Goal: Task Accomplishment & Management: Use online tool/utility

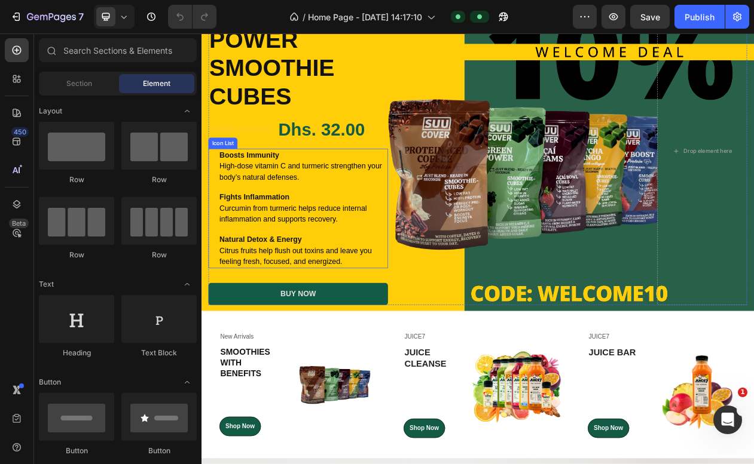
scroll to position [202, 0]
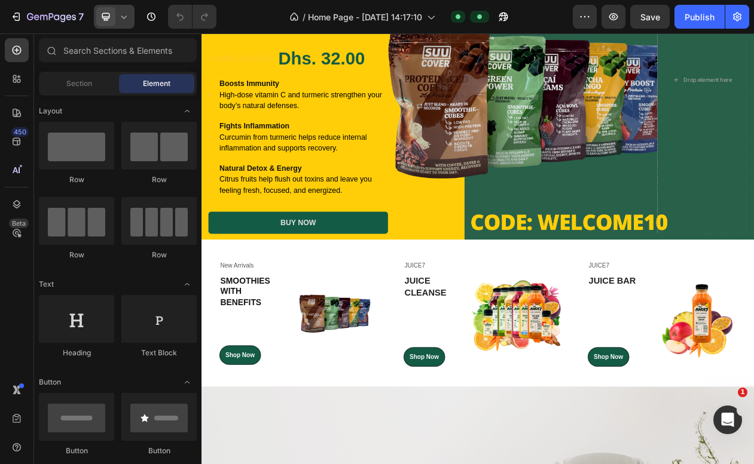
click at [128, 12] on icon at bounding box center [124, 17] width 12 height 12
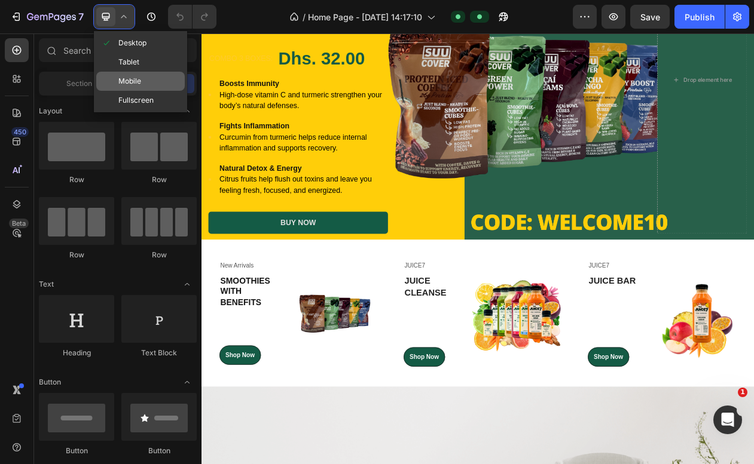
click at [140, 78] on span "Mobile" at bounding box center [129, 81] width 23 height 12
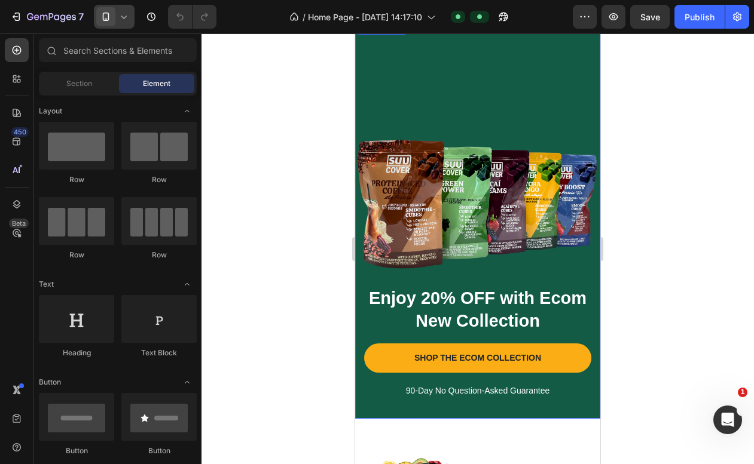
scroll to position [41, 0]
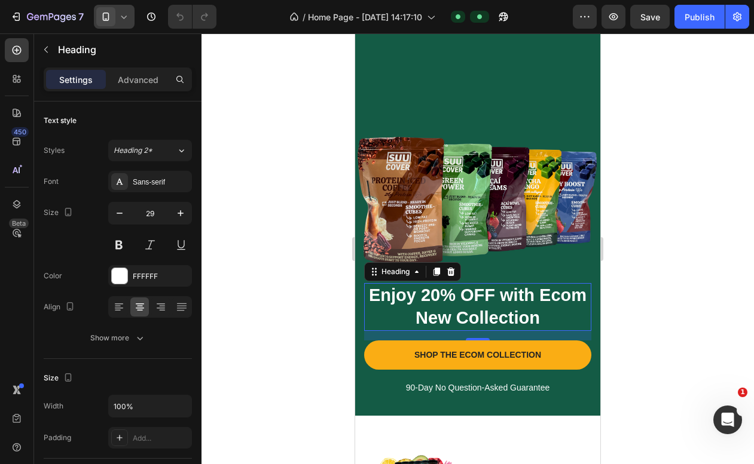
click at [435, 315] on p "Enjoy 20% OFF with Ecom New Collection" at bounding box center [477, 306] width 225 height 45
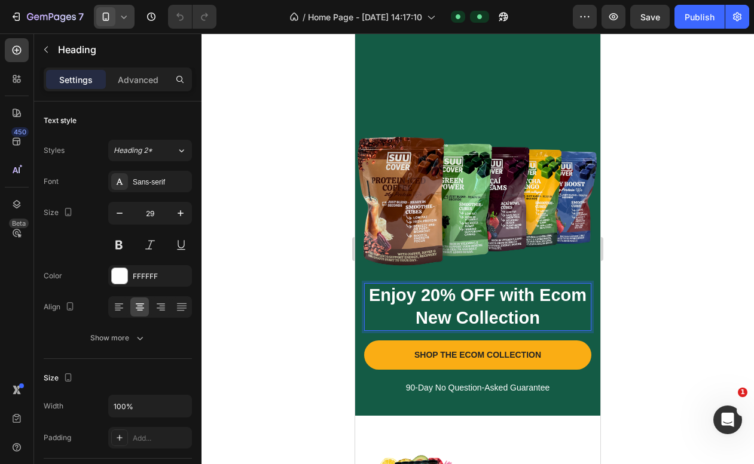
click at [435, 315] on p "Enjoy 20% OFF with Ecom New Collection" at bounding box center [477, 306] width 225 height 45
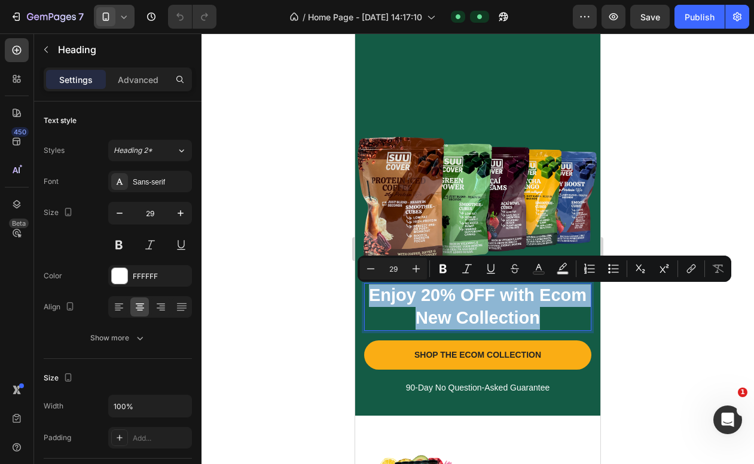
click at [435, 315] on p "Enjoy 20% OFF with Ecom New Collection" at bounding box center [477, 306] width 225 height 45
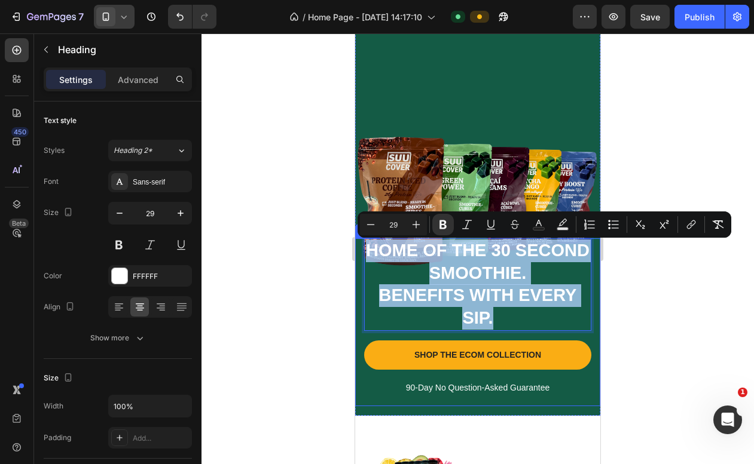
drag, startPoint x: 500, startPoint y: 317, endPoint x: 364, endPoint y: 247, distance: 153.2
click at [364, 247] on h2 "HOME OF THE 30 SECOND SMOOTHIE. BENEFITS WITH EVERY SIP." at bounding box center [477, 284] width 227 height 93
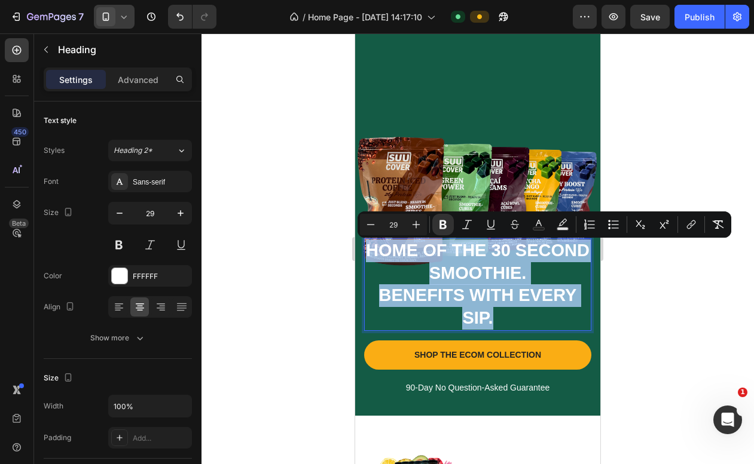
copy p "HOME OF THE 30 SECOND SMOOTHIE. BENEFITS WITH EVERY SIP."
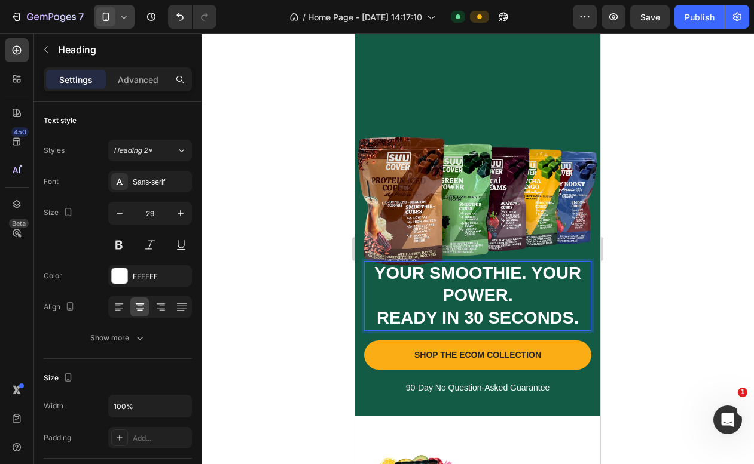
click at [647, 280] on div at bounding box center [477, 248] width 552 height 431
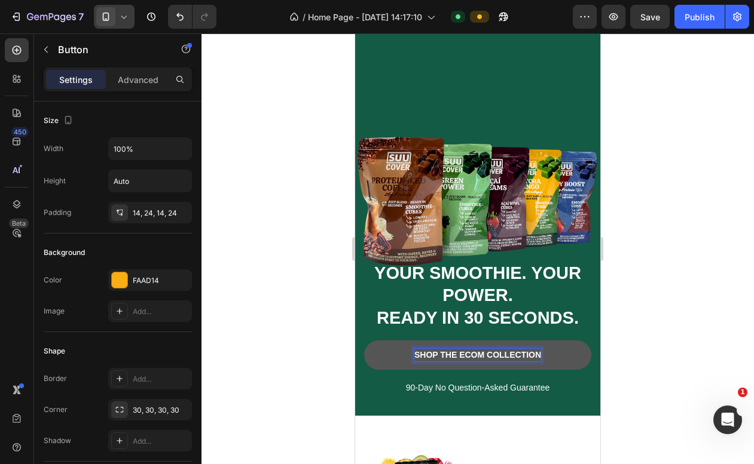
click at [465, 357] on p "SHOP THE ECOM COLLECTION" at bounding box center [477, 355] width 127 height 13
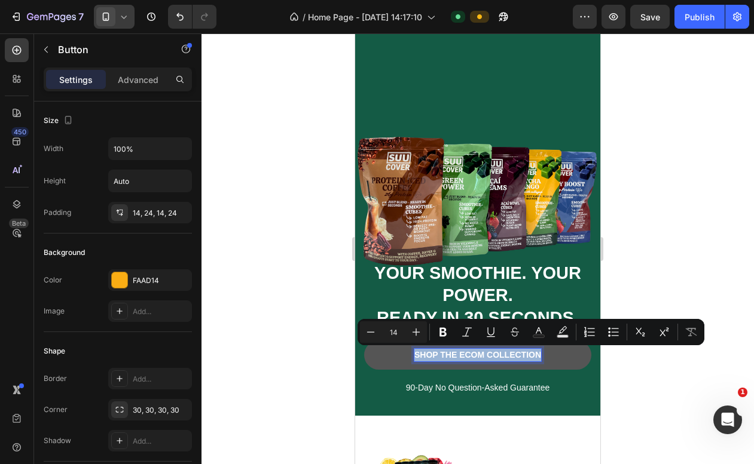
click at [469, 354] on p "SHOP THE ECOM COLLECTION" at bounding box center [477, 355] width 127 height 13
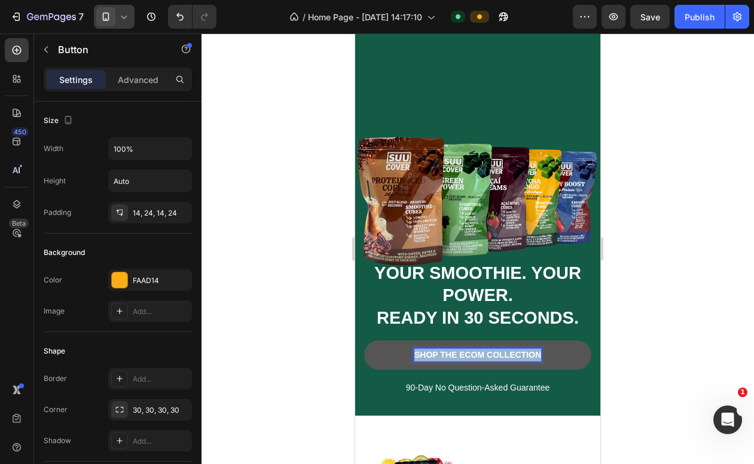
click at [469, 354] on p "SHOP THE ECOM COLLECTION" at bounding box center [477, 355] width 127 height 13
click at [403, 365] on button "ORDER NOW" at bounding box center [477, 355] width 227 height 30
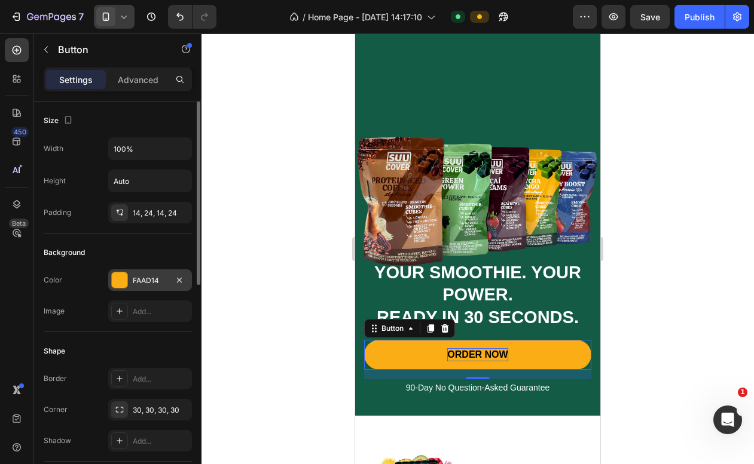
click at [115, 280] on div at bounding box center [120, 281] width 16 height 16
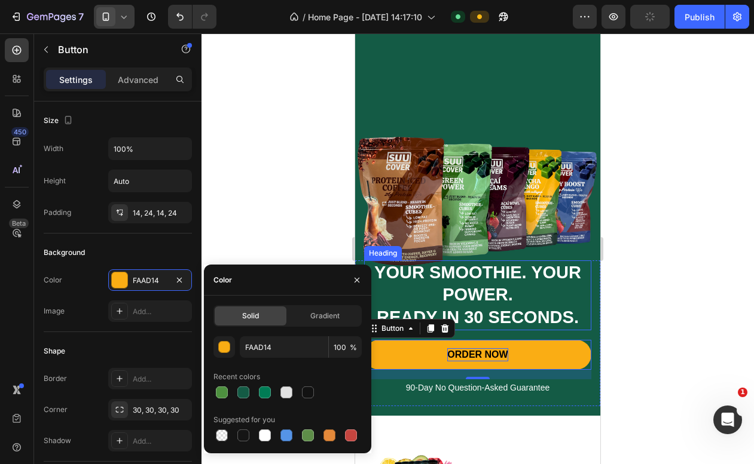
click at [395, 313] on strong "READY IN 30 SECONDS." at bounding box center [478, 317] width 202 height 19
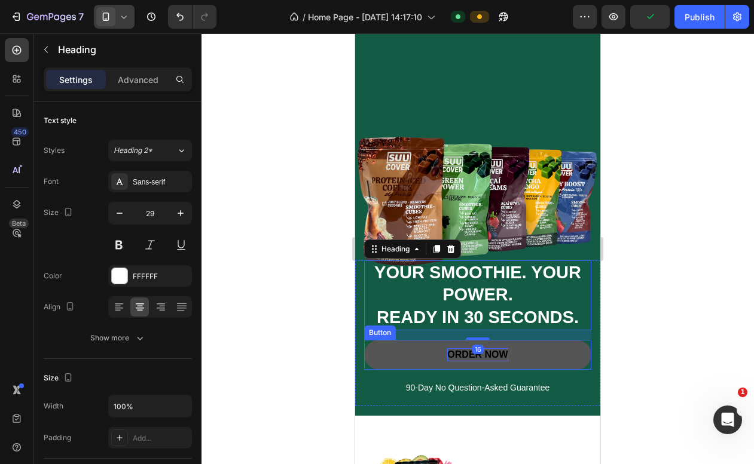
click at [388, 356] on button "ORDER NOW" at bounding box center [477, 355] width 227 height 30
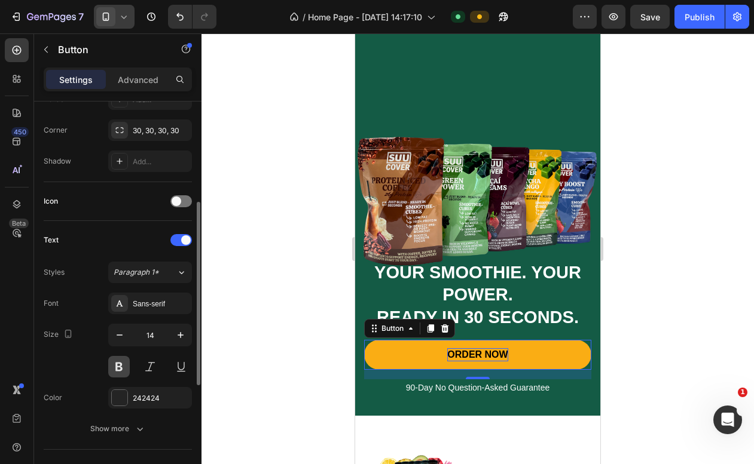
scroll to position [296, 0]
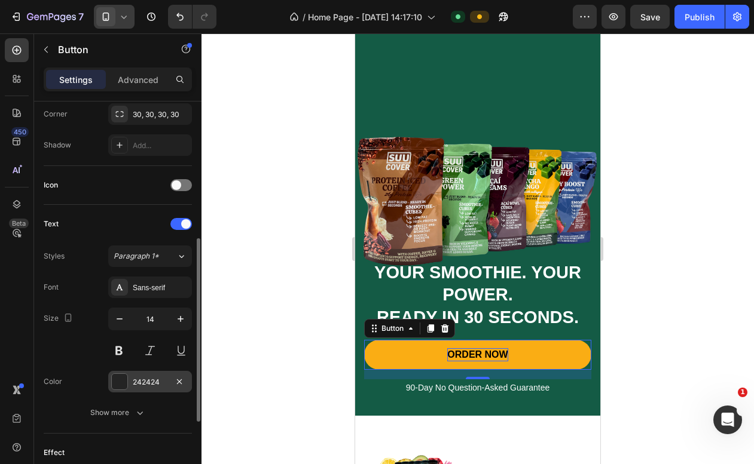
click at [117, 372] on div "242424" at bounding box center [150, 382] width 84 height 22
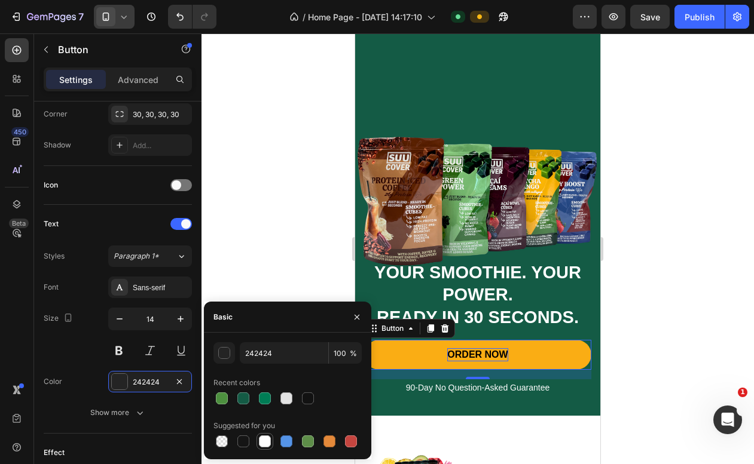
click at [268, 443] on div at bounding box center [265, 442] width 12 height 12
type input "FFFFFF"
click at [302, 249] on div at bounding box center [477, 248] width 552 height 431
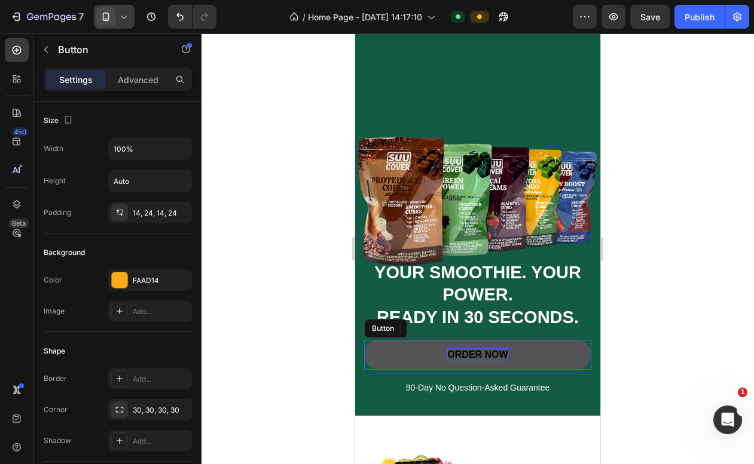
click at [403, 355] on button "ORDER NOW" at bounding box center [477, 355] width 227 height 30
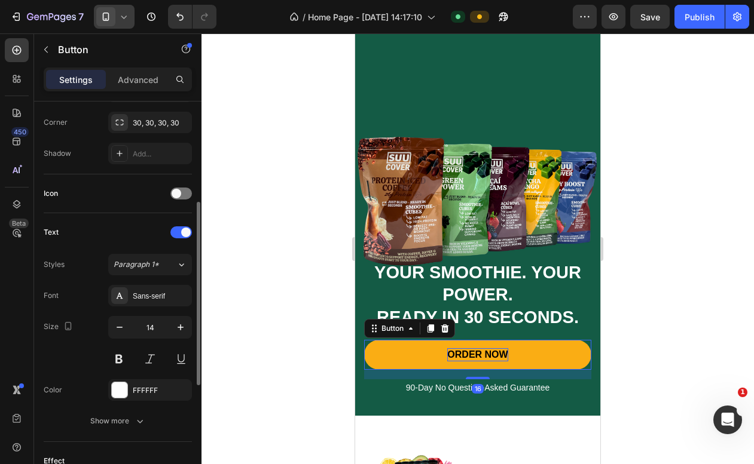
scroll to position [417, 0]
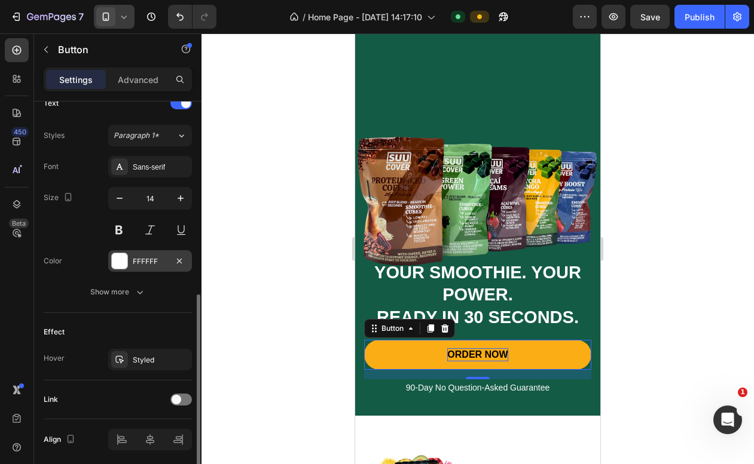
click at [121, 259] on div at bounding box center [120, 261] width 16 height 16
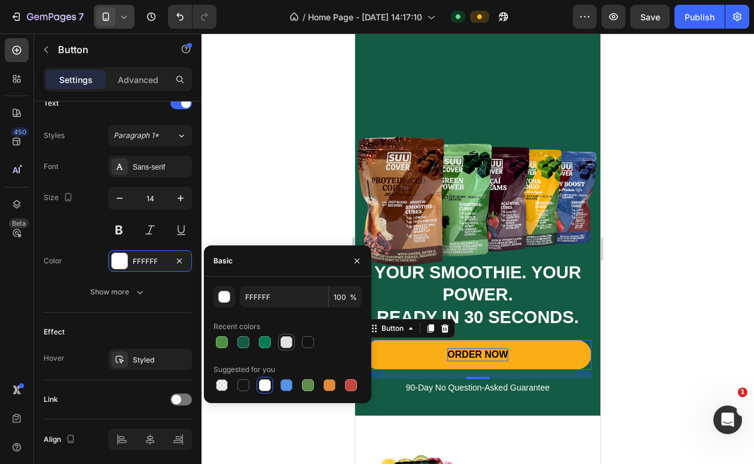
click at [287, 338] on div at bounding box center [286, 342] width 12 height 12
click at [265, 387] on div at bounding box center [265, 386] width 12 height 12
type input "FFFFFF"
click at [296, 216] on div at bounding box center [477, 248] width 552 height 431
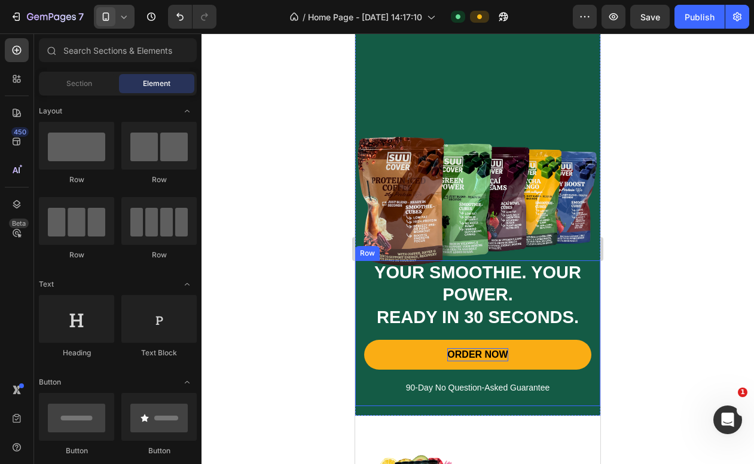
click at [396, 332] on div "⁠⁠⁠⁠⁠⁠⁠ YOUR SMOOTHIE. YOUR POWER. READY IN 30 SECONDS. Heading ORDER NOW Butto…" at bounding box center [477, 334] width 227 height 146
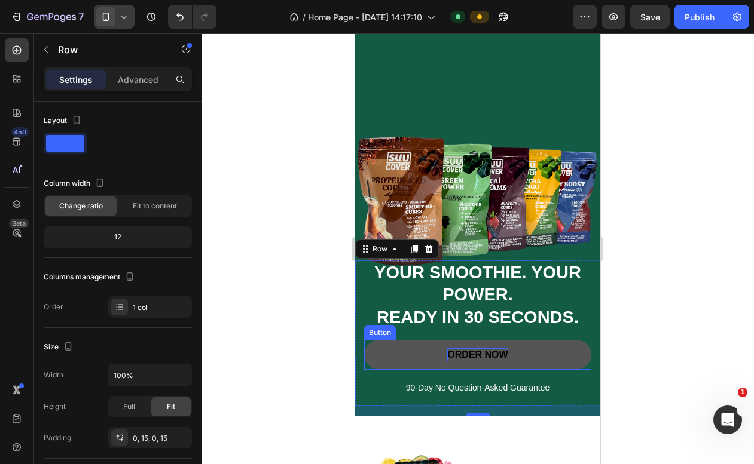
click at [395, 357] on button "ORDER NOW" at bounding box center [477, 355] width 227 height 30
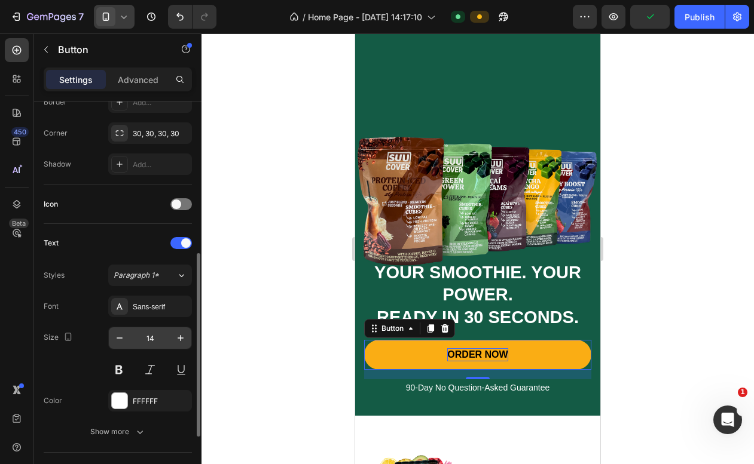
scroll to position [293, 0]
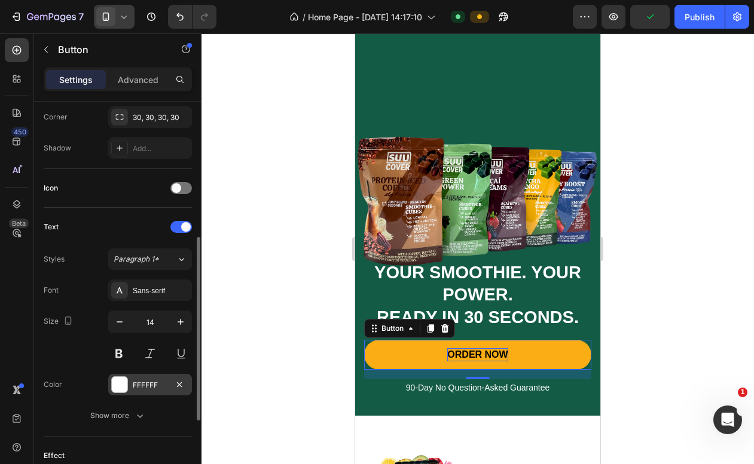
click at [121, 385] on div at bounding box center [120, 385] width 16 height 16
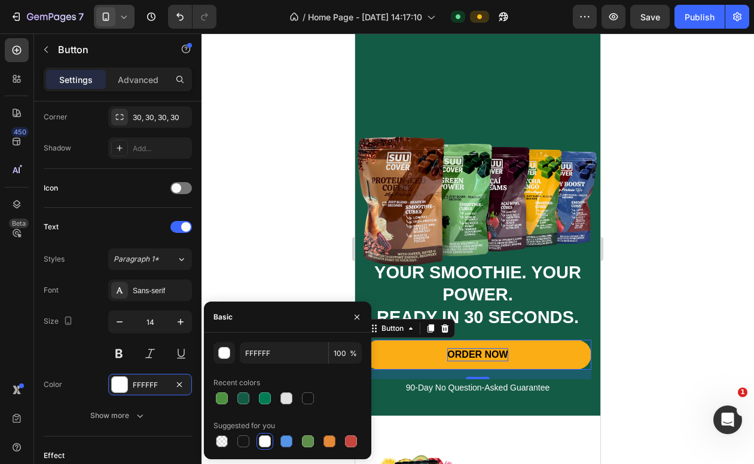
click at [265, 439] on div at bounding box center [265, 442] width 12 height 12
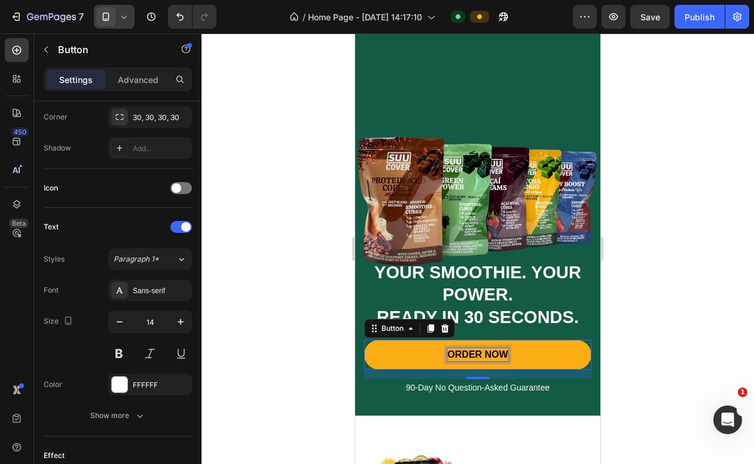
click at [475, 355] on span "ORDER NOW" at bounding box center [477, 355] width 60 height 10
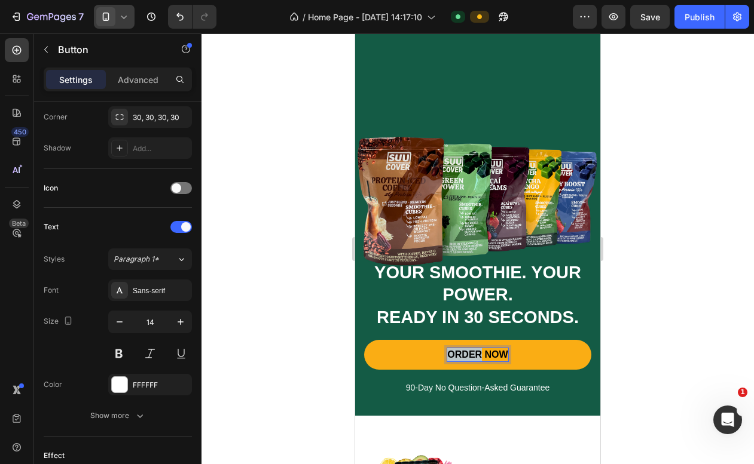
click at [475, 355] on span "ORDER NOW" at bounding box center [477, 355] width 60 height 10
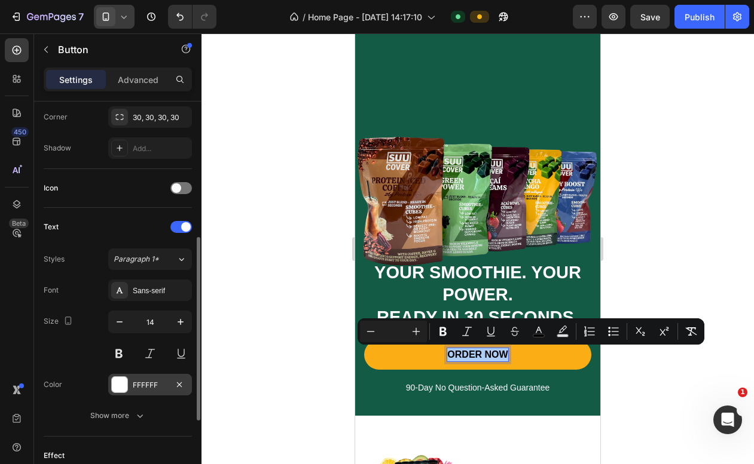
click at [146, 385] on div "FFFFFF" at bounding box center [150, 385] width 35 height 11
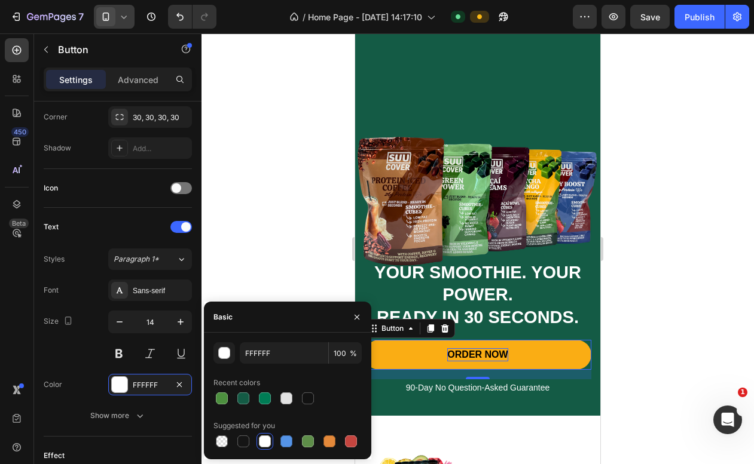
click at [262, 437] on div at bounding box center [265, 442] width 12 height 12
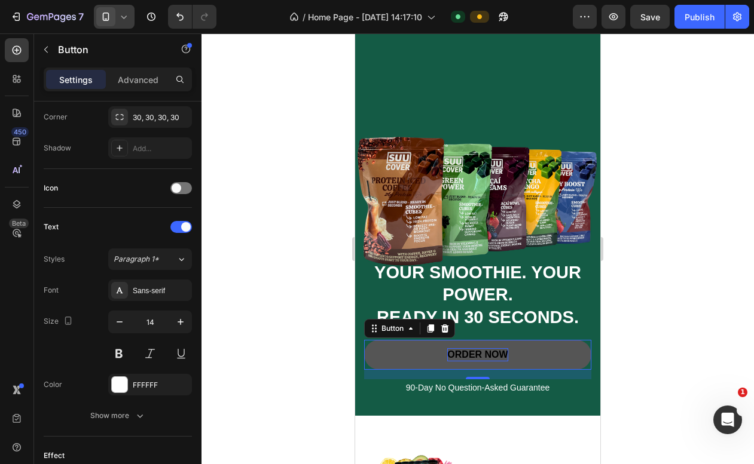
click at [489, 348] on button "ORDER NOW" at bounding box center [477, 355] width 227 height 30
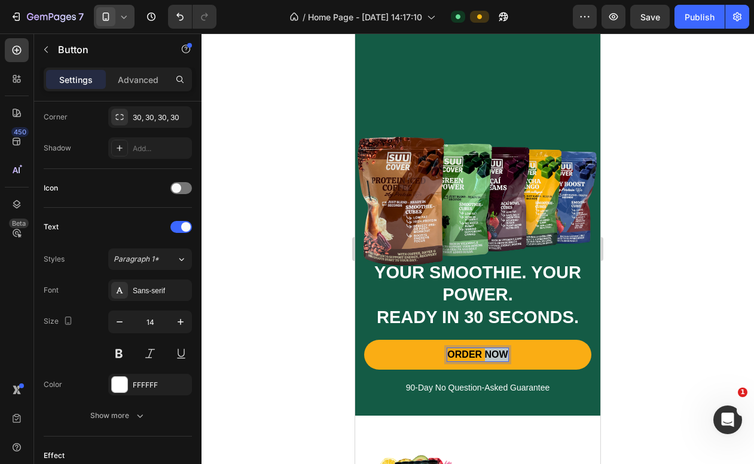
click at [491, 351] on span "ORDER NOW" at bounding box center [477, 355] width 60 height 10
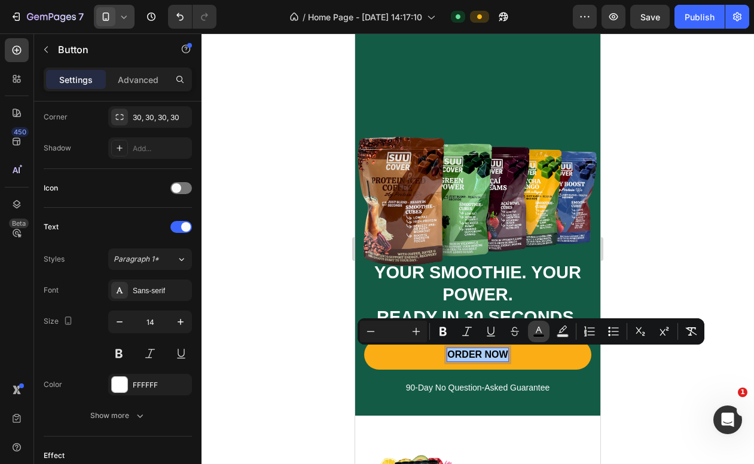
click at [537, 332] on icon "Editor contextual toolbar" at bounding box center [539, 332] width 12 height 12
type input "000000"
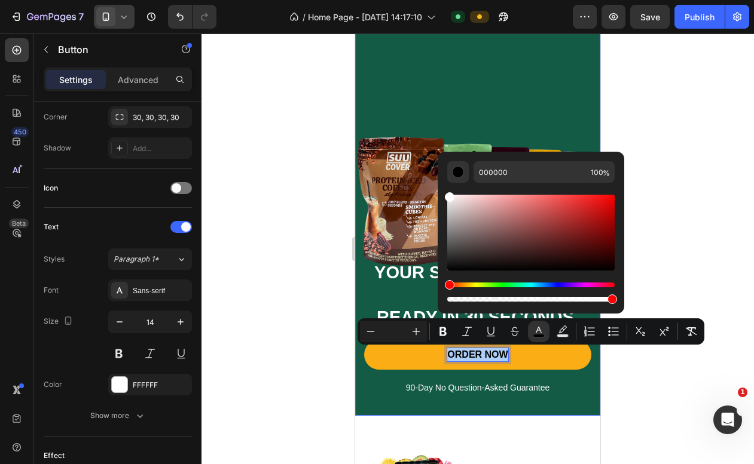
drag, startPoint x: 810, startPoint y: 248, endPoint x: 424, endPoint y: 178, distance: 392.4
type input "FFFFFF"
click at [369, 402] on div "⁠⁠⁠⁠⁠⁠⁠ YOUR SMOOTHIE. YOUR POWER. READY IN 30 SECONDS. Heading ORDER NOW Butto…" at bounding box center [477, 334] width 227 height 146
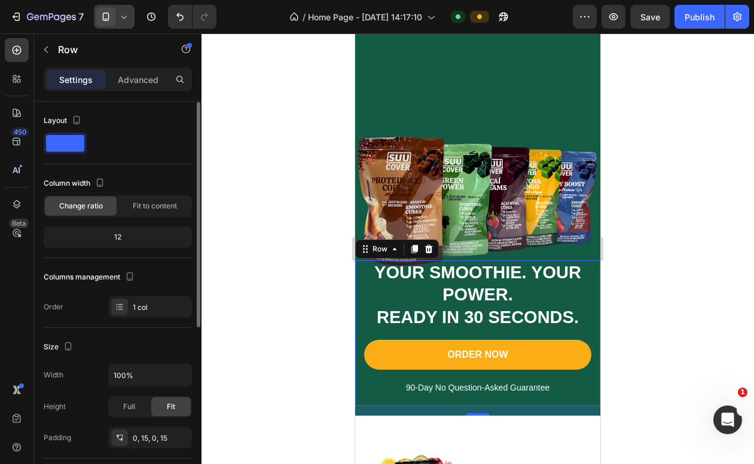
scroll to position [301, 0]
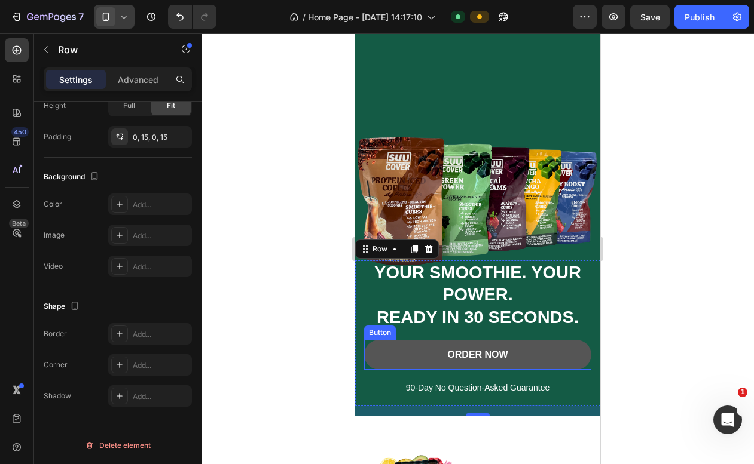
click at [400, 355] on button "ORDER NOW" at bounding box center [477, 355] width 227 height 30
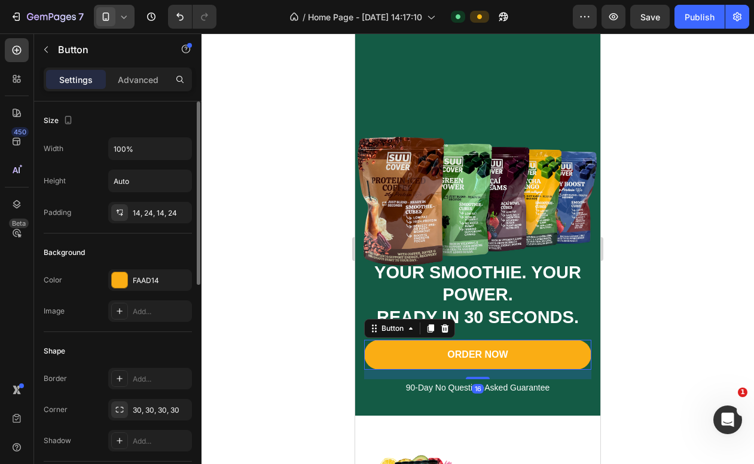
scroll to position [460, 0]
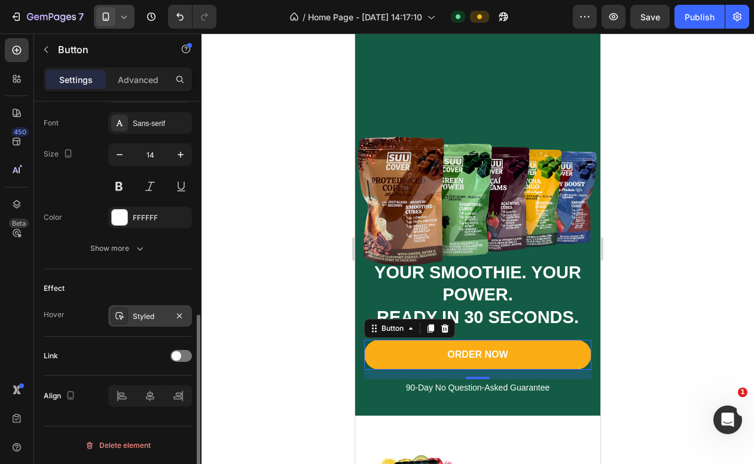
click at [132, 315] on div "Styled" at bounding box center [150, 316] width 84 height 22
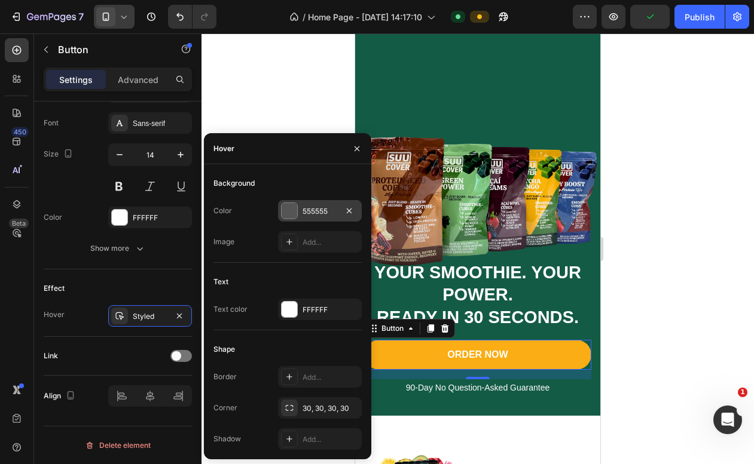
click at [290, 212] on div at bounding box center [289, 211] width 16 height 16
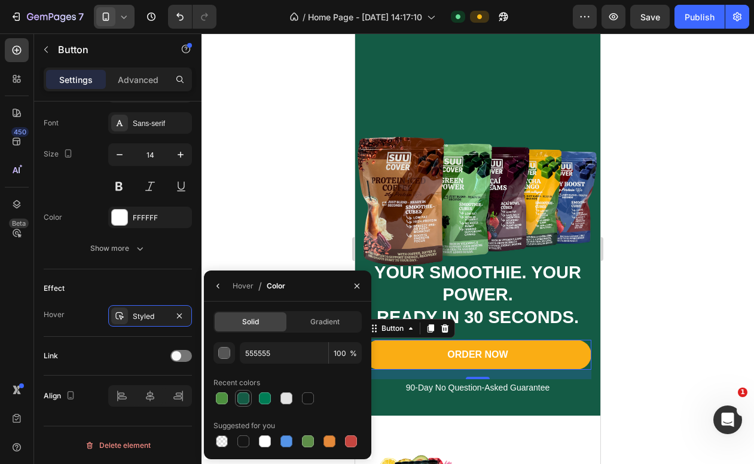
click at [247, 403] on div at bounding box center [243, 399] width 12 height 12
click at [262, 397] on div at bounding box center [265, 399] width 12 height 12
click at [261, 444] on div at bounding box center [265, 442] width 12 height 12
click at [269, 405] on div at bounding box center [265, 398] width 14 height 14
type input "007C55"
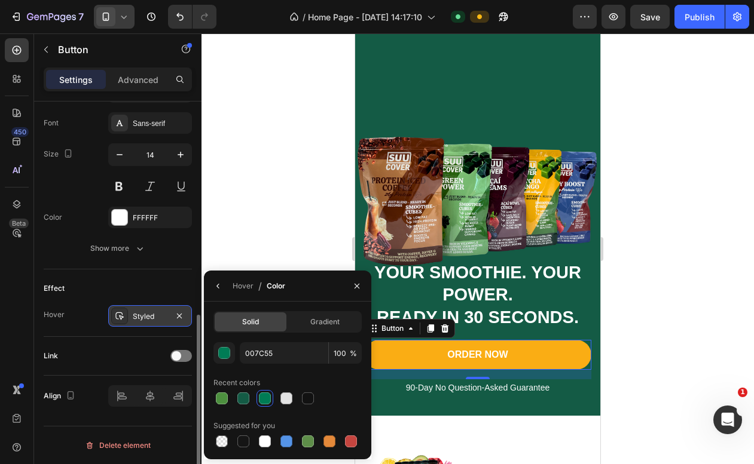
click at [154, 314] on div "Styled" at bounding box center [150, 316] width 35 height 11
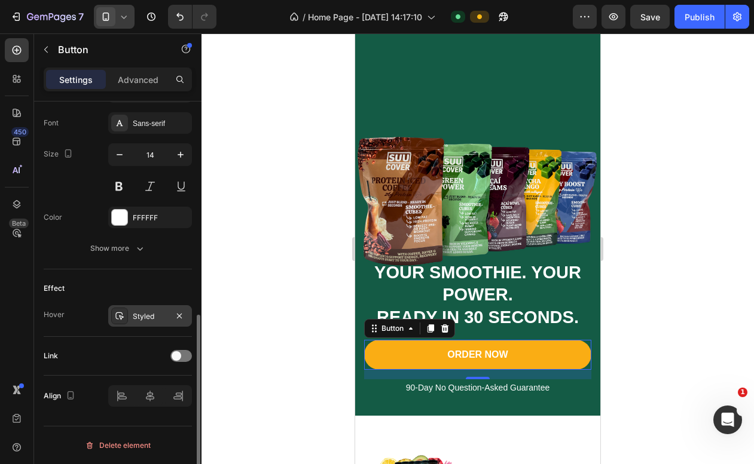
click at [154, 314] on div "Styled" at bounding box center [150, 316] width 35 height 11
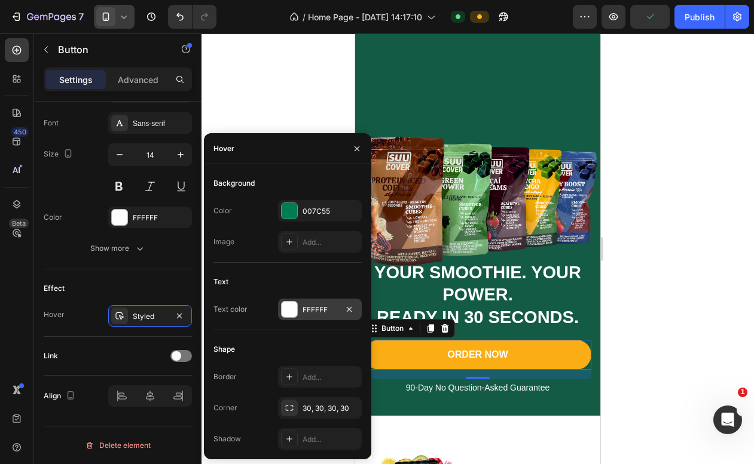
click at [285, 314] on div at bounding box center [289, 310] width 16 height 16
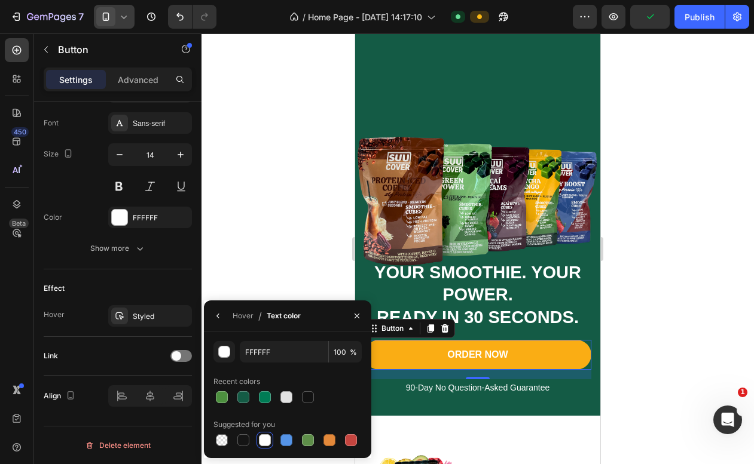
click at [313, 256] on div at bounding box center [477, 248] width 552 height 431
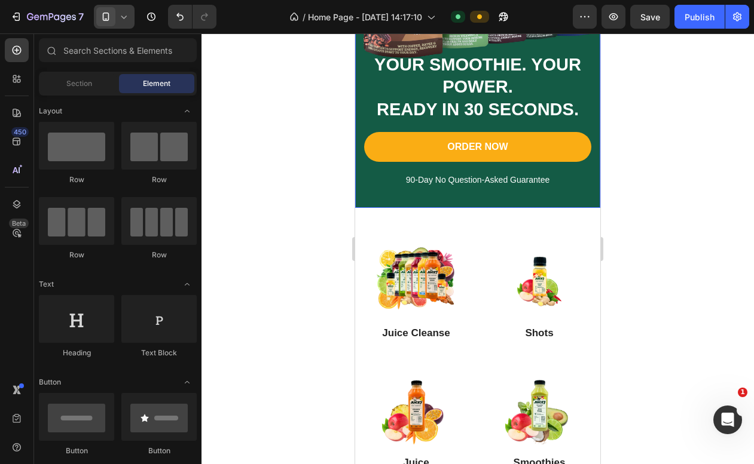
scroll to position [255, 0]
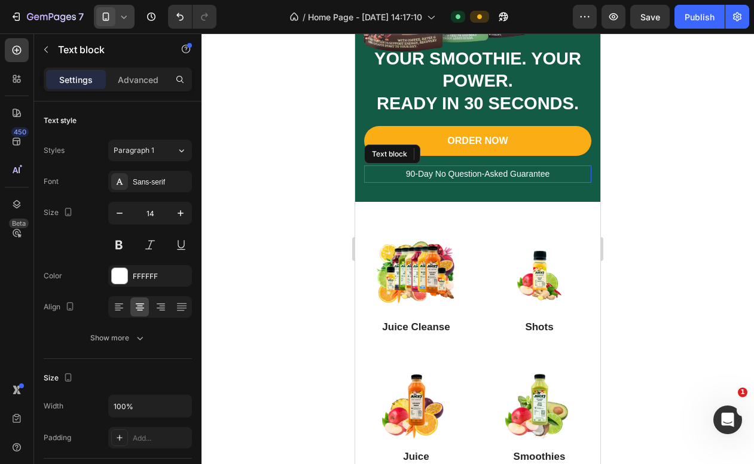
click at [441, 178] on p "90-Day No Question-Asked Guarantee" at bounding box center [477, 174] width 225 height 15
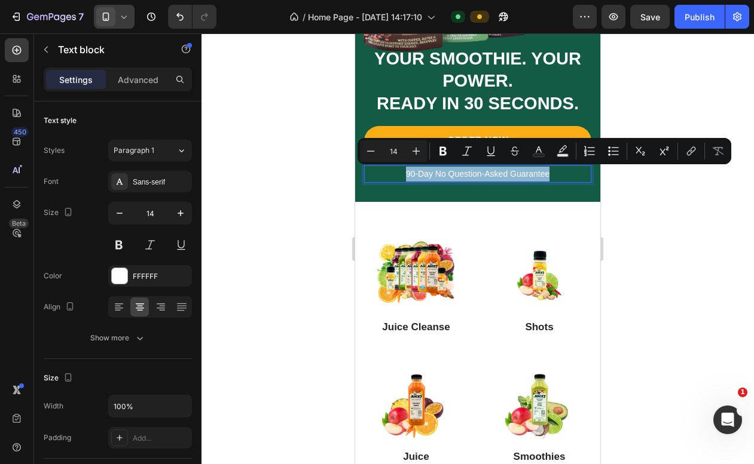
click at [575, 173] on p "90-Day No Question-Asked Guarantee" at bounding box center [477, 174] width 225 height 15
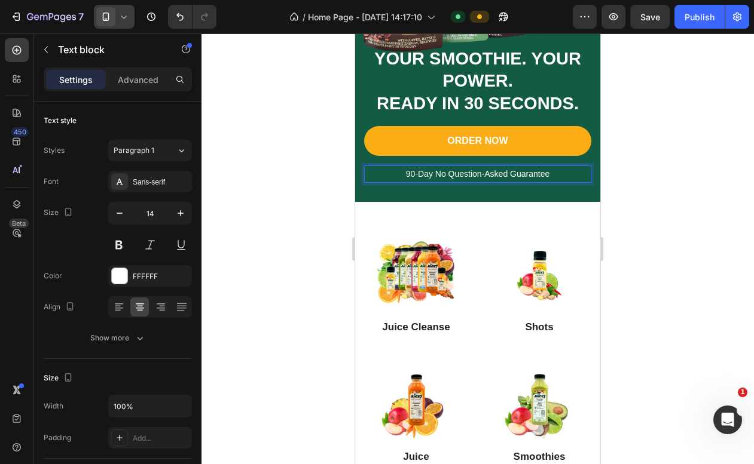
click at [574, 173] on p "90-Day No Question-Asked Guarantee" at bounding box center [477, 174] width 225 height 15
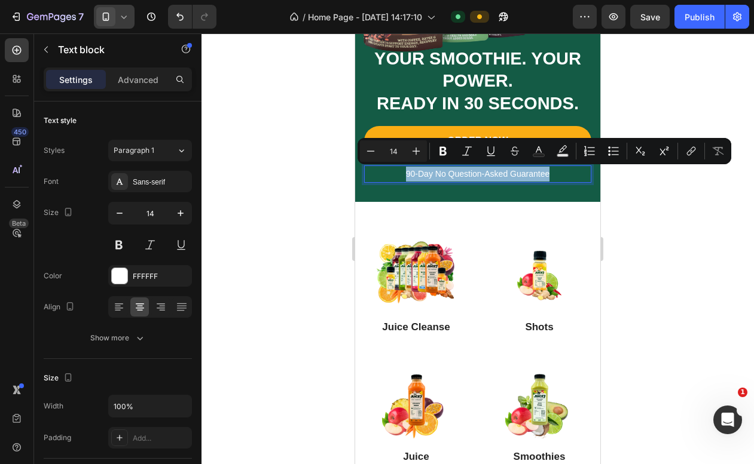
click at [567, 172] on p "90-Day No Question-Asked Guarantee" at bounding box center [477, 174] width 225 height 15
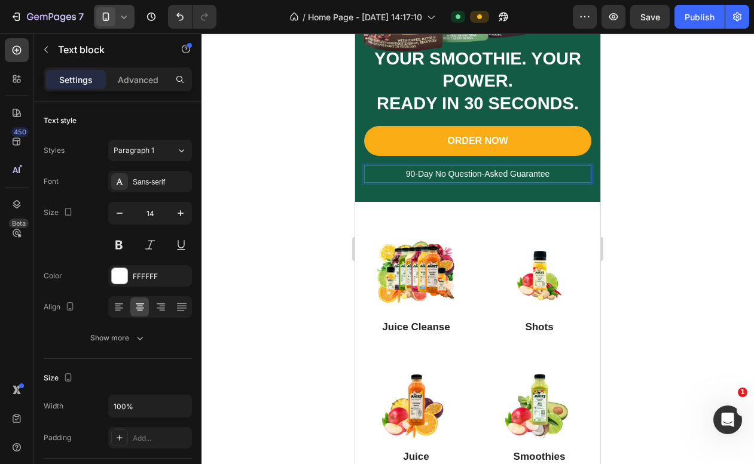
click at [567, 172] on p "90-Day No Question-Asked Guarantee" at bounding box center [477, 174] width 225 height 15
click at [608, 163] on div at bounding box center [477, 248] width 552 height 431
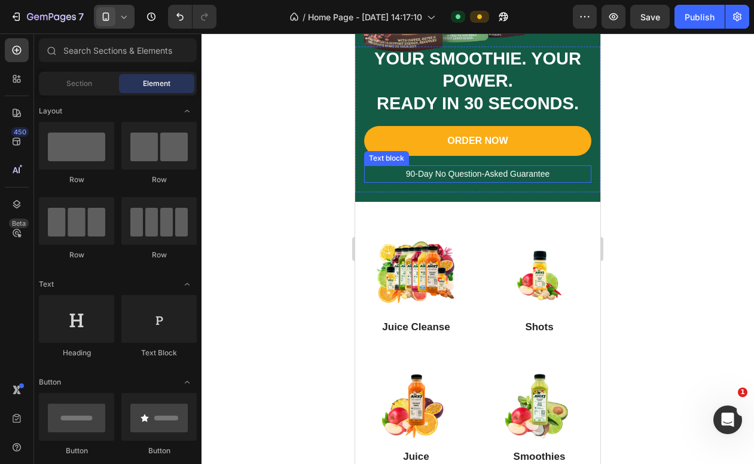
click at [565, 177] on p "90-Day No Question-Asked Guarantee" at bounding box center [477, 174] width 225 height 15
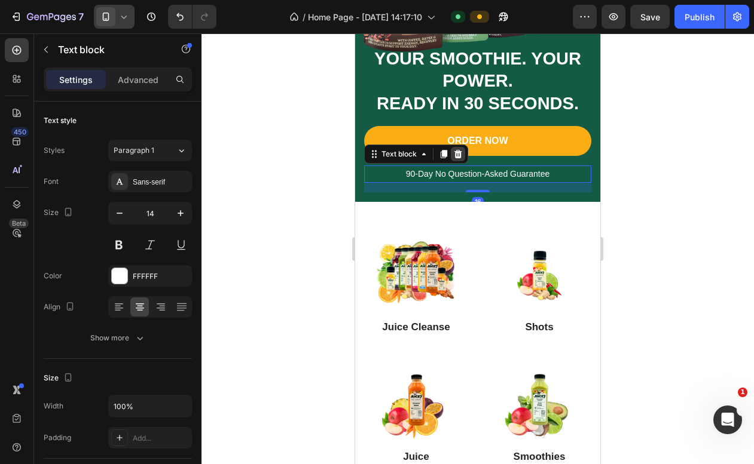
click at [459, 152] on icon at bounding box center [458, 154] width 8 height 8
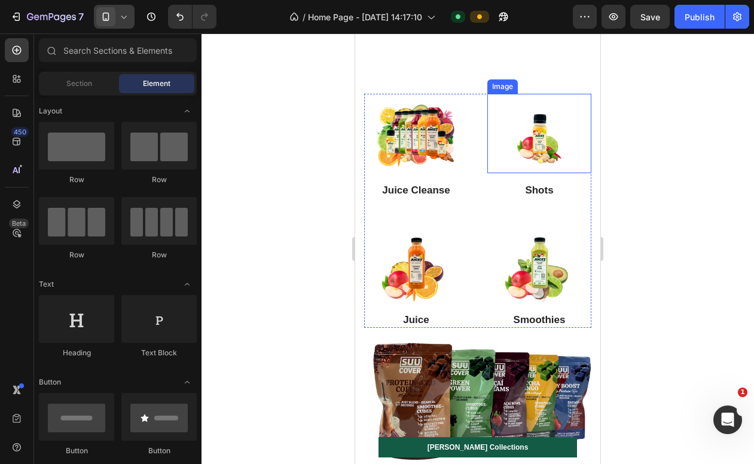
scroll to position [668, 0]
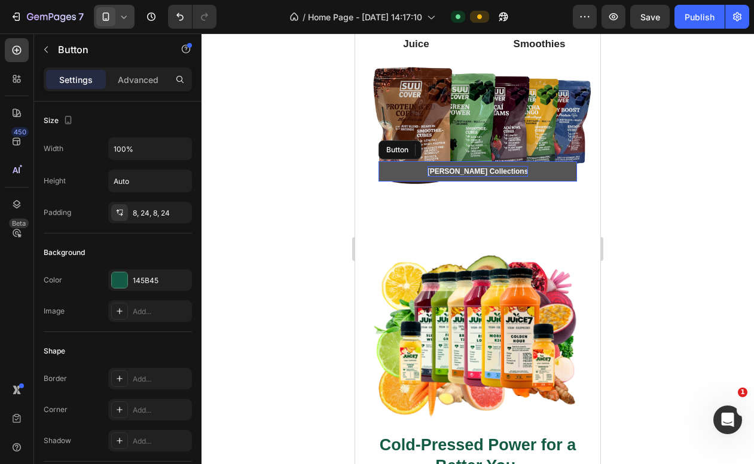
click at [481, 175] on div "Cosme Collections" at bounding box center [477, 171] width 101 height 11
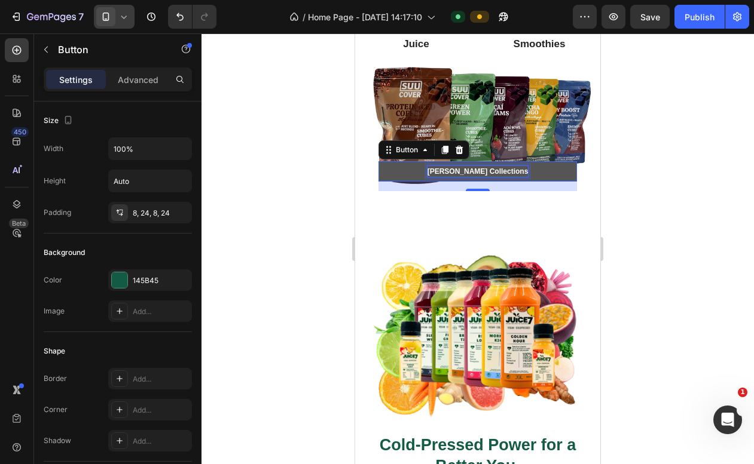
click at [481, 173] on p "Cosme Collections" at bounding box center [477, 171] width 101 height 11
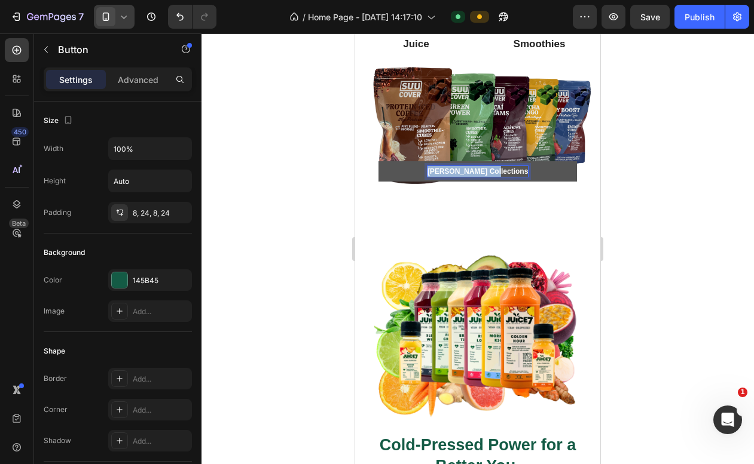
click at [481, 173] on p "Cosme Collections" at bounding box center [477, 171] width 101 height 11
click at [478, 172] on button "SMOOTHIE" at bounding box center [477, 171] width 198 height 20
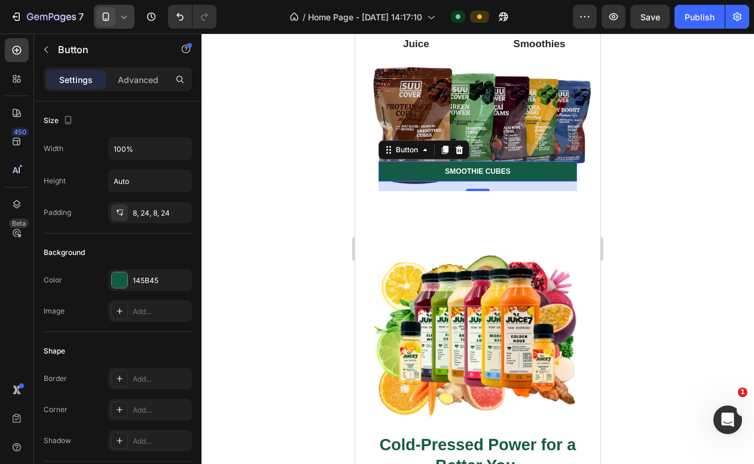
click at [656, 147] on div at bounding box center [477, 248] width 552 height 431
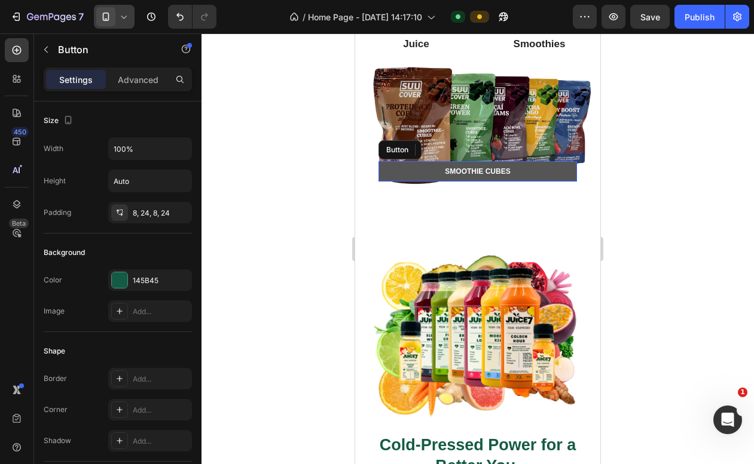
click at [391, 167] on button "SMOOTHIE CUBES" at bounding box center [477, 171] width 198 height 20
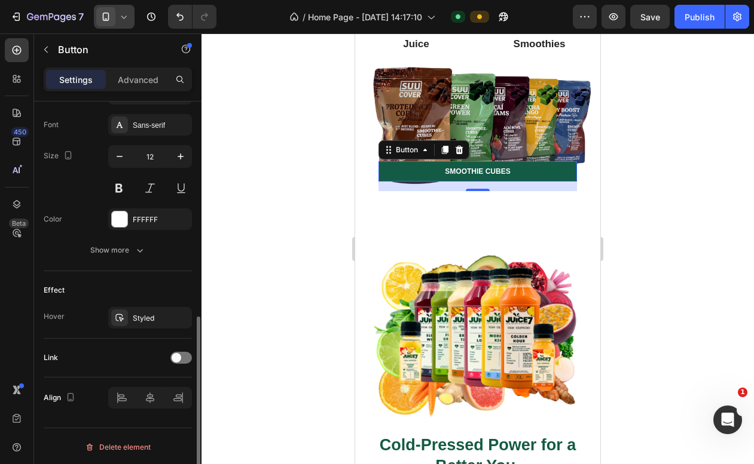
scroll to position [460, 0]
click at [136, 320] on div "Styled" at bounding box center [150, 316] width 35 height 11
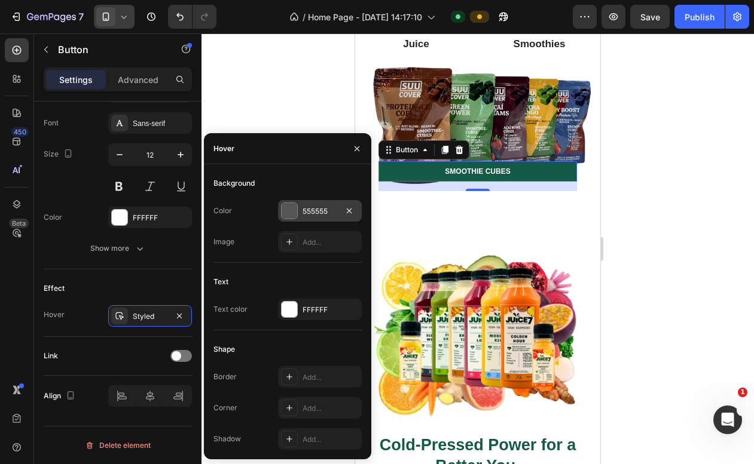
click at [307, 205] on div "555555" at bounding box center [320, 211] width 84 height 22
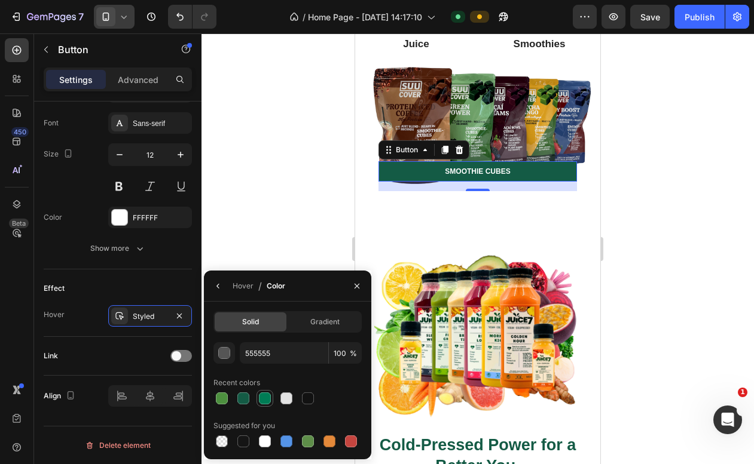
click at [266, 393] on div at bounding box center [265, 399] width 12 height 12
type input "007C55"
click at [307, 216] on div at bounding box center [477, 248] width 552 height 431
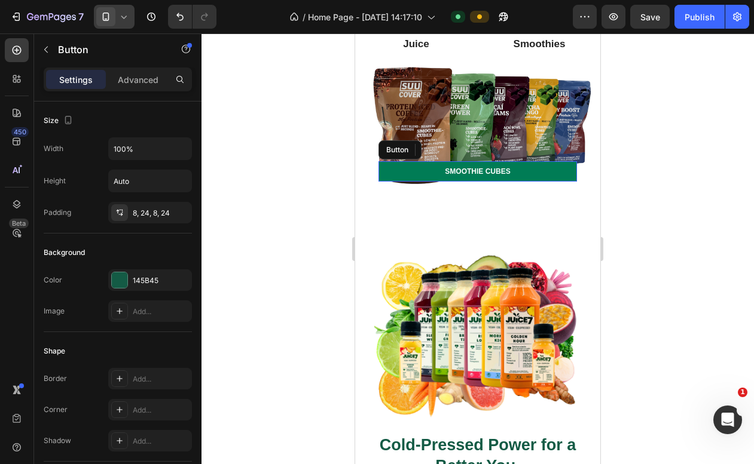
click at [387, 170] on button "SMOOTHIE CUBES" at bounding box center [477, 171] width 198 height 20
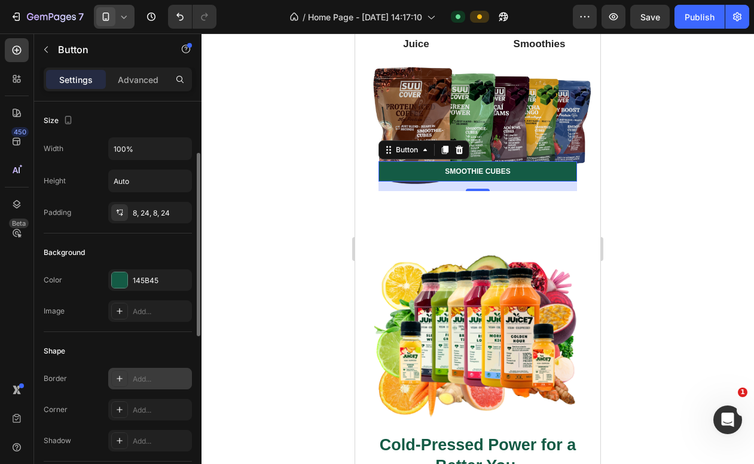
scroll to position [41, 0]
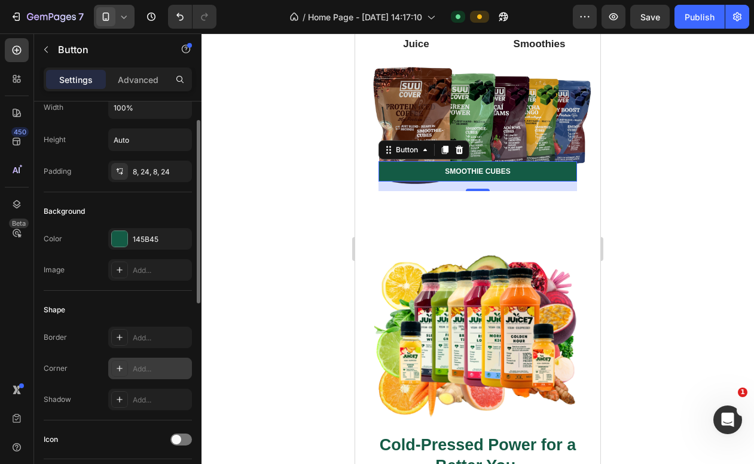
click at [133, 371] on div "Add..." at bounding box center [161, 369] width 56 height 11
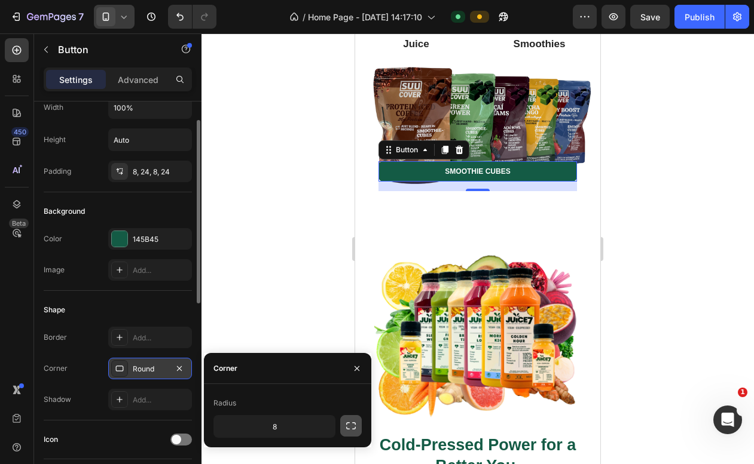
click at [355, 434] on button "button" at bounding box center [351, 426] width 22 height 22
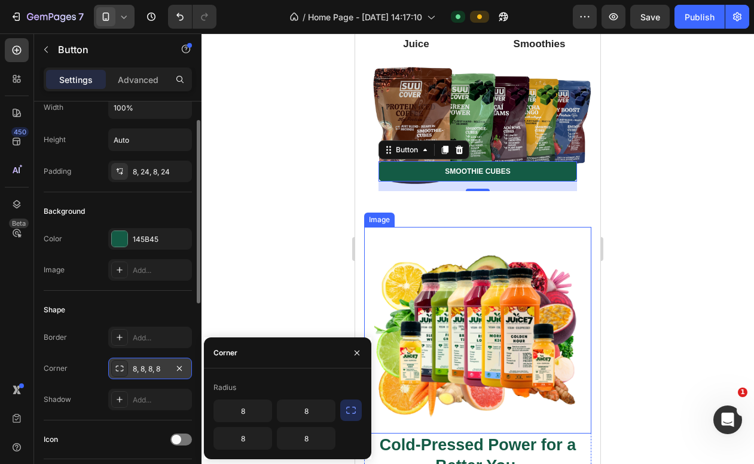
click at [683, 300] on div at bounding box center [477, 248] width 552 height 431
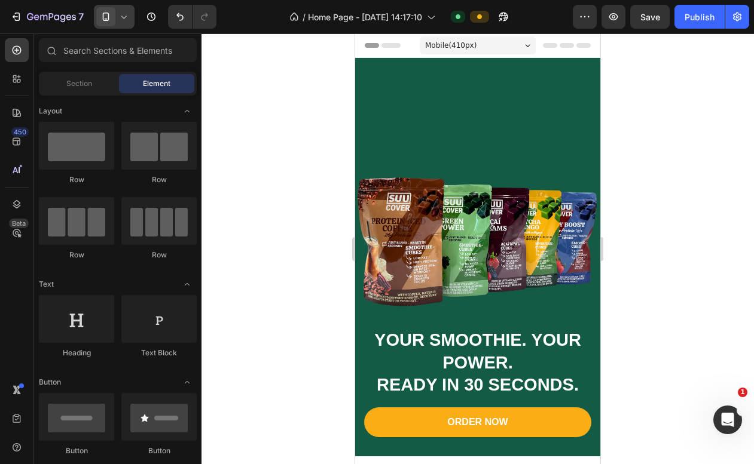
scroll to position [0, 0]
click at [696, 21] on div "Publish" at bounding box center [699, 17] width 30 height 13
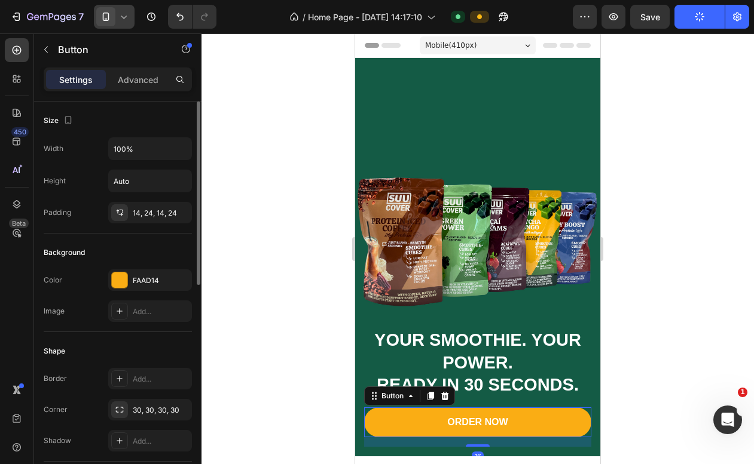
scroll to position [460, 0]
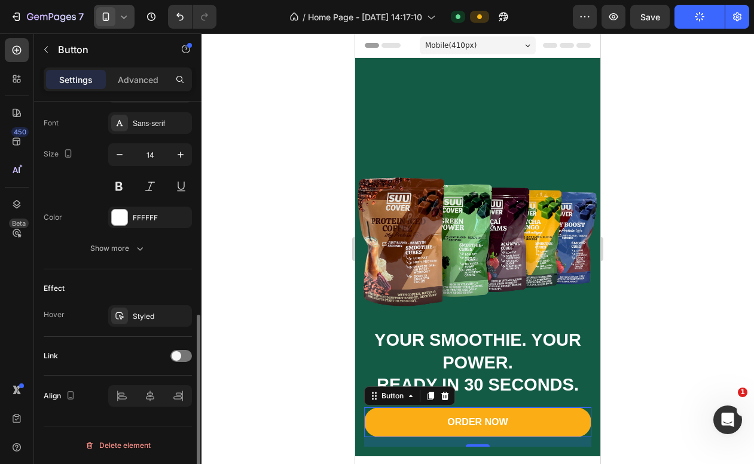
click at [171, 362] on div "Link" at bounding box center [118, 356] width 148 height 19
click at [178, 360] on span at bounding box center [177, 356] width 10 height 10
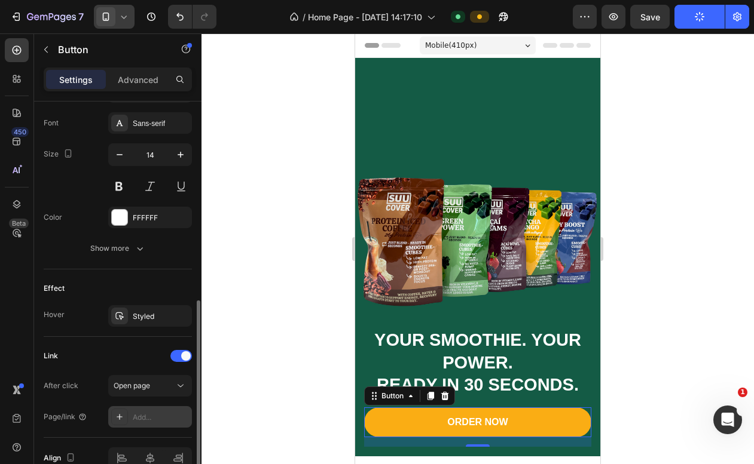
scroll to position [479, 0]
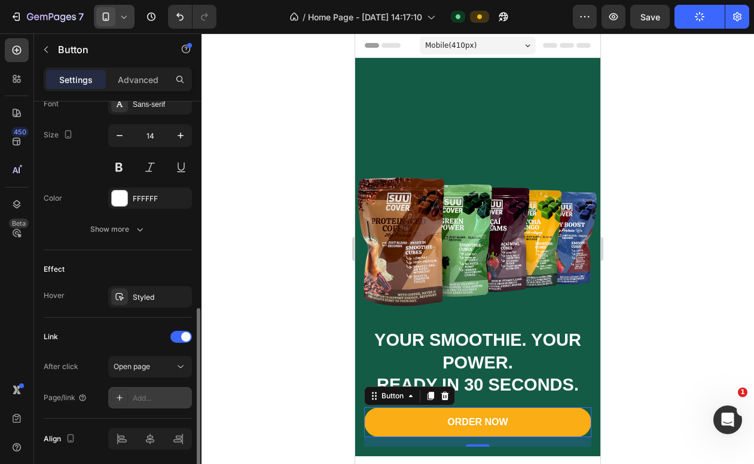
click at [148, 397] on div "Add..." at bounding box center [161, 398] width 56 height 11
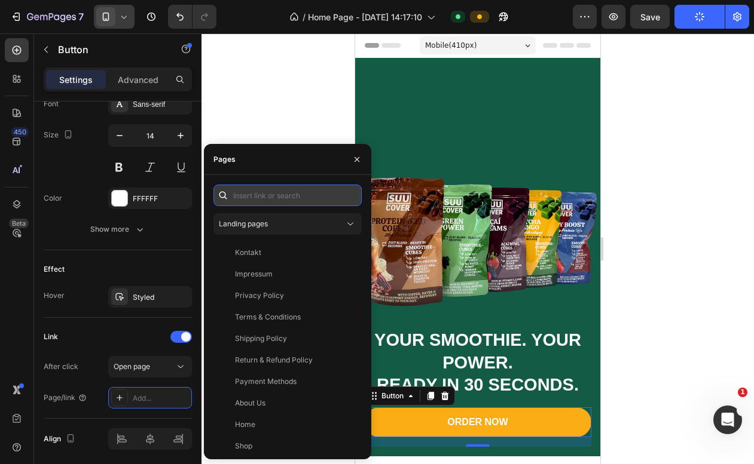
click at [295, 197] on input "text" at bounding box center [287, 196] width 148 height 22
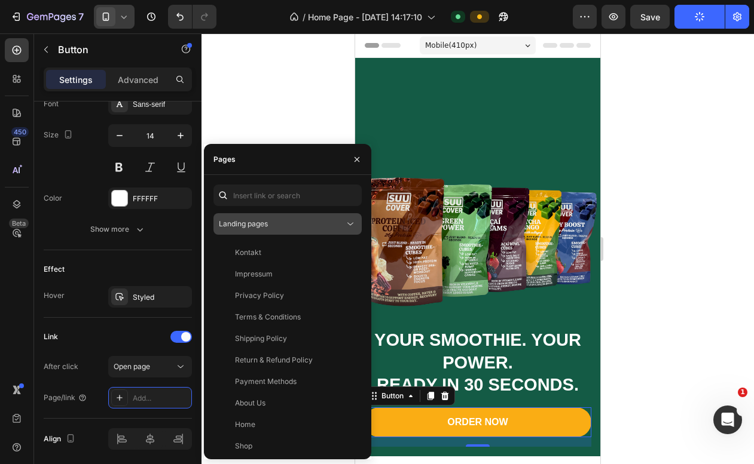
click at [287, 222] on div "Landing pages" at bounding box center [282, 224] width 126 height 11
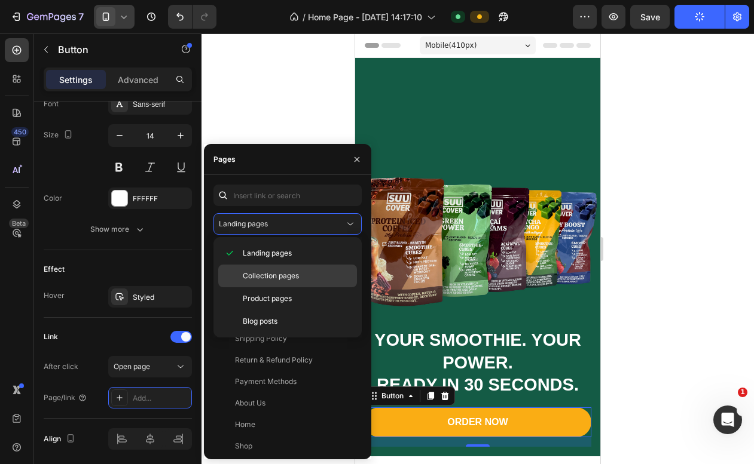
click at [290, 277] on span "Collection pages" at bounding box center [271, 276] width 56 height 11
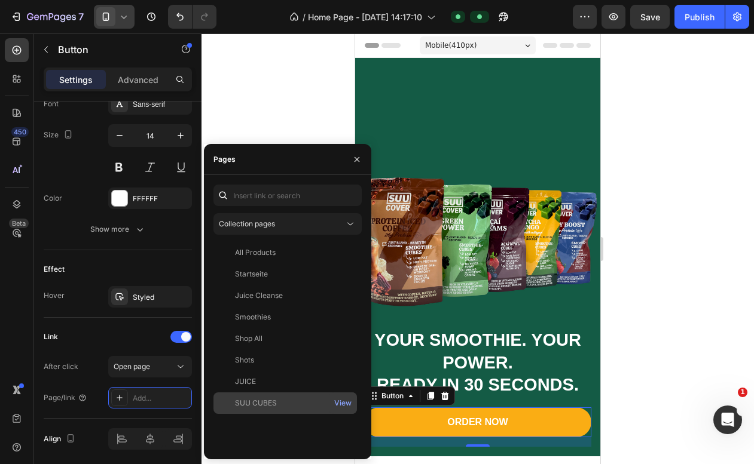
click at [274, 400] on div "SUU CUBES" at bounding box center [256, 403] width 42 height 11
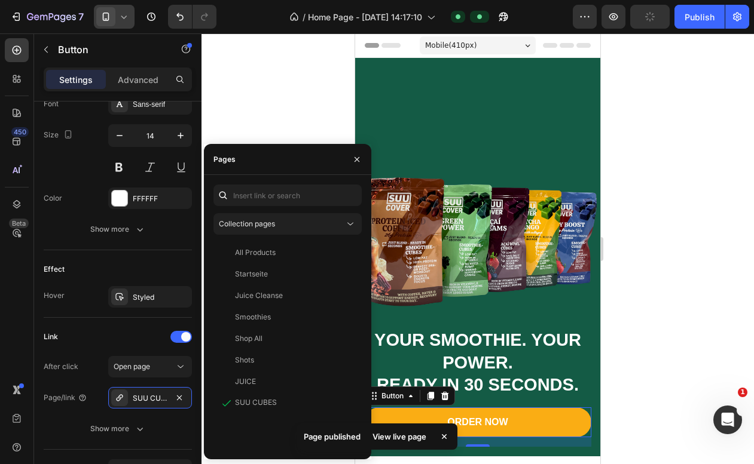
click at [612, 144] on div at bounding box center [477, 248] width 552 height 431
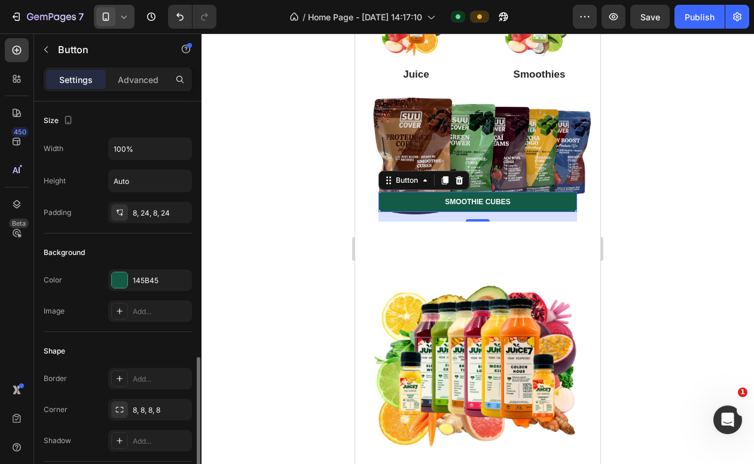
scroll to position [460, 0]
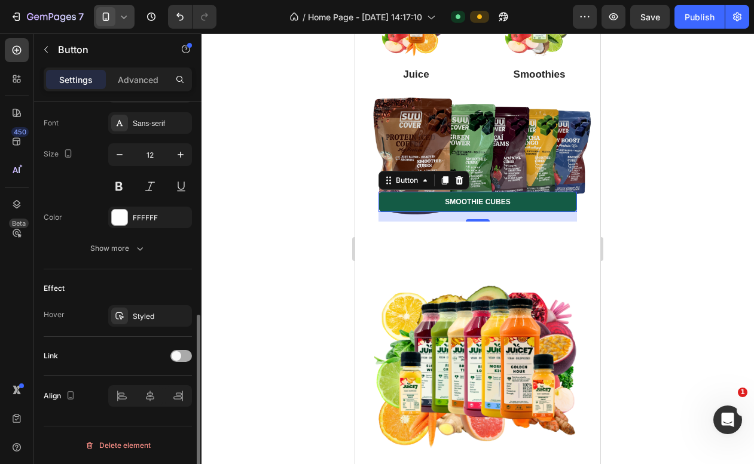
click at [177, 357] on span at bounding box center [177, 356] width 10 height 10
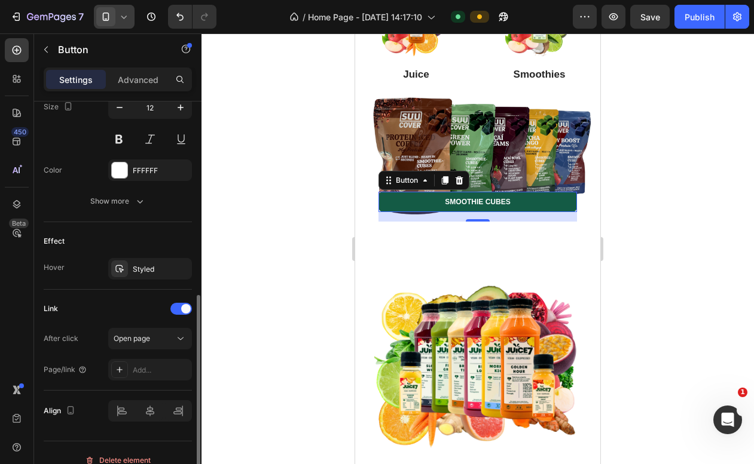
scroll to position [522, 0]
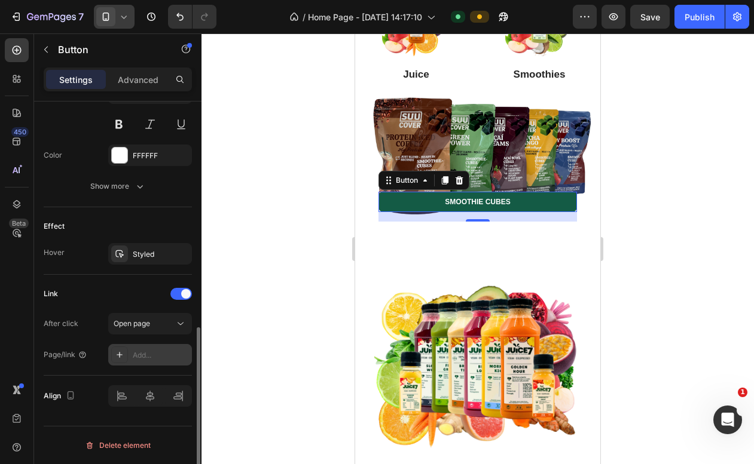
click at [147, 352] on div "Add..." at bounding box center [161, 355] width 56 height 11
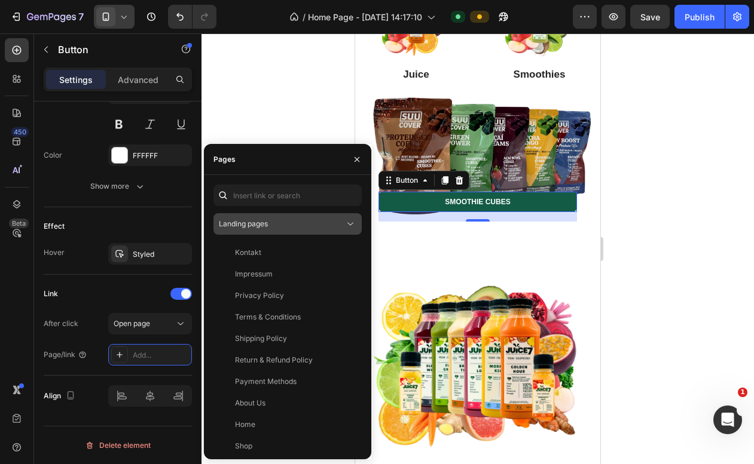
click at [316, 219] on div "Landing pages" at bounding box center [282, 224] width 126 height 11
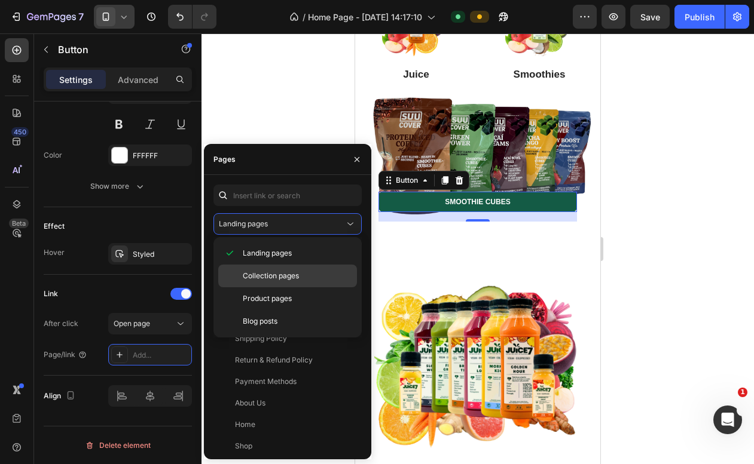
click at [298, 271] on span "Collection pages" at bounding box center [271, 276] width 56 height 11
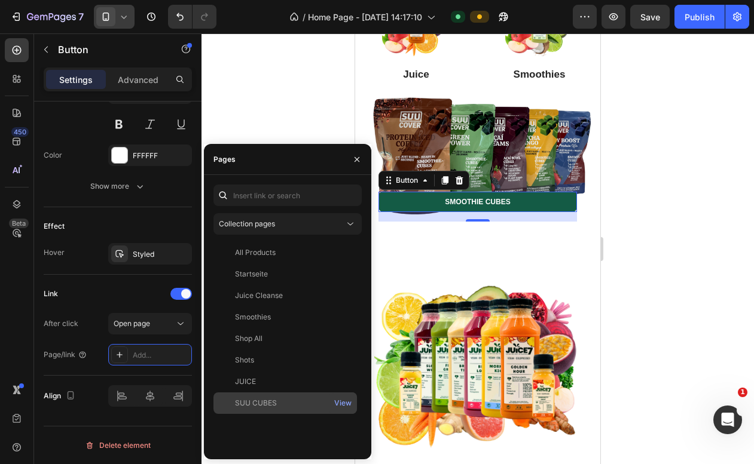
click at [267, 400] on div "SUU CUBES" at bounding box center [256, 403] width 42 height 11
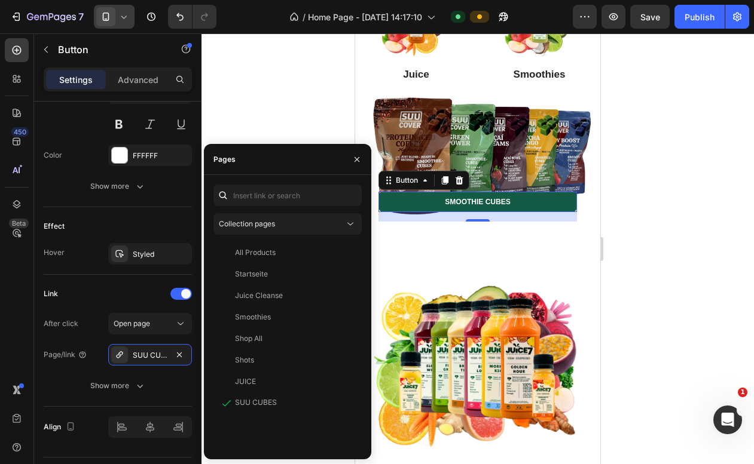
click at [656, 210] on div at bounding box center [477, 248] width 552 height 431
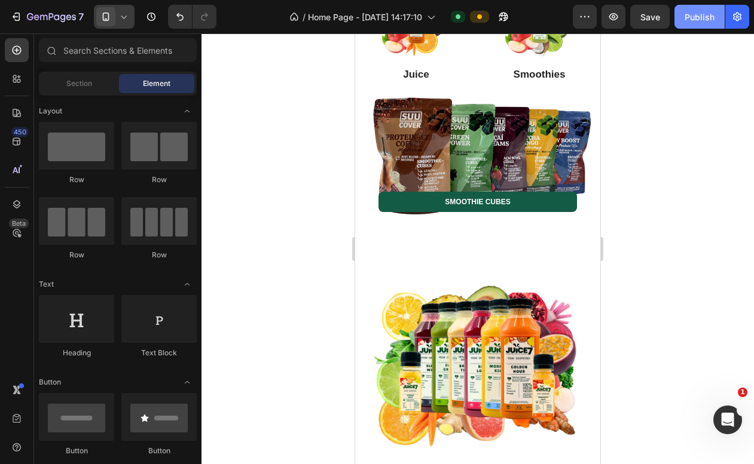
click at [700, 21] on div "Publish" at bounding box center [699, 17] width 30 height 13
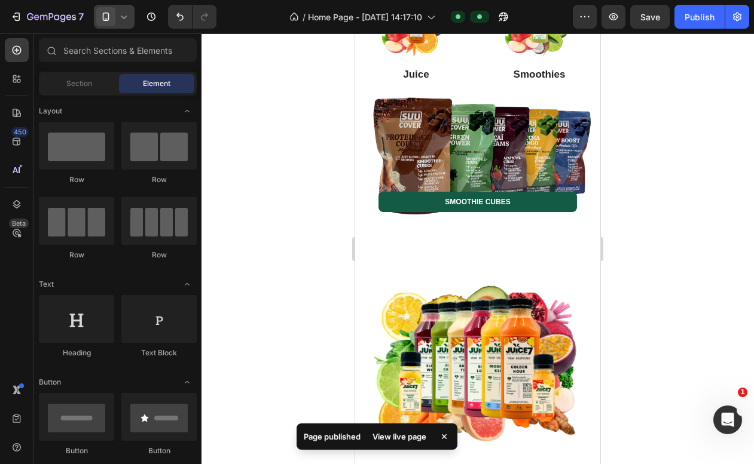
click at [128, 22] on icon at bounding box center [124, 17] width 12 height 12
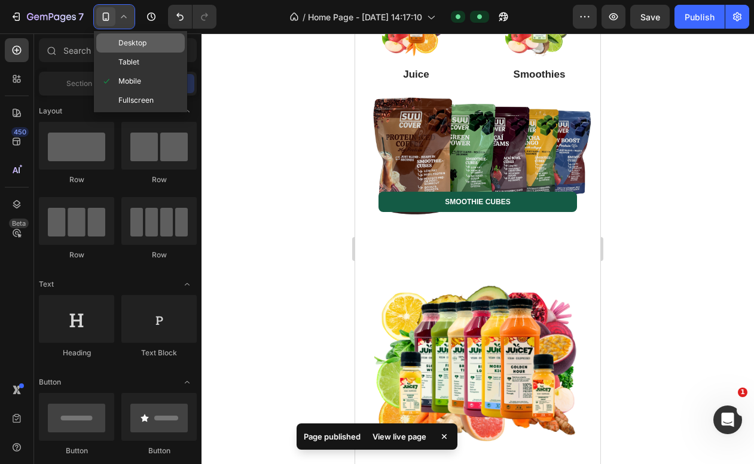
click at [137, 48] on span "Desktop" at bounding box center [132, 43] width 28 height 12
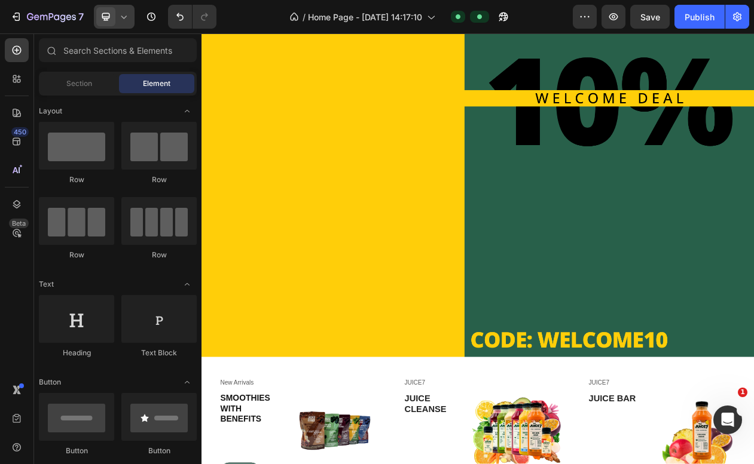
scroll to position [692, 0]
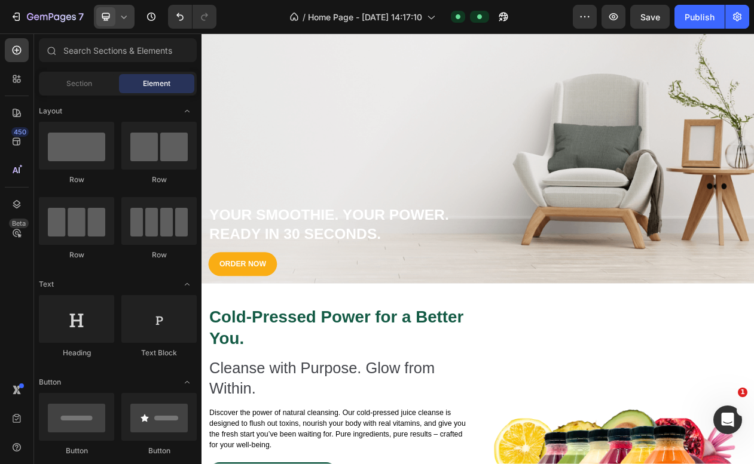
click at [123, 13] on icon at bounding box center [124, 17] width 12 height 12
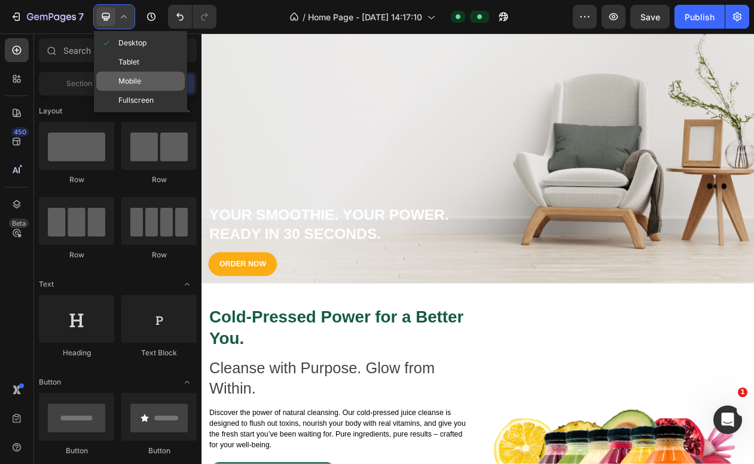
click at [140, 81] on span "Mobile" at bounding box center [129, 81] width 23 height 12
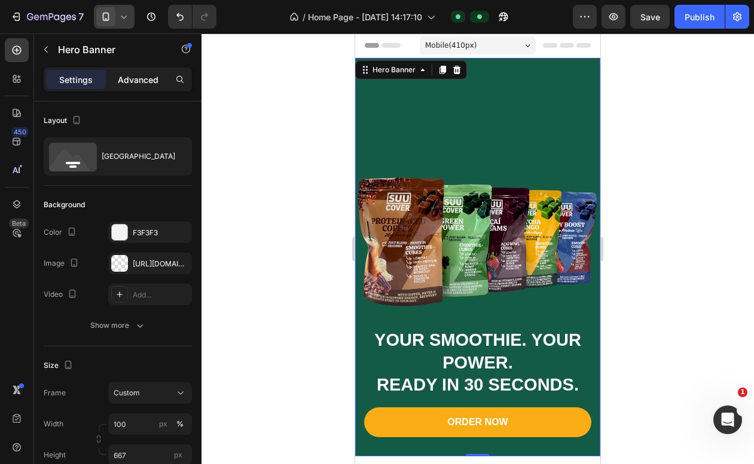
click at [139, 80] on p "Advanced" at bounding box center [138, 80] width 41 height 13
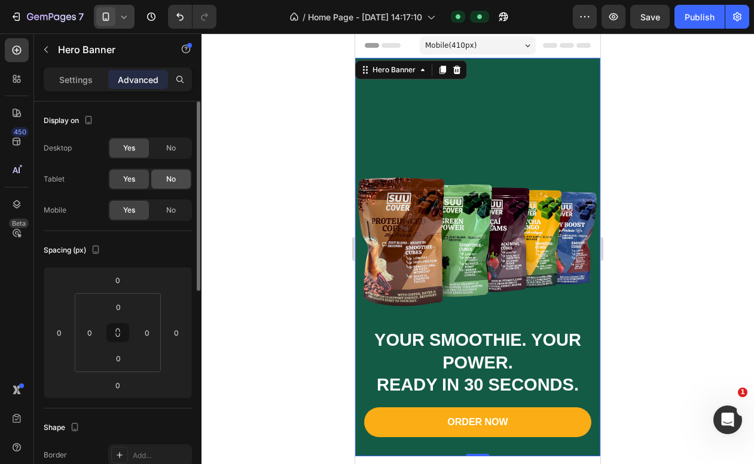
click at [168, 182] on span "No" at bounding box center [171, 179] width 10 height 11
click at [175, 145] on span "No" at bounding box center [171, 148] width 10 height 11
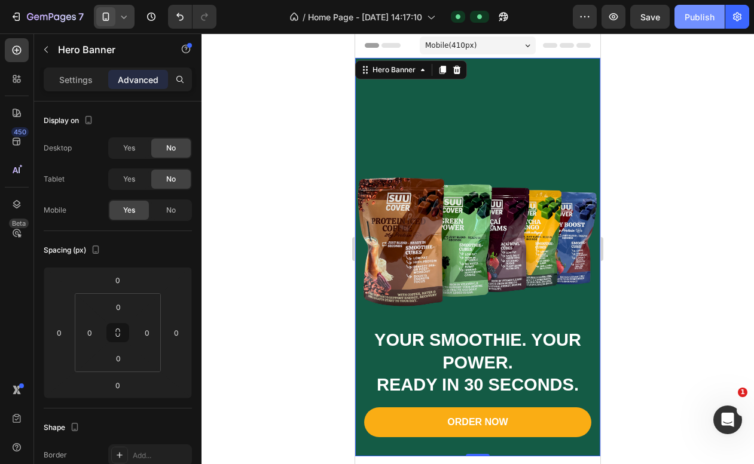
click at [700, 19] on div "Publish" at bounding box center [699, 17] width 30 height 13
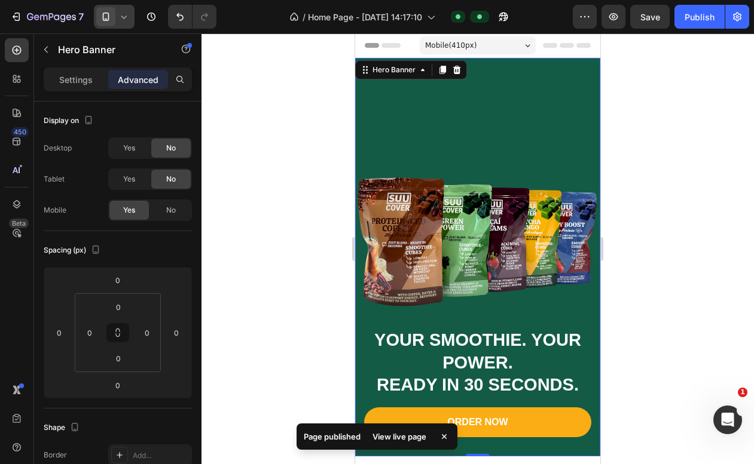
click at [130, 22] on div at bounding box center [114, 17] width 41 height 24
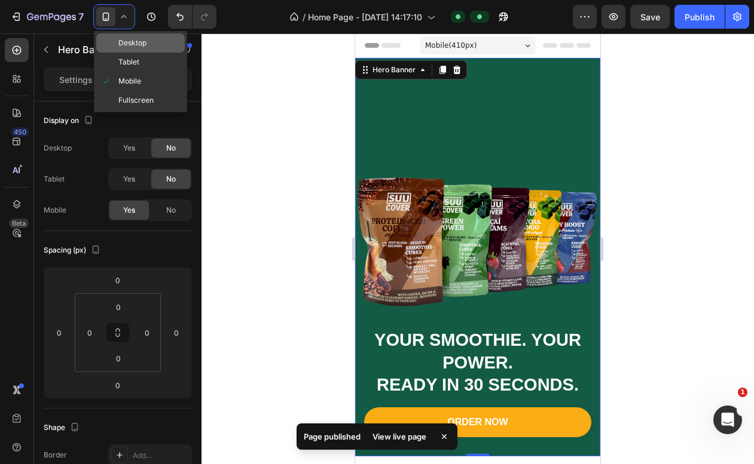
click at [134, 40] on span "Desktop" at bounding box center [132, 43] width 28 height 12
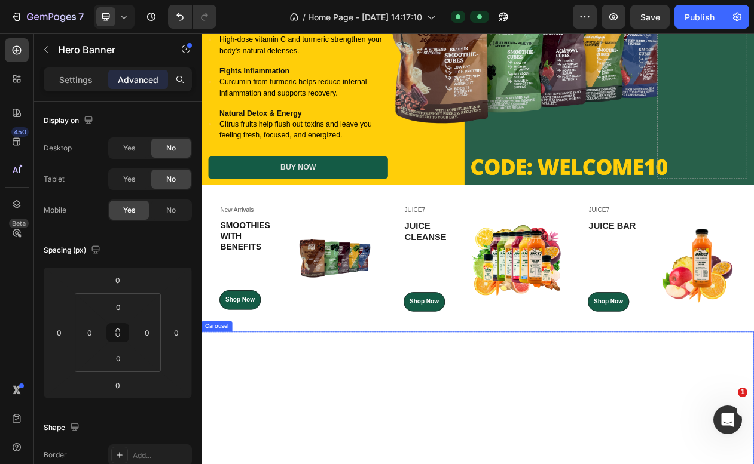
scroll to position [228, 0]
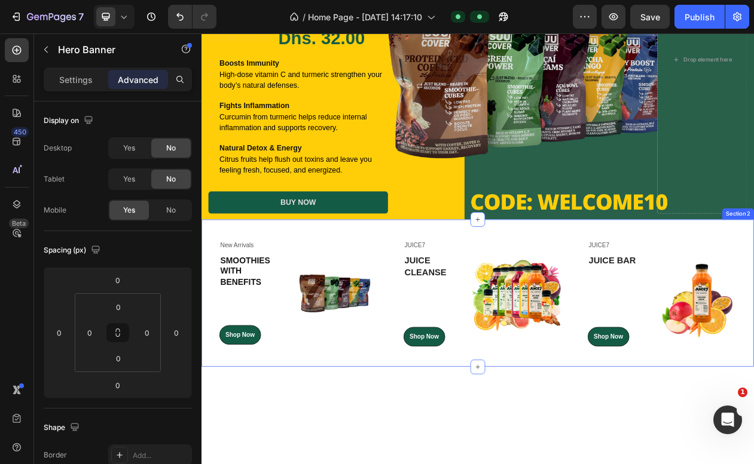
click at [420, 283] on div "New Arrivals Text block SMOOTHIES WITH BENEFITS Heading Shop Now Button Row Ima…" at bounding box center [559, 371] width 717 height 191
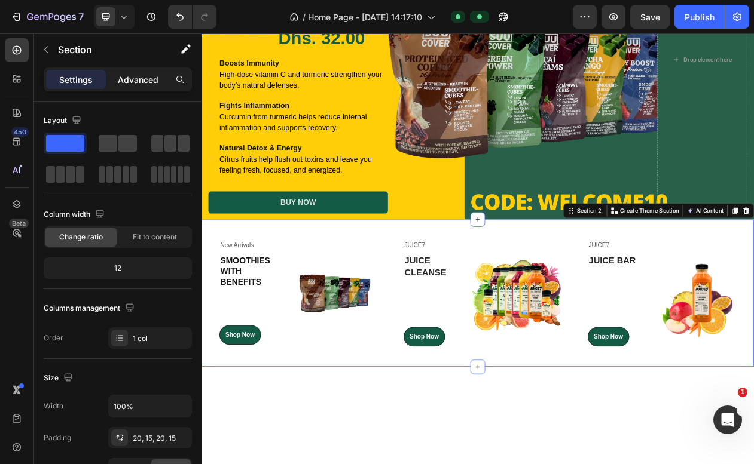
click at [143, 80] on p "Advanced" at bounding box center [138, 80] width 41 height 13
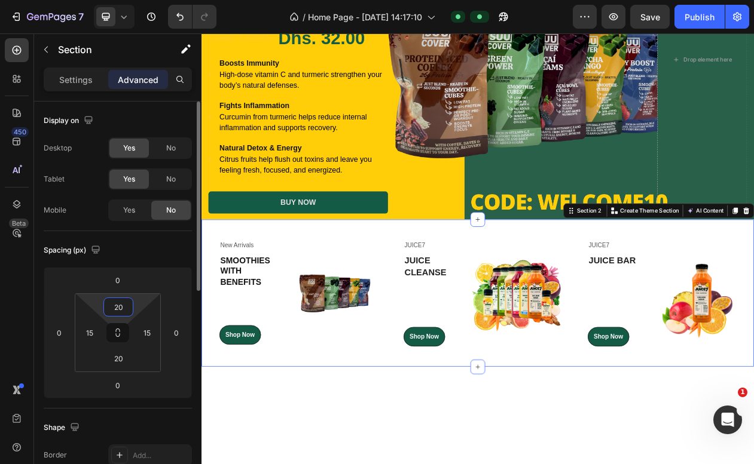
click at [118, 312] on input "20" at bounding box center [118, 307] width 24 height 18
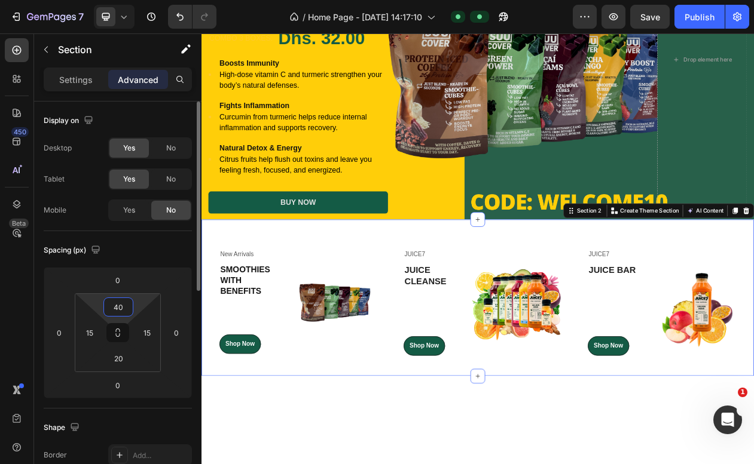
type input "4"
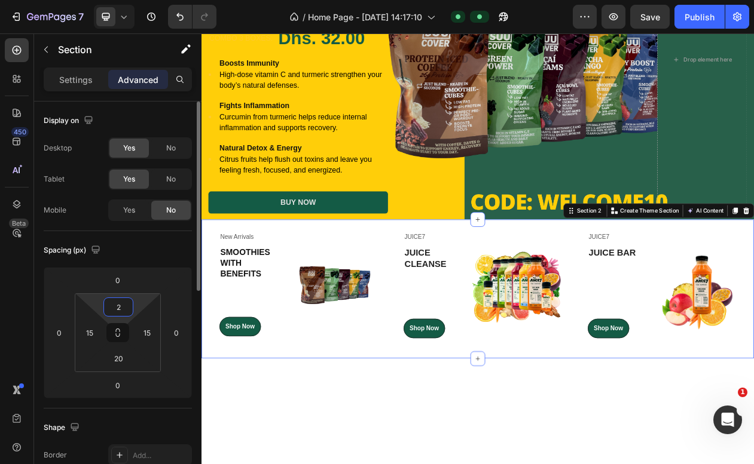
type input "20"
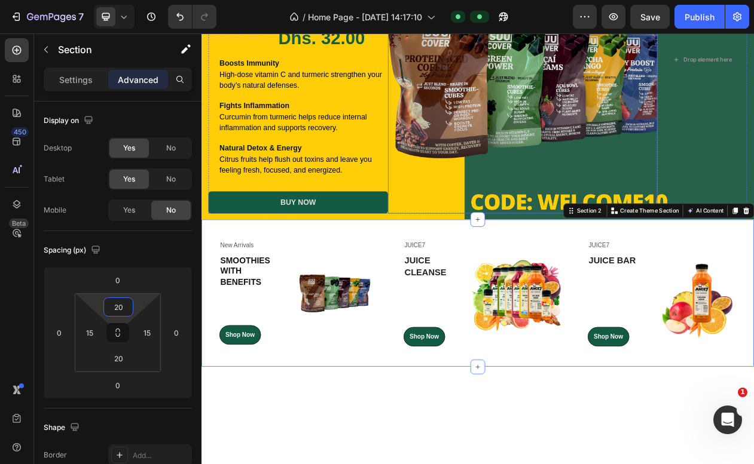
scroll to position [234, 0]
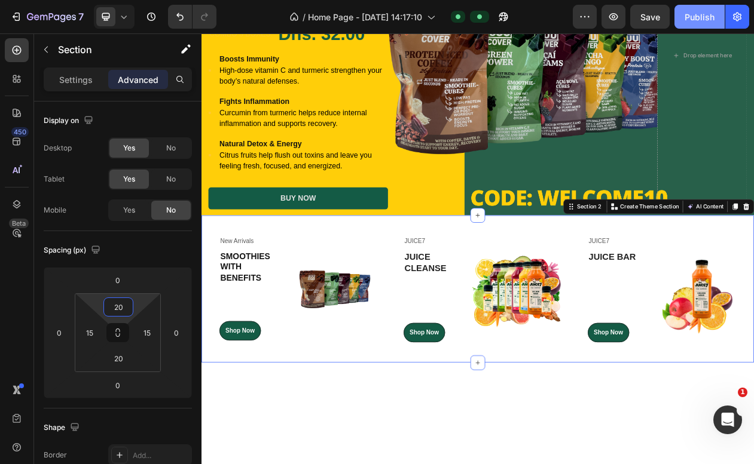
click at [693, 24] on button "Publish" at bounding box center [699, 17] width 50 height 24
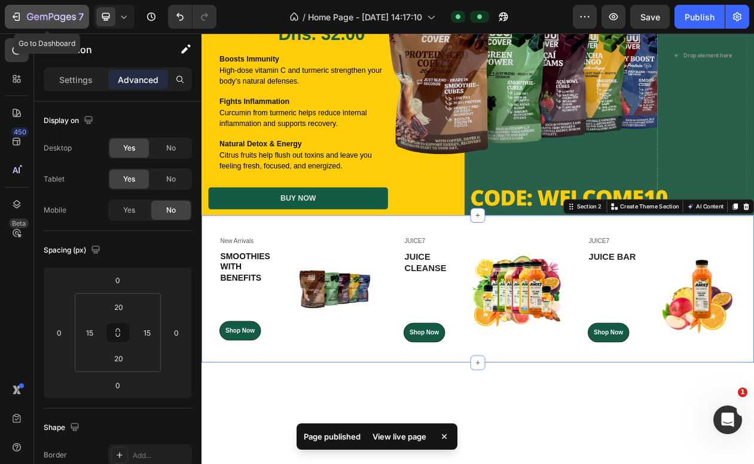
click at [13, 12] on icon "button" at bounding box center [16, 17] width 12 height 12
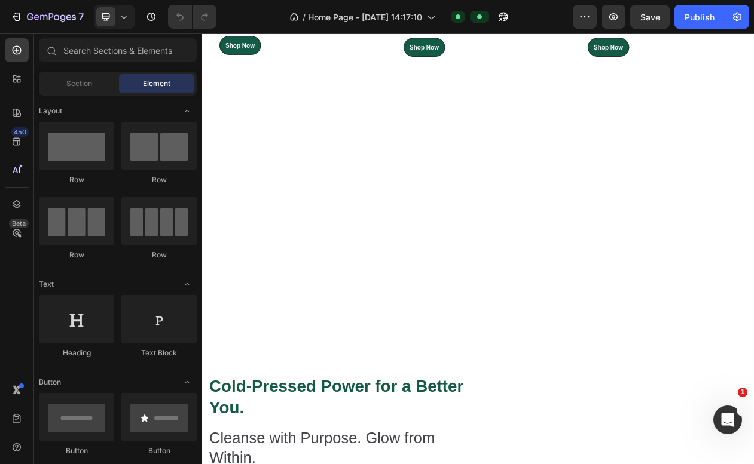
scroll to position [619, 0]
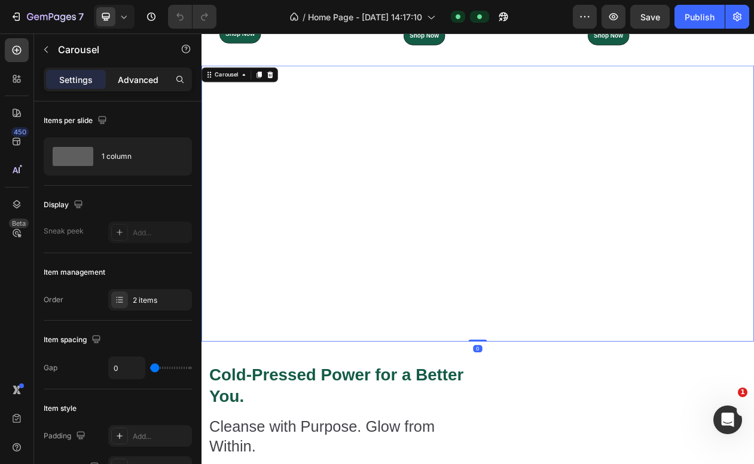
click at [149, 79] on p "Advanced" at bounding box center [138, 80] width 41 height 13
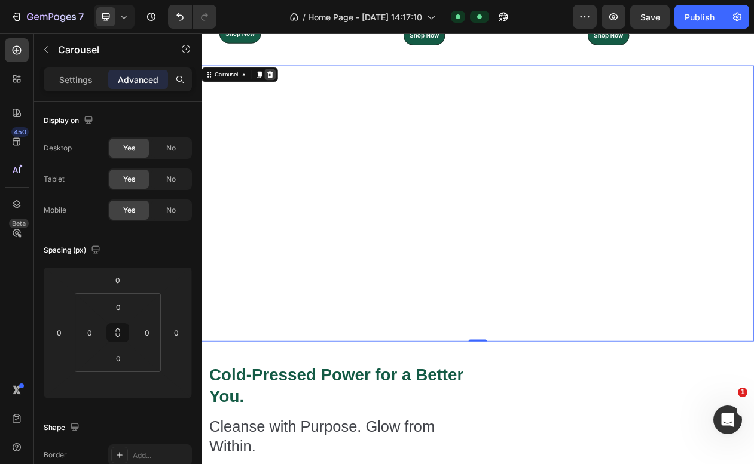
click at [293, 85] on icon at bounding box center [291, 87] width 8 height 8
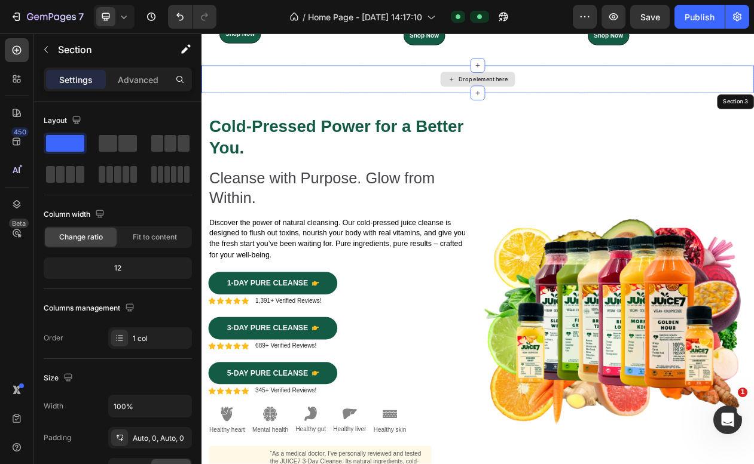
click at [298, 95] on div "Drop element here" at bounding box center [559, 93] width 717 height 36
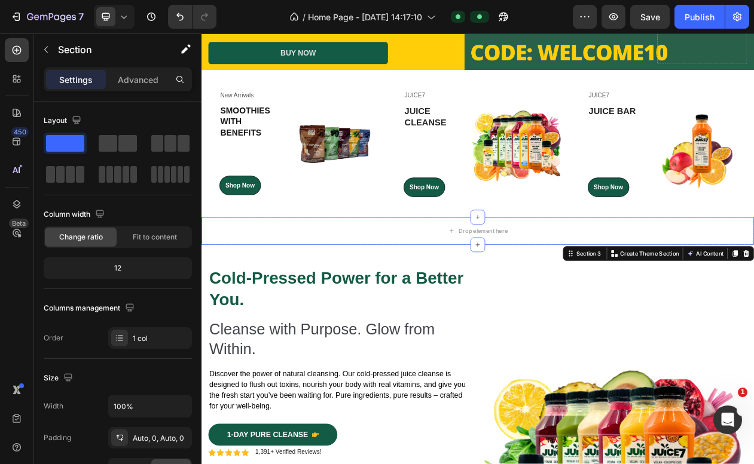
scroll to position [425, 0]
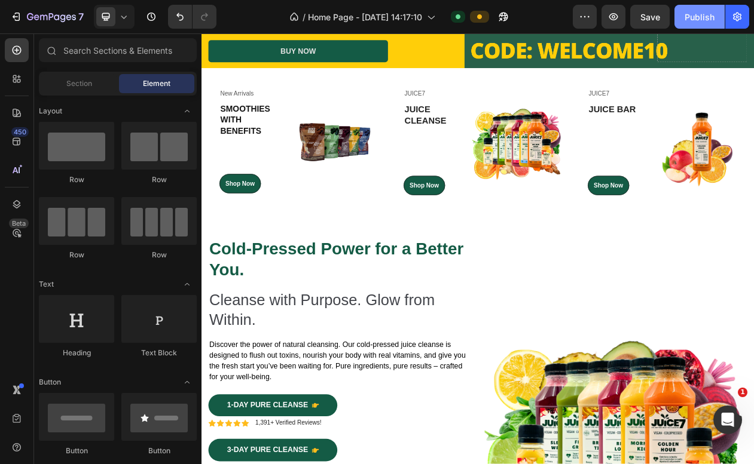
click at [707, 25] on button "Publish" at bounding box center [699, 17] width 50 height 24
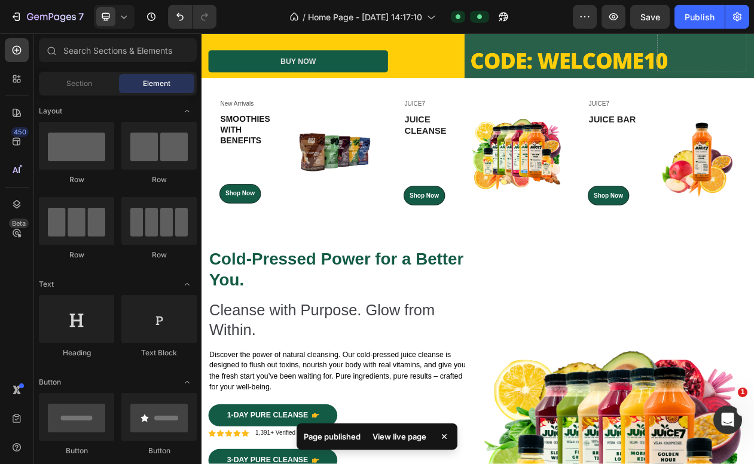
scroll to position [411, 0]
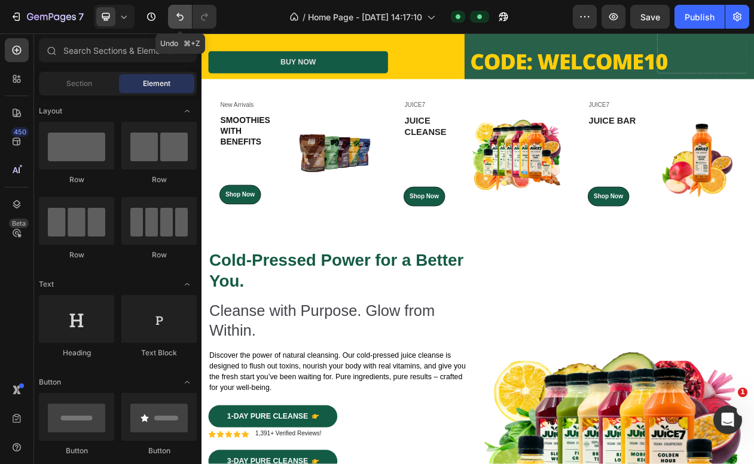
click at [180, 23] on button "Undo/Redo" at bounding box center [180, 17] width 24 height 24
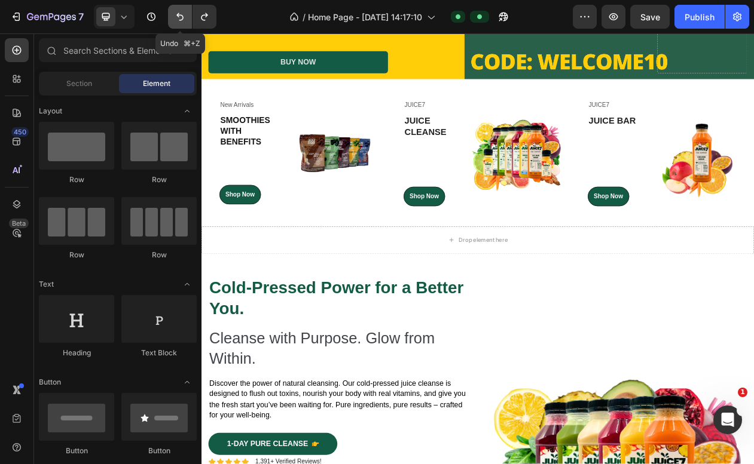
click at [180, 23] on button "Undo/Redo" at bounding box center [180, 17] width 24 height 24
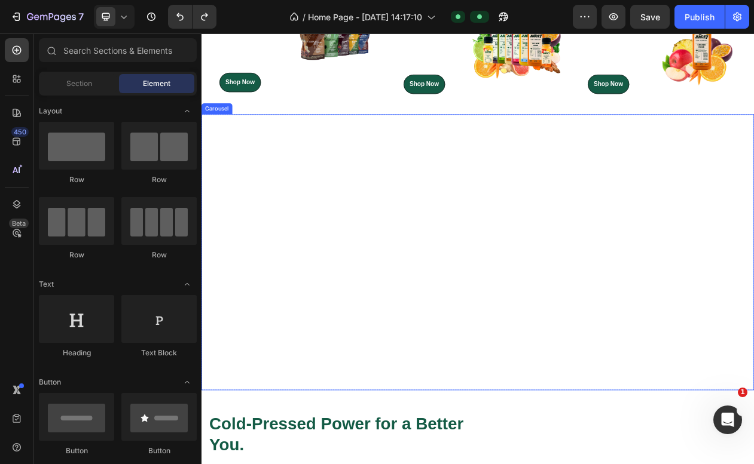
scroll to position [427, 0]
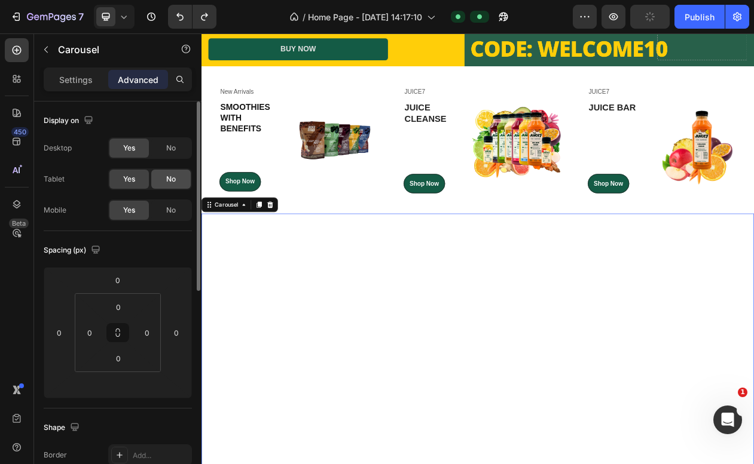
click at [173, 175] on span "No" at bounding box center [171, 179] width 10 height 11
click at [172, 145] on span "No" at bounding box center [171, 148] width 10 height 11
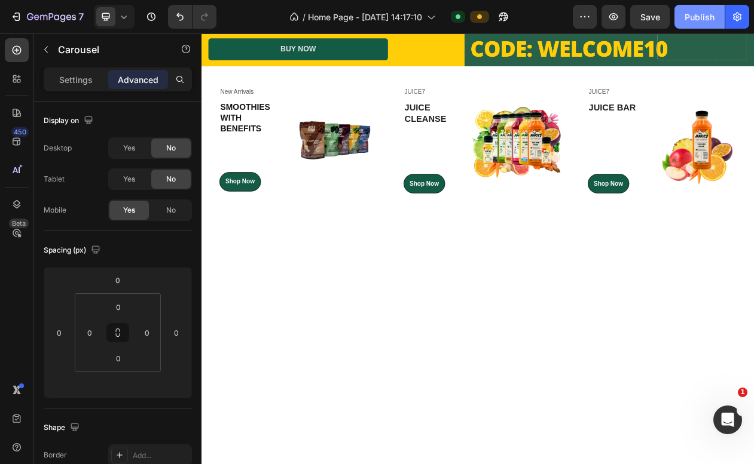
click at [690, 19] on div "Publish" at bounding box center [699, 17] width 30 height 13
click at [122, 16] on icon at bounding box center [123, 17] width 5 height 3
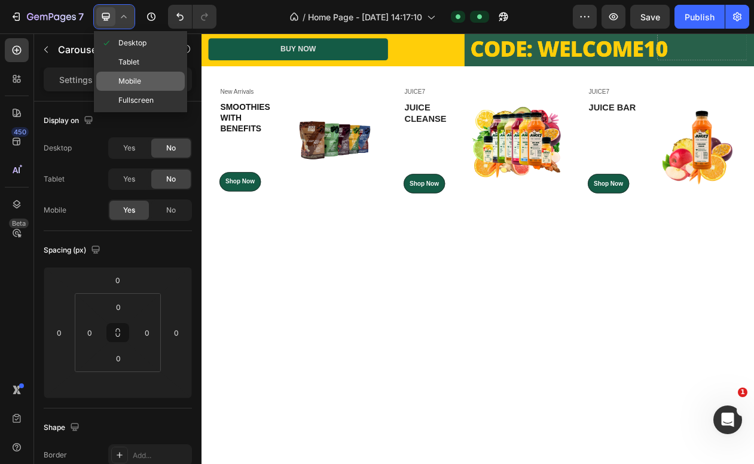
click at [130, 76] on span "Mobile" at bounding box center [129, 81] width 23 height 12
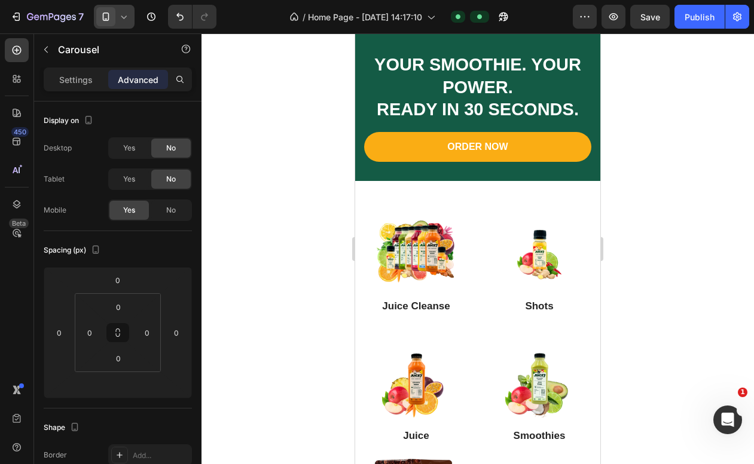
scroll to position [265, 0]
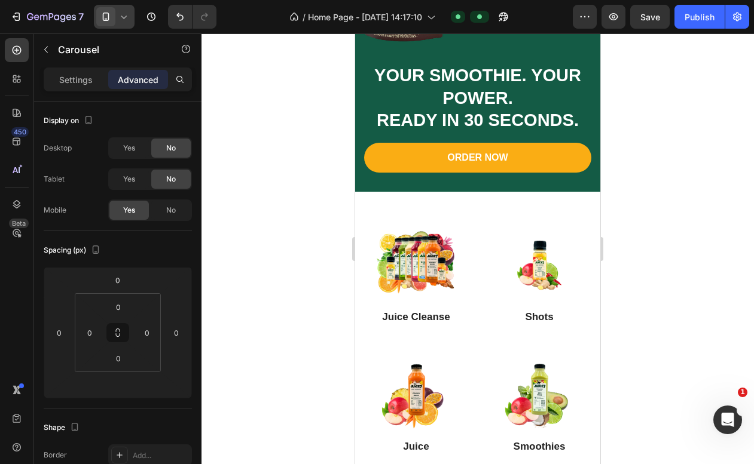
click at [123, 20] on icon at bounding box center [124, 17] width 12 height 12
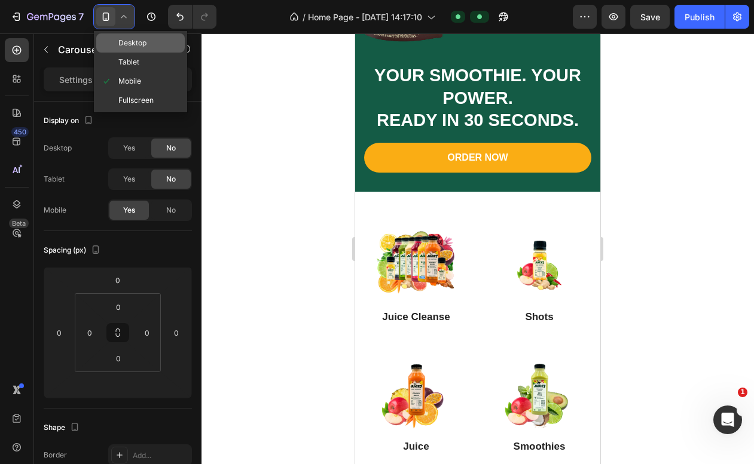
click at [138, 41] on span "Desktop" at bounding box center [132, 43] width 28 height 12
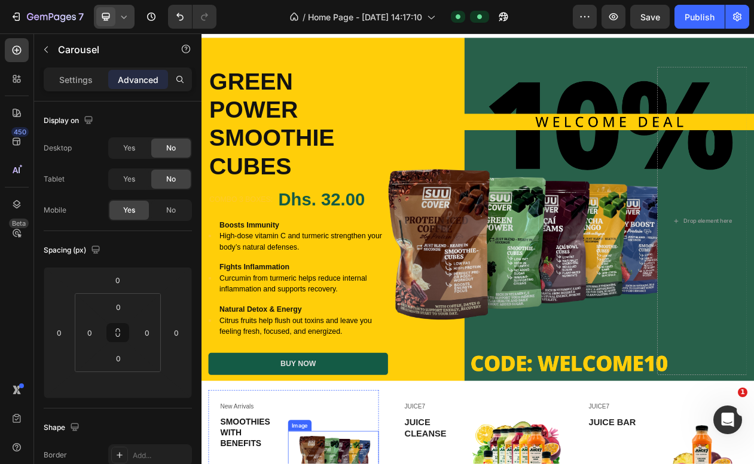
scroll to position [17, 0]
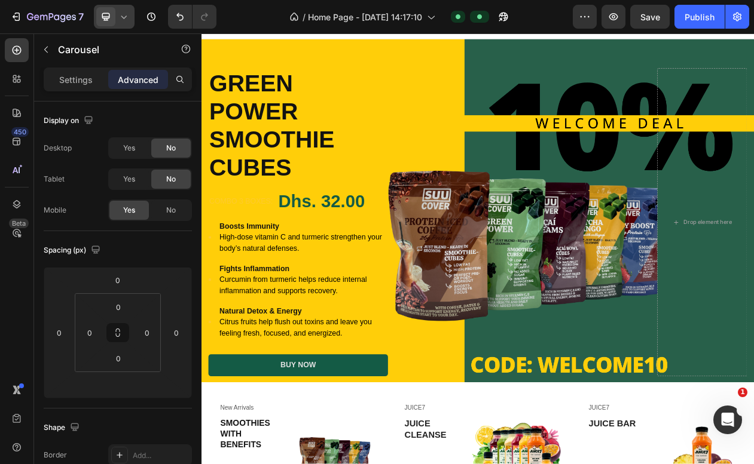
click at [123, 22] on icon at bounding box center [124, 17] width 12 height 12
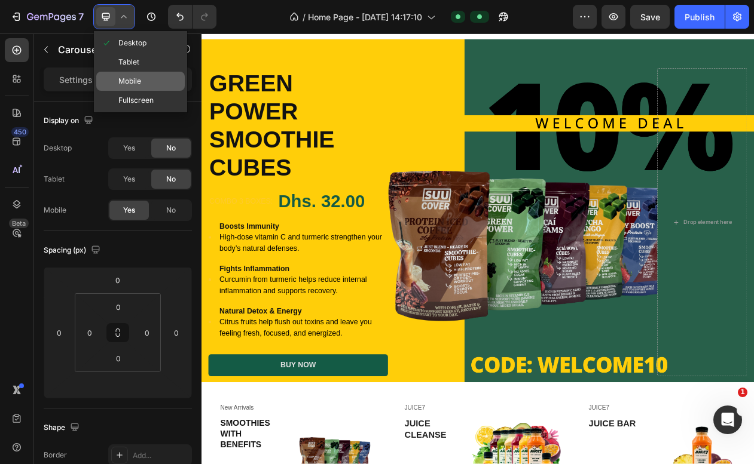
click at [142, 91] on div "Mobile" at bounding box center [140, 100] width 88 height 19
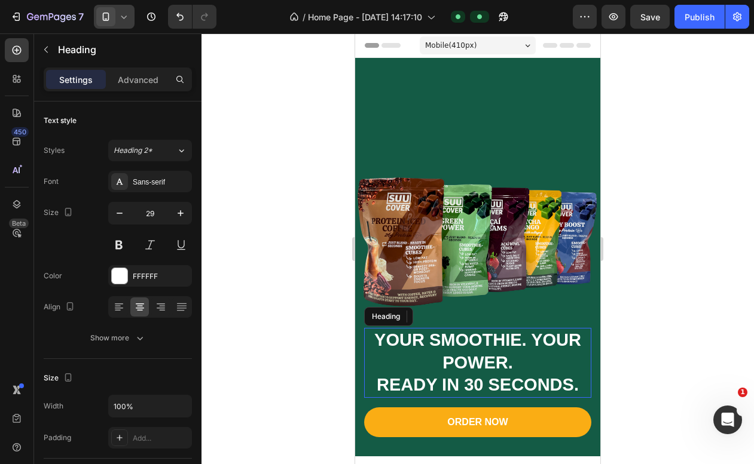
click at [479, 336] on strong "YOUR SMOOTHIE. YOUR POWER." at bounding box center [477, 352] width 207 height 42
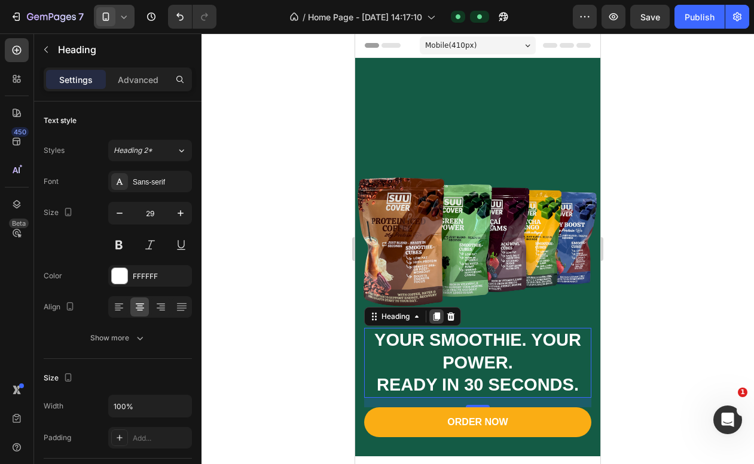
click at [437, 316] on icon at bounding box center [436, 317] width 7 height 8
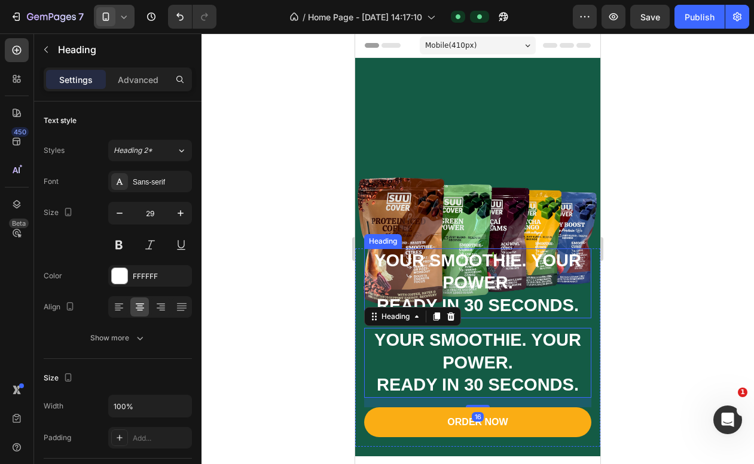
click at [466, 293] on strong "YOUR SMOOTHIE. YOUR POWER." at bounding box center [477, 272] width 207 height 42
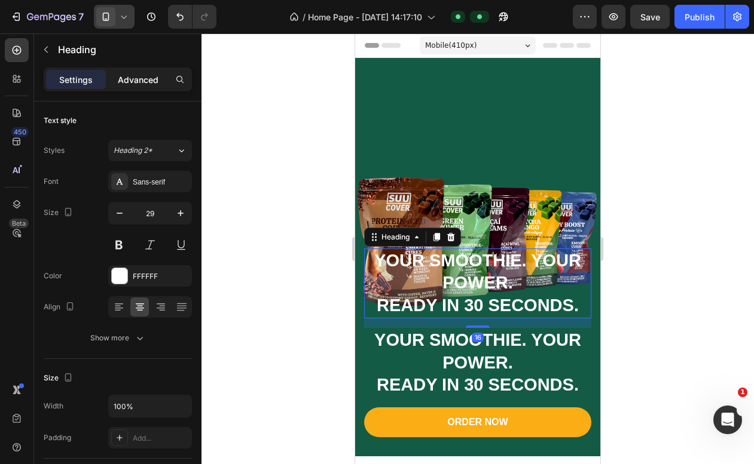
click at [140, 85] on p "Advanced" at bounding box center [138, 80] width 41 height 13
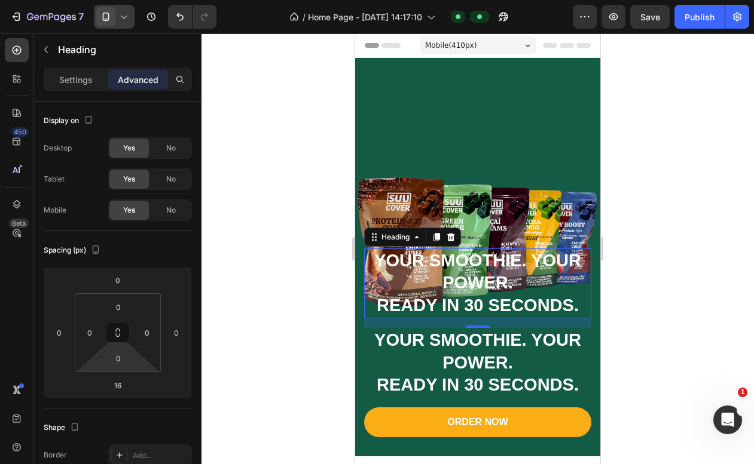
click at [114, 0] on html "7 / Home Page - Jul 24, 14:17:10 Default Preview Save Publish 450 Beta Sections…" at bounding box center [377, 0] width 754 height 0
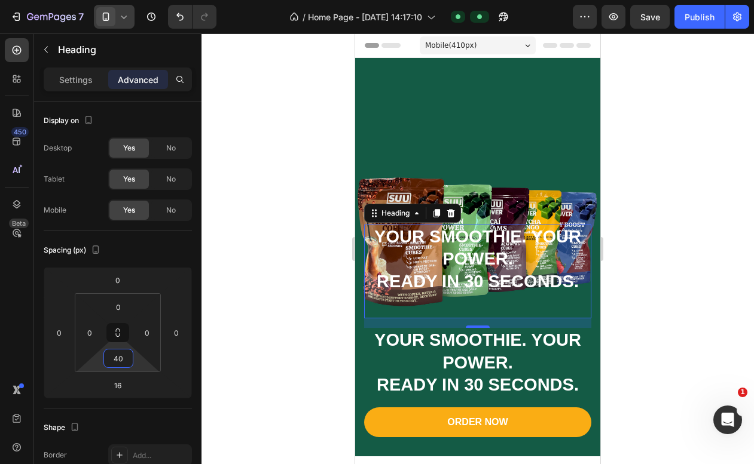
type input "4"
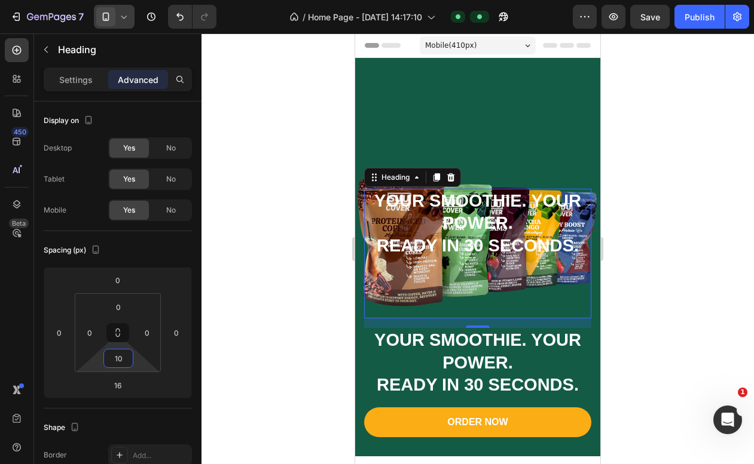
type input "1"
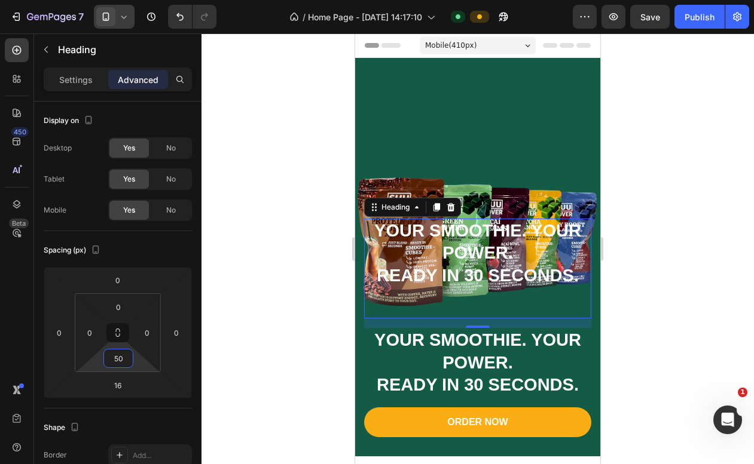
type input "5"
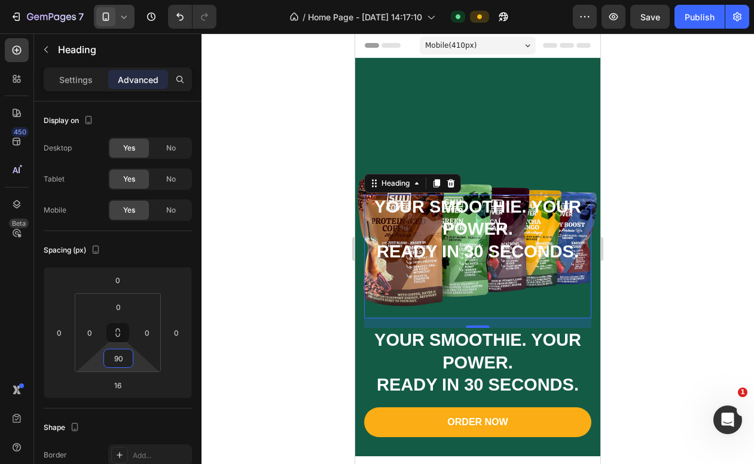
type input "9"
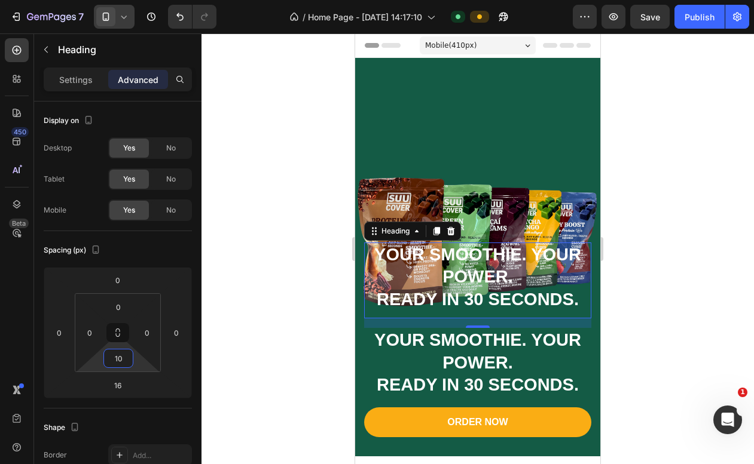
type input "1"
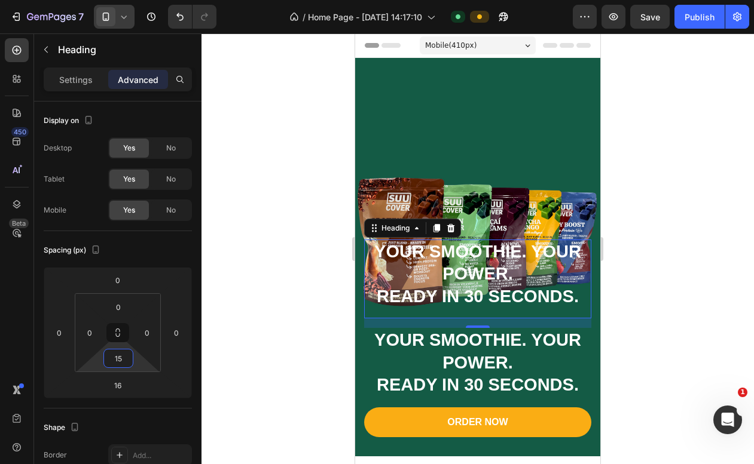
type input "1"
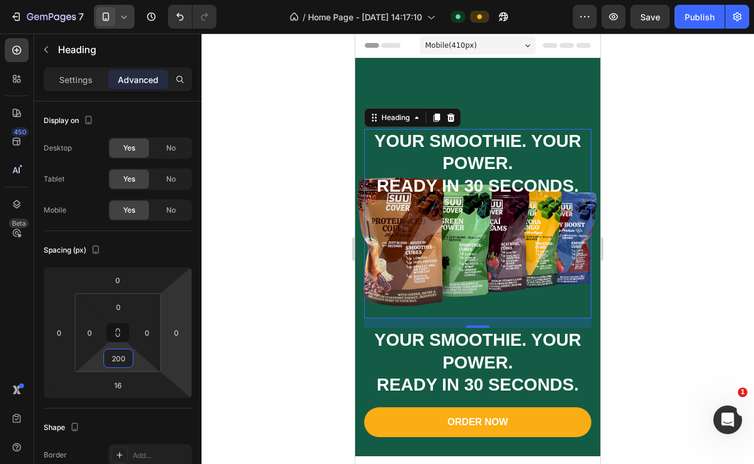
type input "200"
click at [466, 161] on strong "YOUR SMOOTHIE. YOUR POWER." at bounding box center [477, 152] width 207 height 42
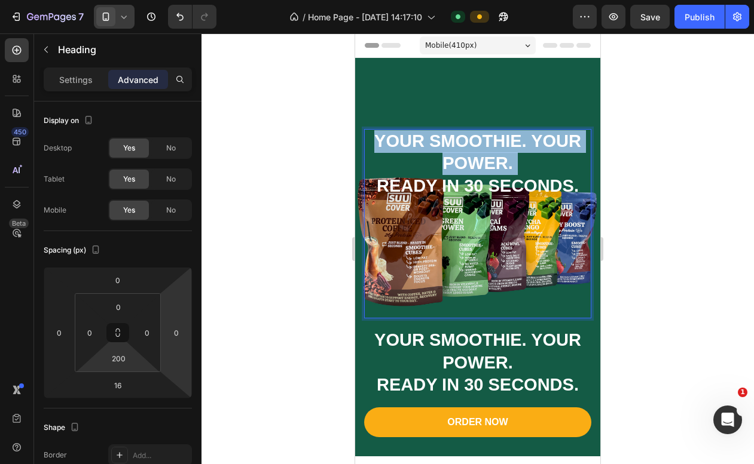
click at [466, 161] on strong "YOUR SMOOTHIE. YOUR POWER." at bounding box center [477, 152] width 207 height 42
click at [488, 192] on strong "READY IN 30 SECONDS." at bounding box center [478, 185] width 202 height 19
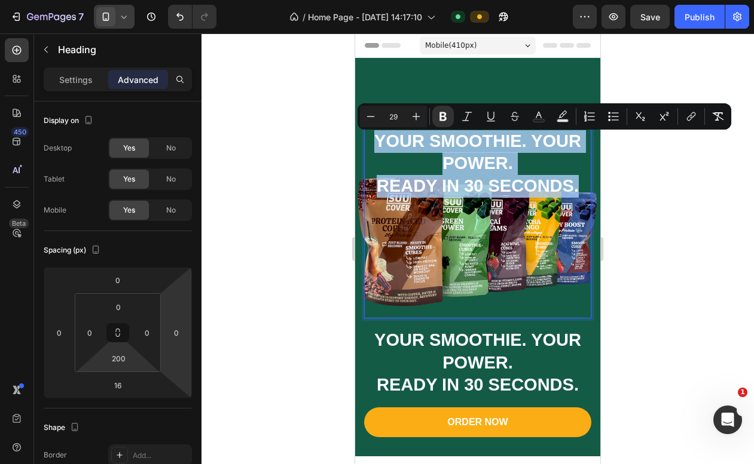
drag, startPoint x: 582, startPoint y: 189, endPoint x: 372, endPoint y: 148, distance: 213.2
click at [372, 148] on p "YOUR SMOOTHIE. YOUR POWER. READY IN 30 SECONDS." at bounding box center [477, 164] width 225 height 68
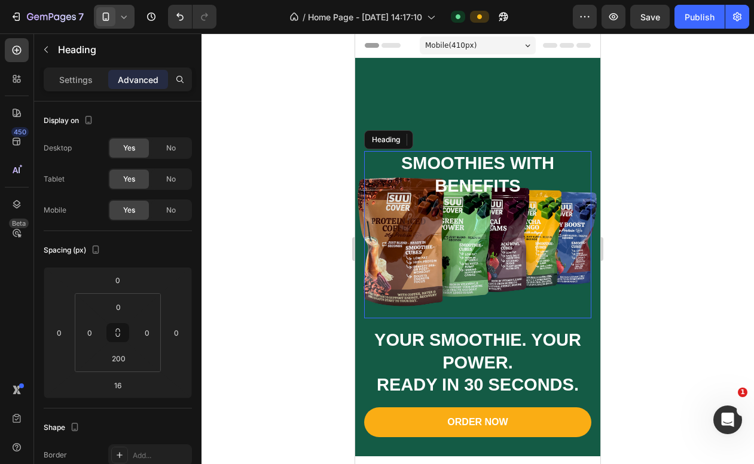
click at [421, 170] on p "SMOOTHIES WITH BENEFITS" at bounding box center [477, 174] width 225 height 45
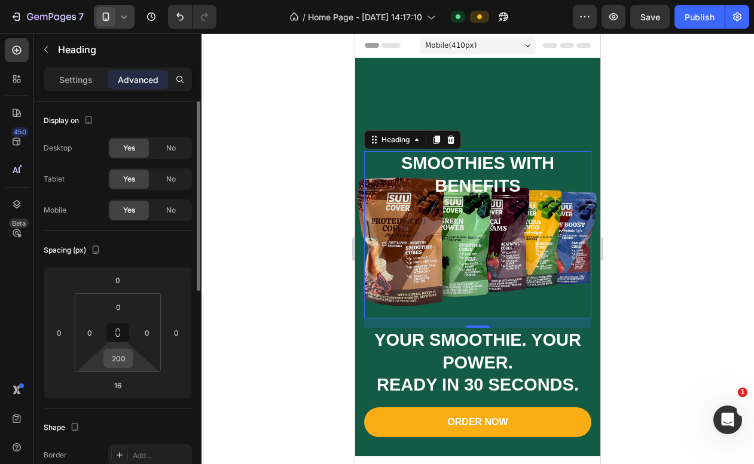
click at [120, 365] on input "200" at bounding box center [118, 359] width 24 height 18
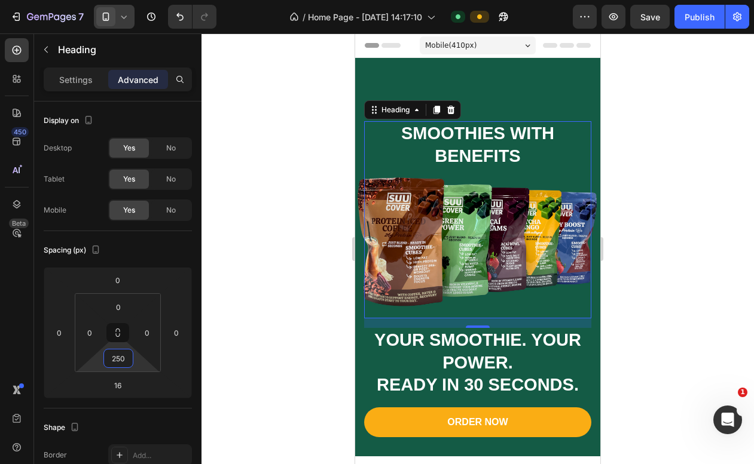
type input "250"
click at [668, 159] on div at bounding box center [477, 248] width 552 height 431
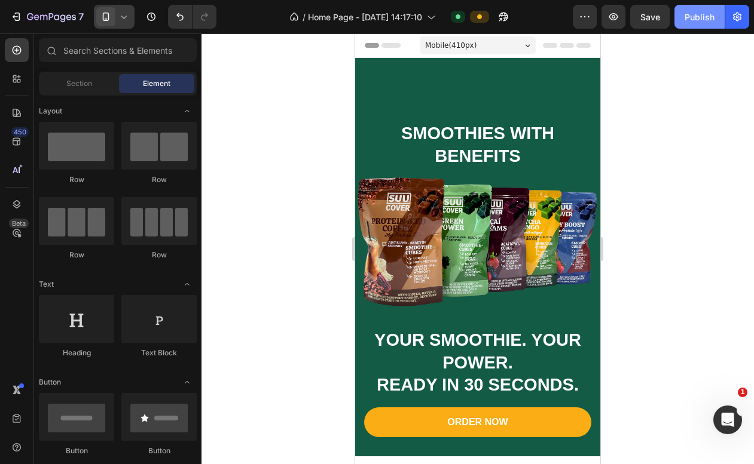
click at [708, 14] on div "Publish" at bounding box center [699, 17] width 30 height 13
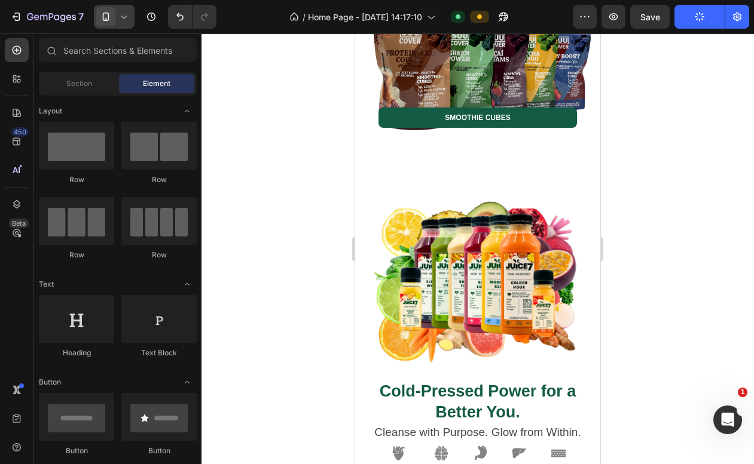
scroll to position [725, 0]
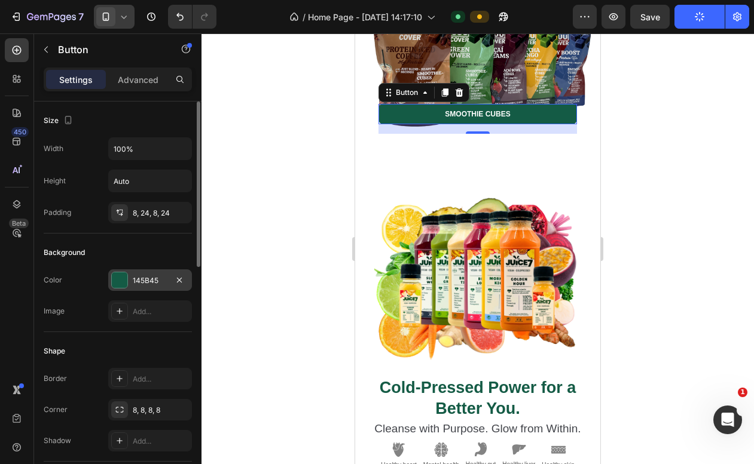
click at [118, 271] on div "145B45" at bounding box center [150, 281] width 84 height 22
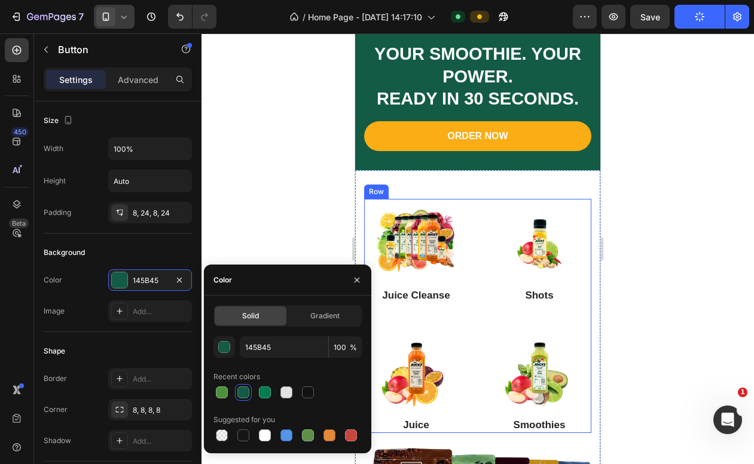
scroll to position [342, 0]
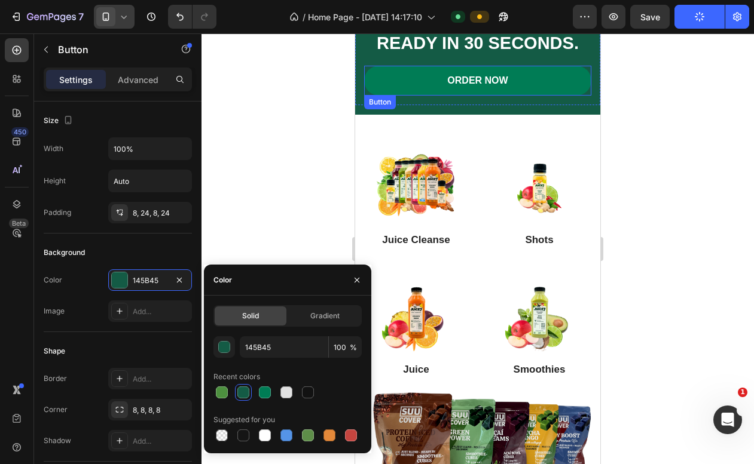
click at [418, 72] on link "ORDER NOW" at bounding box center [477, 81] width 227 height 30
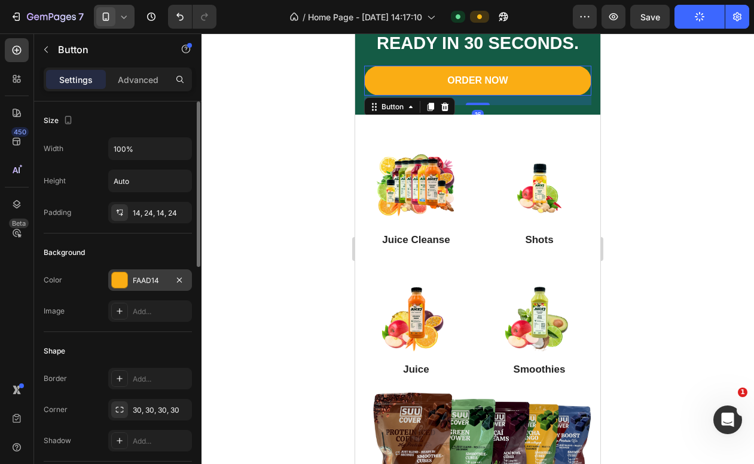
click at [152, 280] on div "FAAD14" at bounding box center [150, 281] width 35 height 11
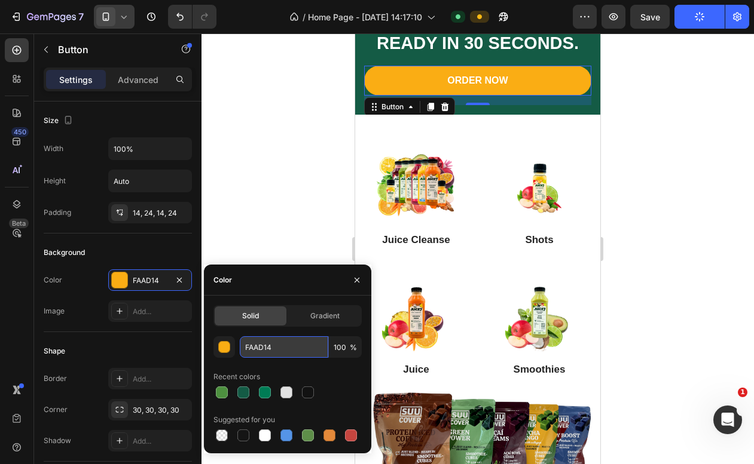
click at [274, 349] on input "FAAD14" at bounding box center [284, 347] width 88 height 22
click at [274, 222] on div at bounding box center [477, 248] width 552 height 431
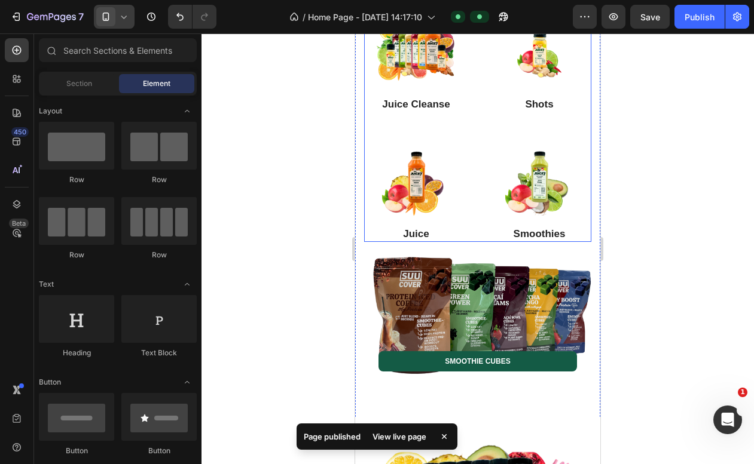
scroll to position [578, 0]
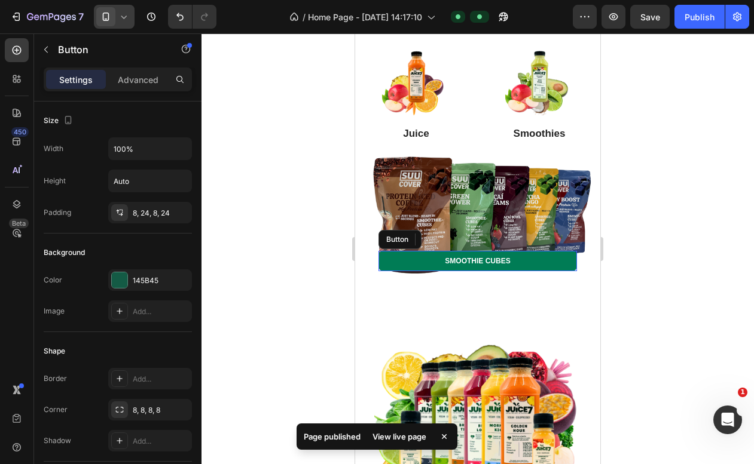
click at [419, 265] on link "SMOOTHIE CUBES" at bounding box center [477, 261] width 198 height 20
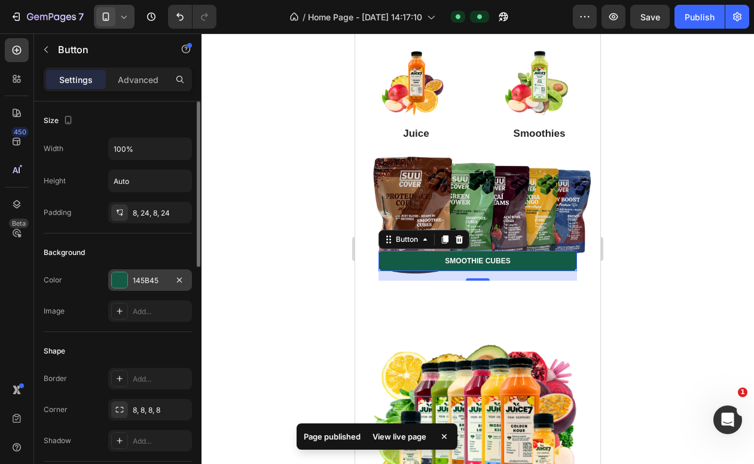
click at [114, 278] on div at bounding box center [120, 281] width 16 height 16
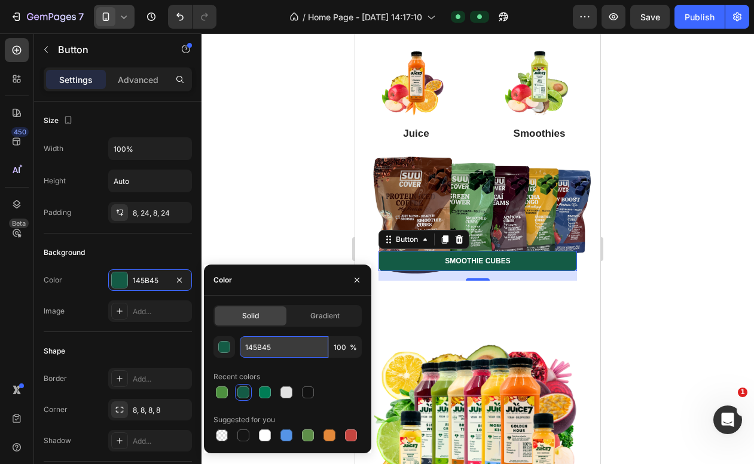
click at [267, 346] on input "145B45" at bounding box center [284, 347] width 88 height 22
paste input "FAAD14"
type input "FAAD14"
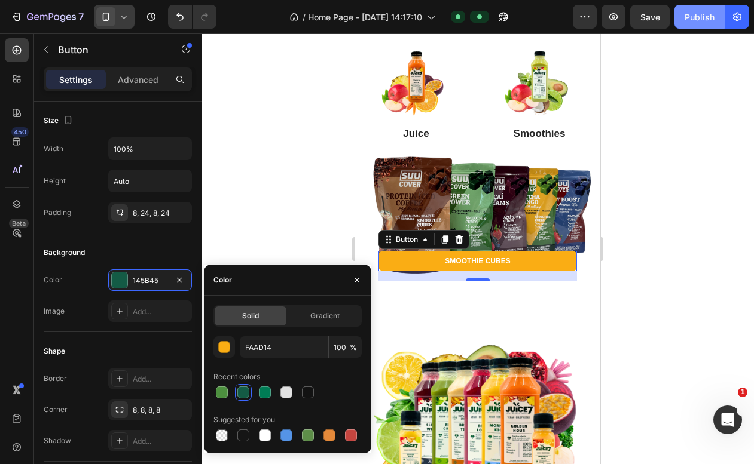
click at [700, 26] on button "Publish" at bounding box center [699, 17] width 50 height 24
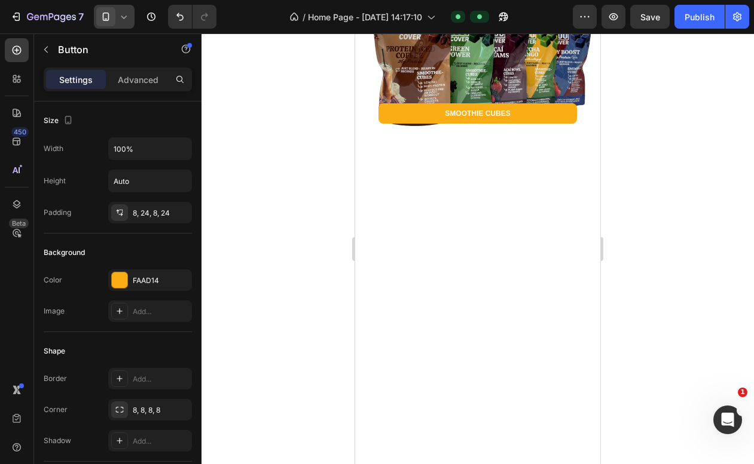
scroll to position [0, 0]
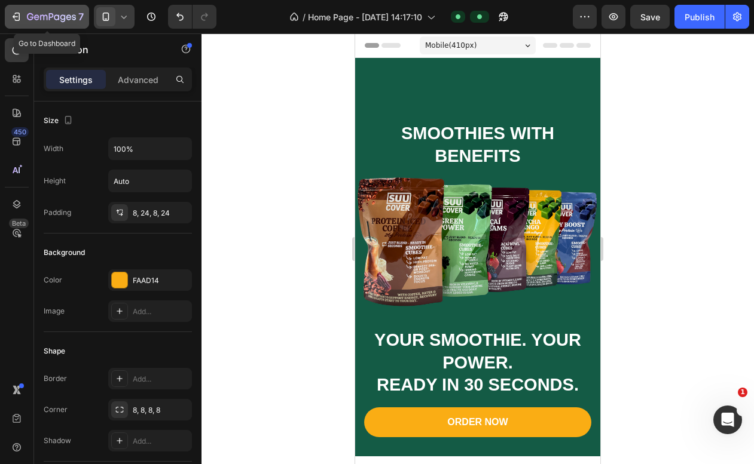
click at [16, 16] on icon "button" at bounding box center [16, 17] width 12 height 12
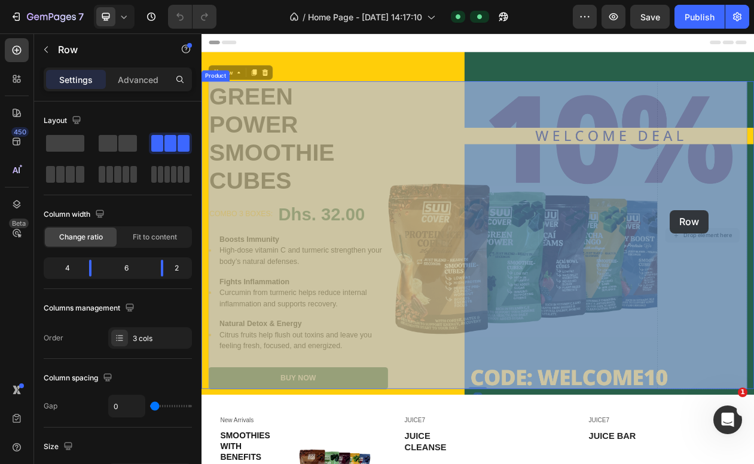
drag, startPoint x: 854, startPoint y: 263, endPoint x: 810, endPoint y: 263, distance: 44.2
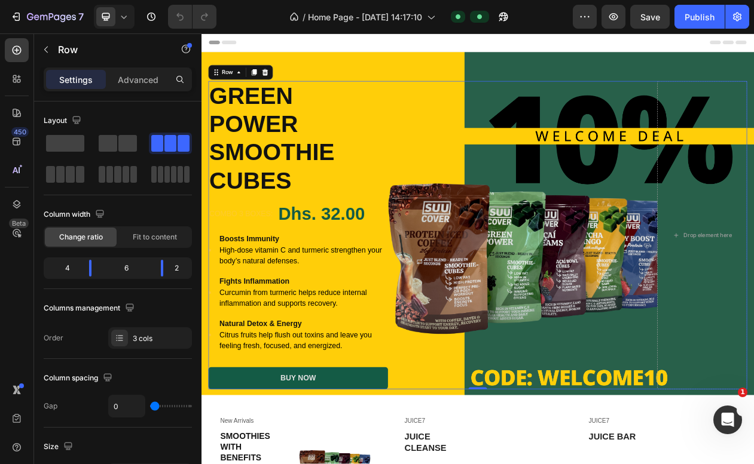
click at [261, 44] on div "Header" at bounding box center [560, 45] width 698 height 24
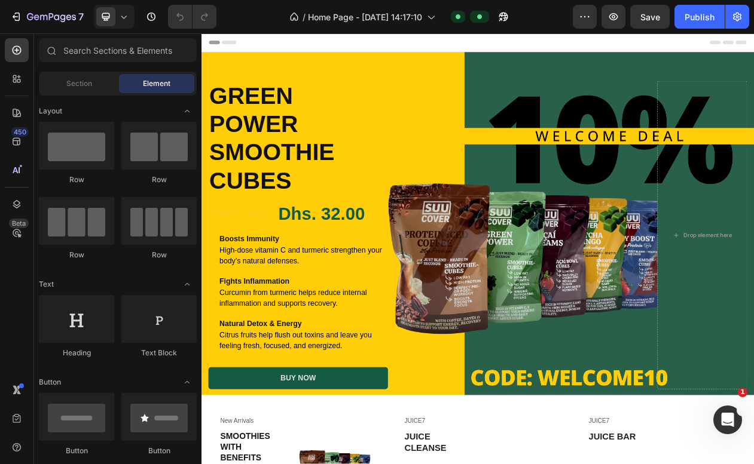
click at [242, 45] on span "Header" at bounding box center [237, 45] width 26 height 12
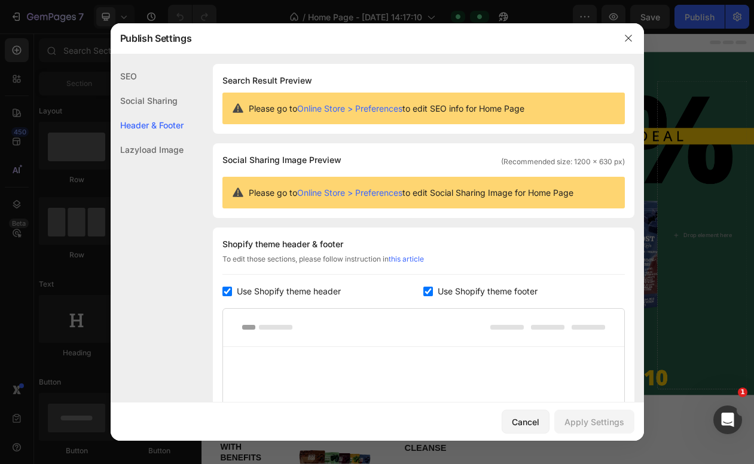
scroll to position [161, 0]
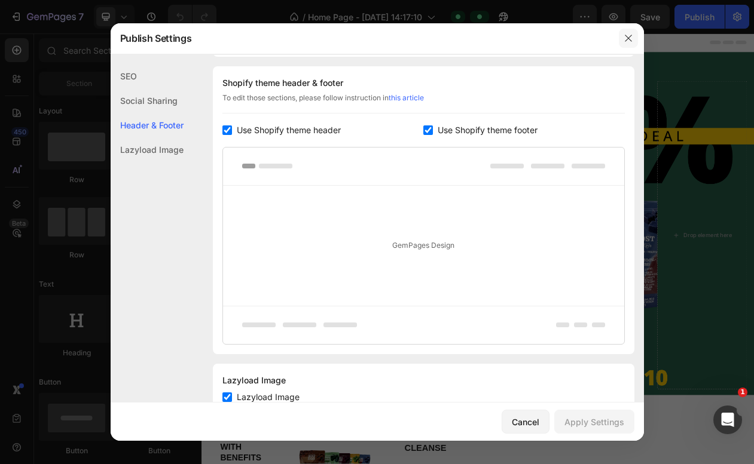
click at [628, 40] on icon "button" at bounding box center [628, 38] width 10 height 10
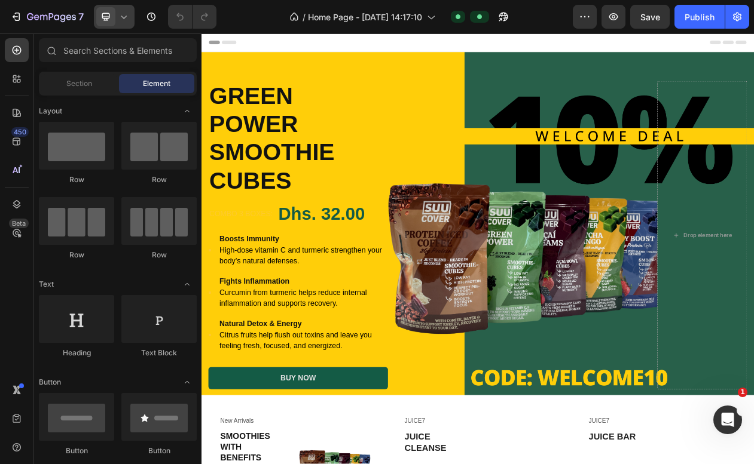
scroll to position [0, 0]
click at [120, 23] on div at bounding box center [114, 17] width 41 height 24
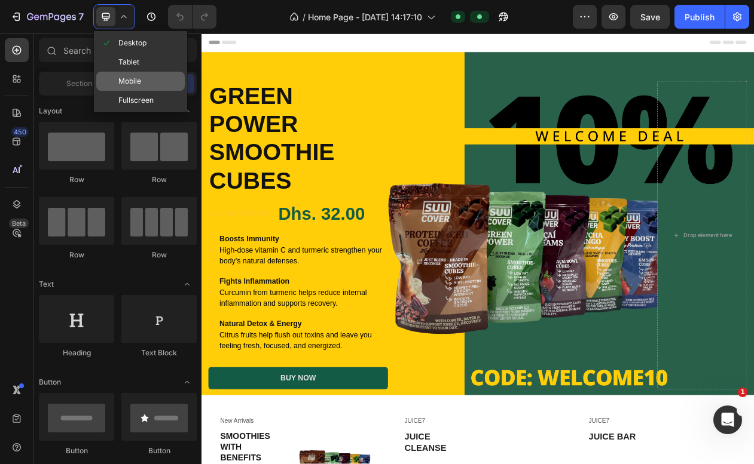
click at [130, 84] on span "Mobile" at bounding box center [129, 81] width 23 height 12
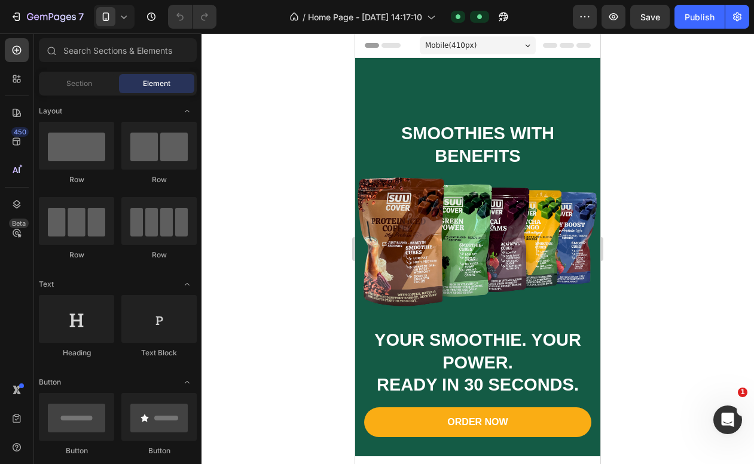
click at [569, 46] on icon at bounding box center [566, 45] width 14 height 5
click at [580, 47] on icon at bounding box center [583, 45] width 14 height 5
click at [550, 47] on icon at bounding box center [550, 45] width 14 height 5
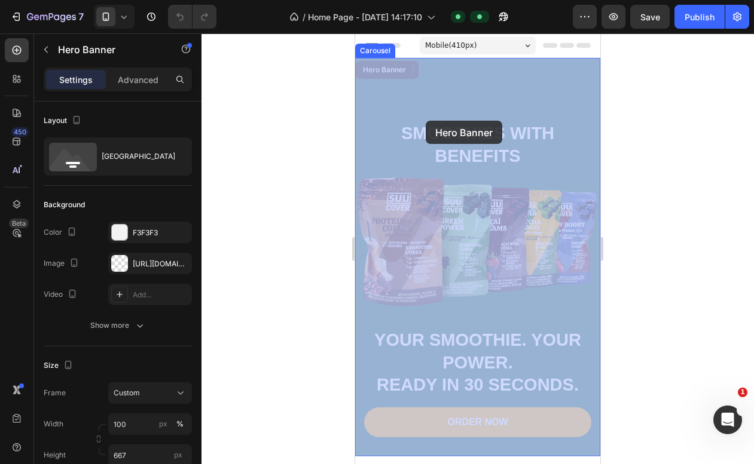
drag, startPoint x: 467, startPoint y: 121, endPoint x: 426, endPoint y: 121, distance: 41.2
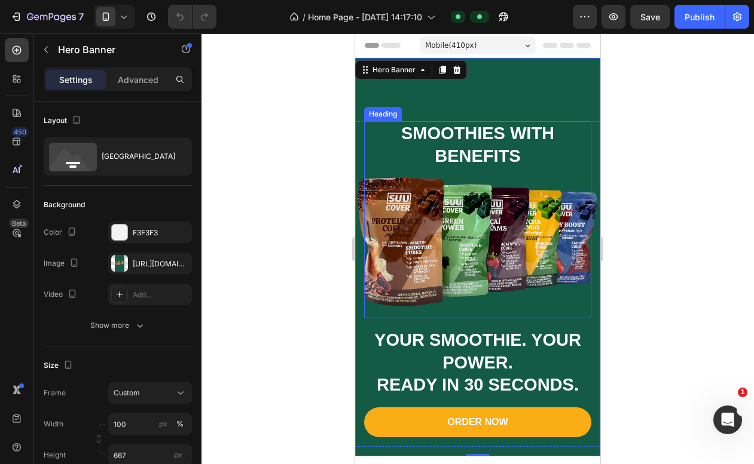
click at [531, 143] on h2 "SMOOTHIES WITH BENEFITS" at bounding box center [477, 144] width 227 height 47
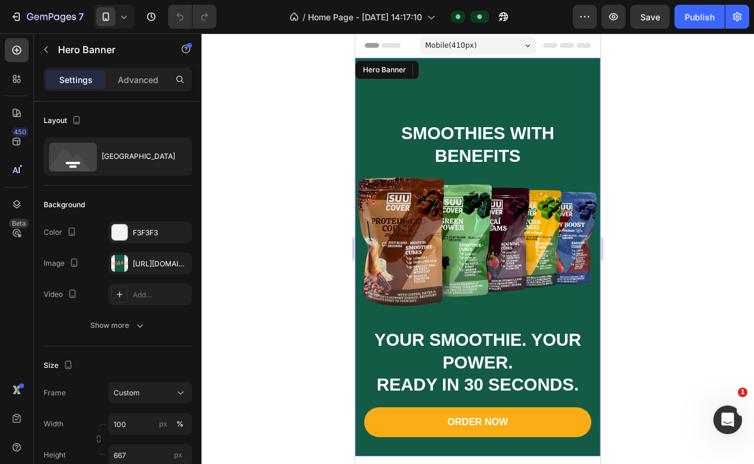
click at [569, 109] on div "Overlay" at bounding box center [477, 257] width 245 height 399
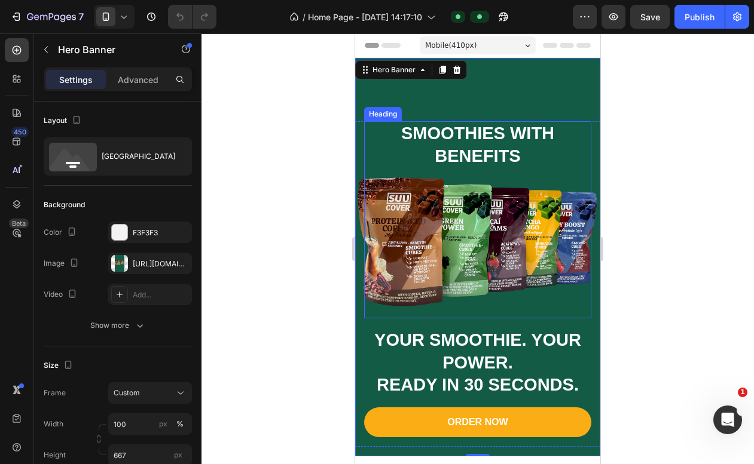
click at [568, 167] on h2 "SMOOTHIES WITH BENEFITS" at bounding box center [477, 144] width 227 height 47
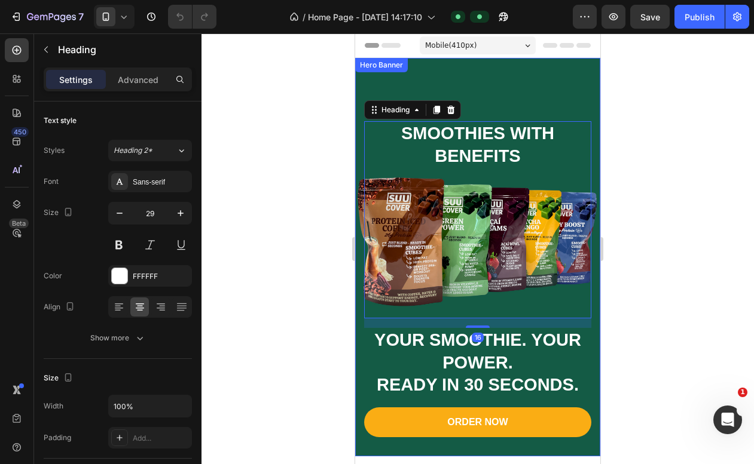
click at [556, 97] on div "Overlay" at bounding box center [477, 257] width 245 height 399
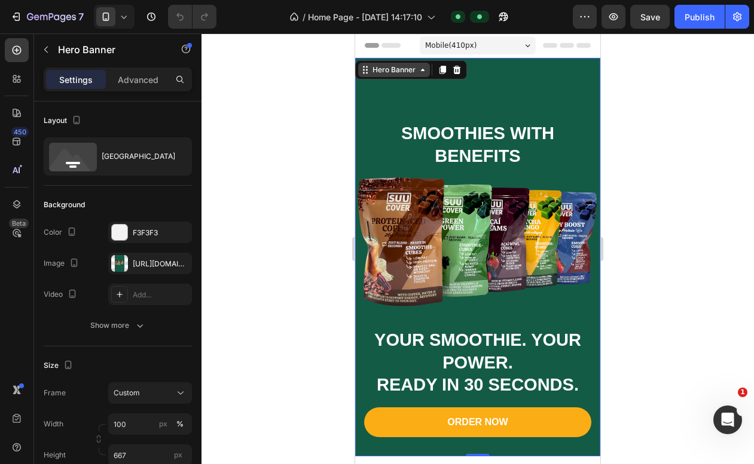
click at [420, 68] on icon at bounding box center [423, 70] width 10 height 10
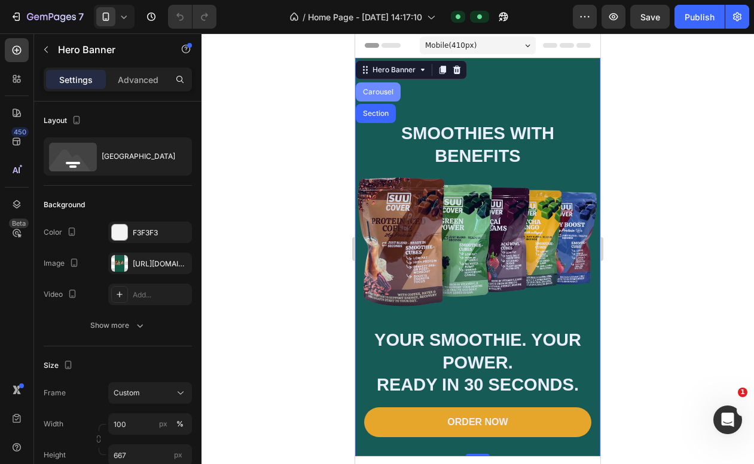
click at [374, 94] on div "Carousel" at bounding box center [377, 91] width 35 height 7
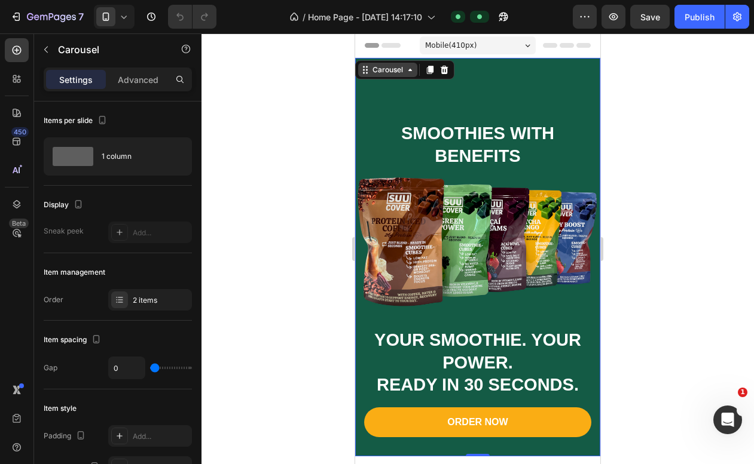
click at [410, 71] on icon at bounding box center [410, 70] width 4 height 2
click at [402, 70] on div "Carousel" at bounding box center [387, 70] width 35 height 11
click at [410, 72] on icon at bounding box center [410, 70] width 10 height 10
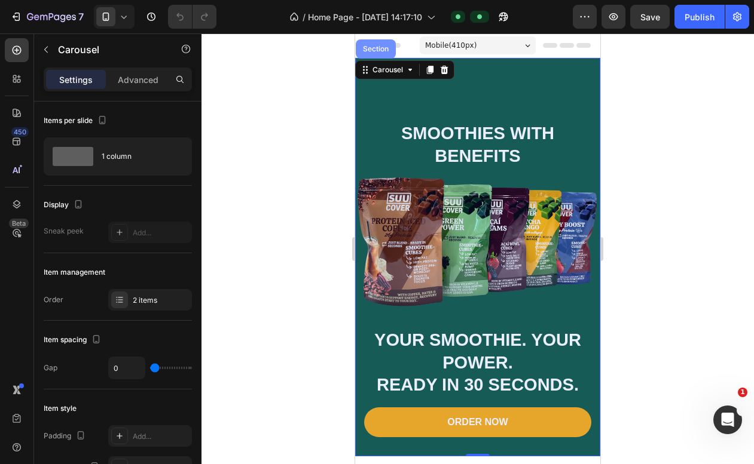
click at [375, 55] on div "Section" at bounding box center [376, 48] width 40 height 19
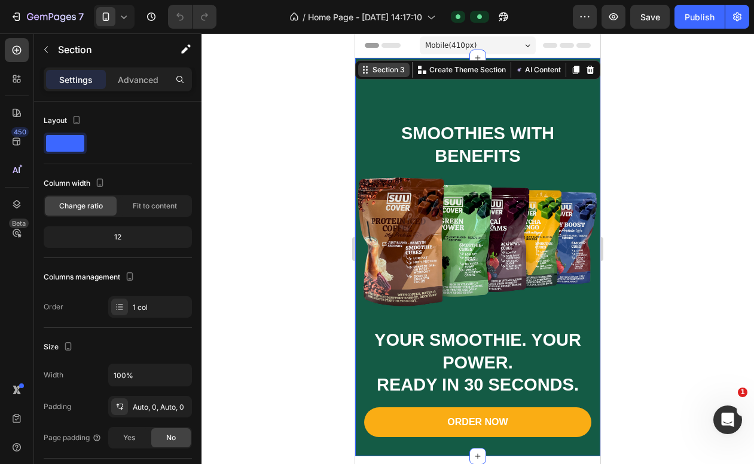
click at [397, 72] on div "Section 3" at bounding box center [388, 70] width 37 height 11
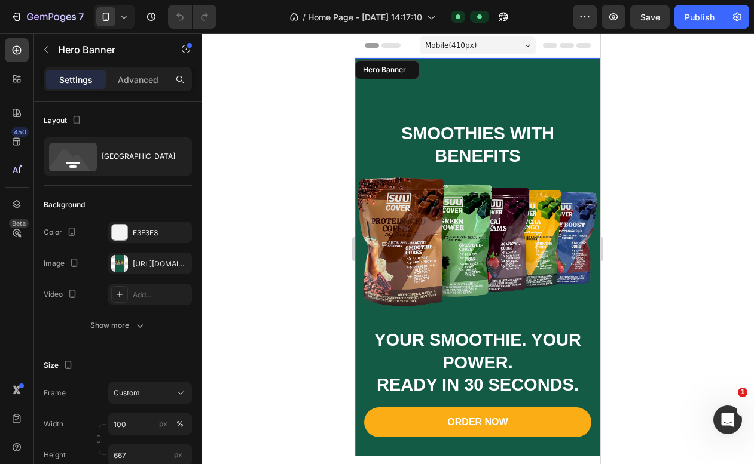
click at [399, 102] on div "Overlay" at bounding box center [477, 257] width 245 height 399
click at [414, 69] on div "Hero Banner" at bounding box center [394, 70] width 48 height 11
click at [427, 114] on div "Overlay" at bounding box center [477, 257] width 245 height 399
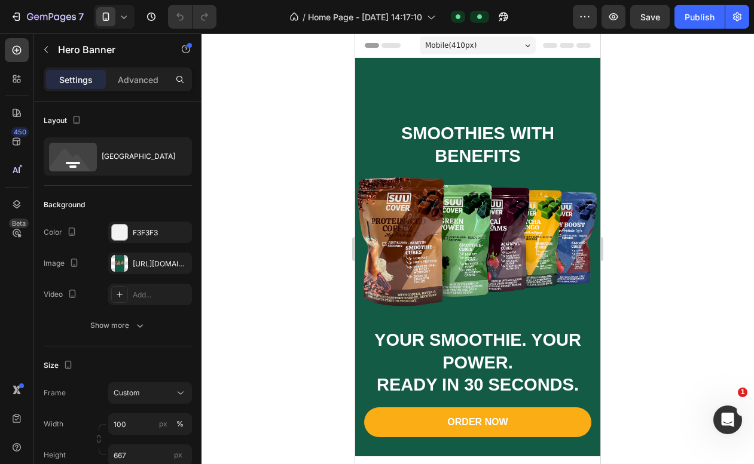
click at [380, 71] on div "Overlay" at bounding box center [477, 257] width 245 height 399
click at [126, 19] on icon at bounding box center [124, 17] width 12 height 12
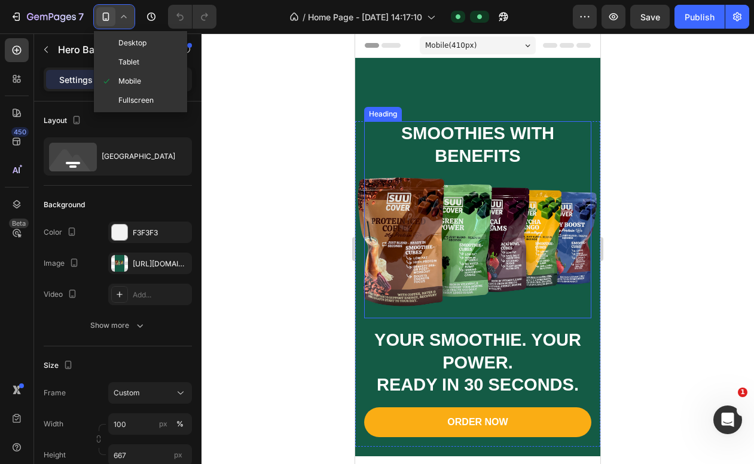
click at [439, 121] on div "Overlay" at bounding box center [477, 257] width 245 height 399
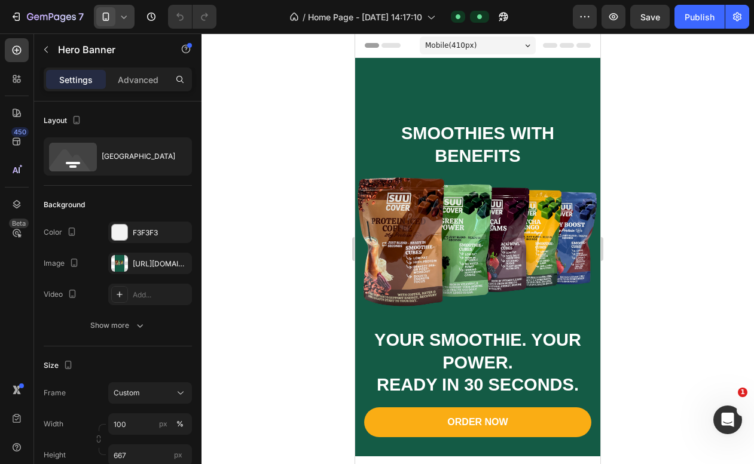
click at [400, 105] on div "Overlay" at bounding box center [477, 257] width 245 height 399
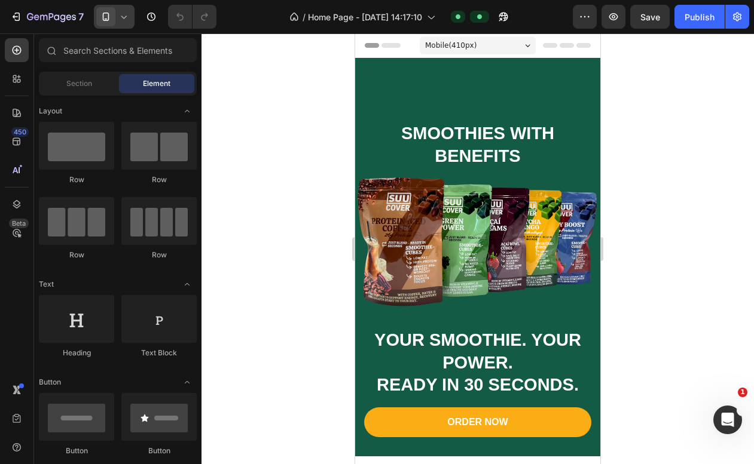
click at [393, 46] on span "Header" at bounding box center [391, 45] width 26 height 12
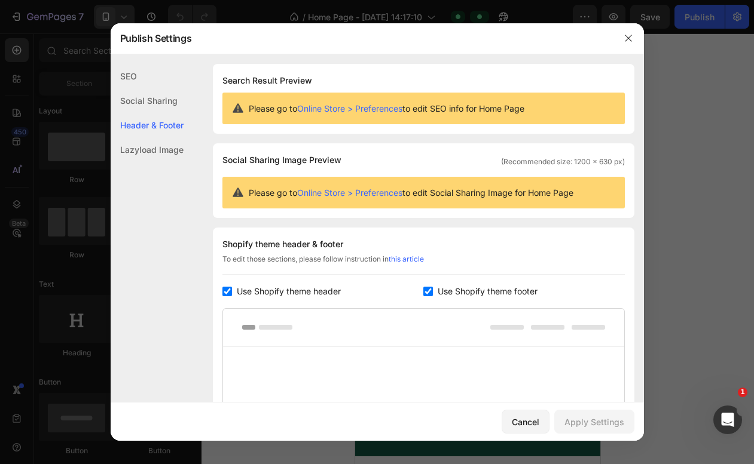
scroll to position [161, 0]
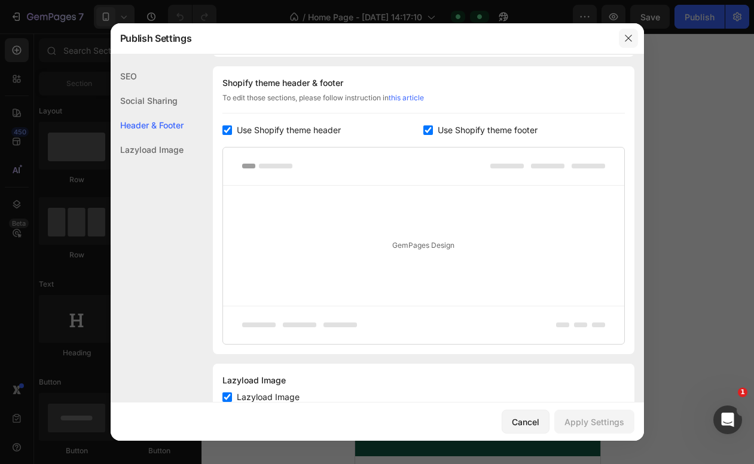
click at [629, 33] on button "button" at bounding box center [628, 38] width 19 height 19
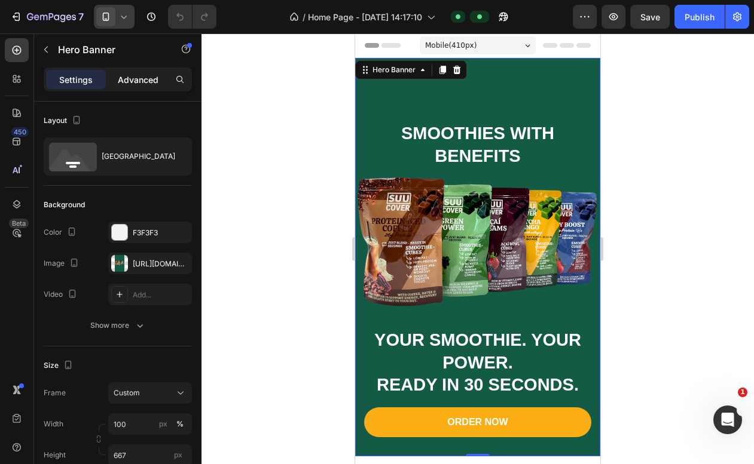
click at [140, 82] on p "Advanced" at bounding box center [138, 80] width 41 height 13
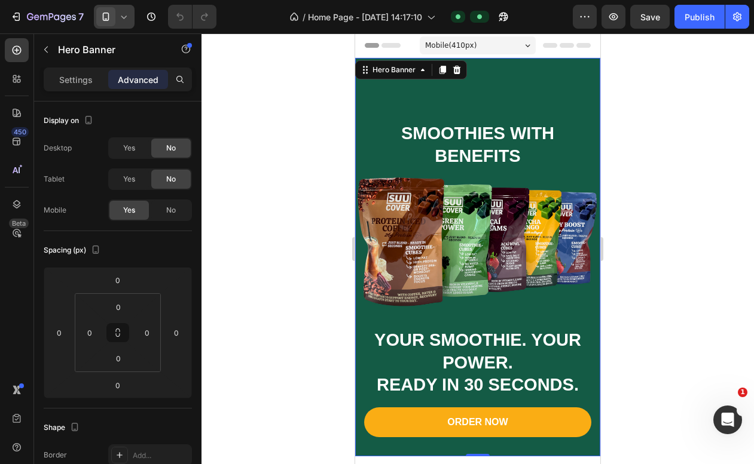
click at [559, 79] on div "Overlay" at bounding box center [477, 257] width 245 height 399
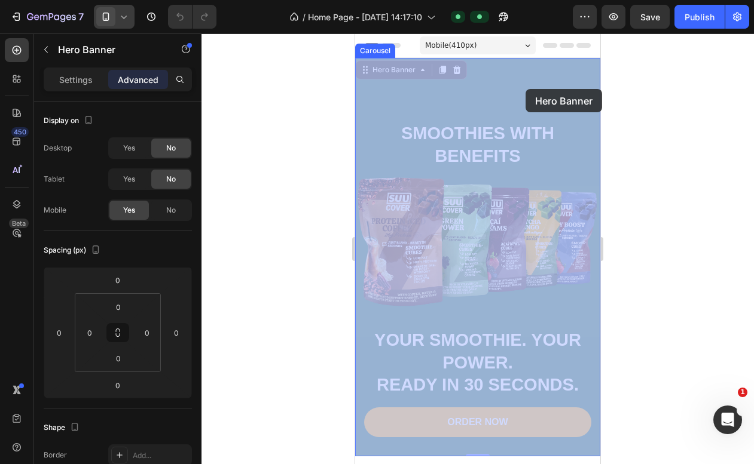
drag, startPoint x: 587, startPoint y: 89, endPoint x: 525, endPoint y: 89, distance: 61.6
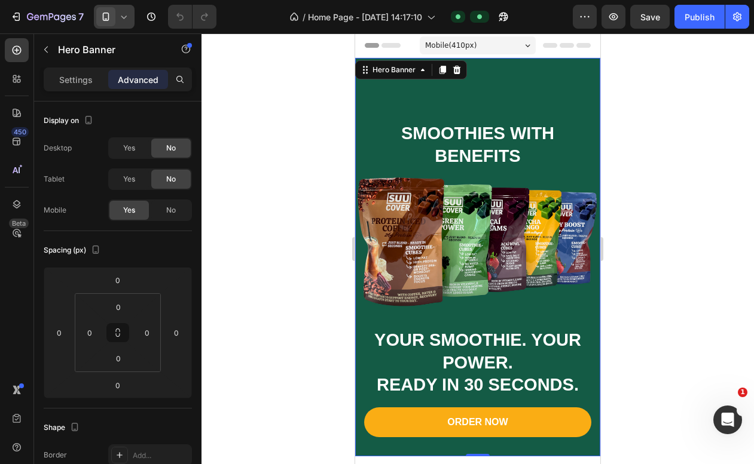
click at [525, 89] on div "Overlay" at bounding box center [477, 257] width 245 height 399
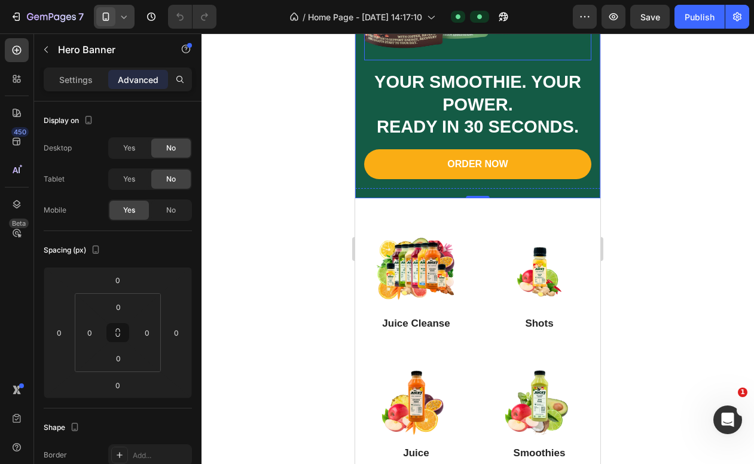
scroll to position [266, 0]
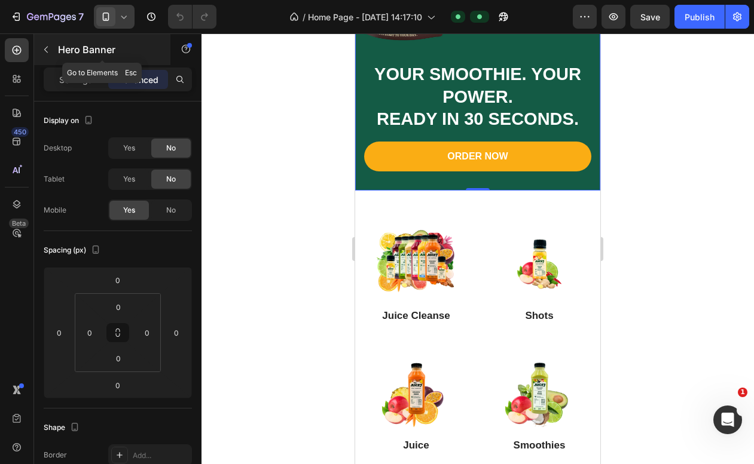
click at [50, 44] on button "button" at bounding box center [45, 49] width 19 height 19
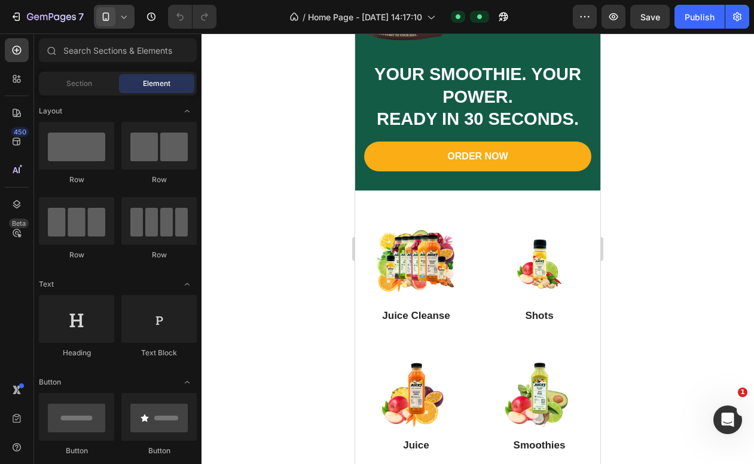
click at [114, 23] on span at bounding box center [105, 16] width 19 height 19
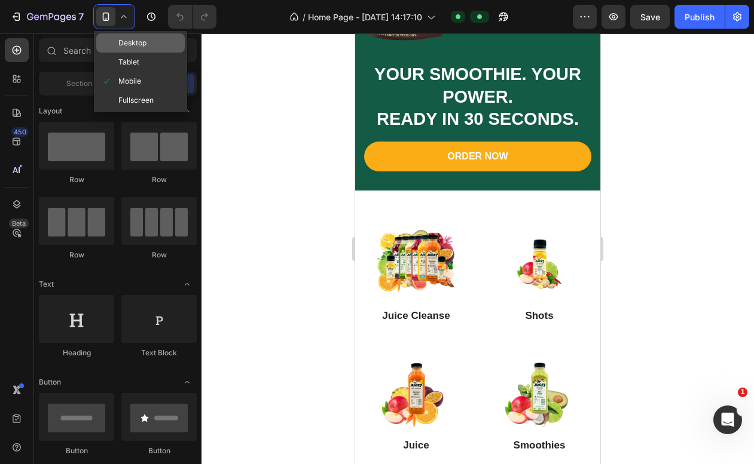
click at [118, 38] on span "Desktop" at bounding box center [132, 43] width 28 height 12
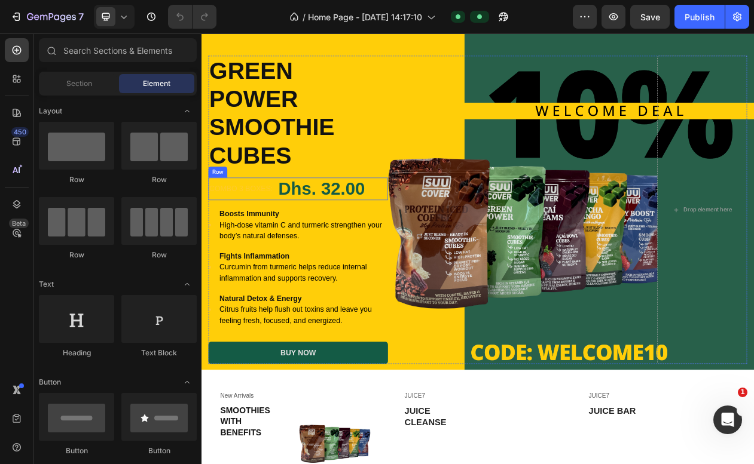
scroll to position [32, 0]
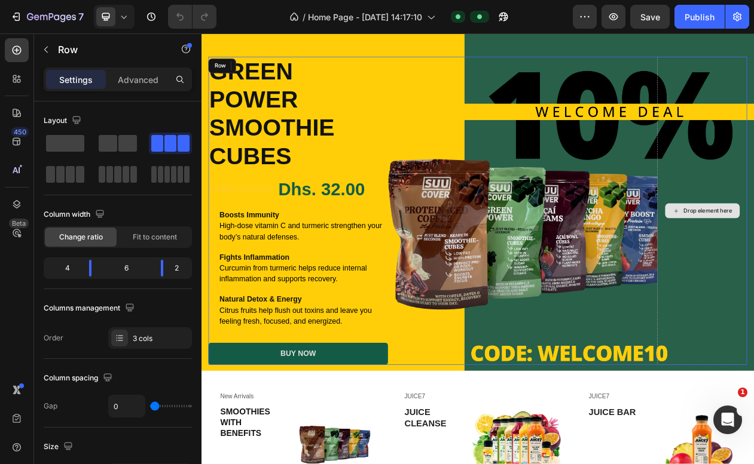
click at [117, 13] on div at bounding box center [114, 17] width 41 height 24
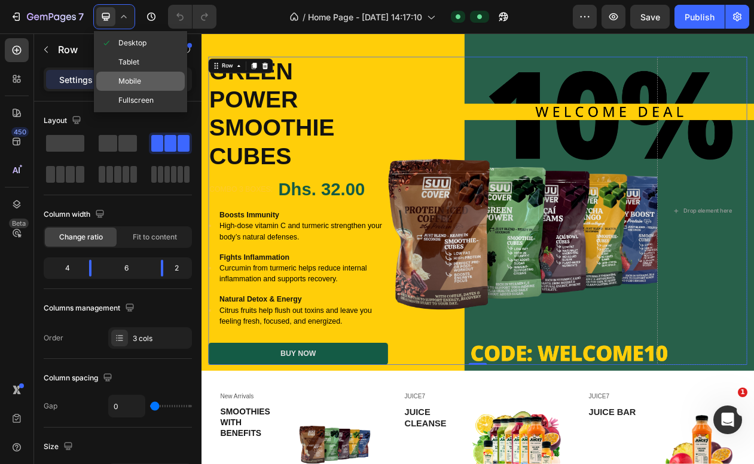
click at [133, 80] on span "Mobile" at bounding box center [129, 81] width 23 height 12
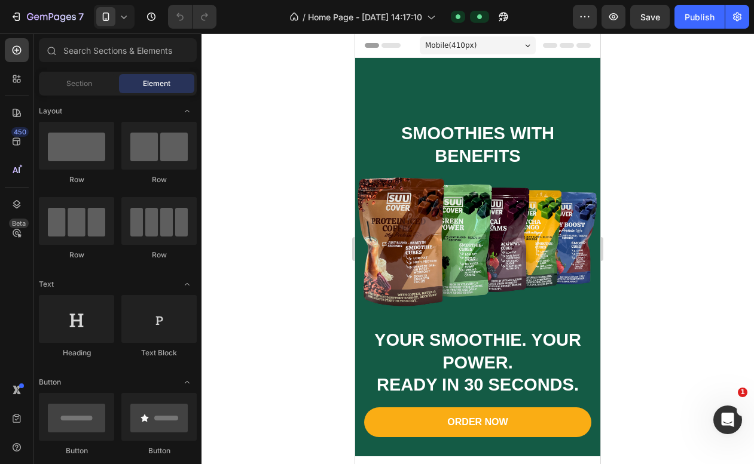
click at [550, 46] on icon at bounding box center [550, 45] width 14 height 5
click at [562, 48] on div "Header" at bounding box center [478, 45] width 226 height 24
click at [585, 44] on icon at bounding box center [583, 45] width 14 height 5
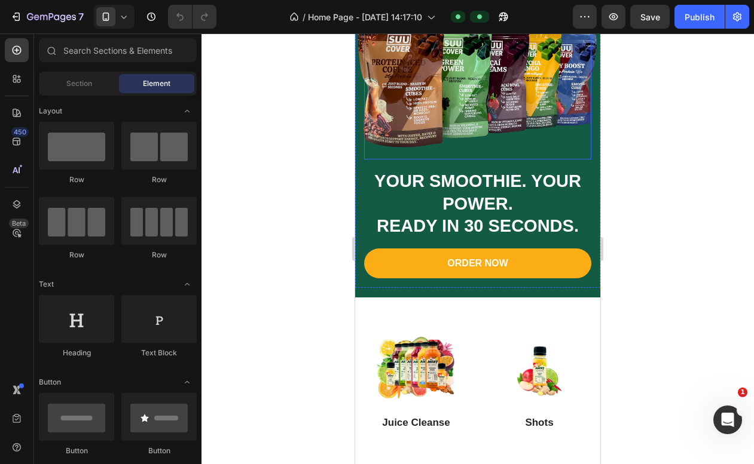
scroll to position [164, 0]
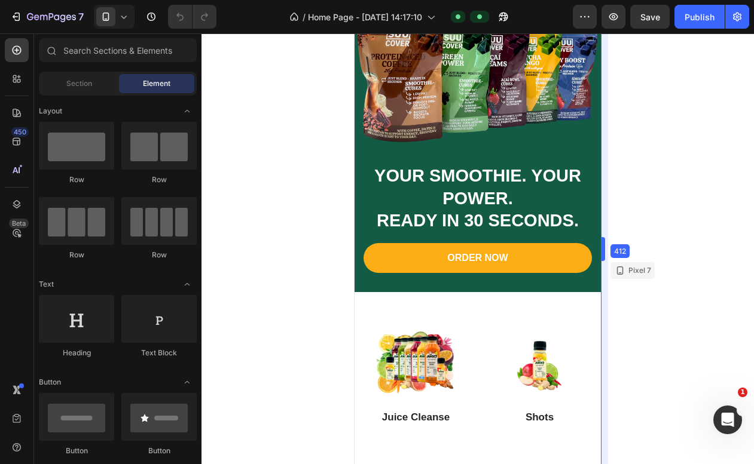
drag, startPoint x: 602, startPoint y: 257, endPoint x: 604, endPoint y: 233, distance: 23.9
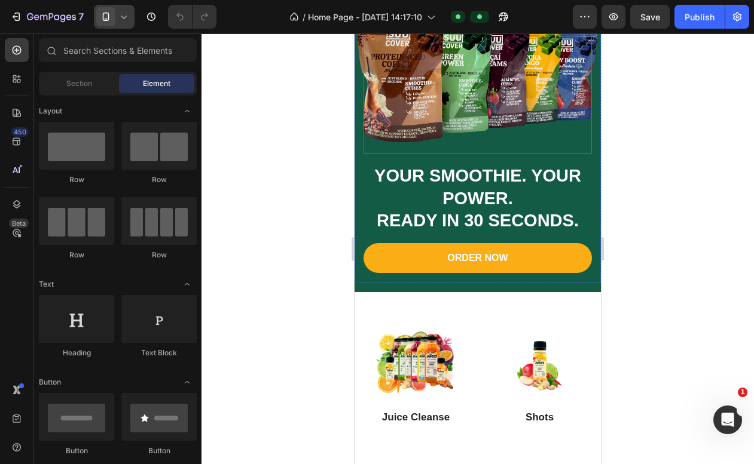
click at [112, 21] on icon at bounding box center [106, 17] width 12 height 12
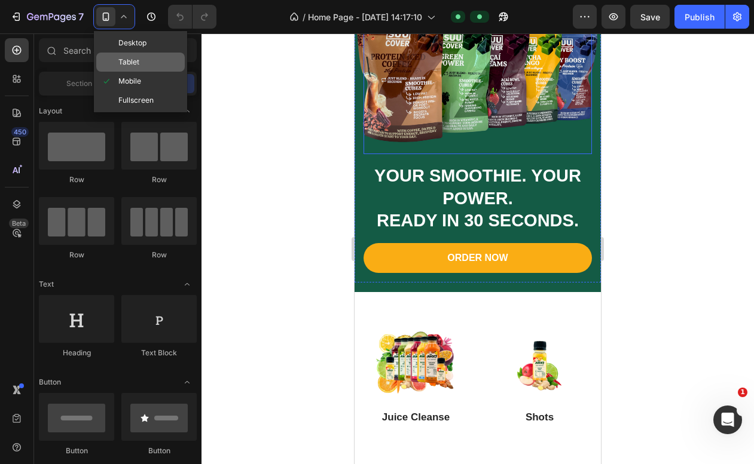
click at [132, 66] on span "Tablet" at bounding box center [128, 62] width 21 height 12
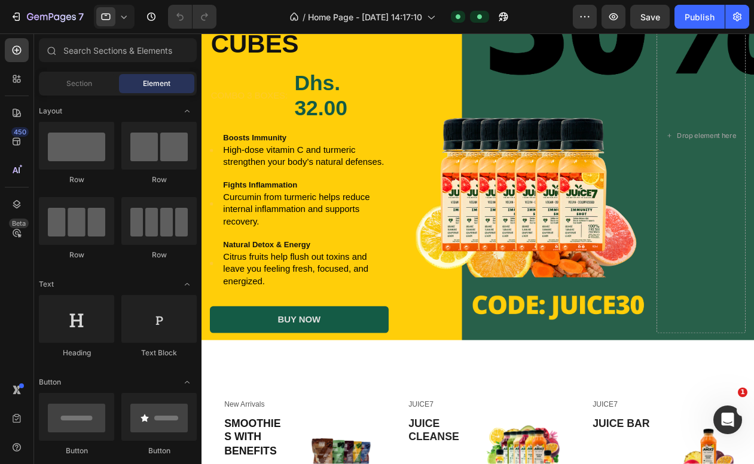
click at [122, 15] on icon at bounding box center [124, 17] width 12 height 12
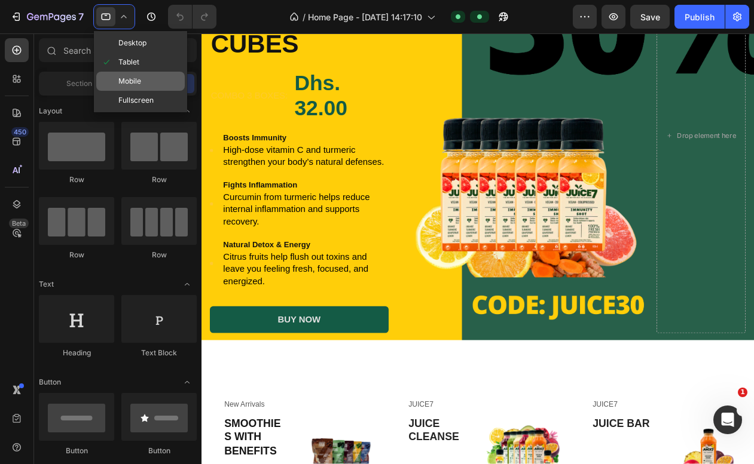
click at [131, 79] on span "Mobile" at bounding box center [129, 81] width 23 height 12
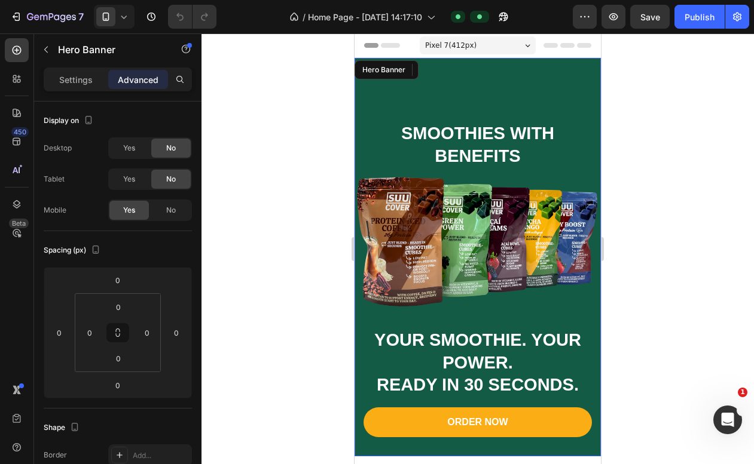
click at [525, 75] on div "Overlay" at bounding box center [477, 257] width 246 height 399
click at [428, 73] on div "Hero Banner" at bounding box center [393, 70] width 72 height 14
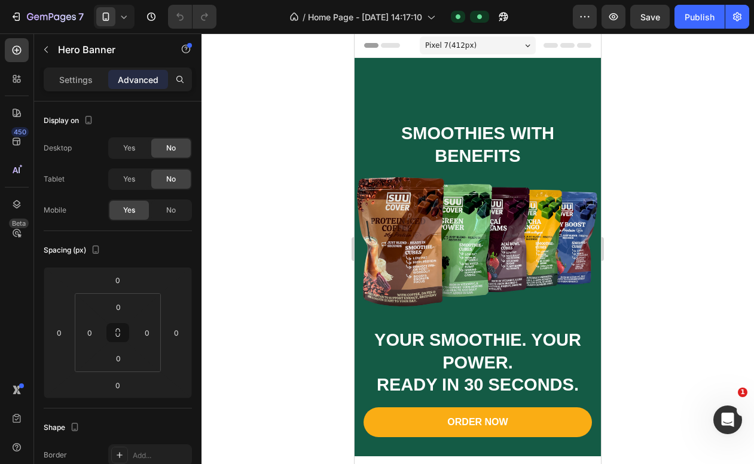
click at [441, 93] on div "Overlay" at bounding box center [477, 257] width 246 height 399
click at [408, 88] on div "Overlay" at bounding box center [477, 257] width 246 height 399
click at [404, 88] on div "Overlay" at bounding box center [477, 257] width 246 height 399
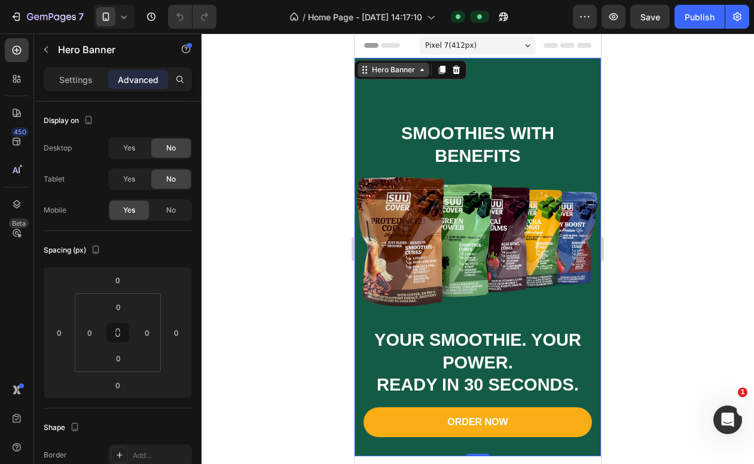
click at [422, 72] on icon at bounding box center [422, 70] width 10 height 10
click at [484, 78] on div "Overlay" at bounding box center [477, 257] width 246 height 399
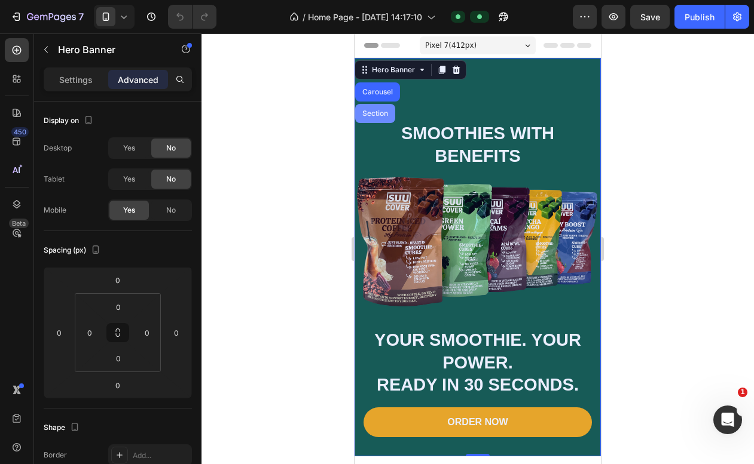
click at [370, 111] on div "Section" at bounding box center [375, 113] width 30 height 7
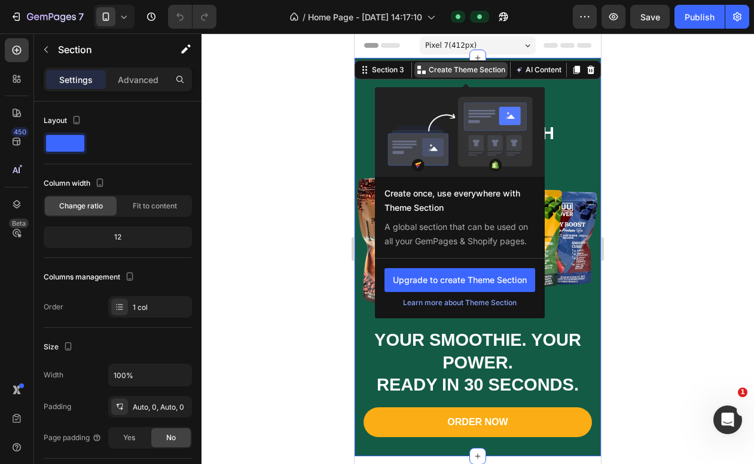
click at [495, 71] on p "Create Theme Section" at bounding box center [467, 70] width 76 height 11
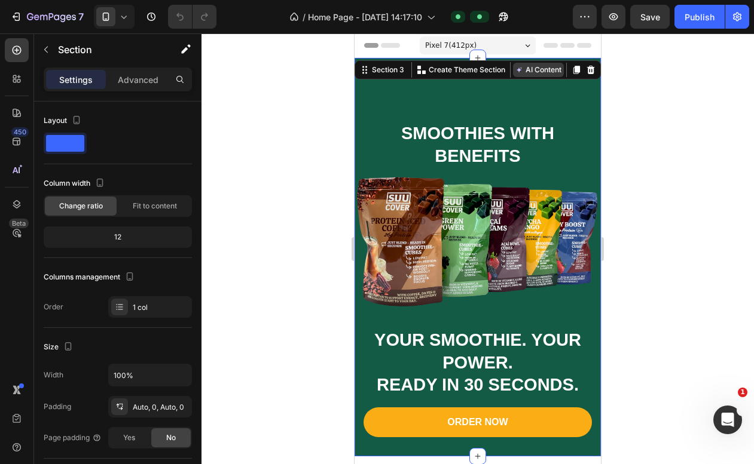
click at [530, 72] on button "AI Content" at bounding box center [538, 70] width 51 height 14
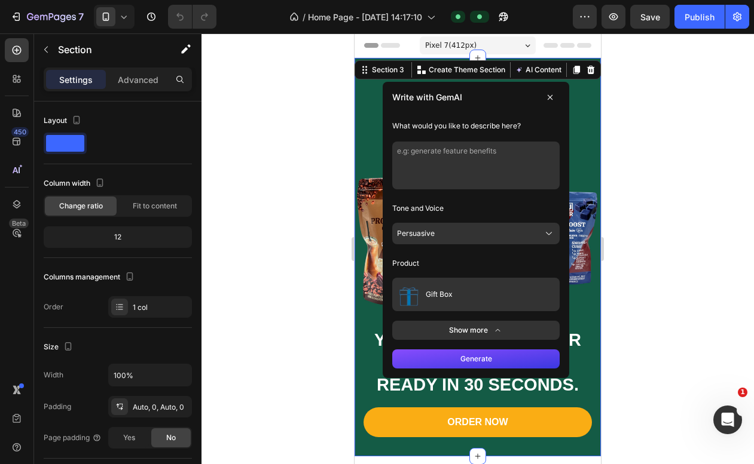
click at [553, 100] on icon at bounding box center [550, 98] width 10 height 10
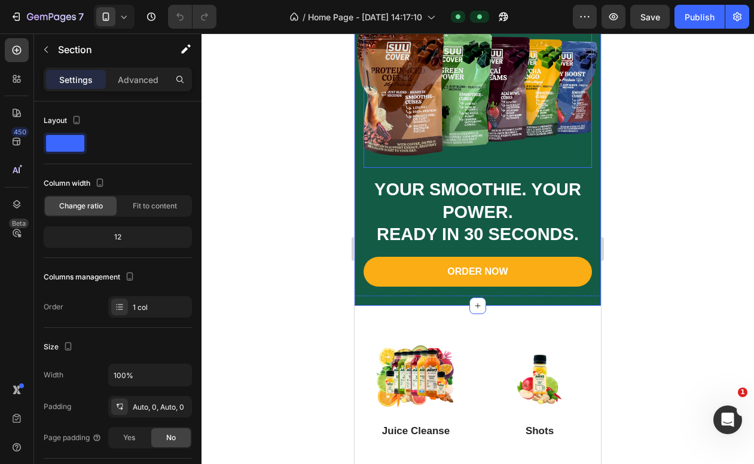
scroll to position [258, 0]
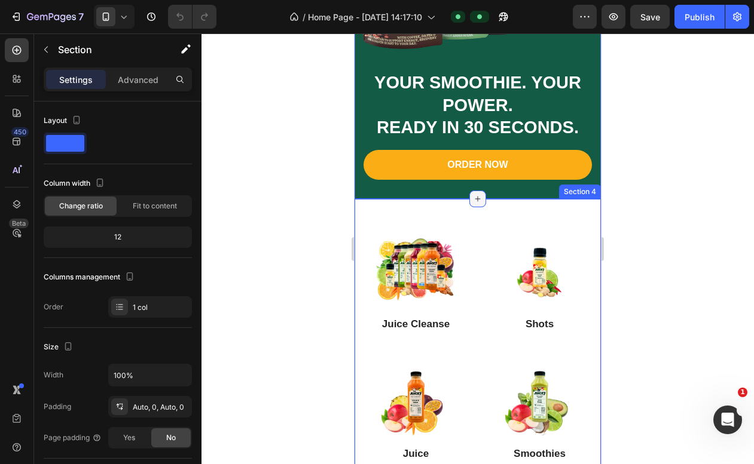
click at [482, 199] on div at bounding box center [477, 199] width 17 height 17
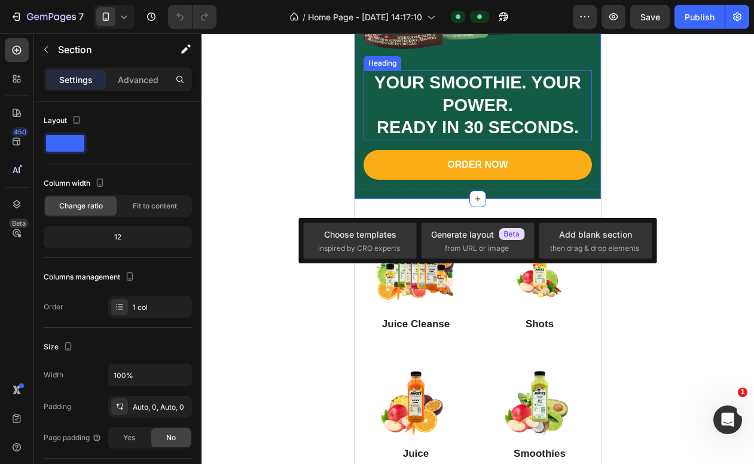
click at [467, 123] on strong "READY IN 30 SECONDS." at bounding box center [478, 127] width 202 height 19
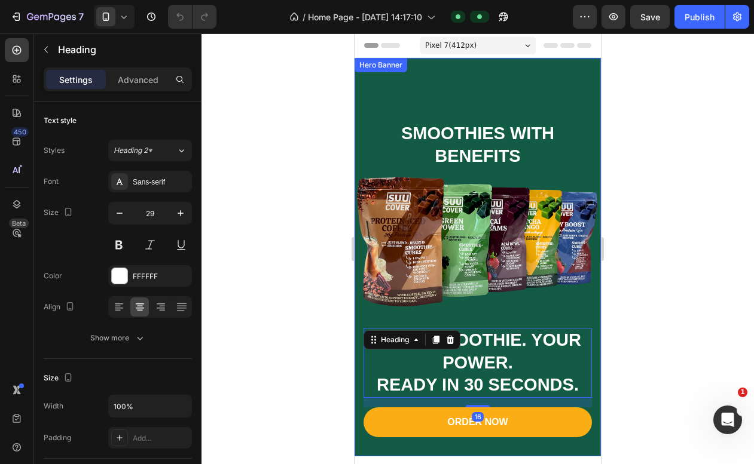
scroll to position [0, 0]
click at [423, 76] on div "SMOOTHIES WITH BENEFITS Heading YOUR SMOOTHIE. YOUR POWER. READY IN 30 SECONDS.…" at bounding box center [477, 257] width 246 height 399
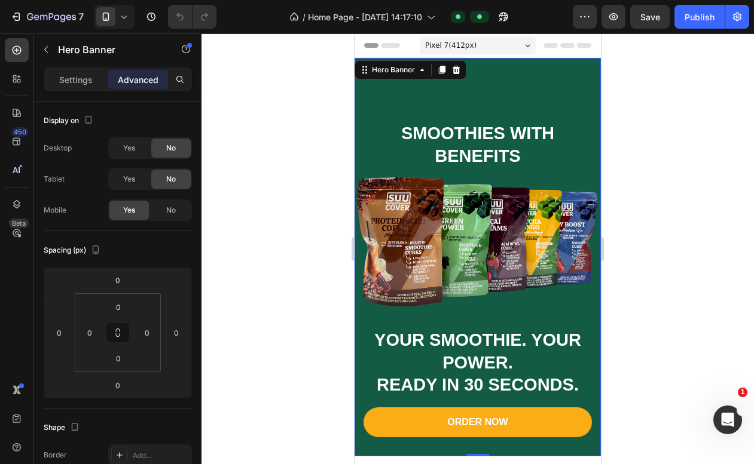
click at [375, 78] on div "Hero Banner" at bounding box center [410, 69] width 112 height 19
click at [381, 75] on div "Hero Banner" at bounding box center [393, 70] width 48 height 11
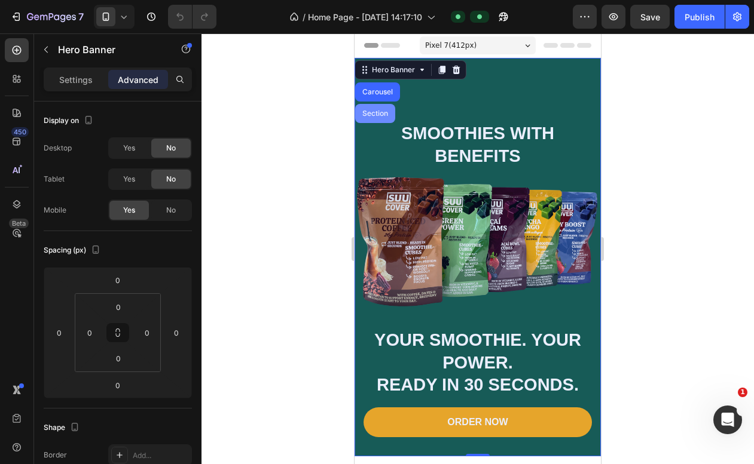
click at [372, 112] on div "Section" at bounding box center [375, 113] width 30 height 7
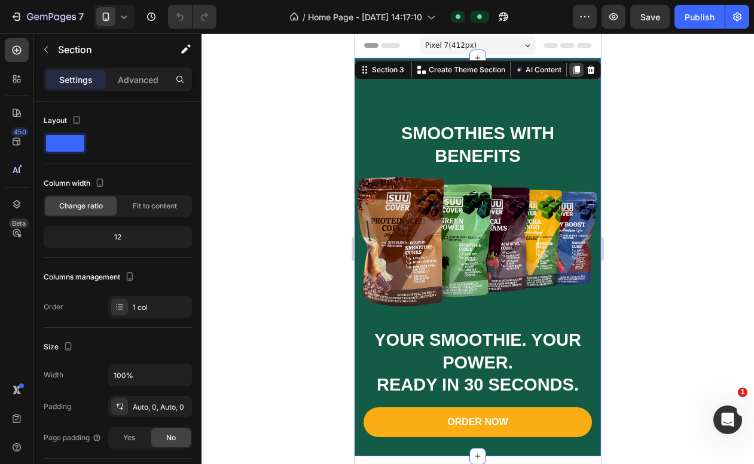
click at [577, 71] on icon at bounding box center [576, 70] width 7 height 8
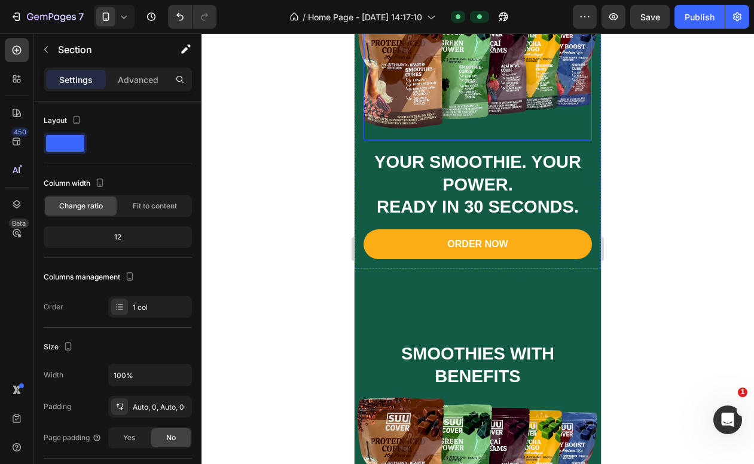
scroll to position [231, 0]
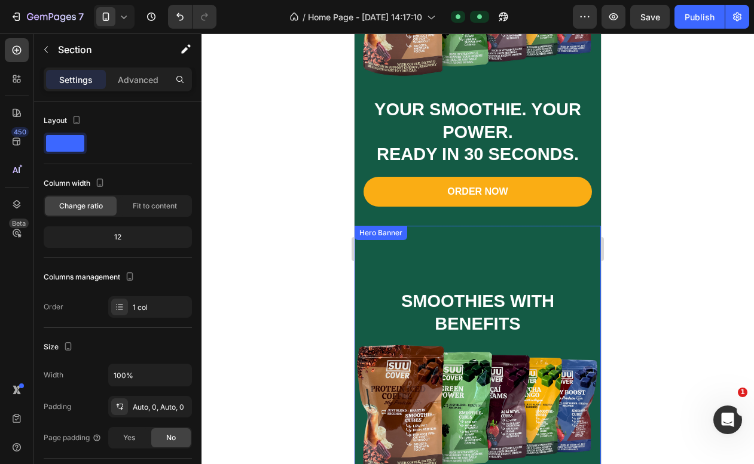
click at [493, 262] on div "Overlay" at bounding box center [477, 425] width 246 height 399
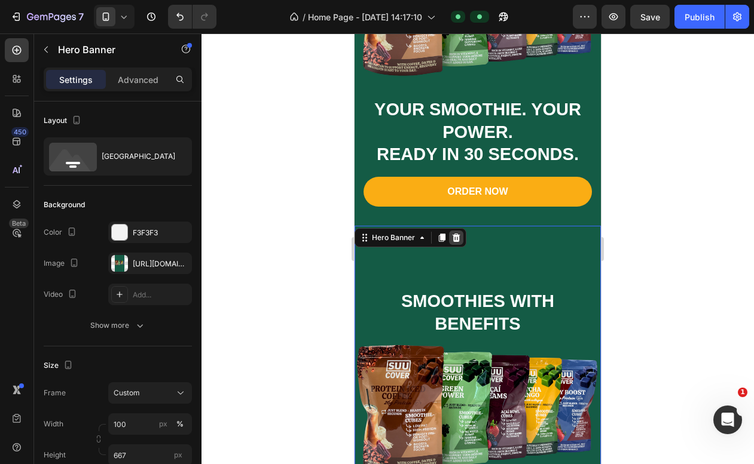
click at [456, 241] on icon at bounding box center [456, 238] width 8 height 8
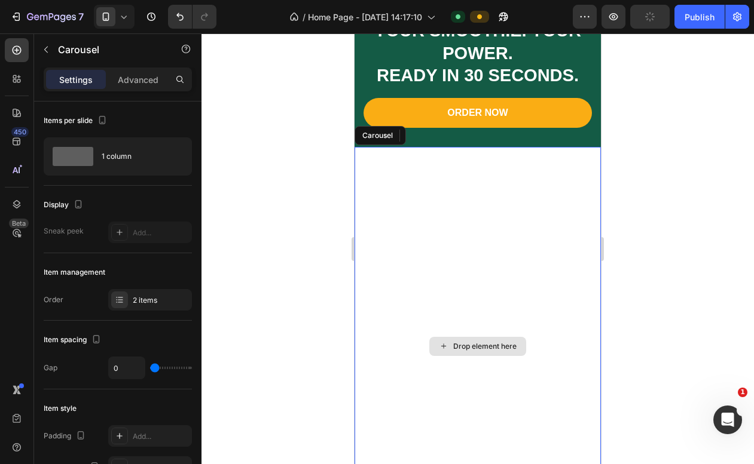
click at [442, 270] on div "Drop element here" at bounding box center [477, 346] width 246 height 399
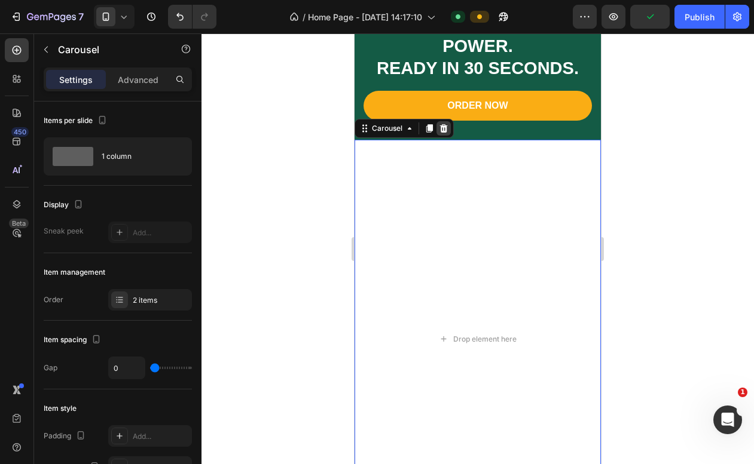
click at [442, 132] on icon at bounding box center [444, 128] width 8 height 8
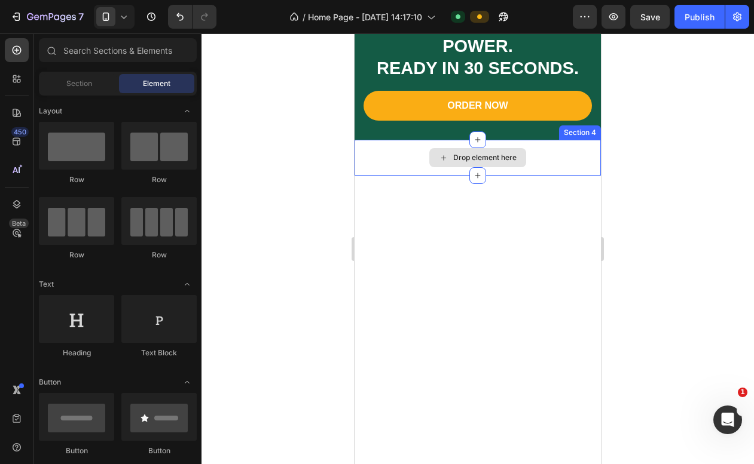
click at [432, 156] on div "Drop element here" at bounding box center [477, 157] width 97 height 19
click at [402, 145] on div "Drop element here" at bounding box center [477, 158] width 246 height 36
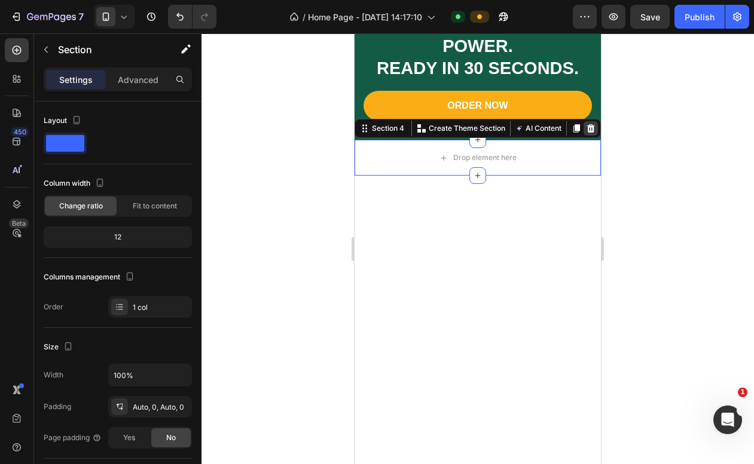
click at [592, 133] on icon at bounding box center [591, 128] width 8 height 8
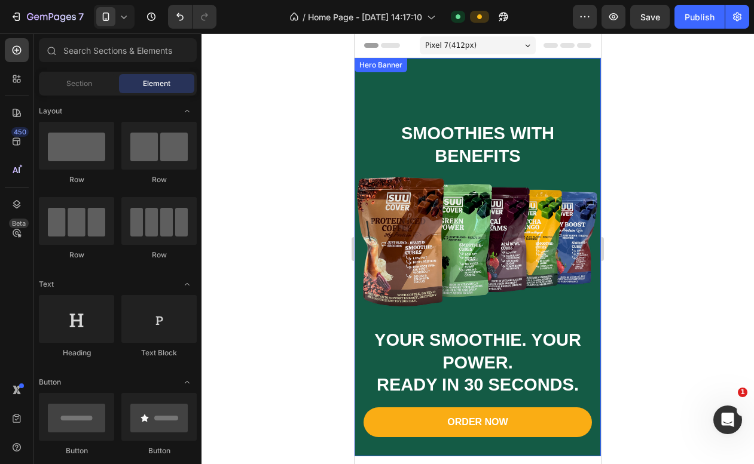
scroll to position [0, 0]
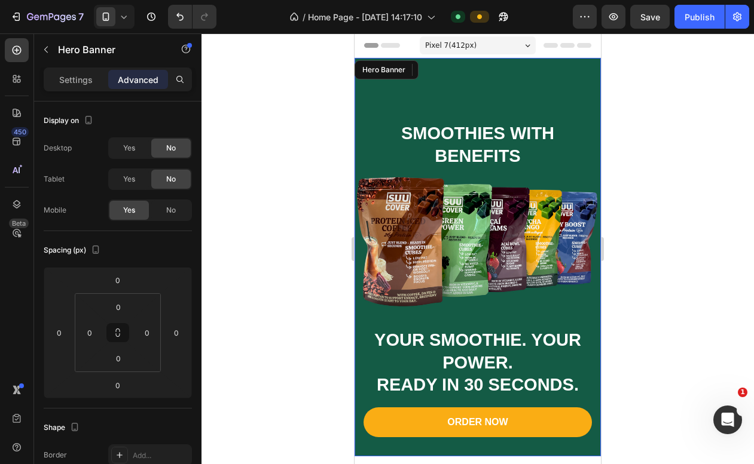
click at [459, 81] on div "Overlay" at bounding box center [477, 257] width 246 height 399
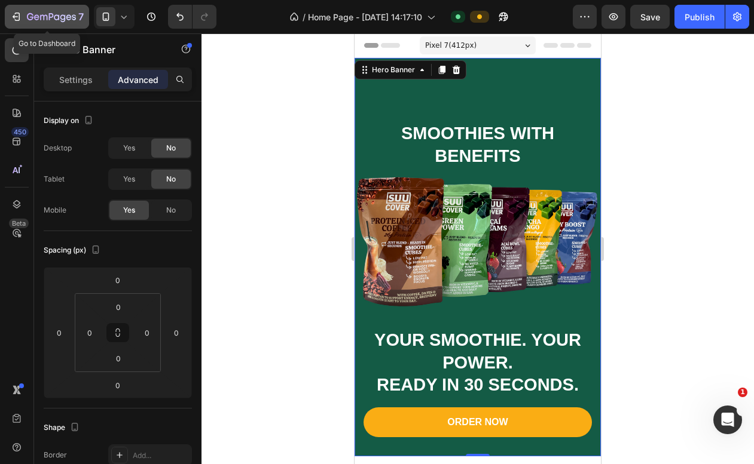
click at [17, 16] on icon "button" at bounding box center [16, 17] width 12 height 12
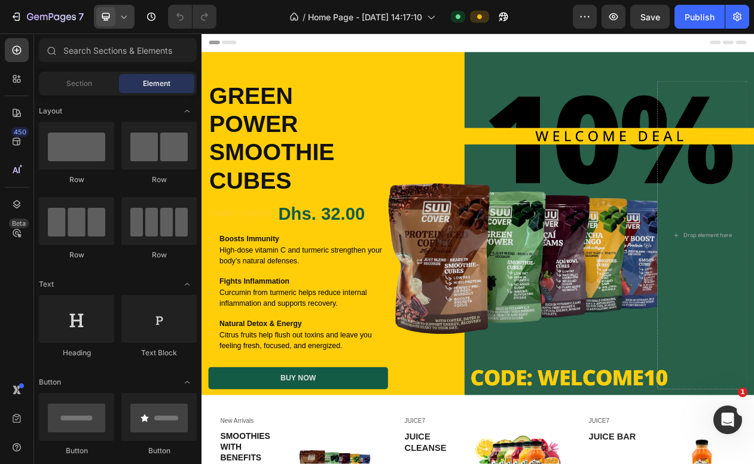
click at [117, 26] on div at bounding box center [114, 17] width 41 height 24
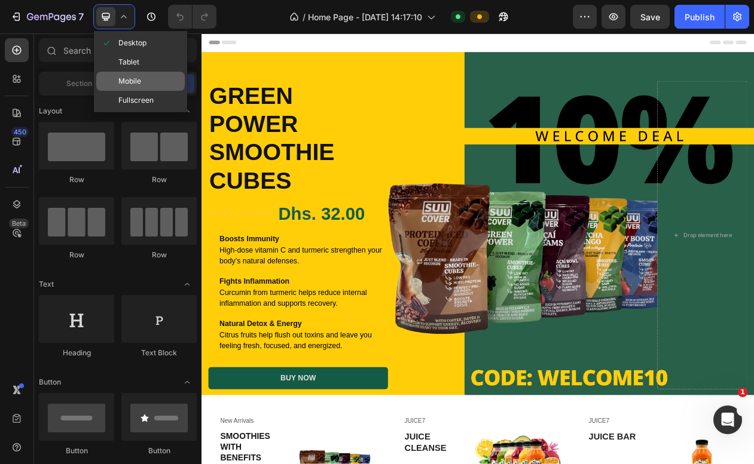
click at [128, 91] on div "Mobile" at bounding box center [140, 100] width 88 height 19
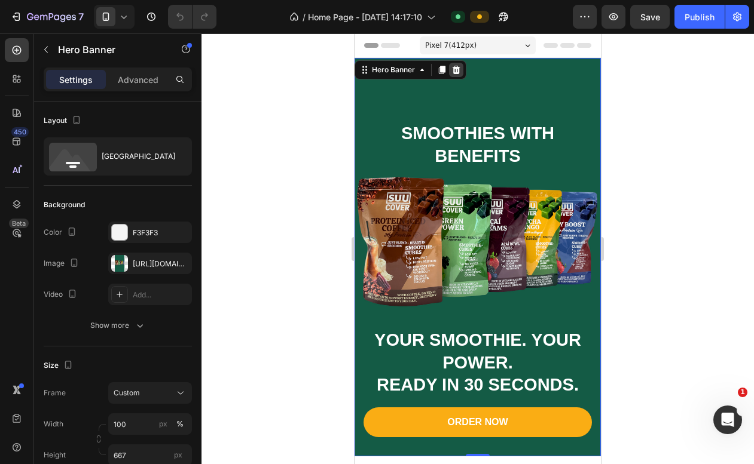
click at [455, 71] on icon at bounding box center [456, 70] width 8 height 8
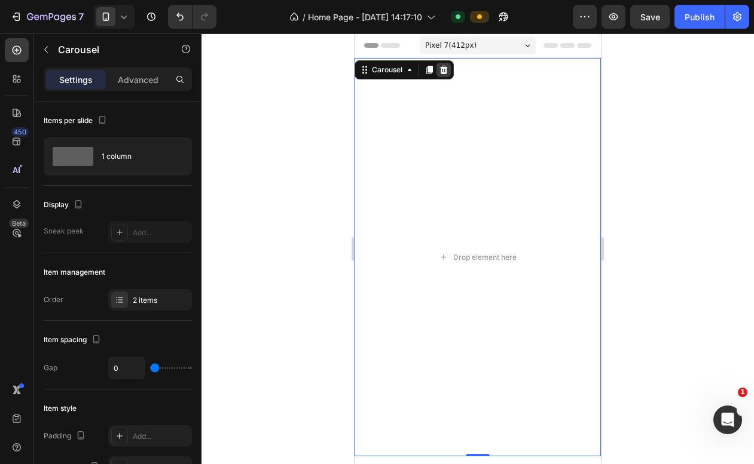
click at [442, 72] on icon at bounding box center [444, 70] width 8 height 8
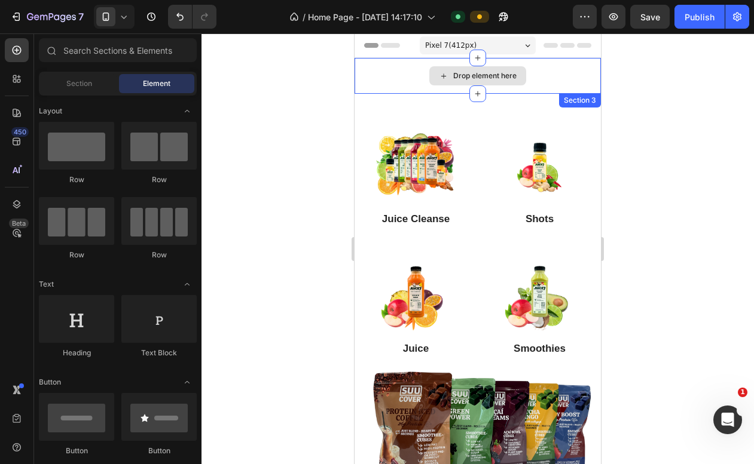
click at [403, 69] on div "Drop element here" at bounding box center [477, 76] width 246 height 36
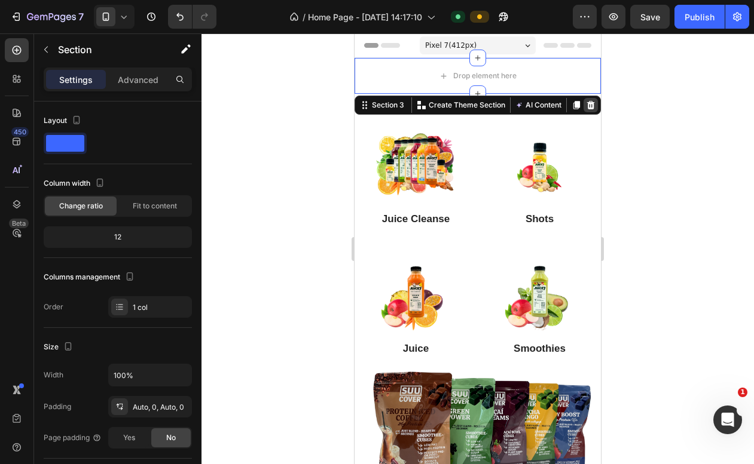
click at [591, 108] on icon at bounding box center [591, 105] width 8 height 8
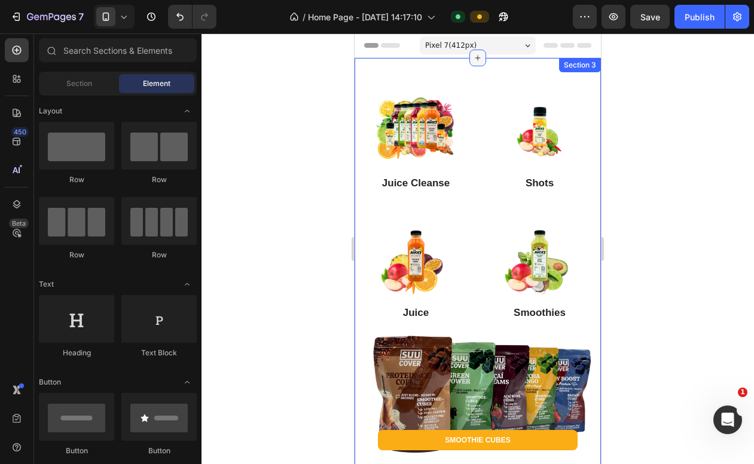
click at [475, 59] on icon at bounding box center [478, 58] width 10 height 10
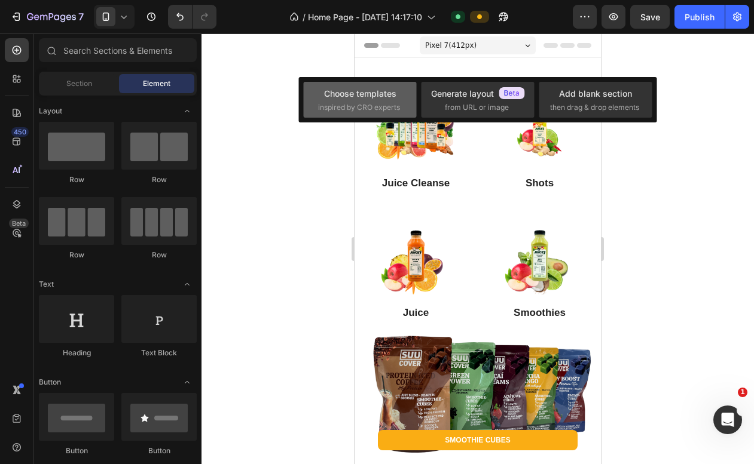
click at [421, 83] on div "Choose templates inspired by CRO experts" at bounding box center [477, 100] width 113 height 36
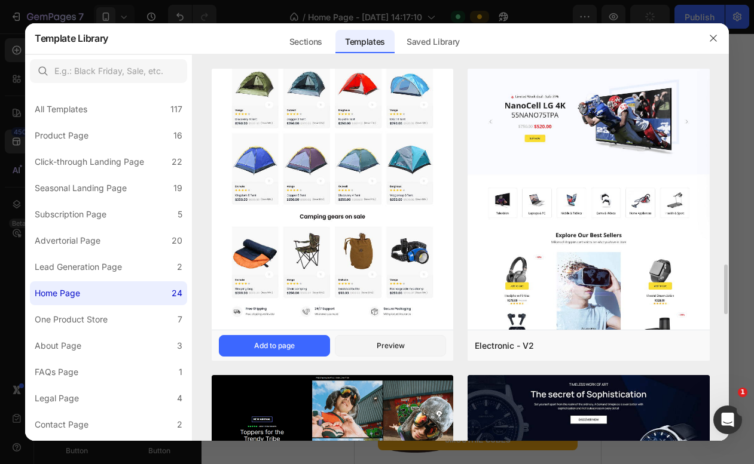
scroll to position [339, 0]
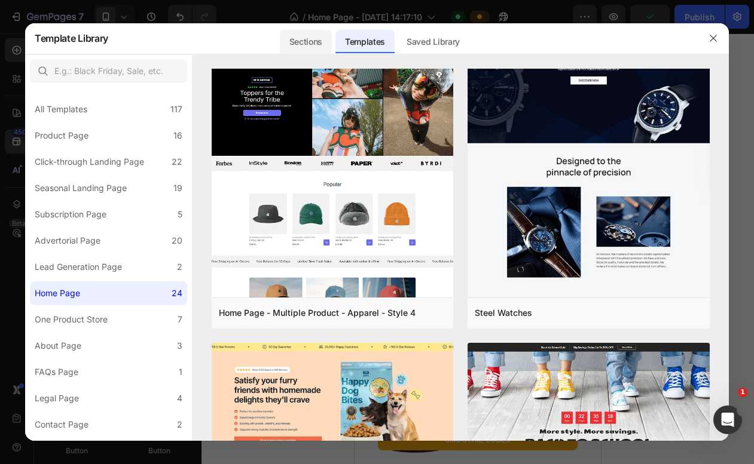
click at [304, 45] on div "Sections" at bounding box center [306, 42] width 52 height 24
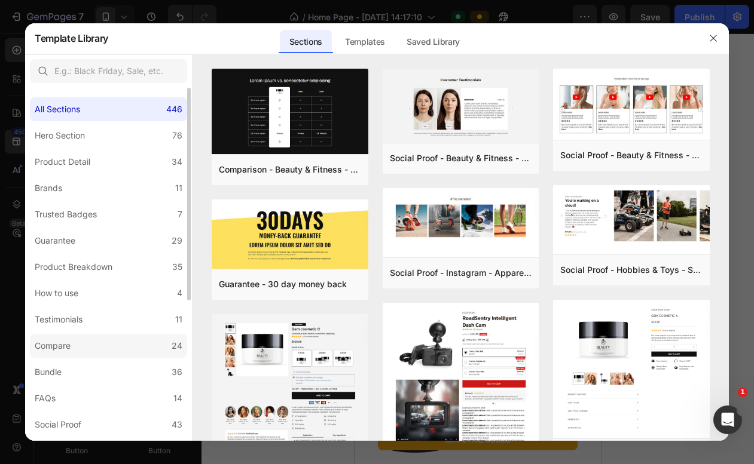
scroll to position [232, 0]
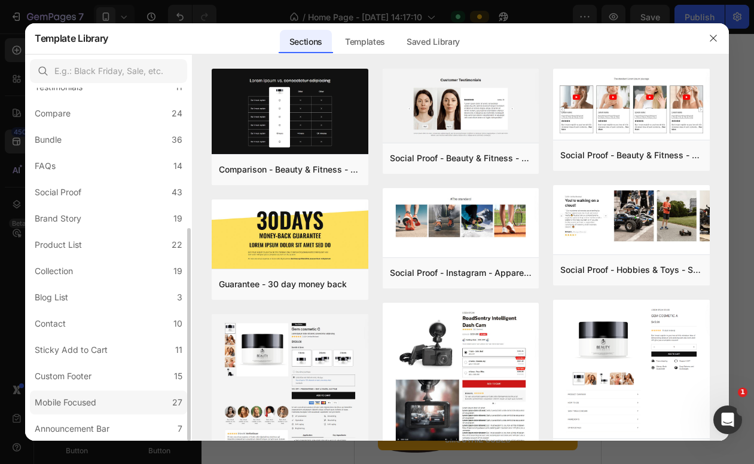
click at [77, 397] on div "Mobile Focused" at bounding box center [66, 403] width 62 height 14
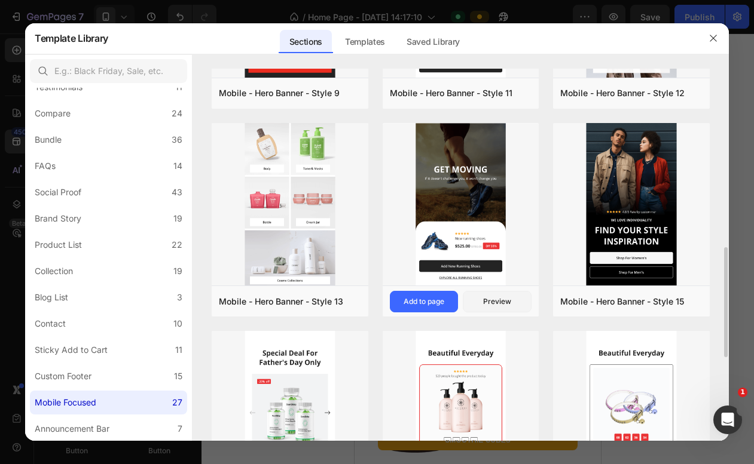
scroll to position [579, 0]
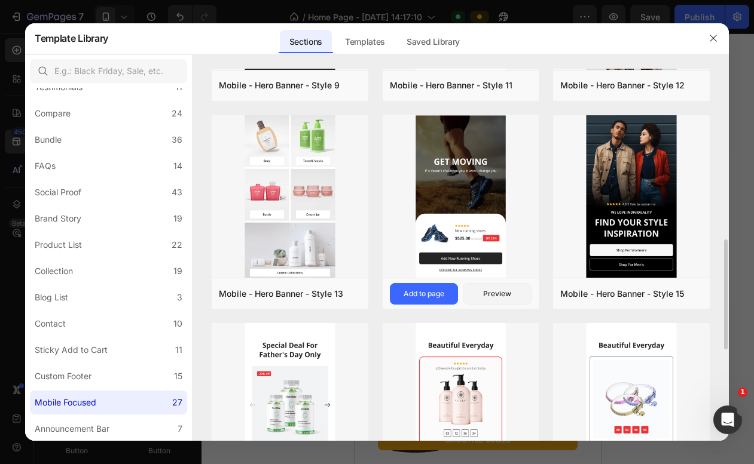
click at [481, 200] on img at bounding box center [460, 198] width 157 height 166
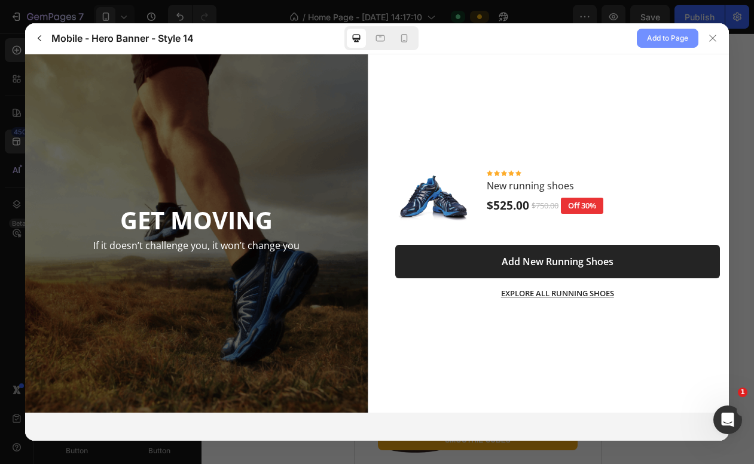
scroll to position [0, 0]
click at [405, 47] on div at bounding box center [403, 38] width 19 height 19
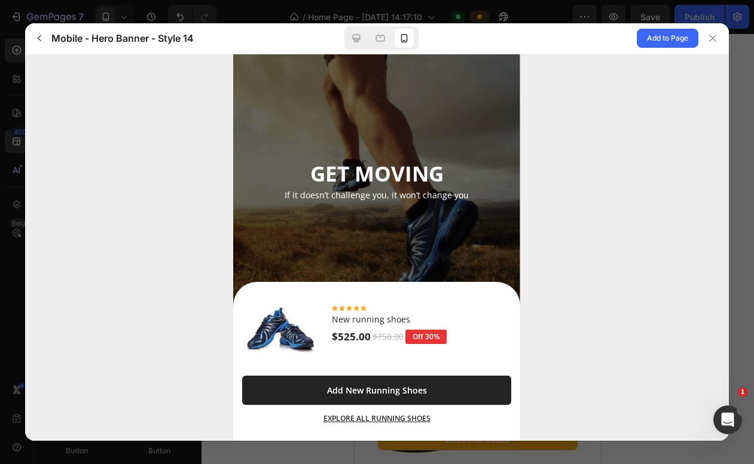
scroll to position [10, 0]
click at [667, 39] on span "Add to Page" at bounding box center [667, 38] width 41 height 14
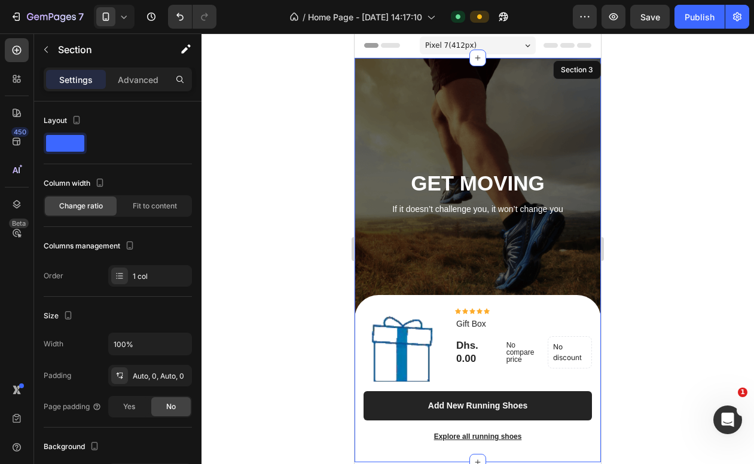
scroll to position [25, 0]
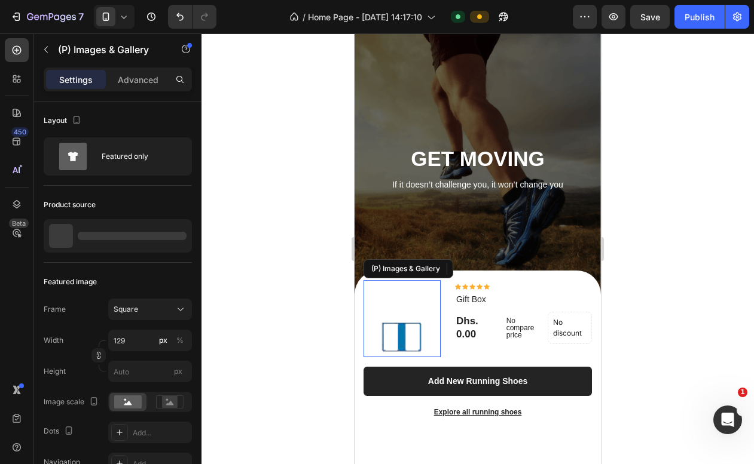
click at [432, 291] on img at bounding box center [401, 318] width 77 height 77
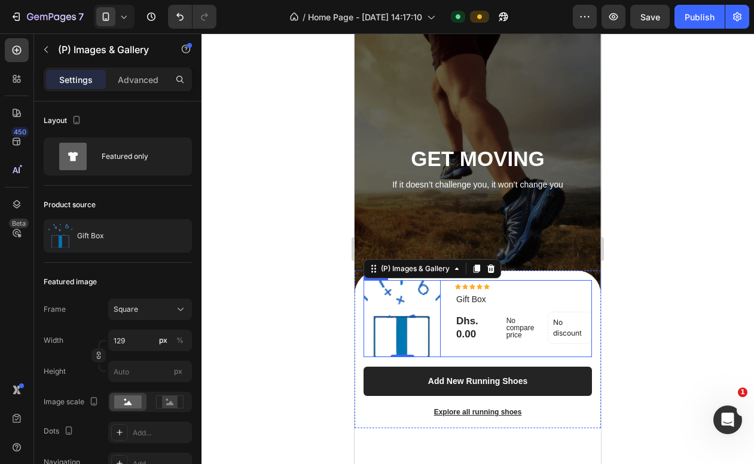
click at [448, 289] on div "(P) Images & Gallery 0 Icon Icon Icon Icon Icon Icon List Hoz Gift Box (P) Titl…" at bounding box center [477, 318] width 228 height 77
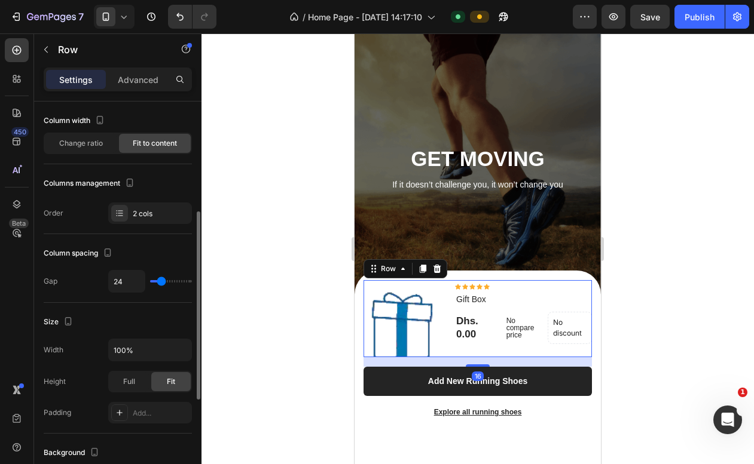
scroll to position [0, 0]
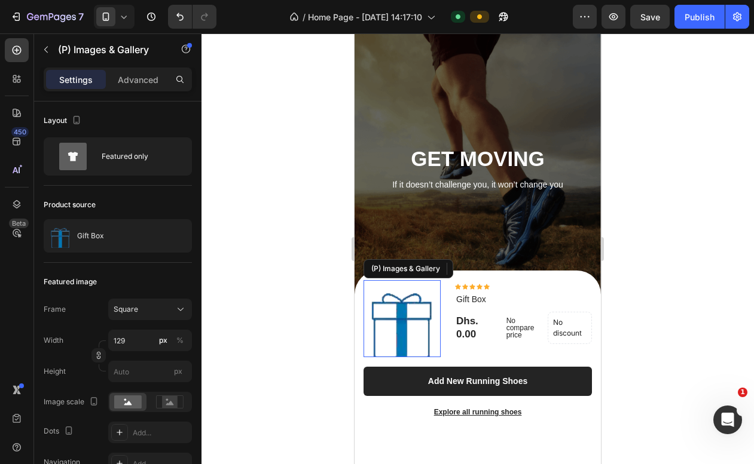
click at [423, 285] on img at bounding box center [401, 318] width 77 height 77
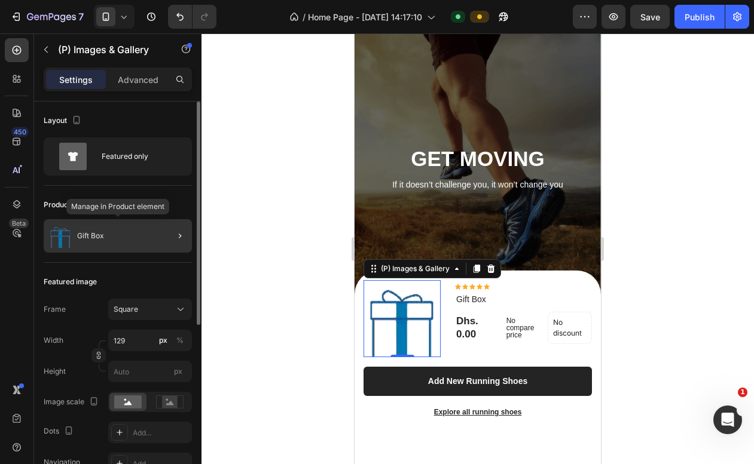
click at [103, 235] on p "Gift Box" at bounding box center [90, 236] width 27 height 8
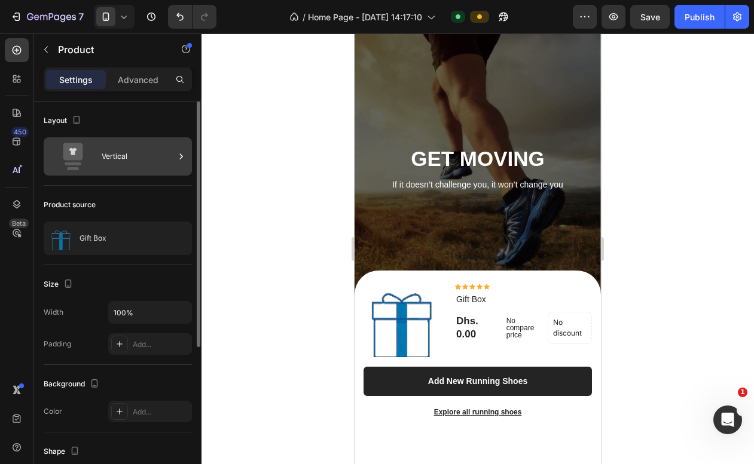
click at [141, 160] on div "Vertical" at bounding box center [138, 156] width 73 height 27
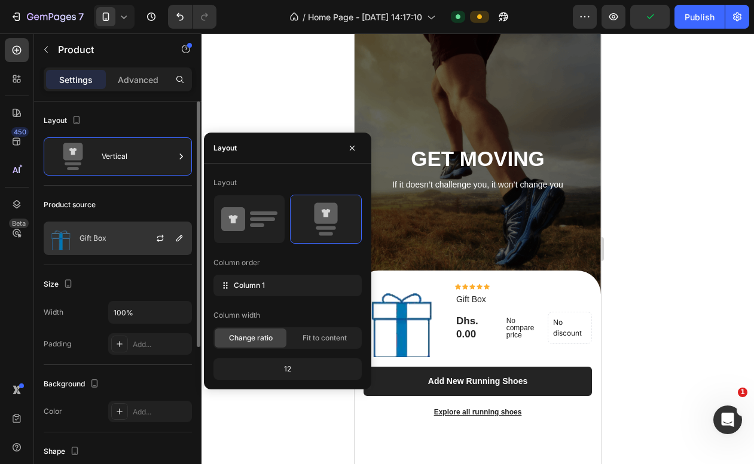
click at [116, 245] on div "Gift Box" at bounding box center [118, 238] width 148 height 33
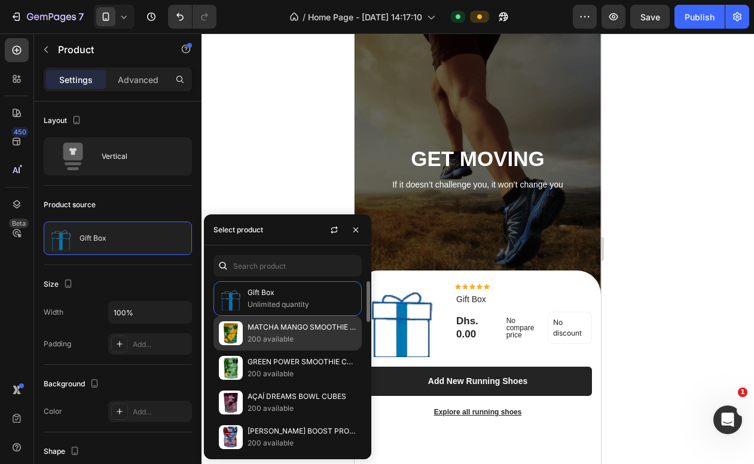
click at [281, 351] on div "MATCHA MANGO SMOOTHIE CUBES 200 available" at bounding box center [287, 368] width 148 height 35
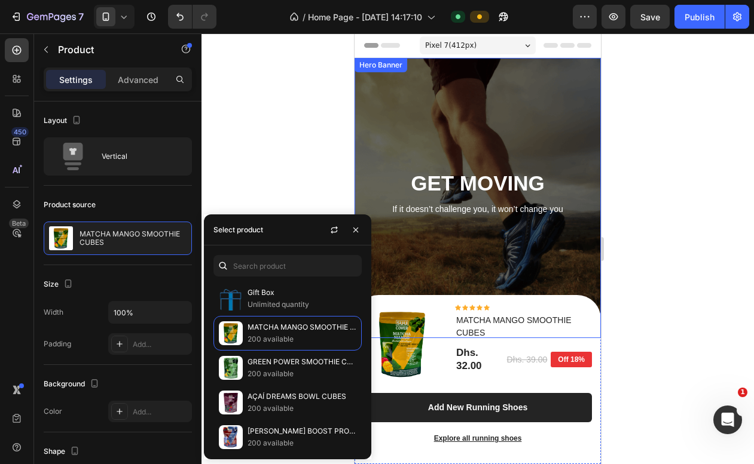
click at [527, 48] on div "Pixel 7 ( 412 px)" at bounding box center [478, 45] width 116 height 18
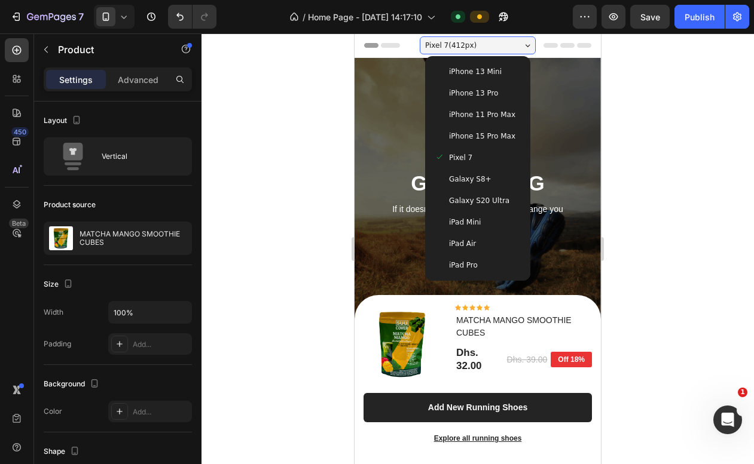
click at [418, 109] on div "Overlay" at bounding box center [477, 198] width 246 height 280
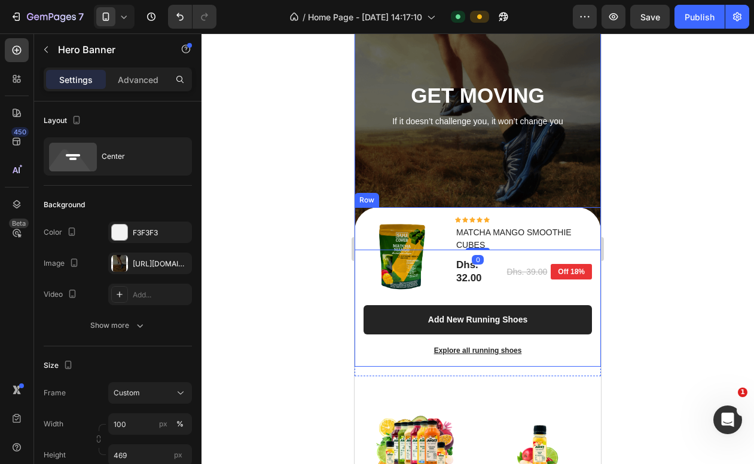
scroll to position [154, 0]
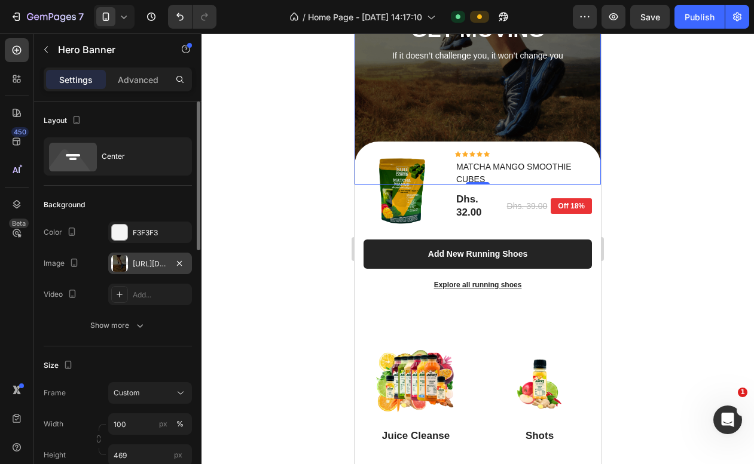
click at [156, 261] on div "[URL][DOMAIN_NAME]" at bounding box center [150, 264] width 35 height 11
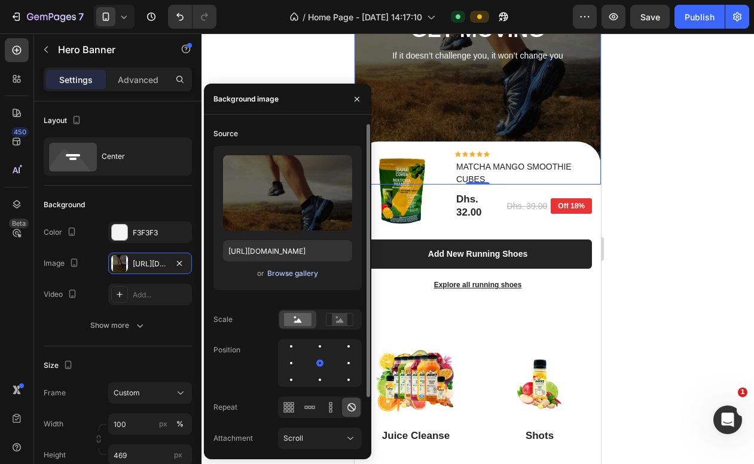
click at [299, 274] on div "Browse gallery" at bounding box center [292, 273] width 51 height 11
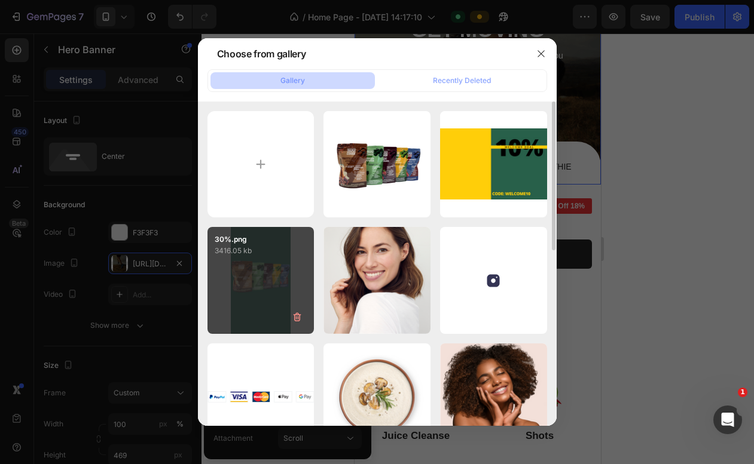
click at [266, 281] on div "30%.png 3416.05 kb" at bounding box center [260, 280] width 107 height 107
type input "[URL][DOMAIN_NAME]"
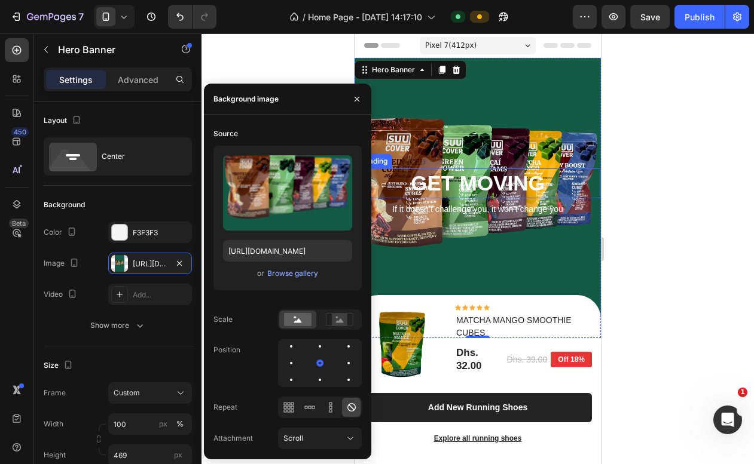
scroll to position [0, 0]
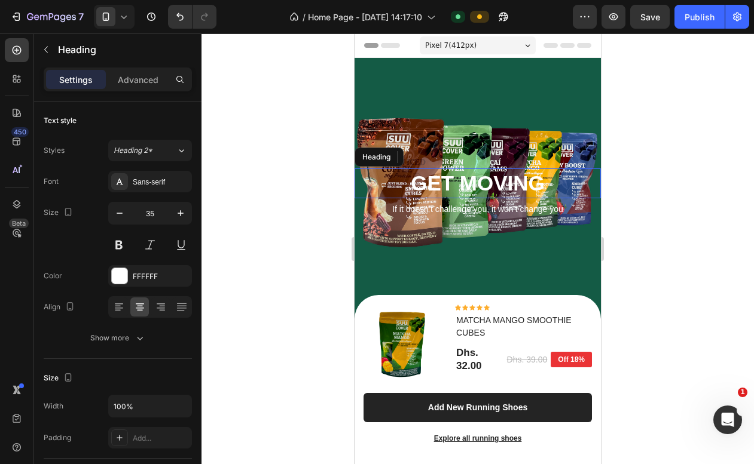
click at [484, 178] on p "GET MOVING" at bounding box center [478, 183] width 244 height 27
click at [138, 75] on p "Advanced" at bounding box center [138, 80] width 41 height 13
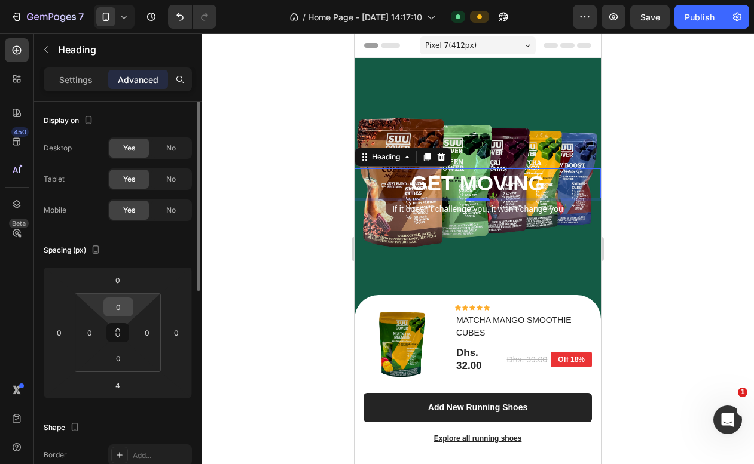
click at [117, 314] on input "0" at bounding box center [118, 307] width 24 height 18
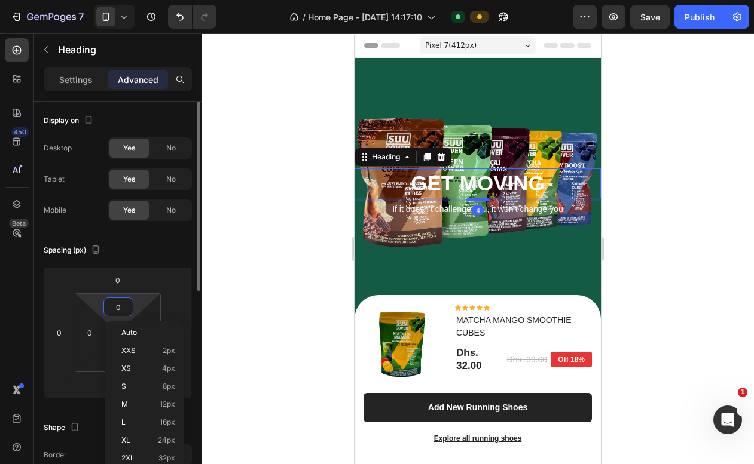
click at [117, 314] on input "0" at bounding box center [118, 307] width 24 height 18
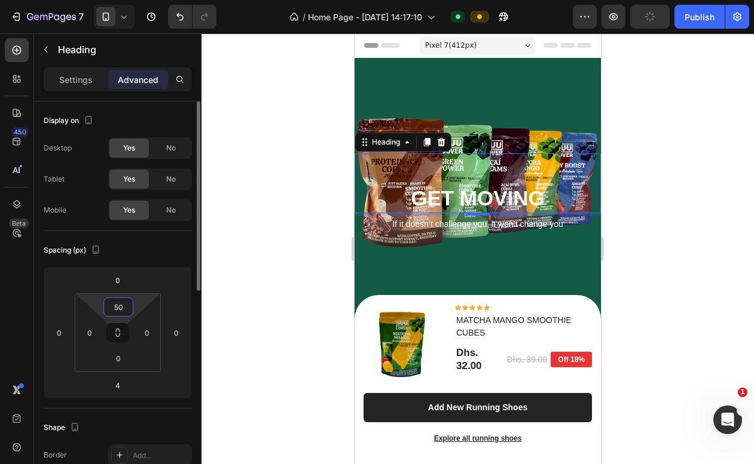
type input "5"
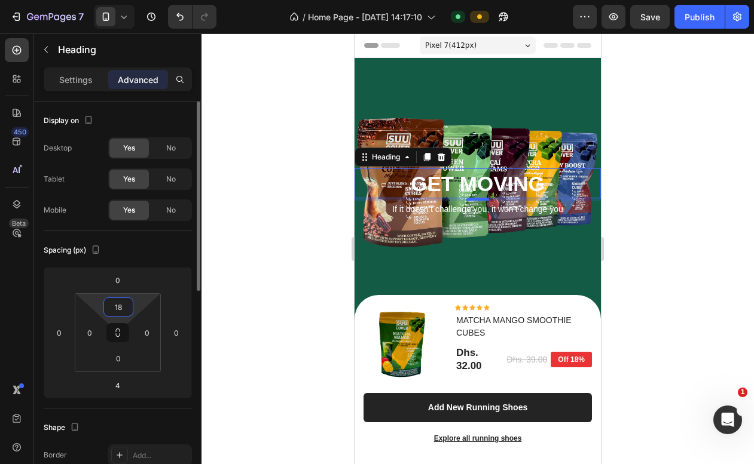
type input "180"
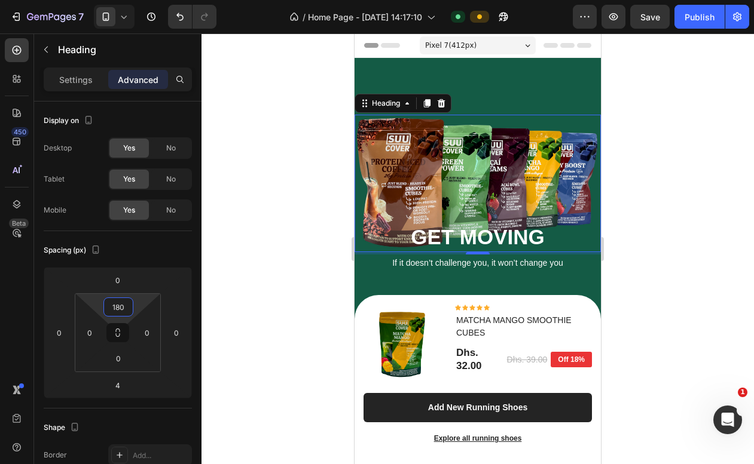
click at [712, 196] on div at bounding box center [477, 248] width 552 height 431
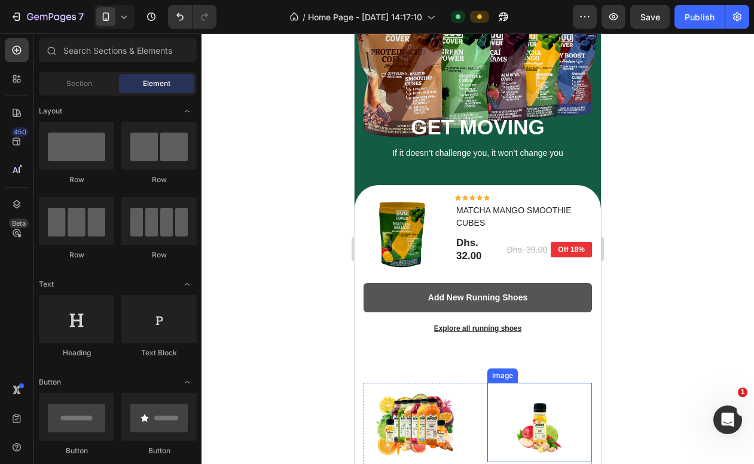
scroll to position [70, 0]
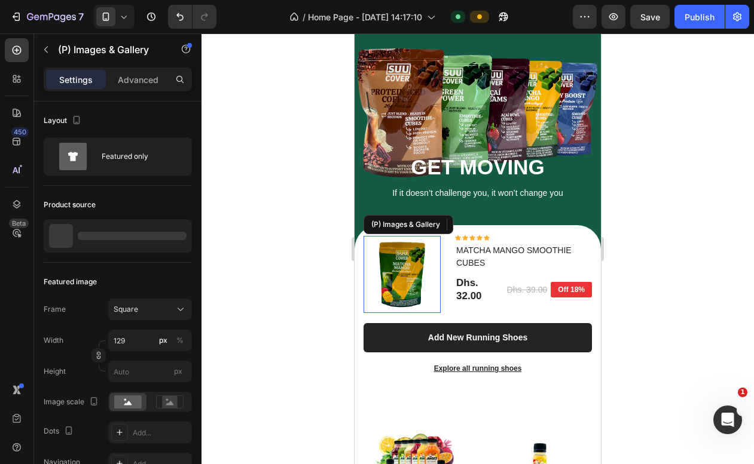
click at [413, 245] on img at bounding box center [401, 274] width 77 height 77
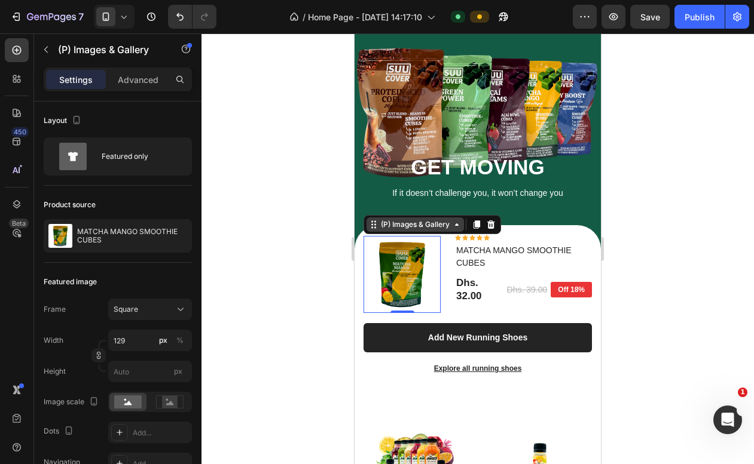
click at [461, 226] on icon at bounding box center [457, 225] width 10 height 10
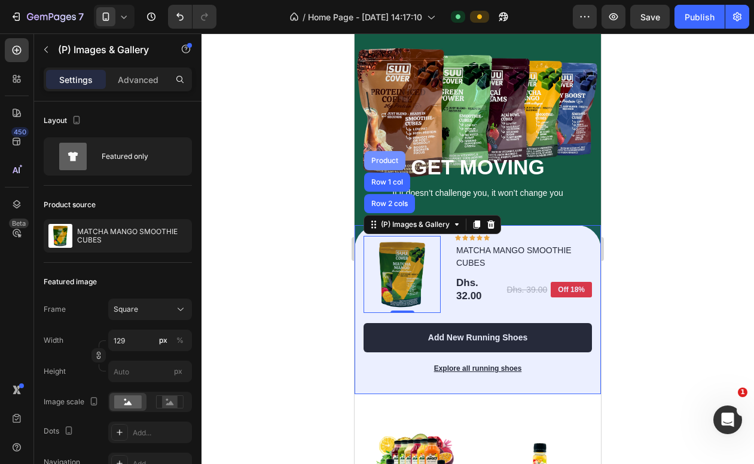
click at [382, 163] on div "Product" at bounding box center [385, 160] width 32 height 7
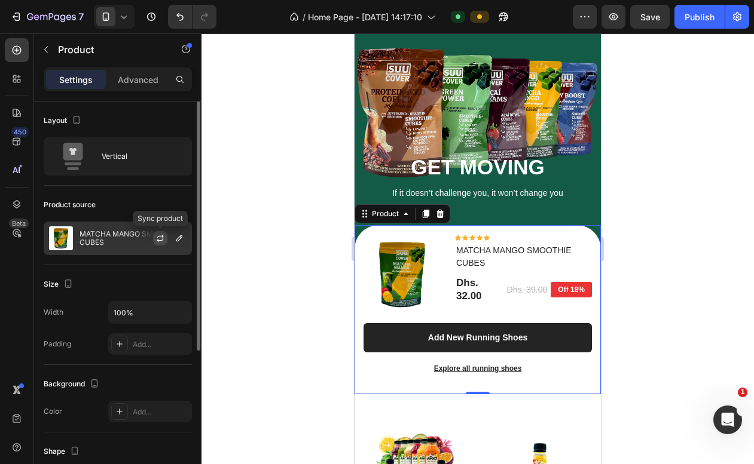
click at [154, 241] on button "button" at bounding box center [160, 238] width 14 height 14
click at [182, 238] on icon "button" at bounding box center [180, 239] width 10 height 10
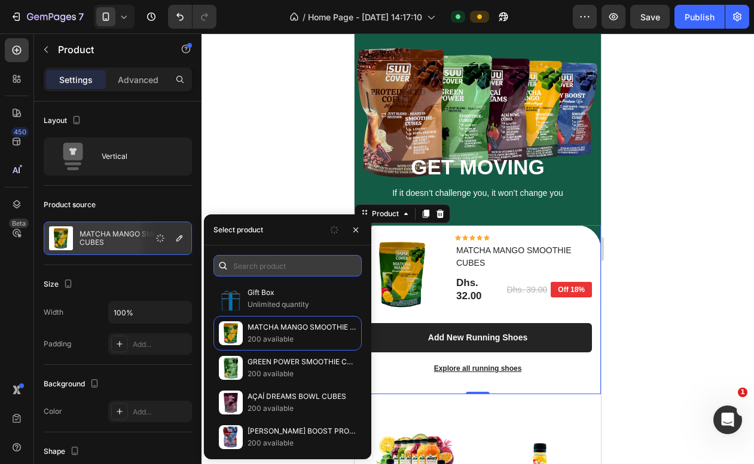
click at [324, 271] on input "text" at bounding box center [287, 266] width 148 height 22
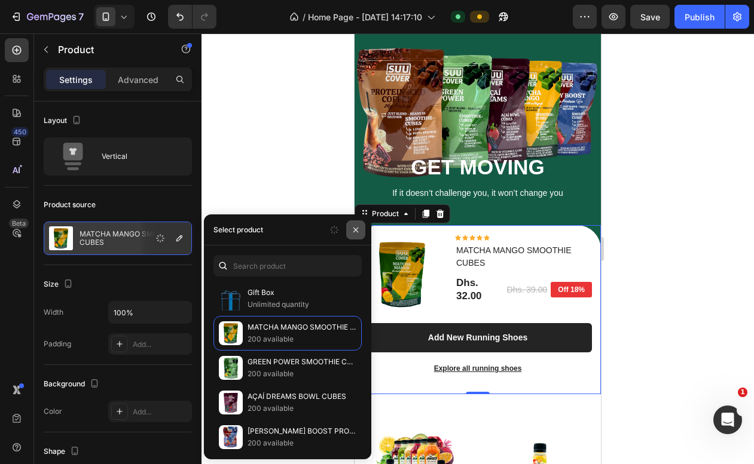
click at [352, 232] on icon "button" at bounding box center [356, 230] width 10 height 10
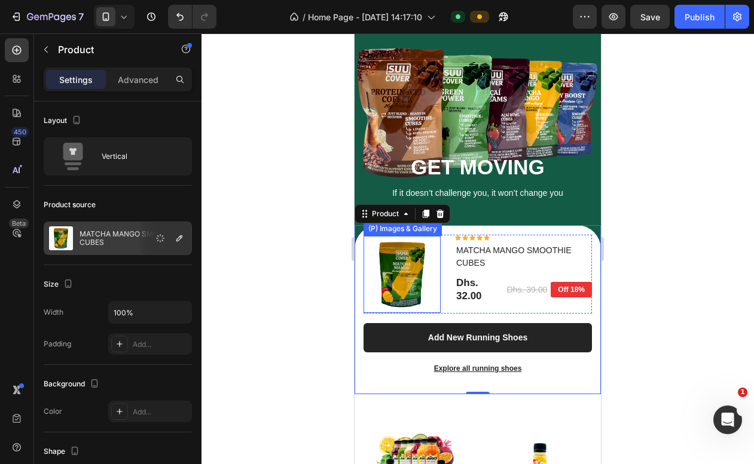
click at [419, 270] on img at bounding box center [401, 274] width 77 height 77
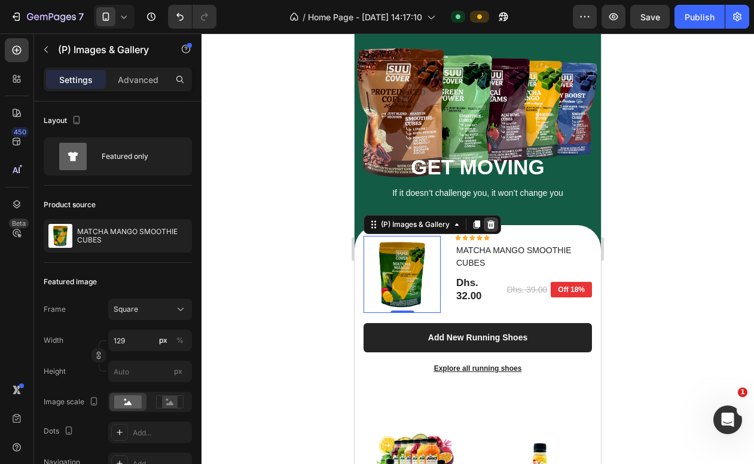
click at [495, 220] on icon at bounding box center [491, 225] width 10 height 10
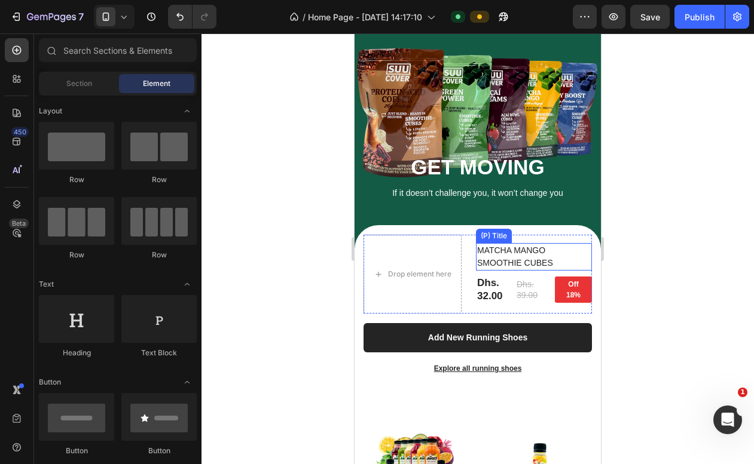
click at [492, 263] on h2 "MATCHA MANGO SMOOTHIE CUBES" at bounding box center [534, 256] width 116 height 27
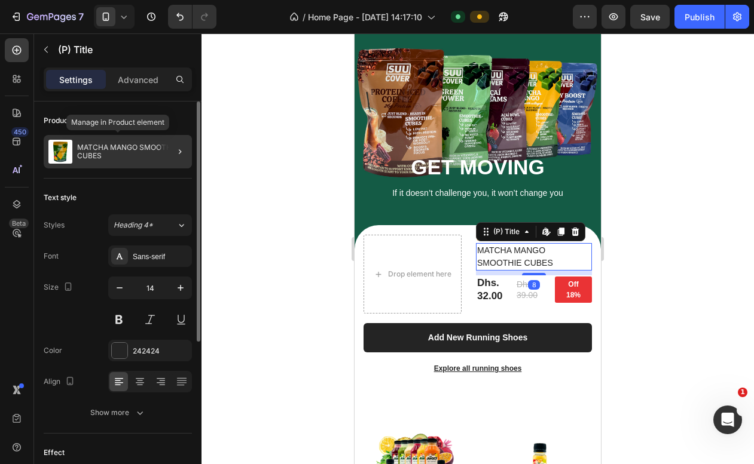
click at [130, 146] on p "MATCHA MANGO SMOOTHIE CUBES" at bounding box center [132, 151] width 110 height 17
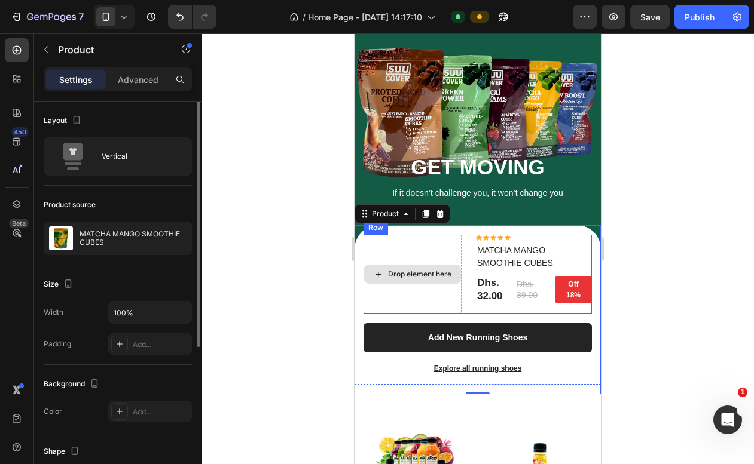
click at [443, 267] on div "Drop element here" at bounding box center [412, 274] width 97 height 19
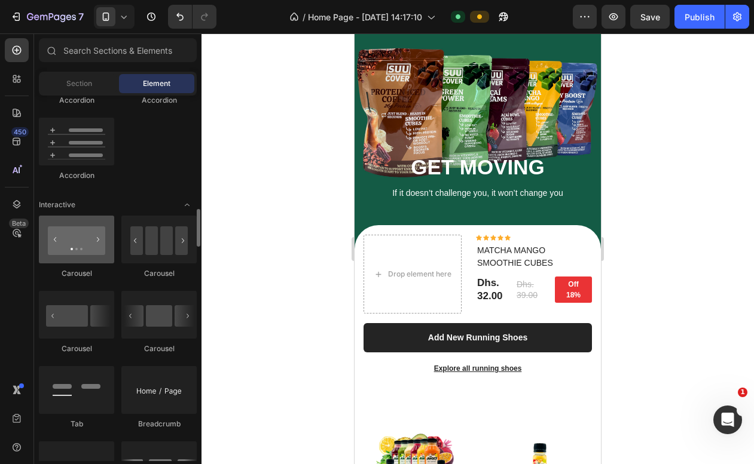
scroll to position [1101, 0]
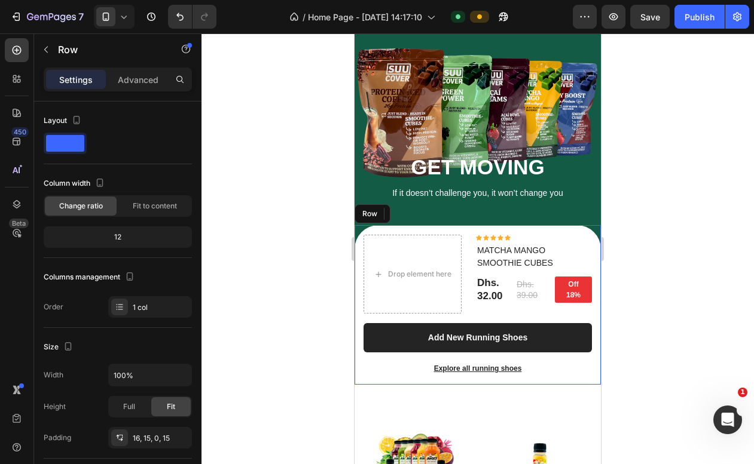
click at [406, 231] on div "Drop element here Icon Icon Icon Icon Icon Icon List Hoz MATCHA MANGO SMOOTHIE …" at bounding box center [477, 305] width 246 height 160
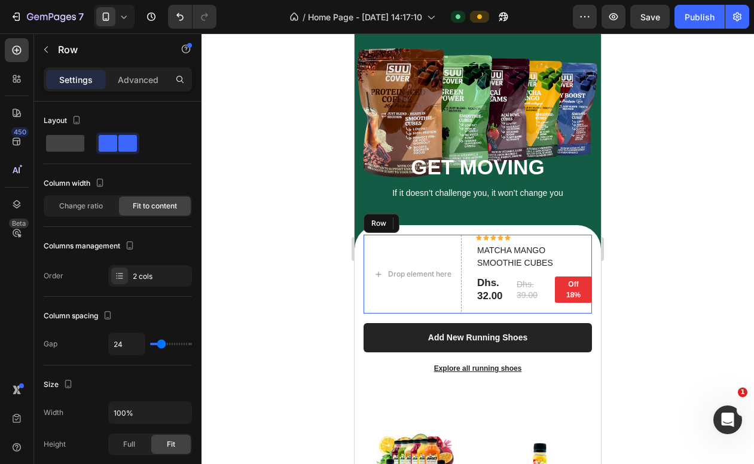
click at [531, 241] on div "Icon Icon Icon Icon Icon Icon List Hoz MATCHA MANGO SMOOTHIE CUBES (P) Title Dh…" at bounding box center [534, 274] width 116 height 79
click at [438, 229] on div at bounding box center [437, 223] width 14 height 14
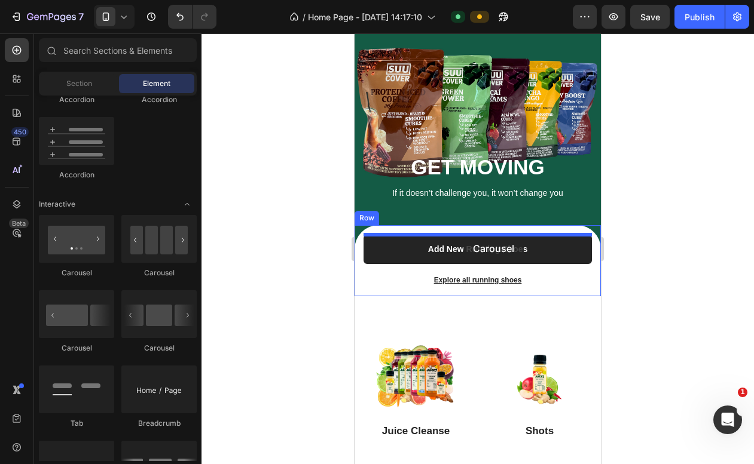
drag, startPoint x: 506, startPoint y: 274, endPoint x: 461, endPoint y: 235, distance: 58.9
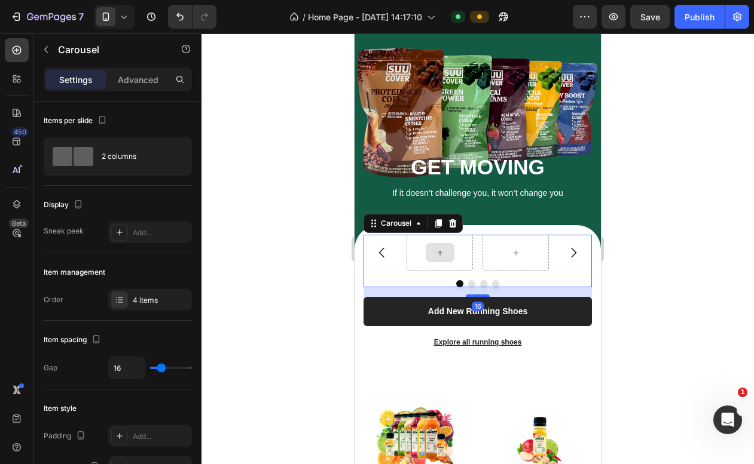
click at [445, 251] on div at bounding box center [440, 252] width 29 height 19
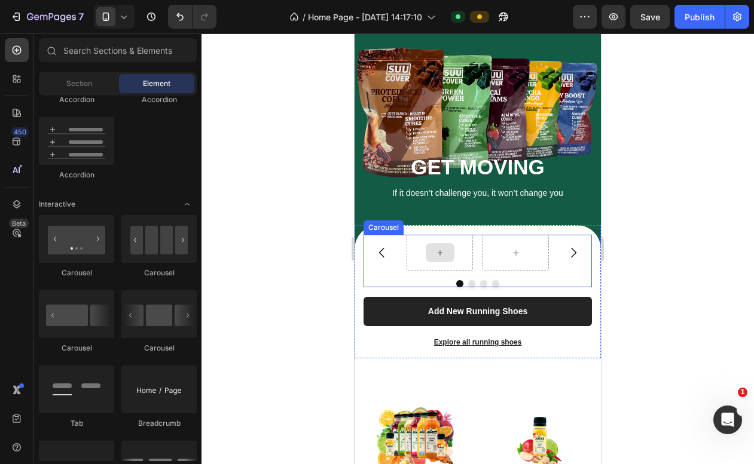
click at [428, 248] on div at bounding box center [440, 252] width 29 height 19
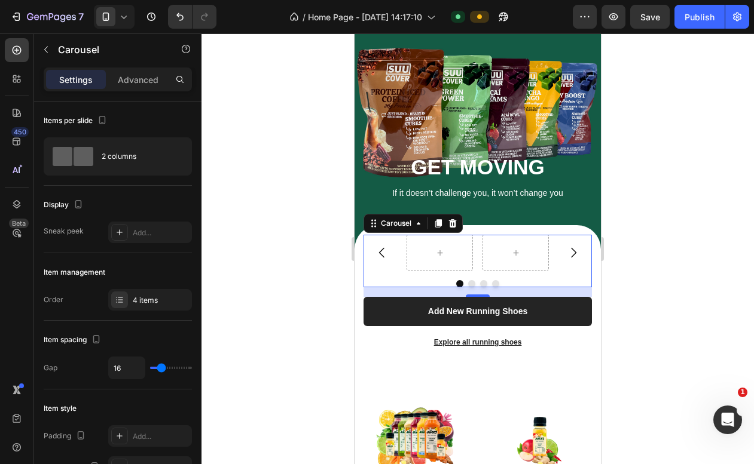
click at [432, 259] on div at bounding box center [440, 252] width 29 height 19
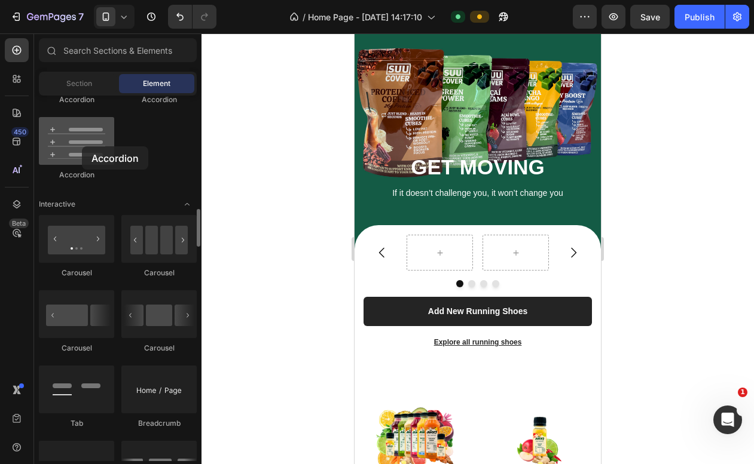
click at [82, 146] on div at bounding box center [76, 141] width 75 height 48
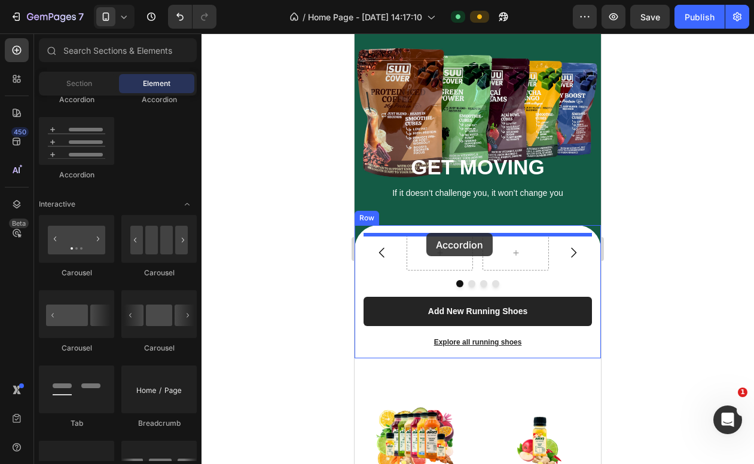
drag, startPoint x: 437, startPoint y: 180, endPoint x: 426, endPoint y: 233, distance: 54.3
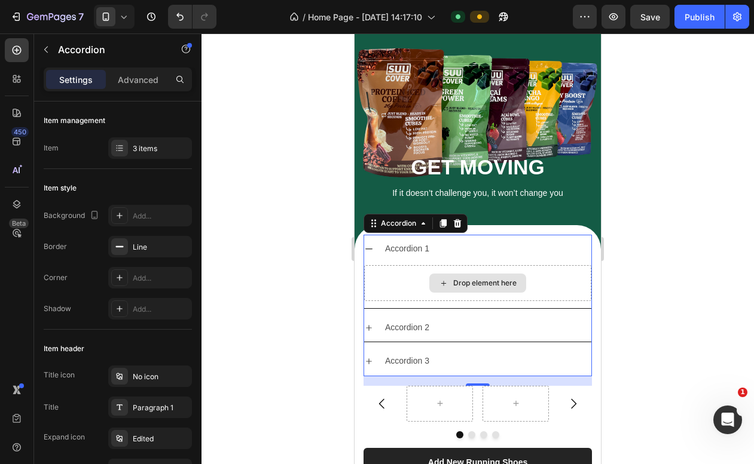
click at [479, 285] on div "Drop element here" at bounding box center [484, 284] width 63 height 10
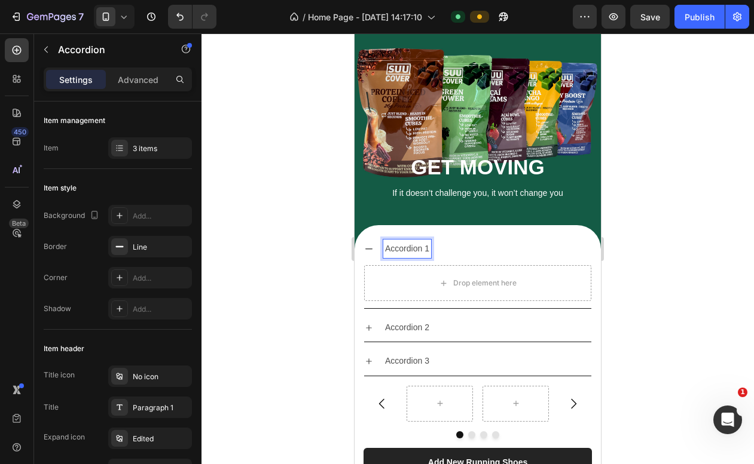
click at [410, 252] on p "Accordion 1" at bounding box center [407, 248] width 44 height 15
click at [478, 261] on div "Accordion 1" at bounding box center [477, 249] width 227 height 28
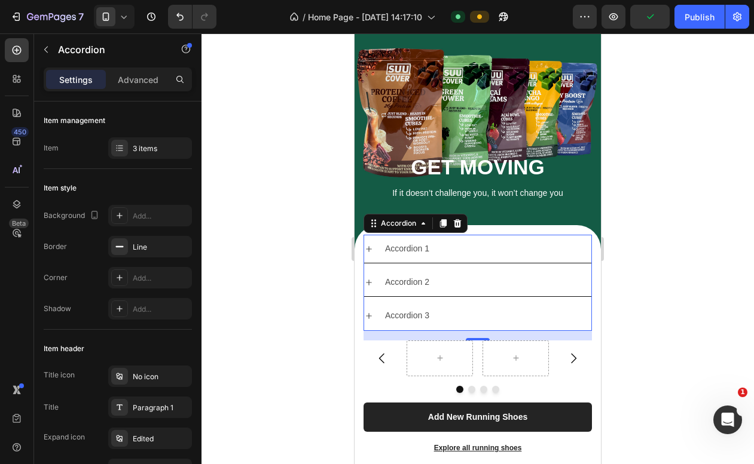
click at [369, 244] on icon at bounding box center [369, 249] width 10 height 10
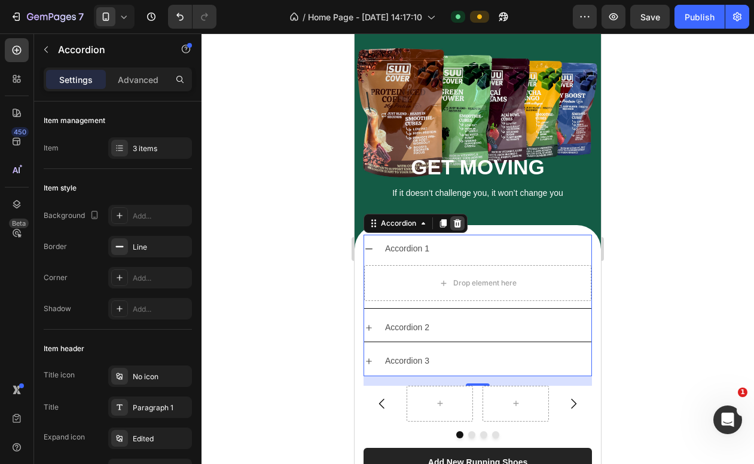
click at [455, 221] on icon at bounding box center [458, 223] width 8 height 8
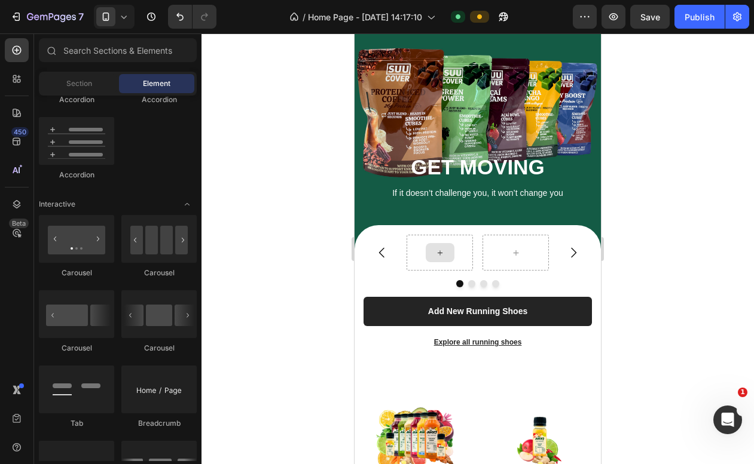
drag, startPoint x: 404, startPoint y: 256, endPoint x: 445, endPoint y: 251, distance: 40.9
click at [439, 250] on icon at bounding box center [440, 253] width 10 height 10
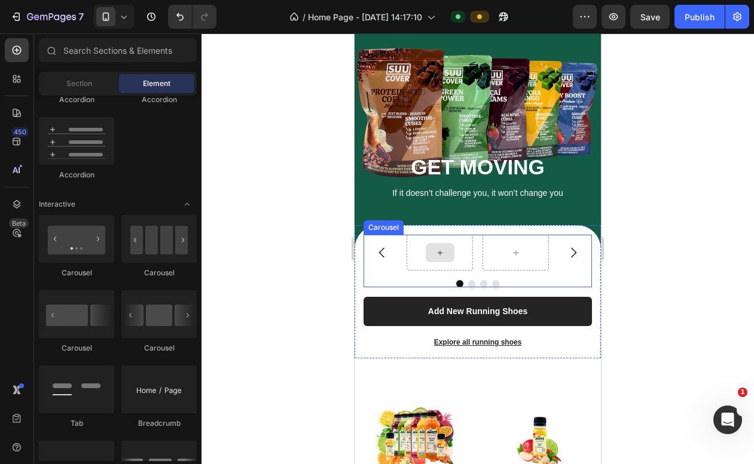
click at [439, 252] on icon at bounding box center [440, 253] width 10 height 10
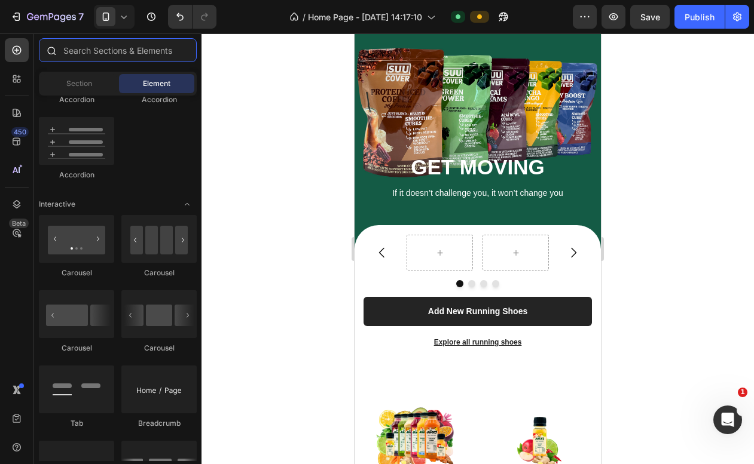
click at [121, 58] on input "text" at bounding box center [118, 50] width 158 height 24
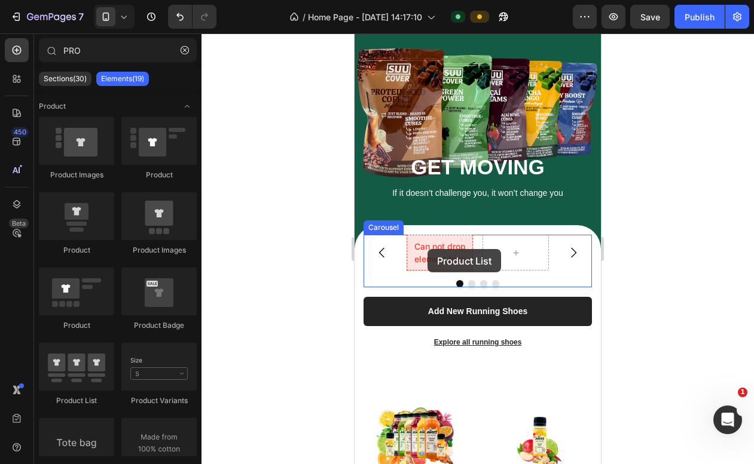
drag, startPoint x: 438, startPoint y: 394, endPoint x: 427, endPoint y: 249, distance: 145.0
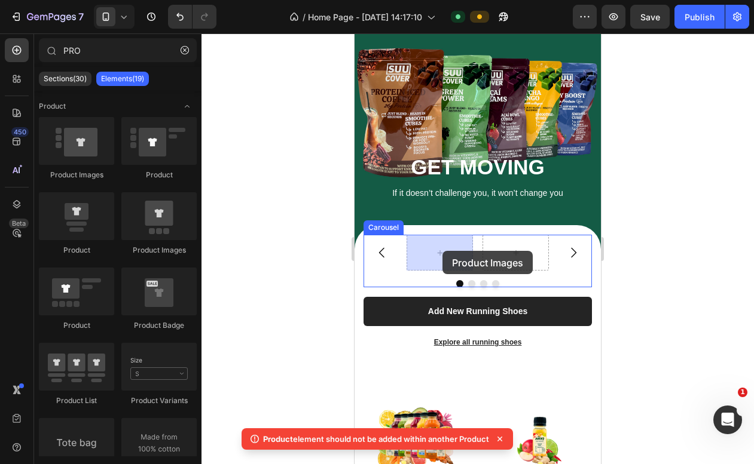
drag, startPoint x: 427, startPoint y: 182, endPoint x: 442, endPoint y: 251, distance: 70.2
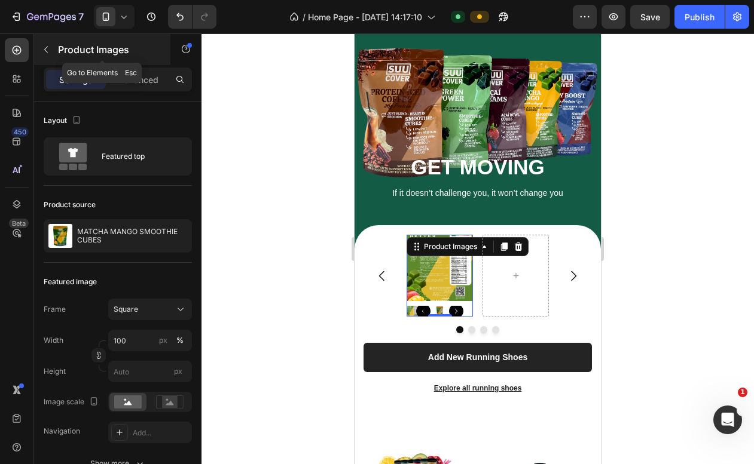
click at [47, 48] on icon "button" at bounding box center [46, 50] width 10 height 10
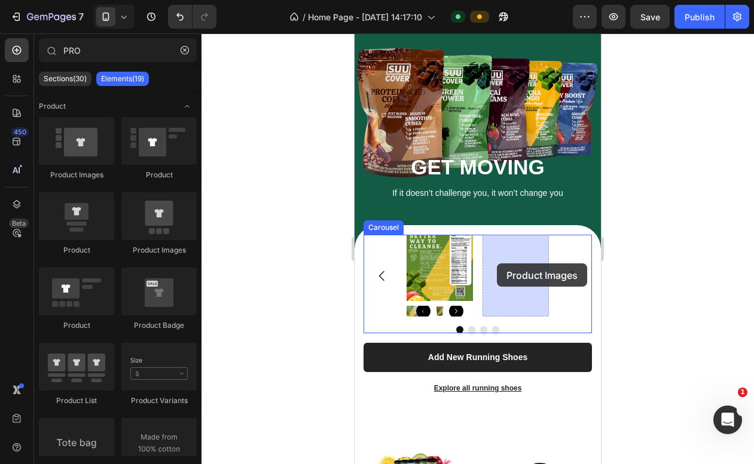
drag, startPoint x: 430, startPoint y: 170, endPoint x: 497, endPoint y: 264, distance: 114.9
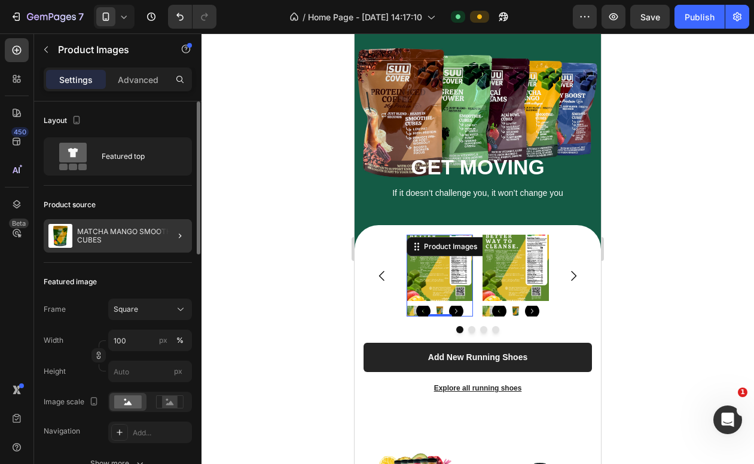
click at [91, 237] on p "MATCHA MANGO SMOOTHIE CUBES" at bounding box center [132, 236] width 110 height 17
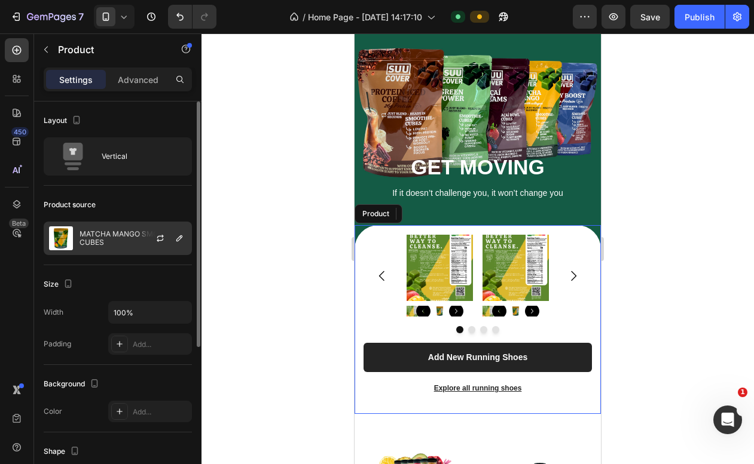
click at [151, 238] on div at bounding box center [165, 238] width 53 height 32
click at [106, 238] on p "MATCHA MANGO SMOOTHIE CUBES" at bounding box center [132, 238] width 107 height 17
click at [96, 234] on p "MATCHA MANGO SMOOTHIE CUBES" at bounding box center [132, 238] width 107 height 17
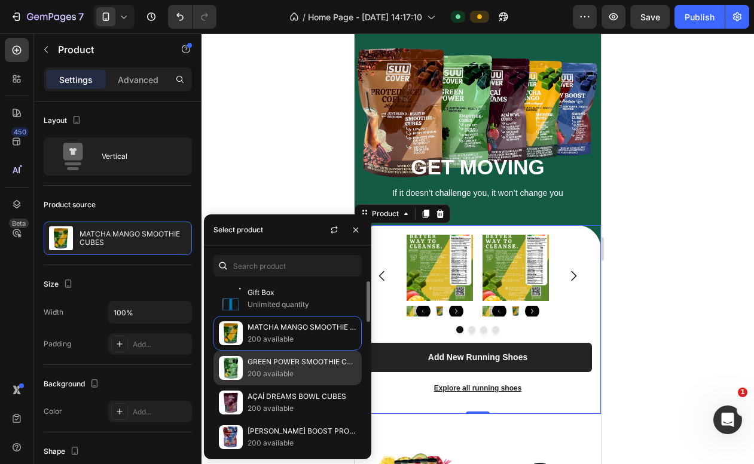
click at [279, 368] on p "GREEN POWER SMOOTHIE CUBES" at bounding box center [301, 362] width 109 height 12
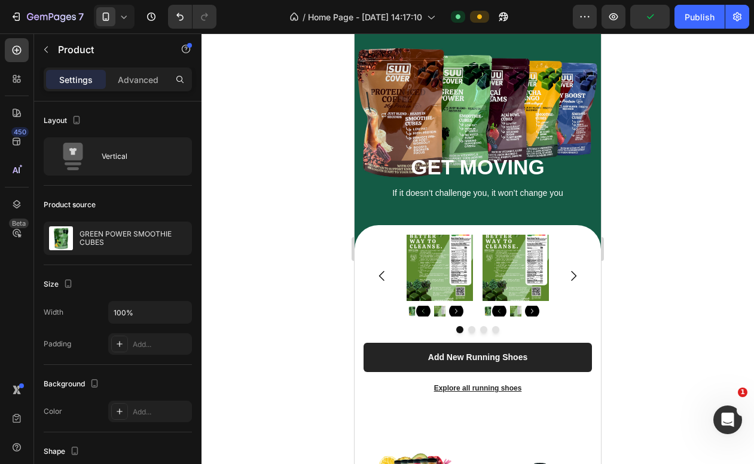
click at [664, 261] on div at bounding box center [477, 248] width 552 height 431
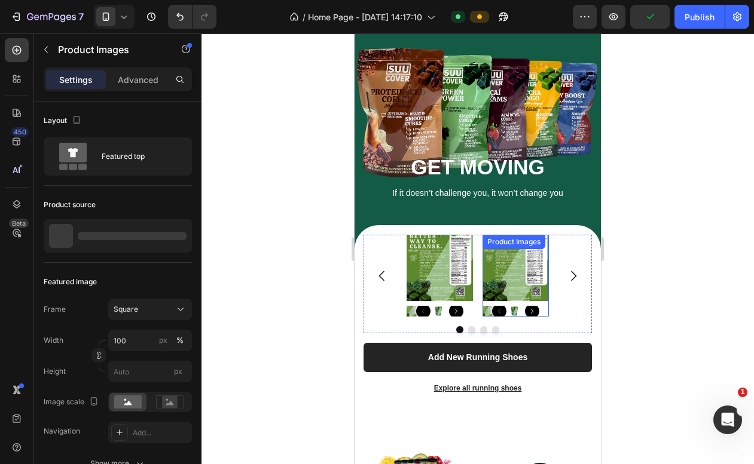
click at [508, 274] on img at bounding box center [515, 268] width 66 height 66
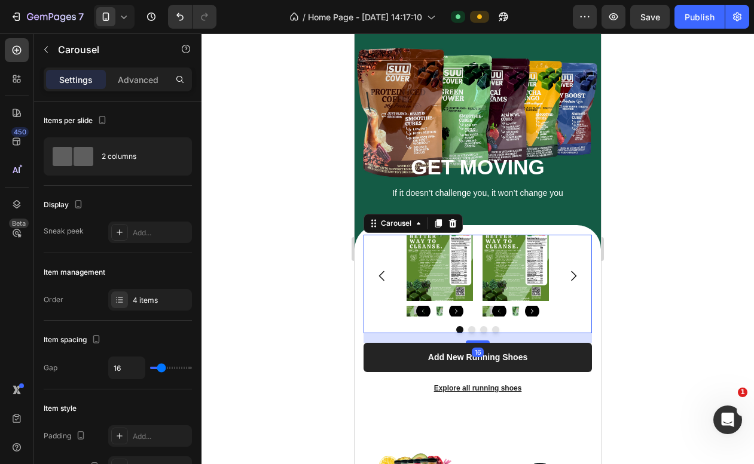
click at [454, 222] on icon at bounding box center [453, 223] width 8 height 8
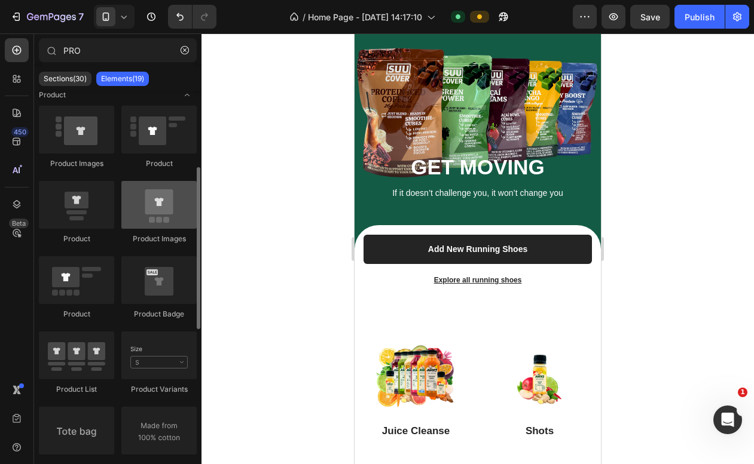
scroll to position [0, 0]
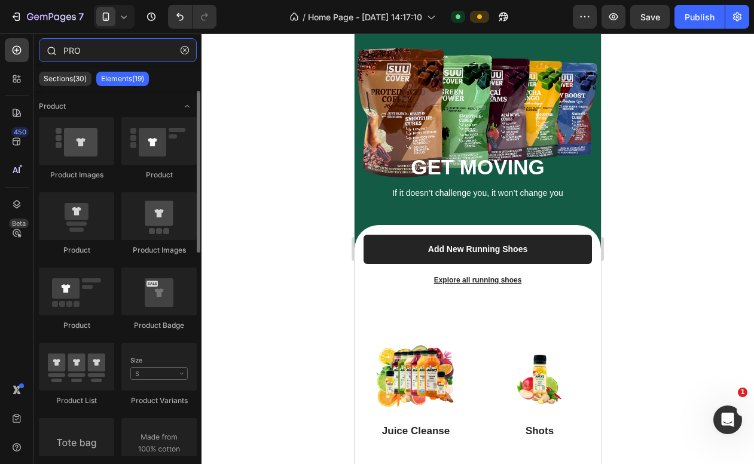
click at [111, 51] on input "PRO" at bounding box center [118, 50] width 158 height 24
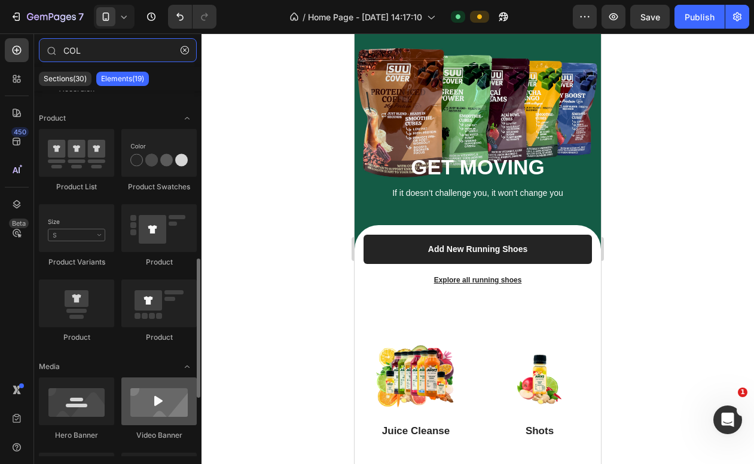
scroll to position [326, 0]
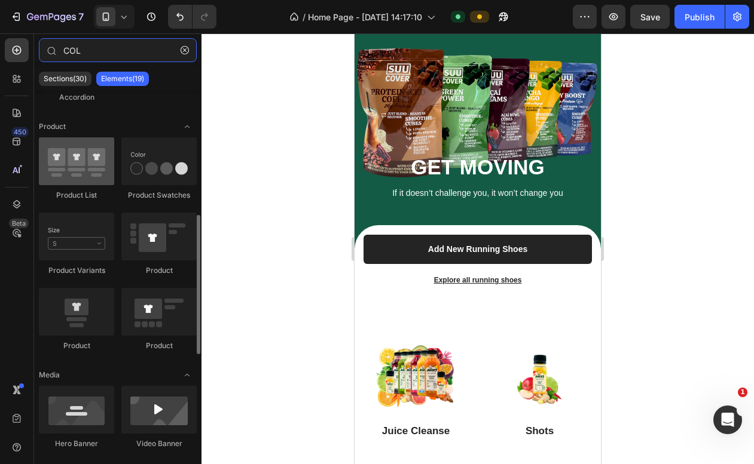
type input "COL"
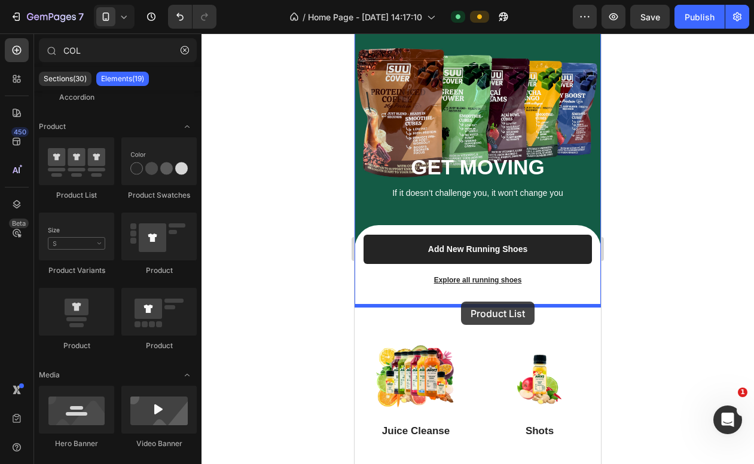
drag, startPoint x: 429, startPoint y: 196, endPoint x: 461, endPoint y: 302, distance: 110.6
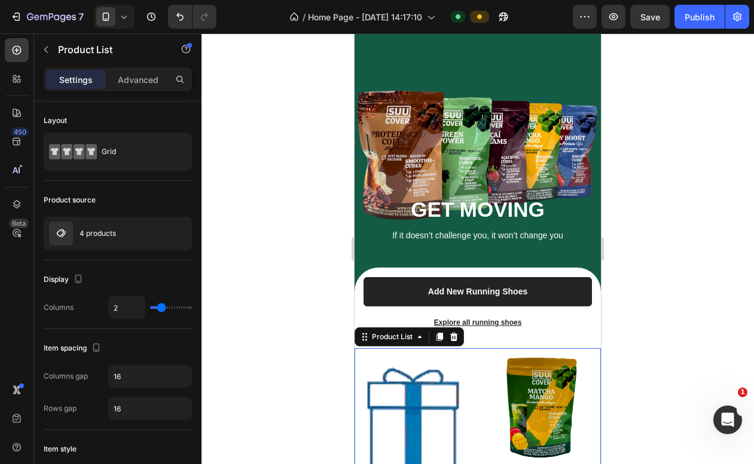
scroll to position [12, 0]
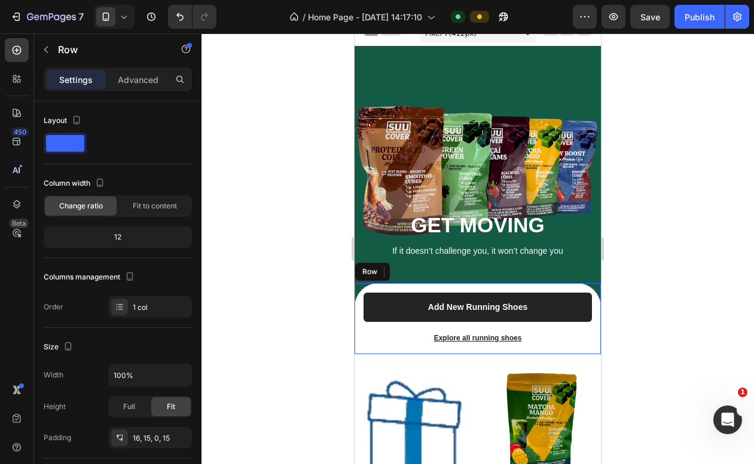
click at [466, 285] on div "Add New Running Shoes (P) Cart Button Explore all running shoes Text block Row" at bounding box center [477, 318] width 246 height 71
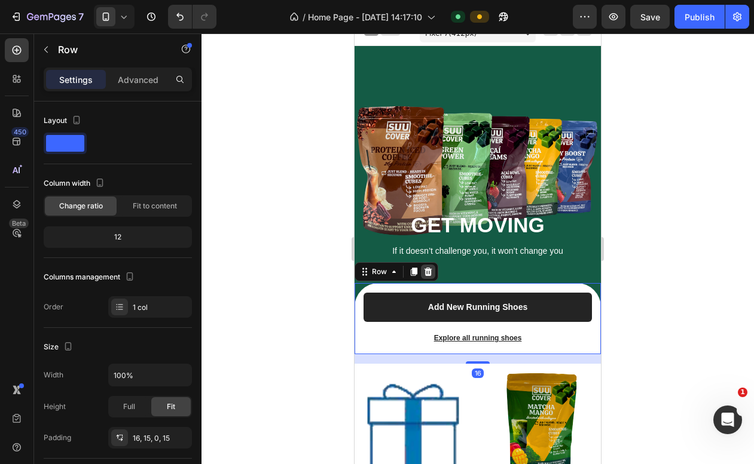
click at [429, 273] on icon at bounding box center [428, 272] width 10 height 10
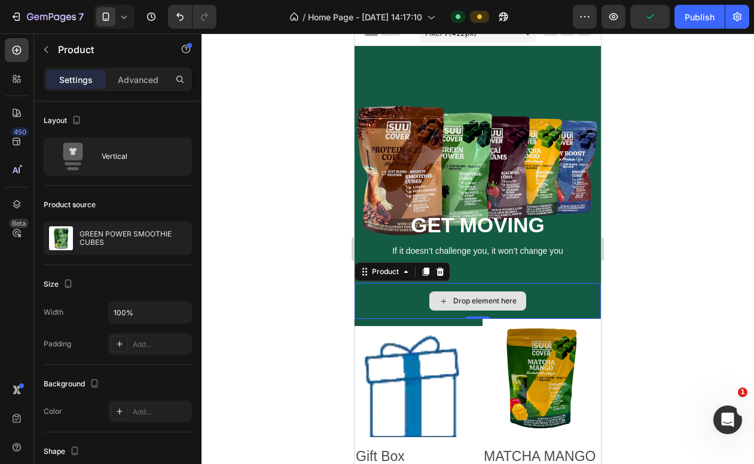
click at [393, 301] on div "Drop element here" at bounding box center [477, 301] width 246 height 36
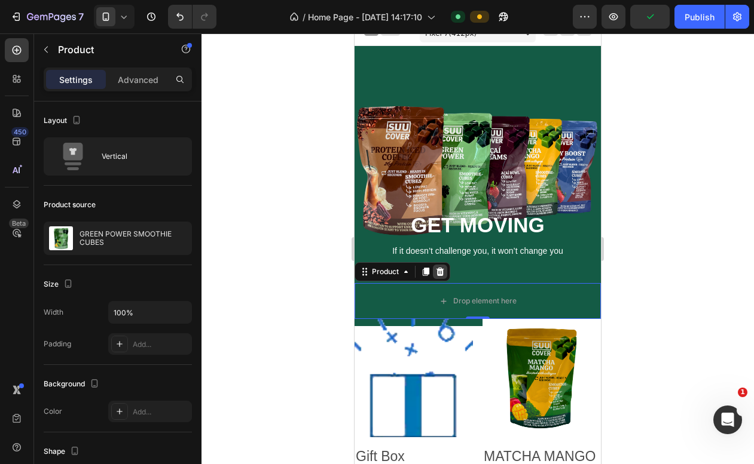
click at [438, 274] on icon at bounding box center [440, 272] width 8 height 8
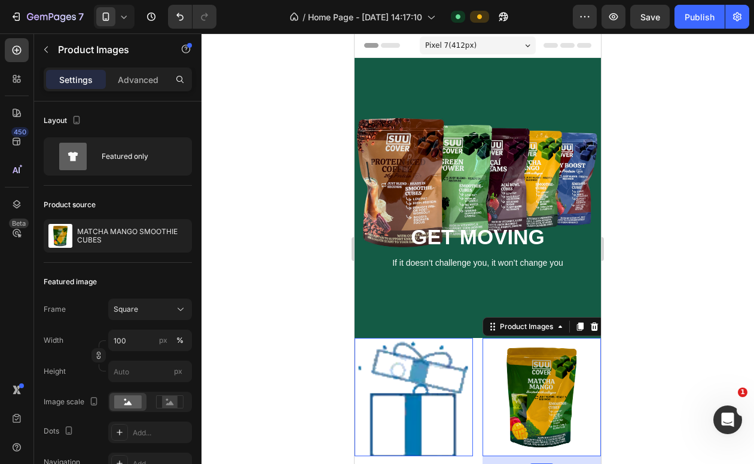
scroll to position [0, 0]
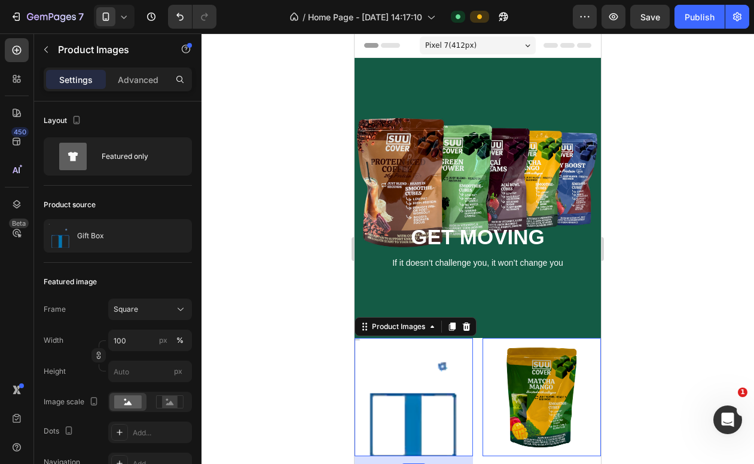
click at [360, 342] on img at bounding box center [413, 397] width 118 height 118
click at [467, 333] on div at bounding box center [466, 327] width 14 height 14
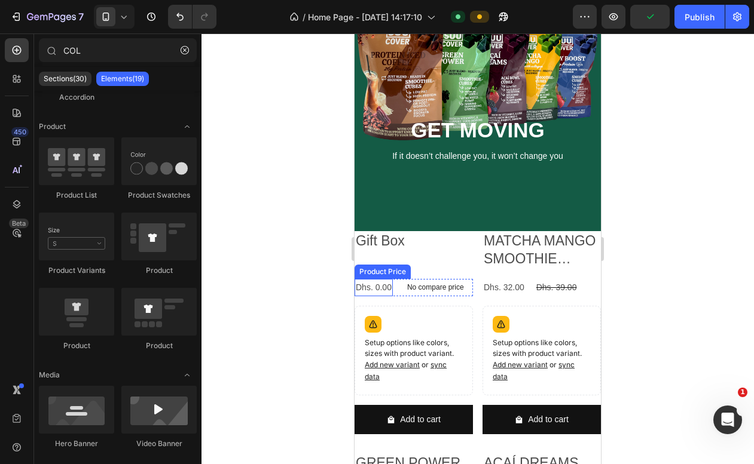
scroll to position [142, 0]
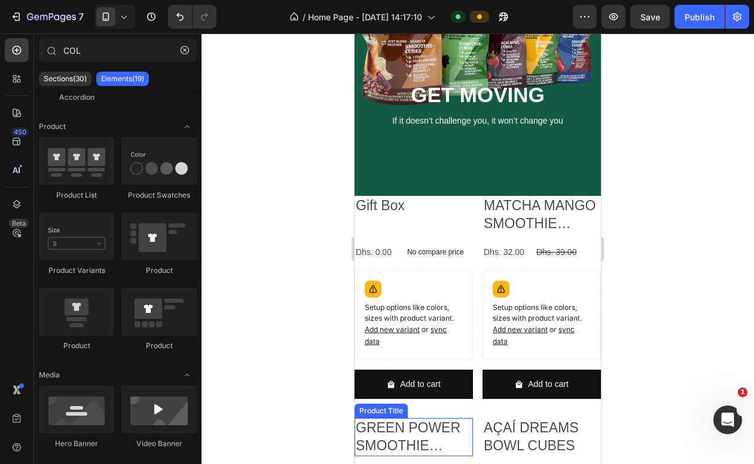
click at [362, 194] on div "Product Title" at bounding box center [381, 188] width 48 height 11
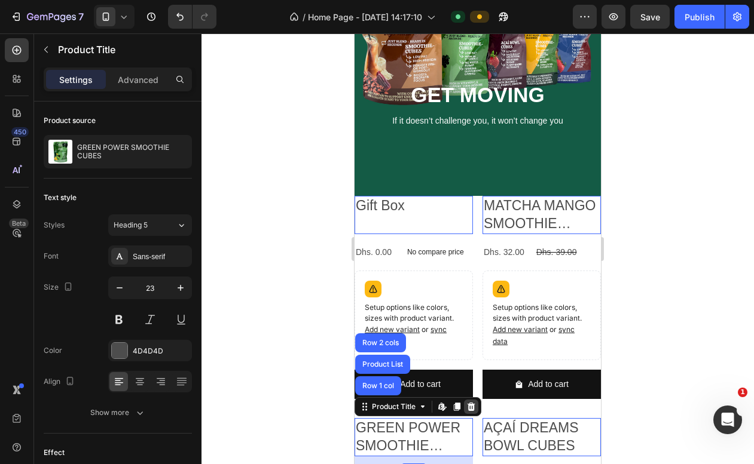
click at [469, 400] on div at bounding box center [471, 407] width 14 height 14
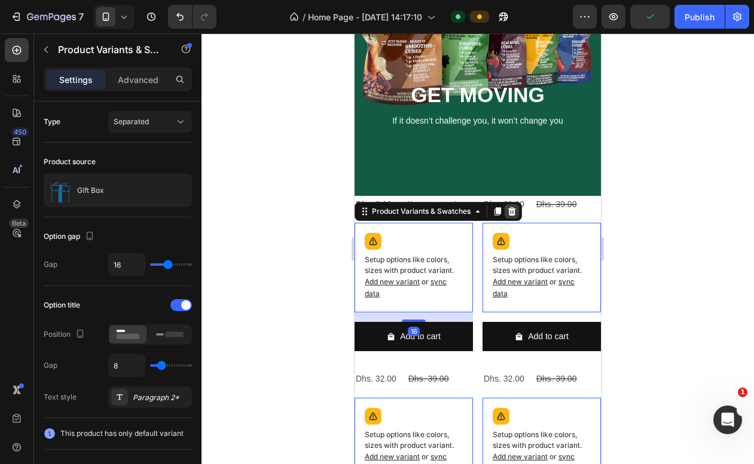
click at [509, 212] on icon at bounding box center [512, 211] width 8 height 8
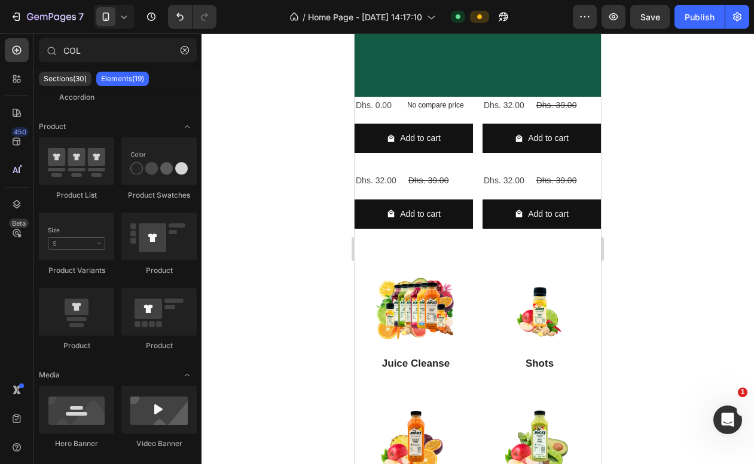
scroll to position [136, 0]
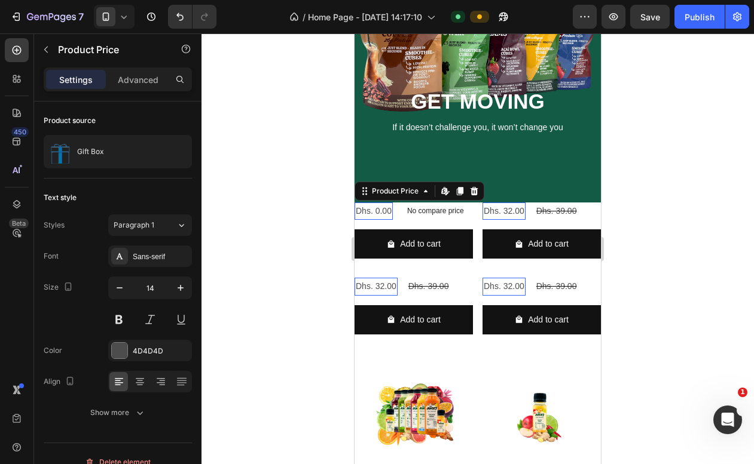
click at [354, 205] on div "Dhs. 0.00" at bounding box center [373, 211] width 38 height 17
click at [478, 189] on icon at bounding box center [474, 191] width 10 height 10
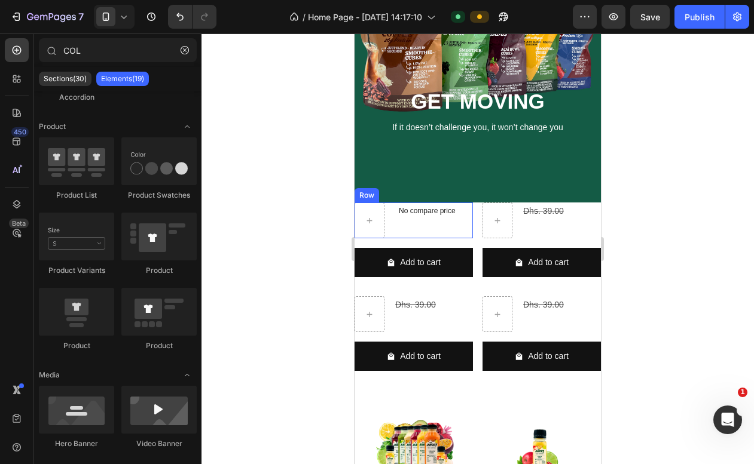
click at [470, 232] on div "No compare price Product Price Row" at bounding box center [413, 221] width 118 height 36
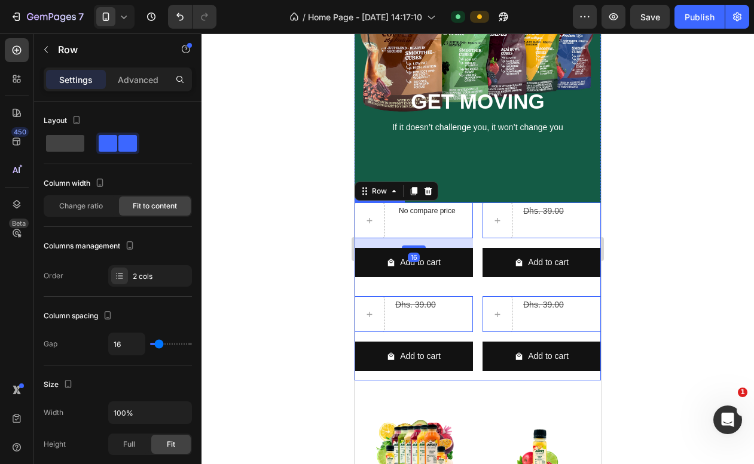
click at [477, 237] on div "No compare price Product Price Row 16 Add to cart Add to Cart Row Product List …" at bounding box center [477, 292] width 246 height 178
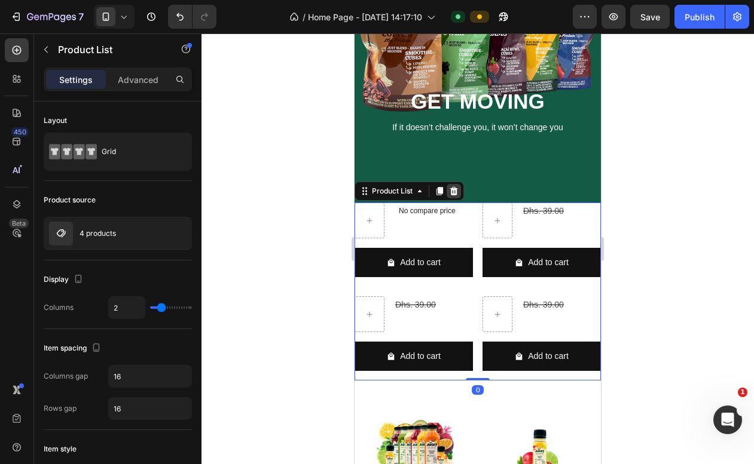
click at [449, 186] on icon at bounding box center [454, 191] width 10 height 10
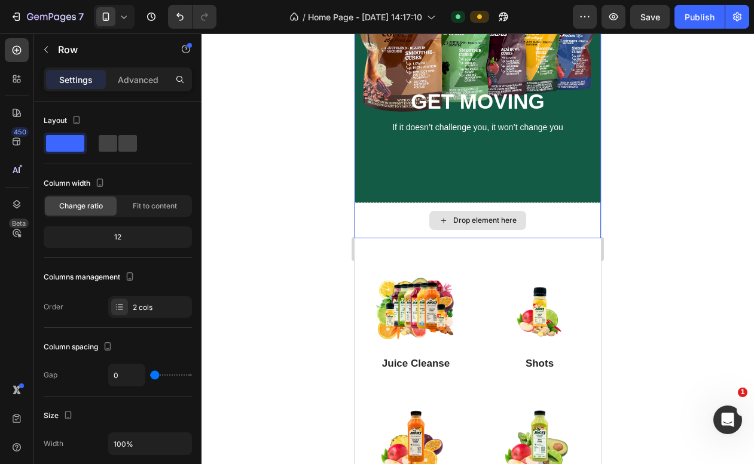
click at [400, 212] on div "Drop element here" at bounding box center [477, 221] width 246 height 36
click at [372, 215] on div "Drop element here" at bounding box center [477, 221] width 246 height 36
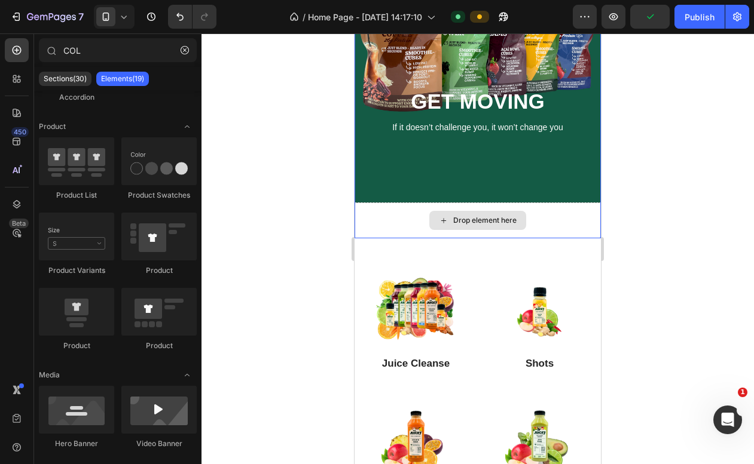
click at [476, 225] on div "Drop element here" at bounding box center [477, 220] width 97 height 19
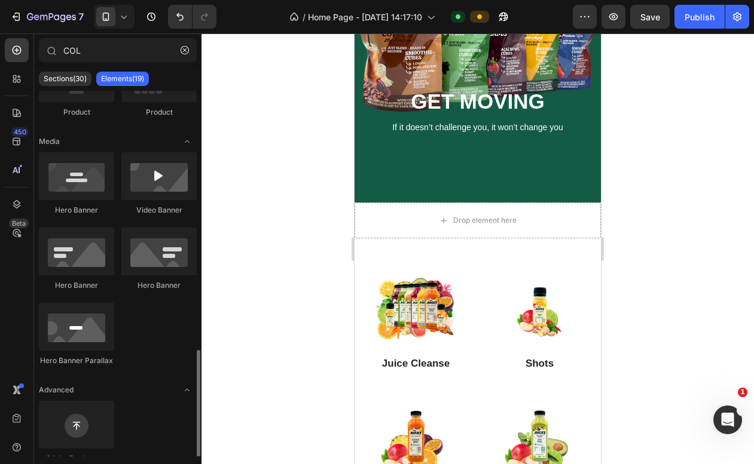
scroll to position [593, 0]
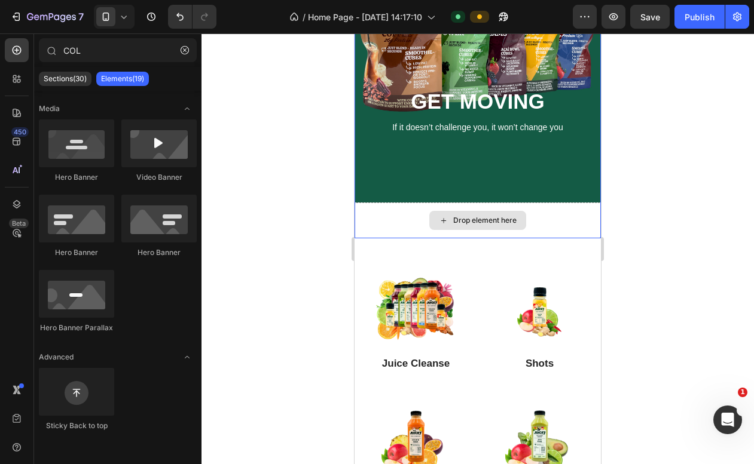
click at [357, 231] on div "Drop element here" at bounding box center [477, 221] width 246 height 36
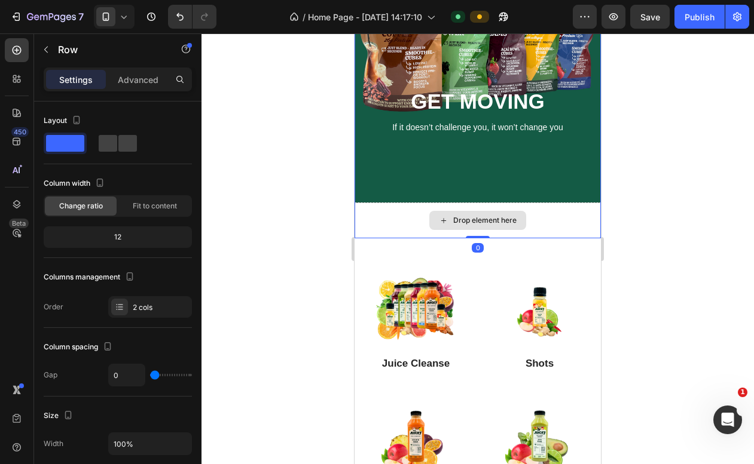
click at [364, 222] on div "Drop element here" at bounding box center [477, 221] width 246 height 36
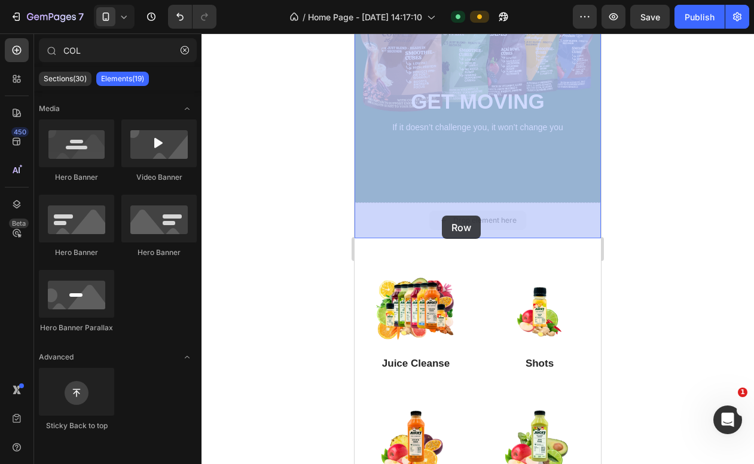
drag, startPoint x: 454, startPoint y: 218, endPoint x: 442, endPoint y: 216, distance: 12.1
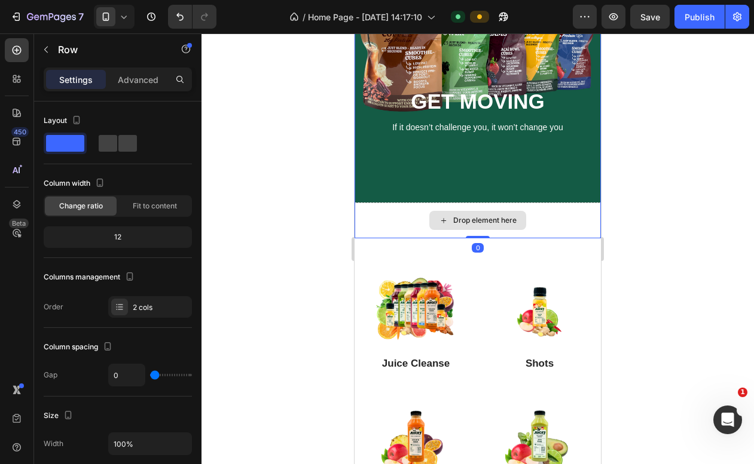
click at [404, 215] on div "Drop element here" at bounding box center [477, 221] width 246 height 36
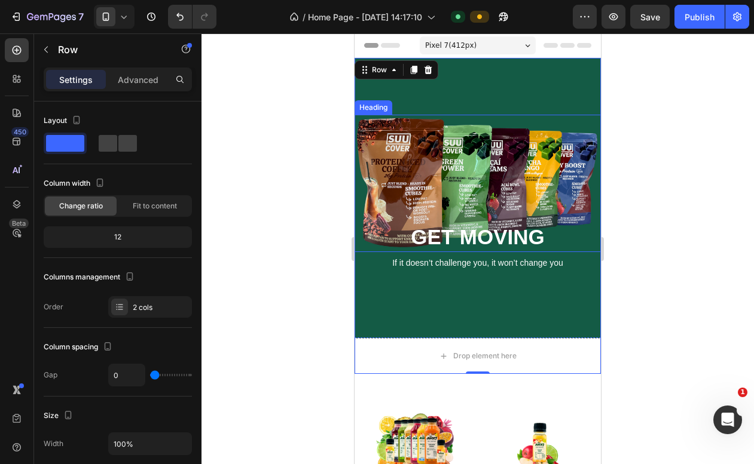
scroll to position [0, 0]
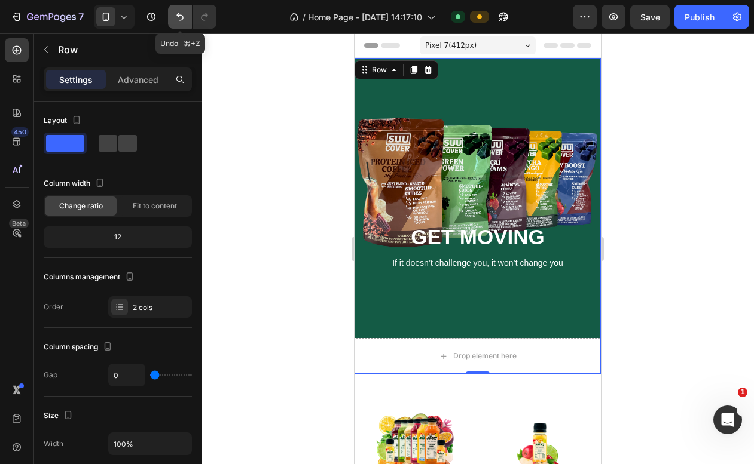
click at [183, 13] on icon "Undo/Redo" at bounding box center [180, 17] width 12 height 12
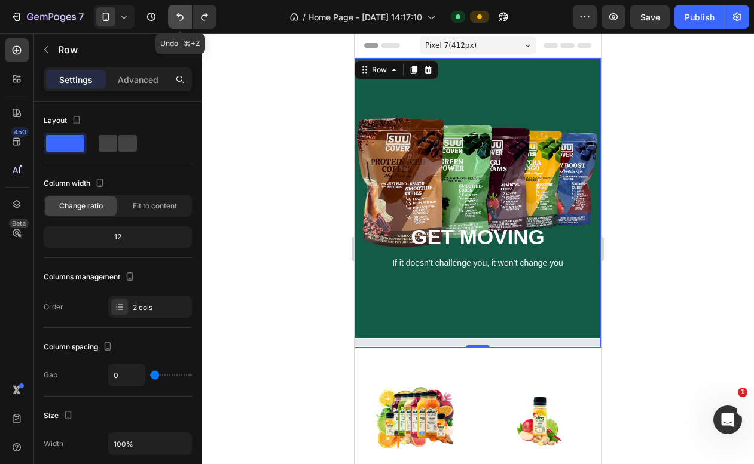
click at [183, 13] on icon "Undo/Redo" at bounding box center [180, 17] width 12 height 12
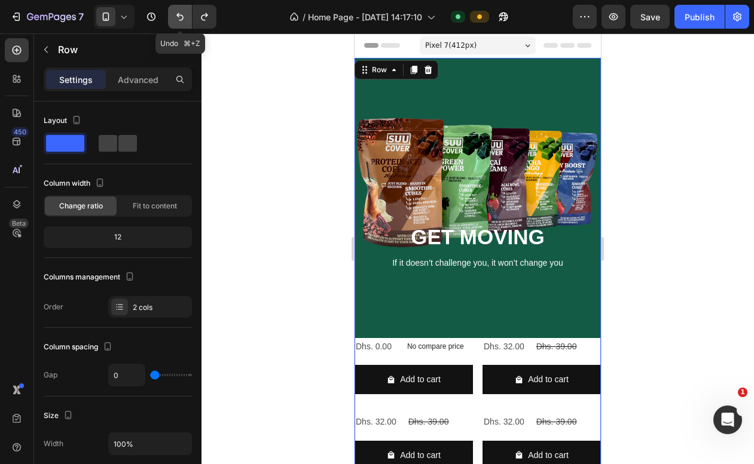
click at [183, 14] on icon "Undo/Redo" at bounding box center [180, 17] width 12 height 12
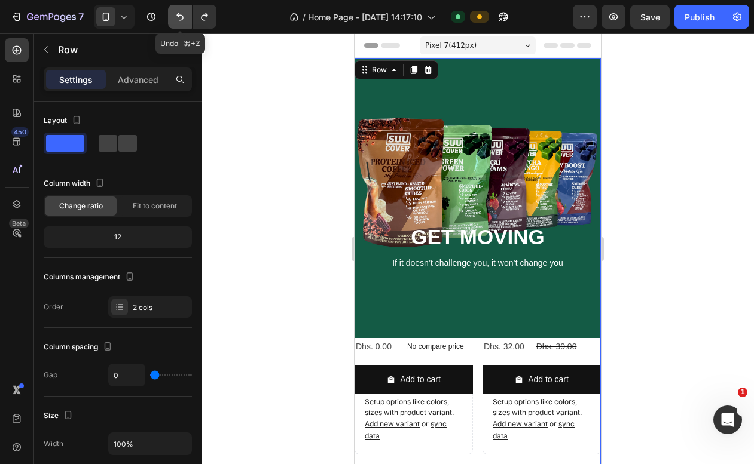
click at [183, 14] on icon "Undo/Redo" at bounding box center [180, 17] width 12 height 12
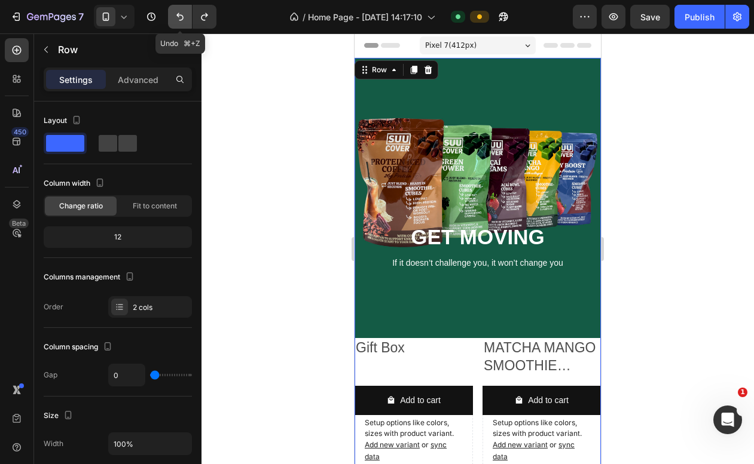
click at [183, 14] on icon "Undo/Redo" at bounding box center [180, 17] width 12 height 12
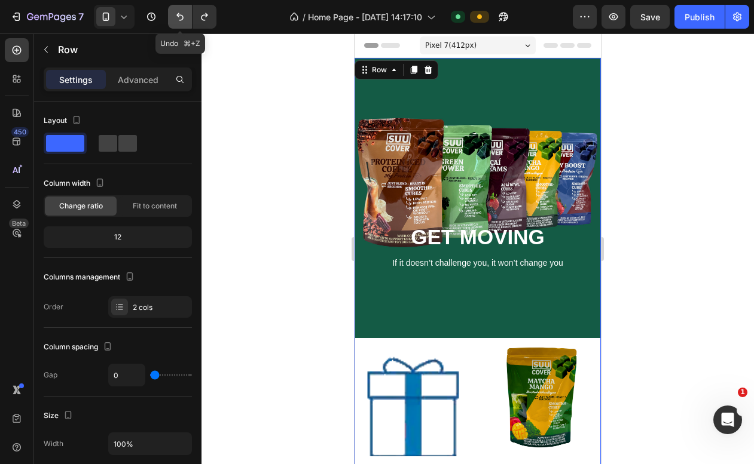
click at [183, 14] on icon "Undo/Redo" at bounding box center [180, 17] width 12 height 12
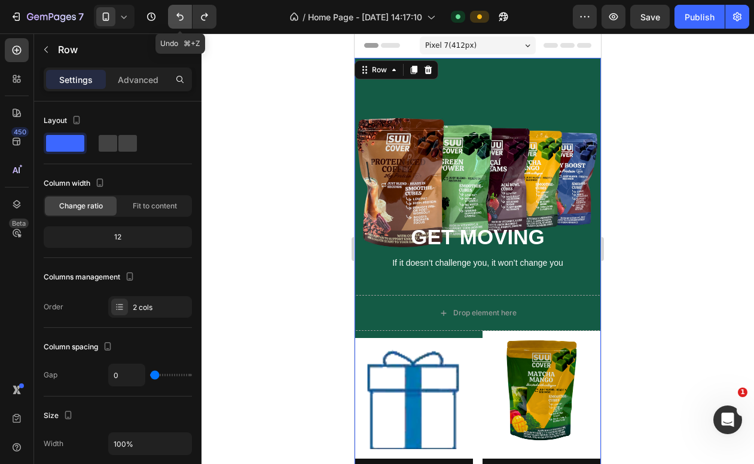
click at [183, 14] on icon "Undo/Redo" at bounding box center [180, 17] width 12 height 12
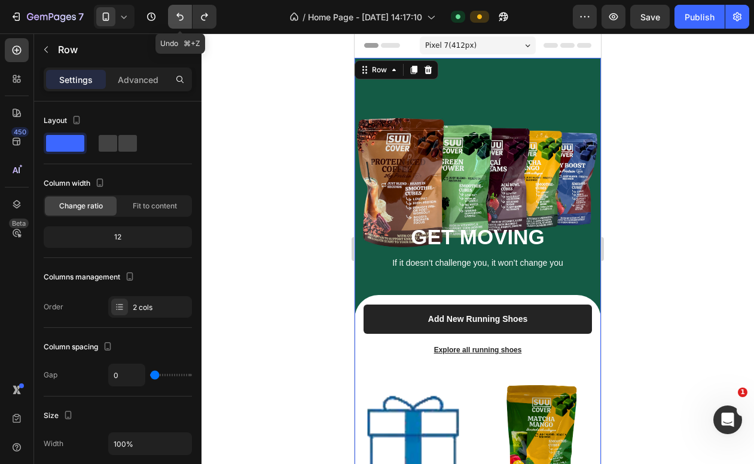
click at [183, 14] on icon "Undo/Redo" at bounding box center [180, 17] width 12 height 12
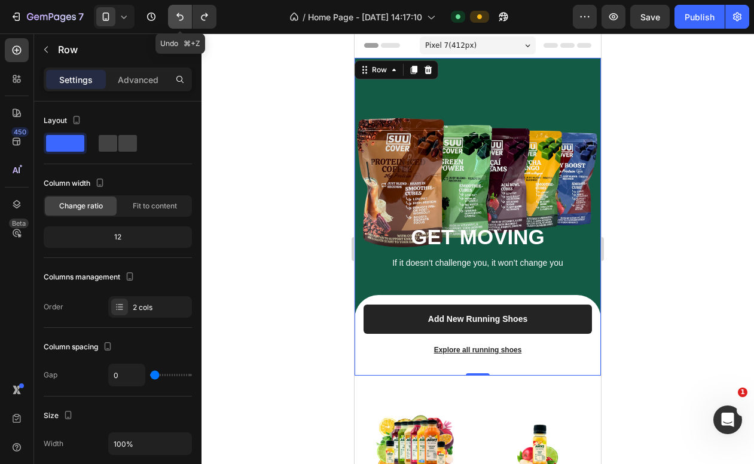
click at [183, 14] on icon "Undo/Redo" at bounding box center [180, 17] width 12 height 12
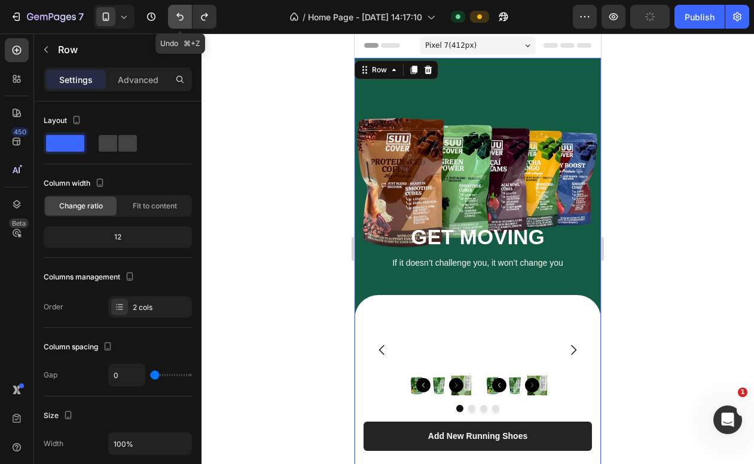
click at [183, 14] on icon "Undo/Redo" at bounding box center [180, 17] width 12 height 12
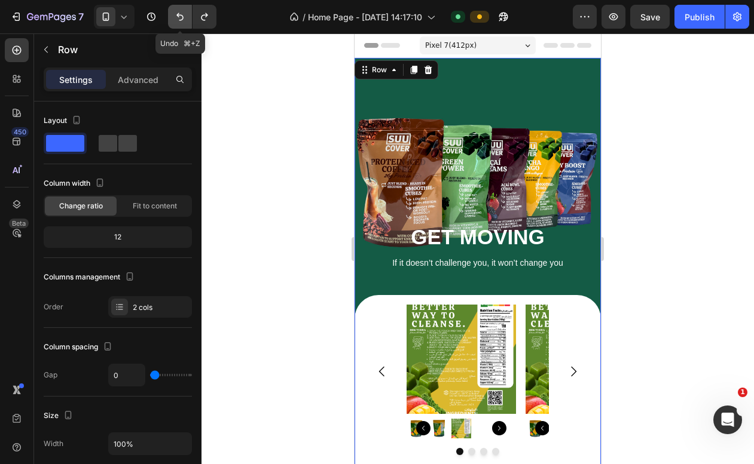
click at [183, 14] on icon "Undo/Redo" at bounding box center [180, 17] width 12 height 12
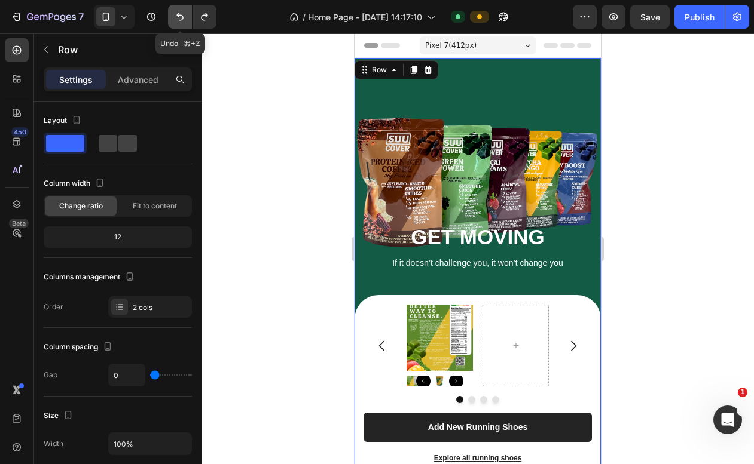
click at [183, 13] on icon "Undo/Redo" at bounding box center [180, 17] width 12 height 12
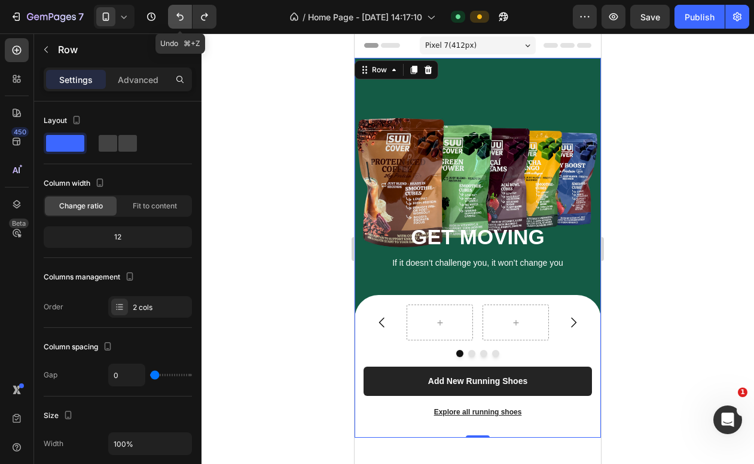
click at [183, 13] on icon "Undo/Redo" at bounding box center [180, 17] width 12 height 12
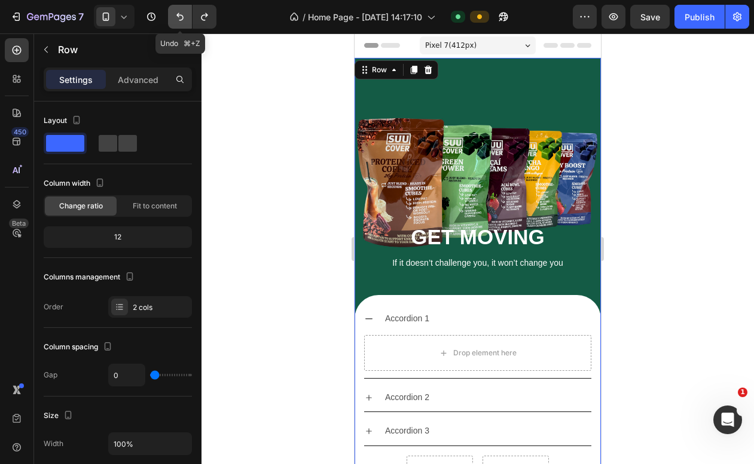
click at [183, 13] on icon "Undo/Redo" at bounding box center [180, 17] width 12 height 12
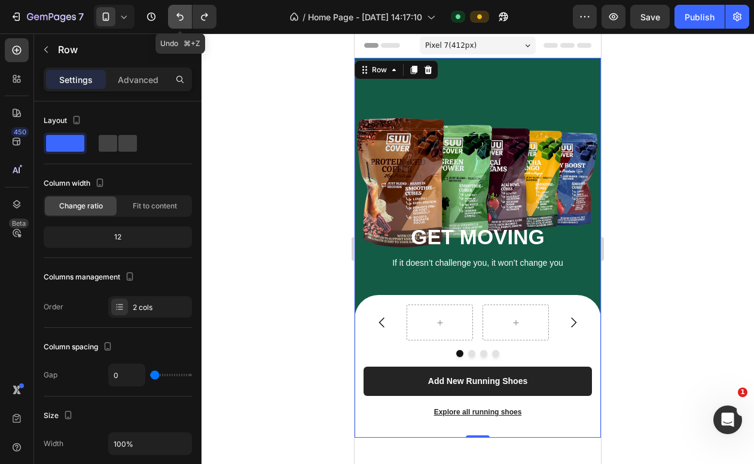
click at [183, 13] on icon "Undo/Redo" at bounding box center [180, 17] width 12 height 12
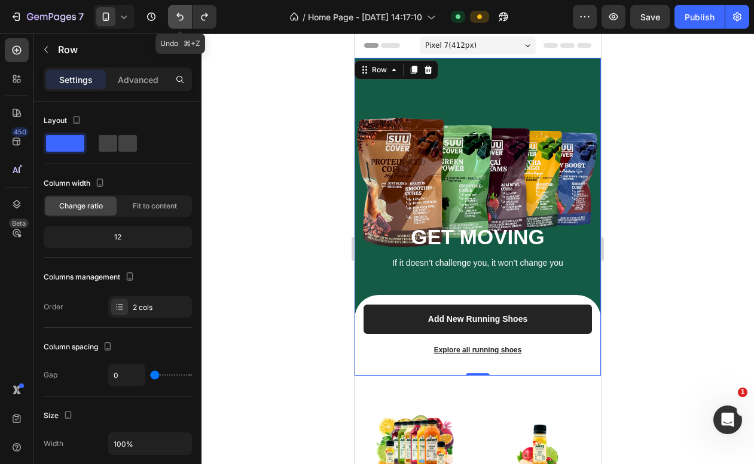
click at [183, 13] on icon "Undo/Redo" at bounding box center [180, 17] width 12 height 12
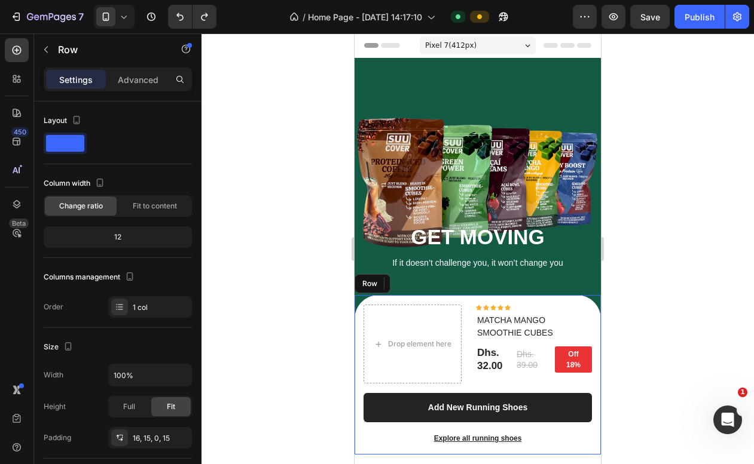
click at [403, 301] on div "Drop element here Icon Icon Icon Icon Icon Icon List Hoz MATCHA MANGO SMOOTHIE …" at bounding box center [477, 375] width 246 height 160
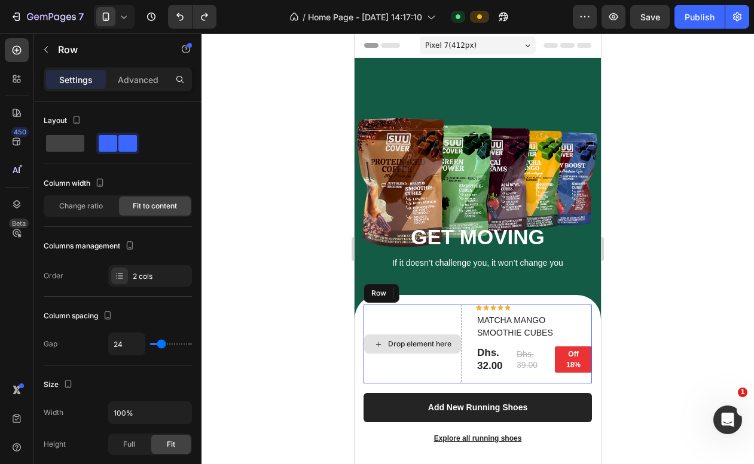
click at [400, 331] on div "Drop element here" at bounding box center [412, 344] width 98 height 79
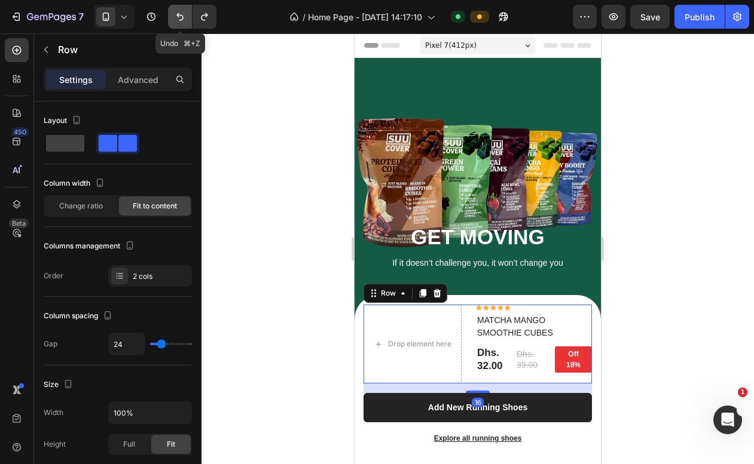
click at [184, 21] on icon "Undo/Redo" at bounding box center [180, 17] width 12 height 12
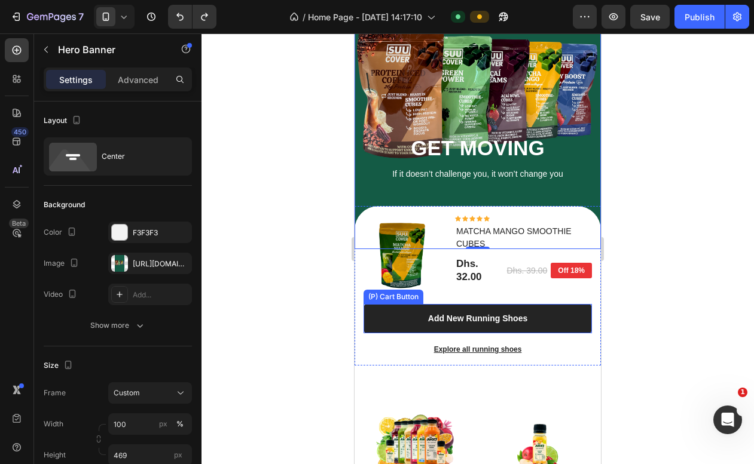
scroll to position [105, 0]
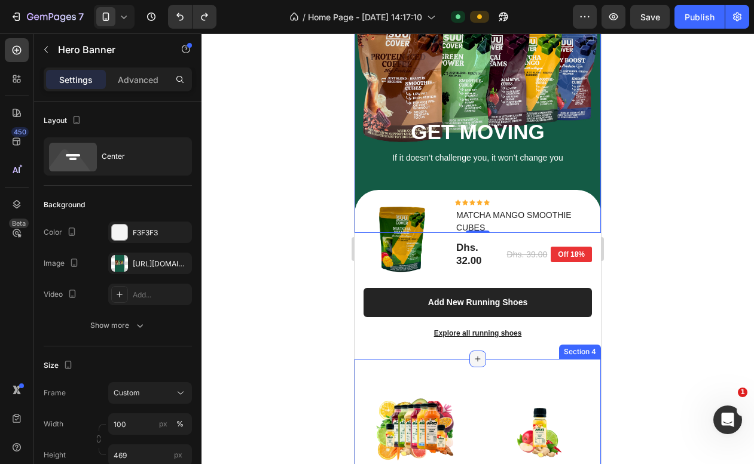
click at [478, 359] on icon at bounding box center [478, 359] width 10 height 10
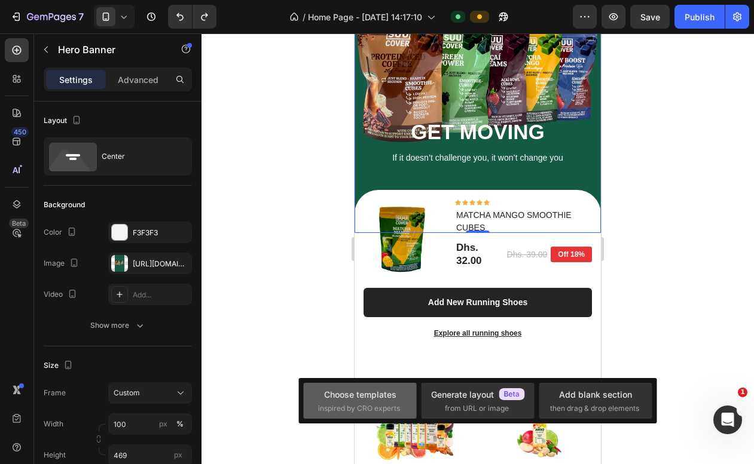
click at [374, 403] on span "inspired by CRO experts" at bounding box center [359, 408] width 82 height 11
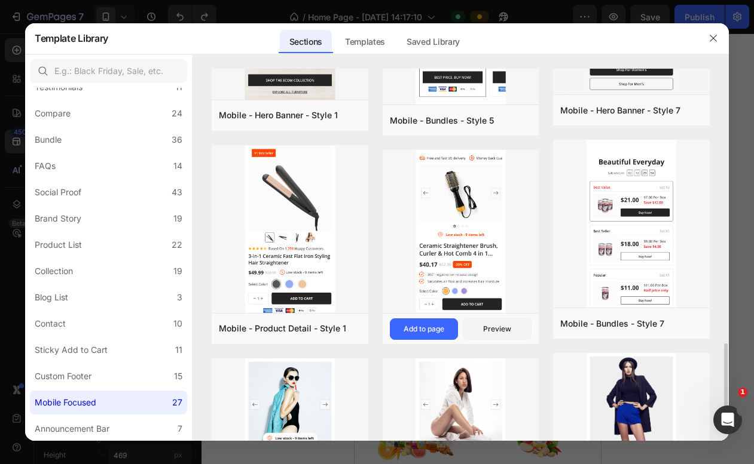
scroll to position [1395, 0]
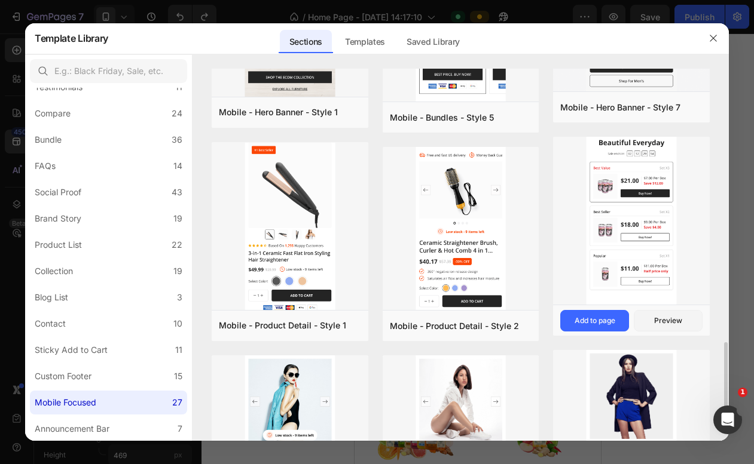
click at [635, 176] on img at bounding box center [631, 214] width 157 height 186
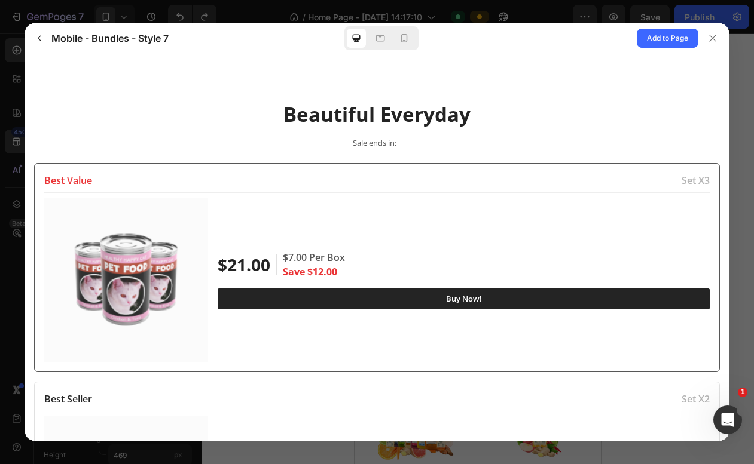
scroll to position [0, 0]
click at [400, 42] on icon at bounding box center [404, 38] width 12 height 12
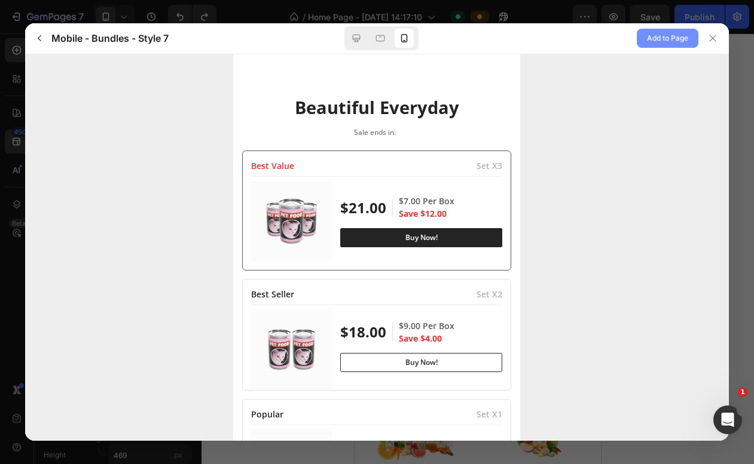
click at [647, 39] on span "Add to Page" at bounding box center [667, 38] width 41 height 14
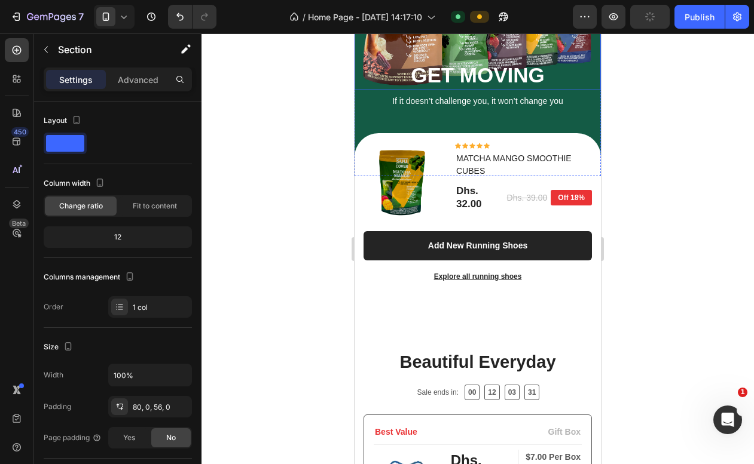
scroll to position [175, 0]
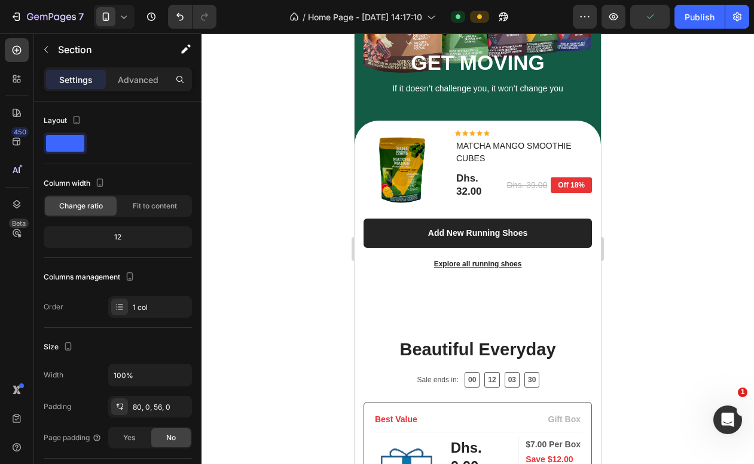
click at [365, 384] on div "Sale ends in: Text block 00 12 03 29 CountDown Timer Row" at bounding box center [477, 380] width 228 height 16
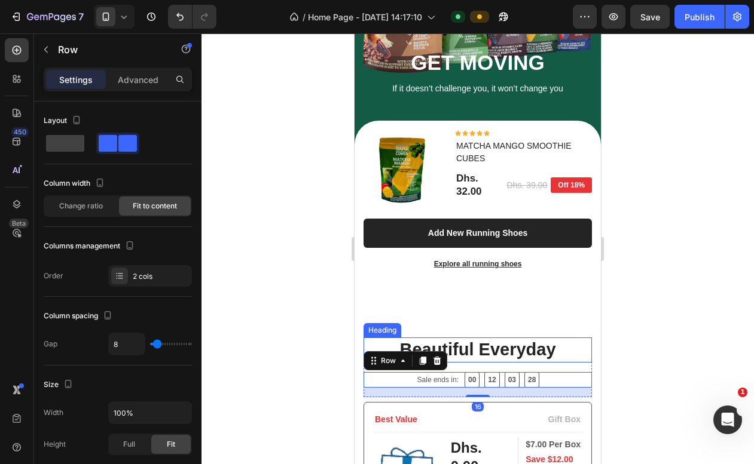
click at [389, 341] on p "Beautiful Everyday" at bounding box center [478, 350] width 226 height 23
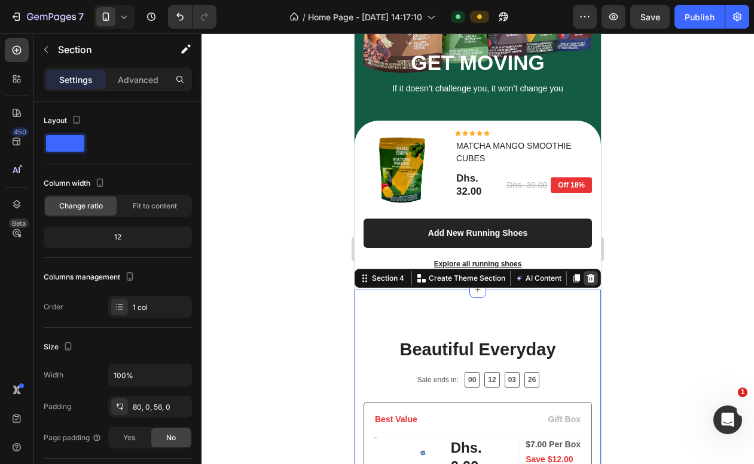
click at [590, 277] on icon at bounding box center [591, 278] width 8 height 8
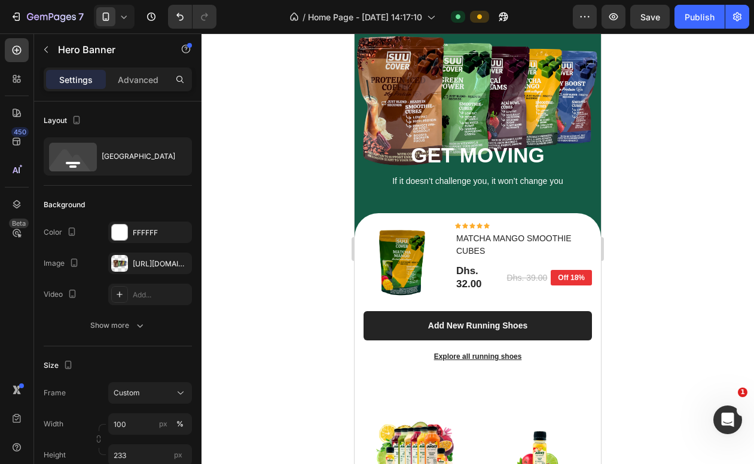
scroll to position [81, 0]
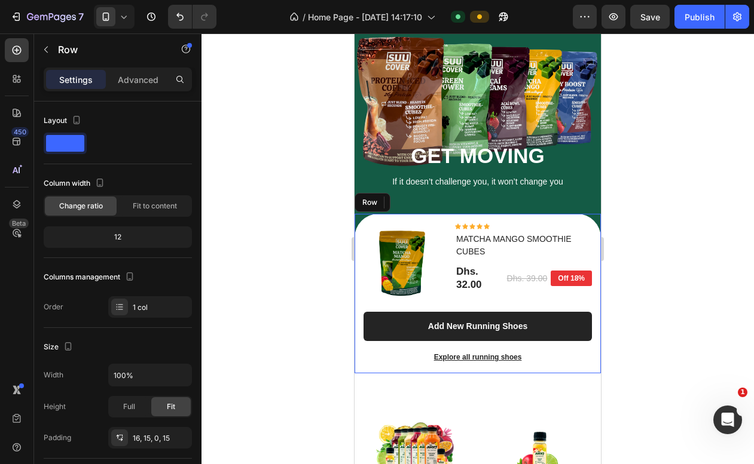
click at [458, 215] on div "(P) Images & Gallery Icon Icon Icon Icon Icon Icon List Hoz MATCHA MANGO SMOOTH…" at bounding box center [477, 294] width 246 height 160
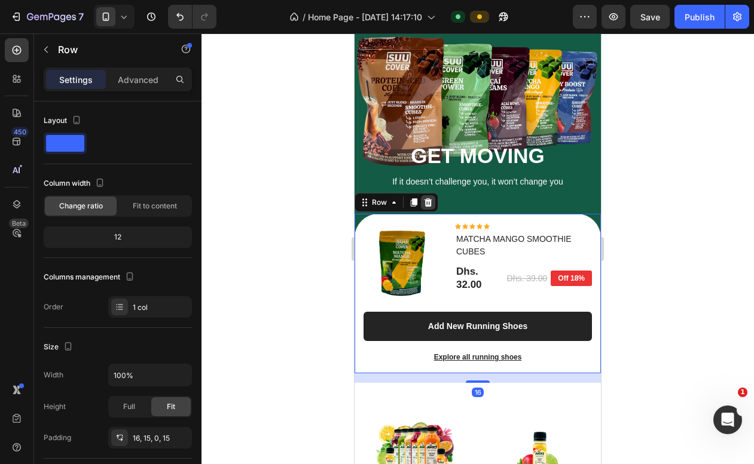
click at [429, 207] on icon at bounding box center [428, 202] width 8 height 8
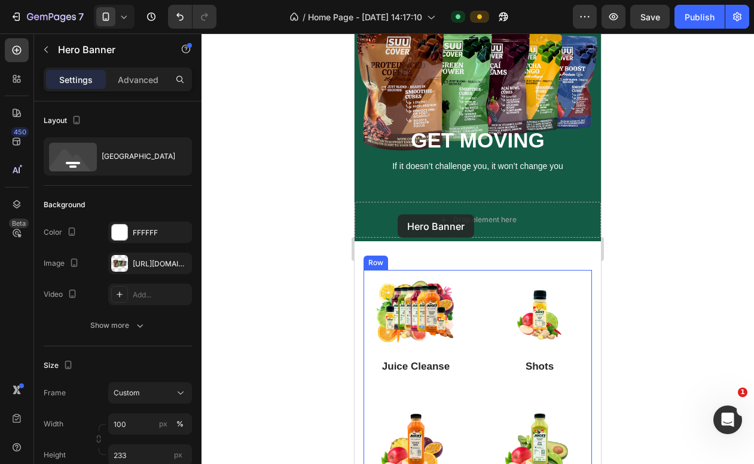
scroll to position [82, 0]
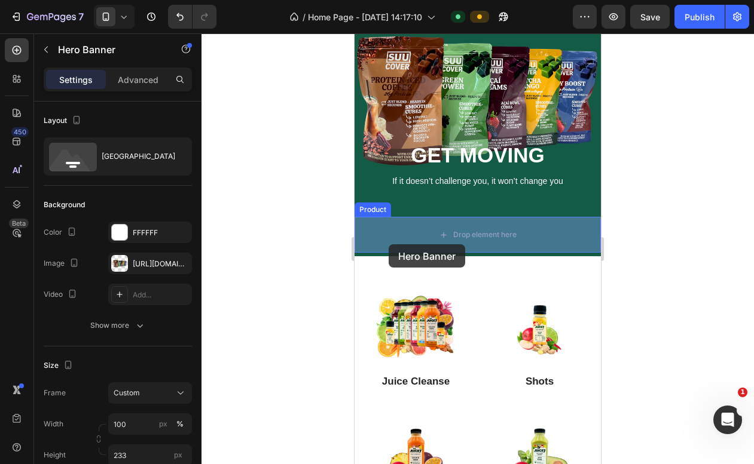
drag, startPoint x: 399, startPoint y: 180, endPoint x: 388, endPoint y: 244, distance: 65.3
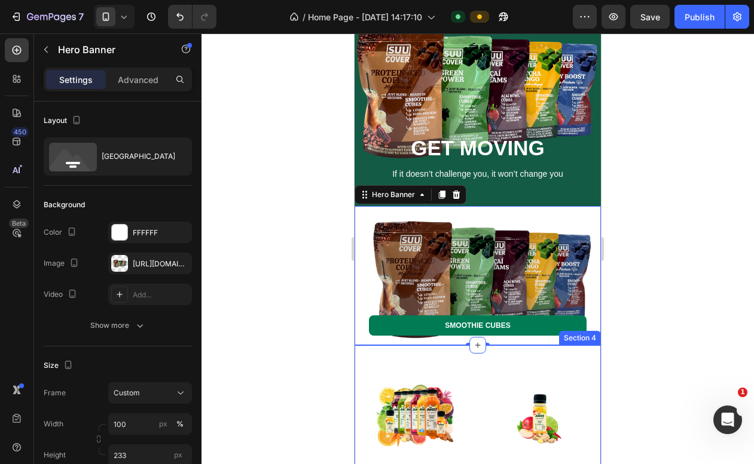
scroll to position [93, 0]
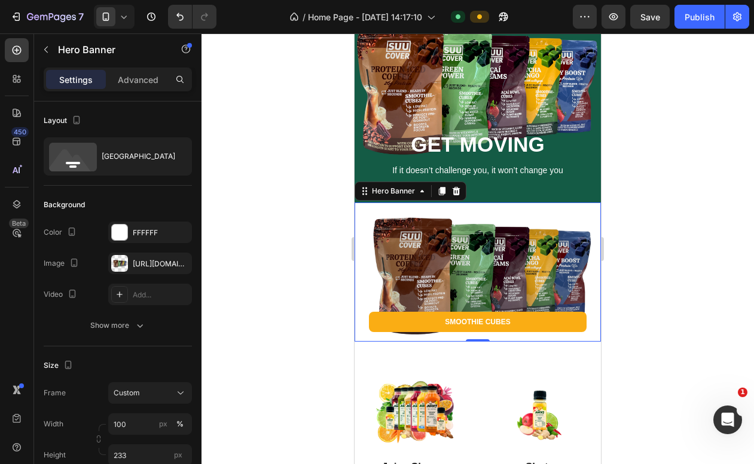
click at [608, 184] on div at bounding box center [477, 248] width 552 height 431
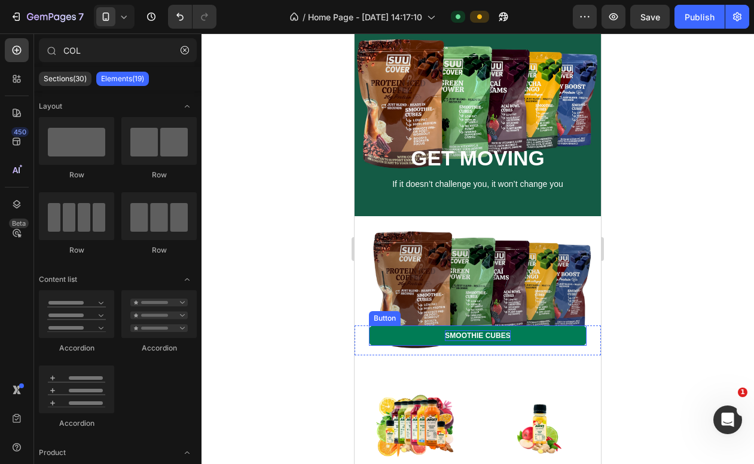
scroll to position [72, 0]
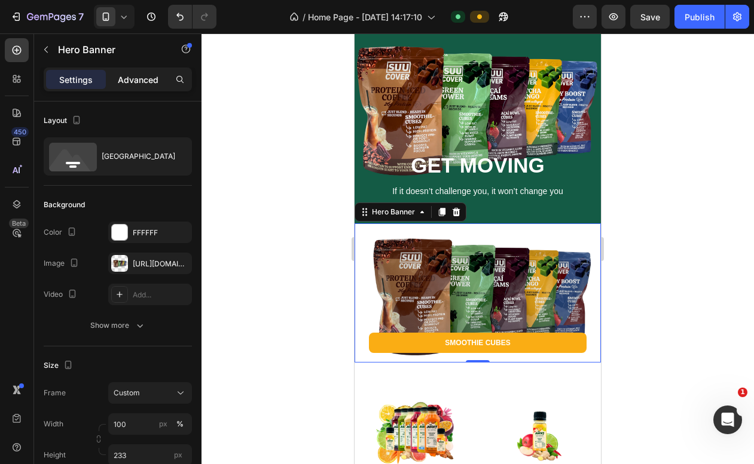
click at [136, 85] on p "Advanced" at bounding box center [138, 80] width 41 height 13
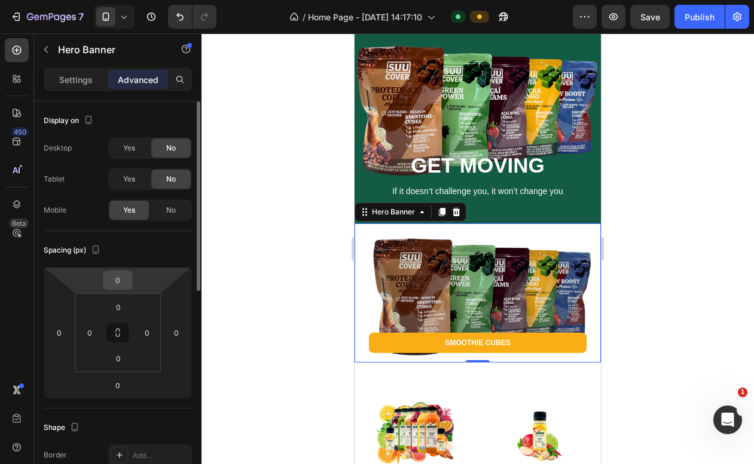
click at [119, 281] on input "0" at bounding box center [118, 280] width 24 height 18
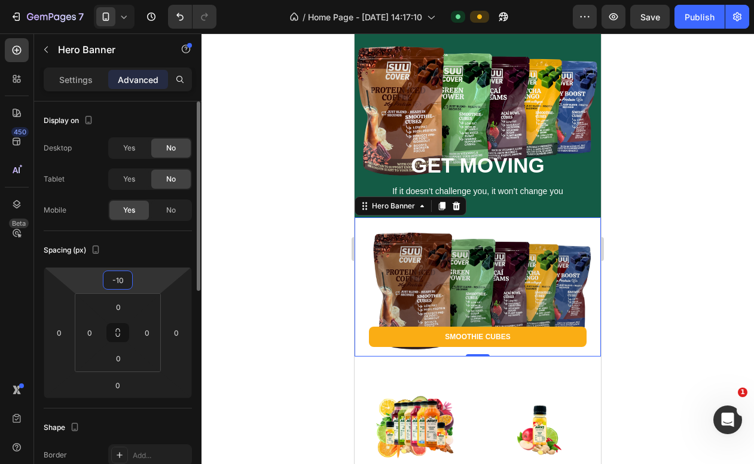
type input "-1"
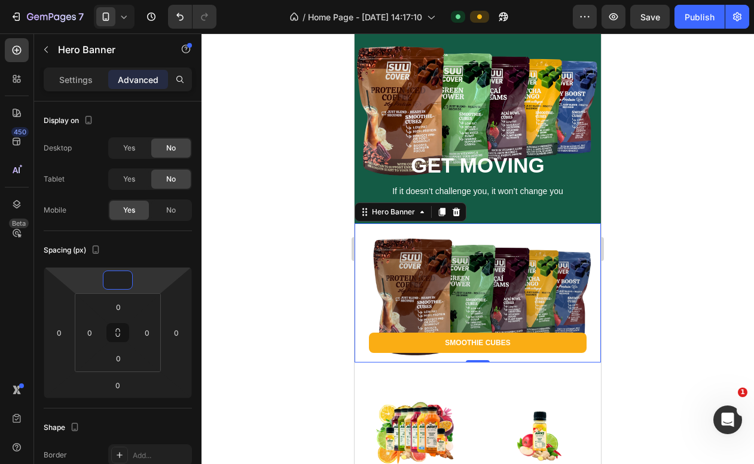
click at [423, 289] on div "Overlay" at bounding box center [477, 293] width 246 height 139
type input "0"
click at [445, 298] on div "Overlay" at bounding box center [477, 293] width 246 height 139
click at [417, 288] on div "Overlay" at bounding box center [477, 293] width 246 height 139
click at [76, 83] on p "Settings" at bounding box center [75, 80] width 33 height 13
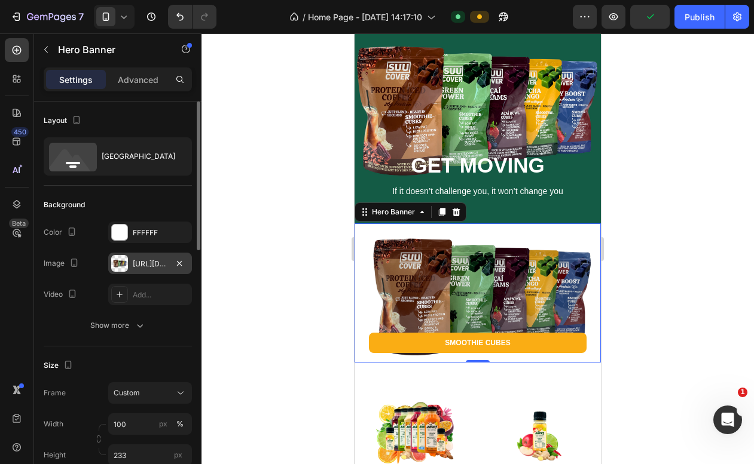
click at [158, 265] on div "https://cdn.shopify.com/s/files/1/0690/0878/5606/files/gempages_576838245787107…" at bounding box center [150, 264] width 35 height 11
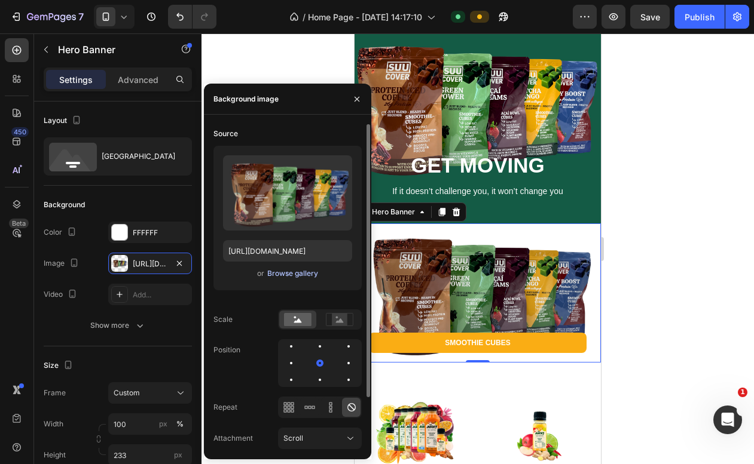
click at [293, 276] on div "Browse gallery" at bounding box center [292, 273] width 51 height 11
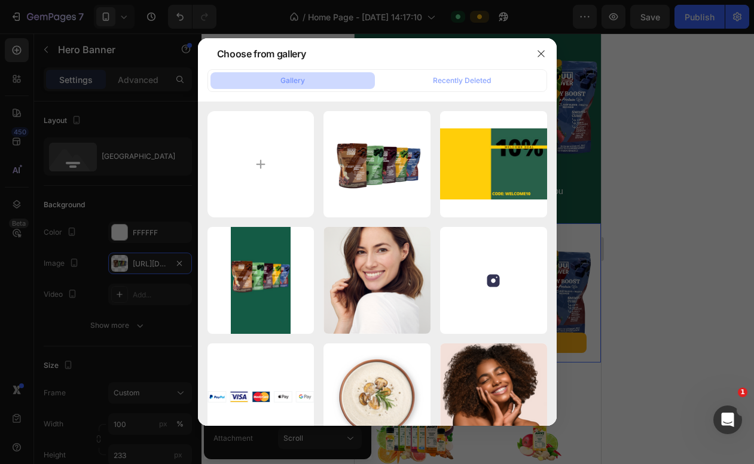
click at [141, 200] on div at bounding box center [377, 232] width 754 height 464
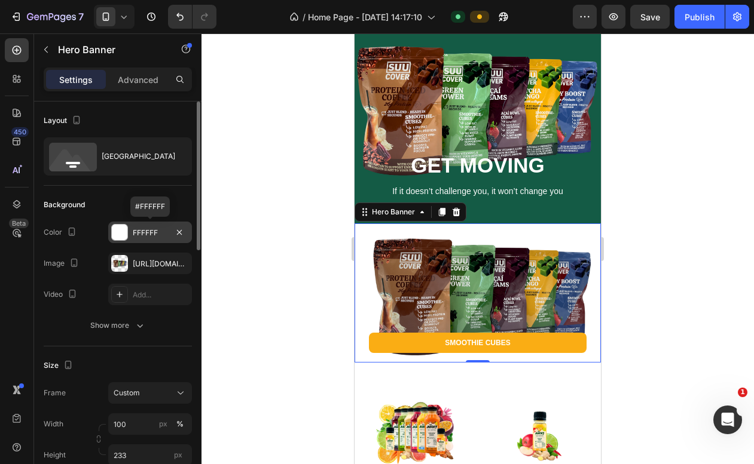
click at [145, 231] on div "FFFFFF" at bounding box center [150, 233] width 35 height 11
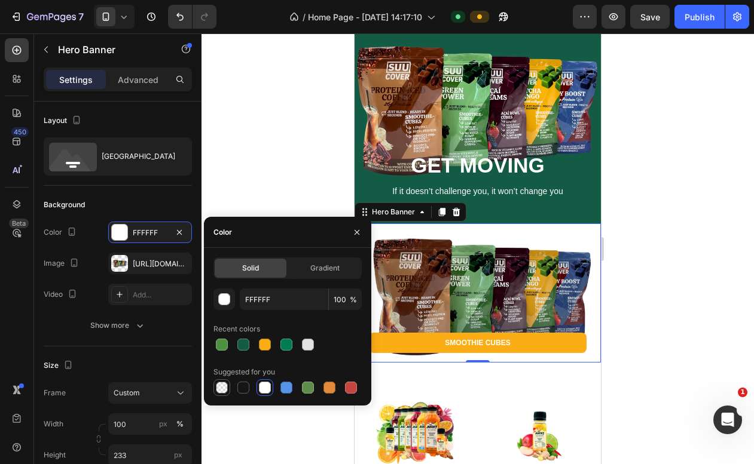
click at [216, 384] on div at bounding box center [222, 388] width 12 height 12
type input "000000"
type input "0"
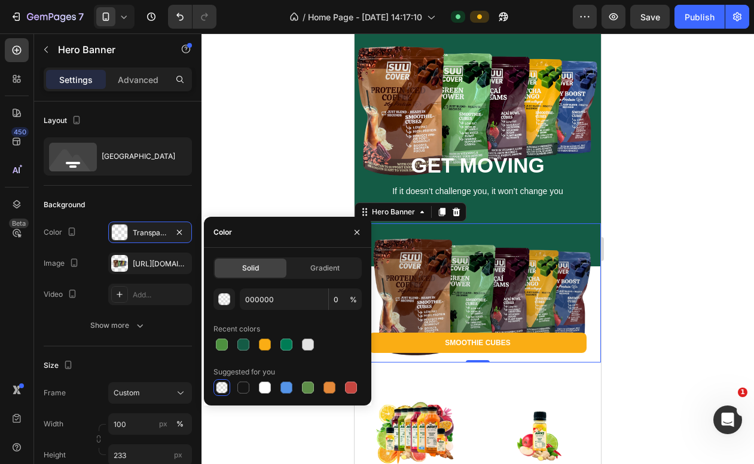
click at [651, 198] on div at bounding box center [477, 248] width 552 height 431
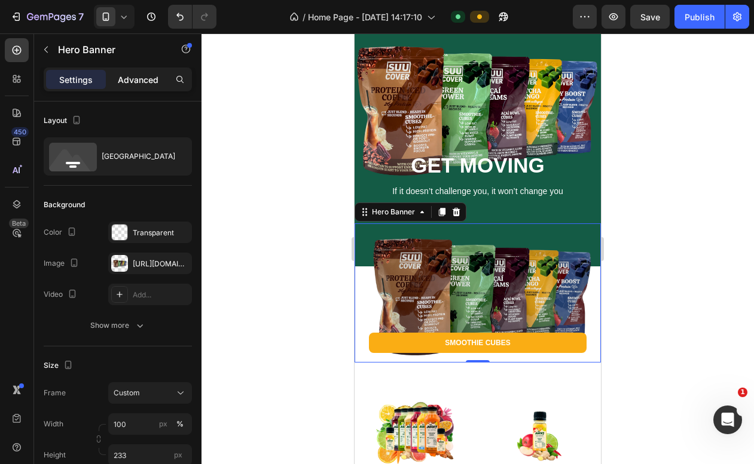
click at [141, 75] on p "Advanced" at bounding box center [138, 80] width 41 height 13
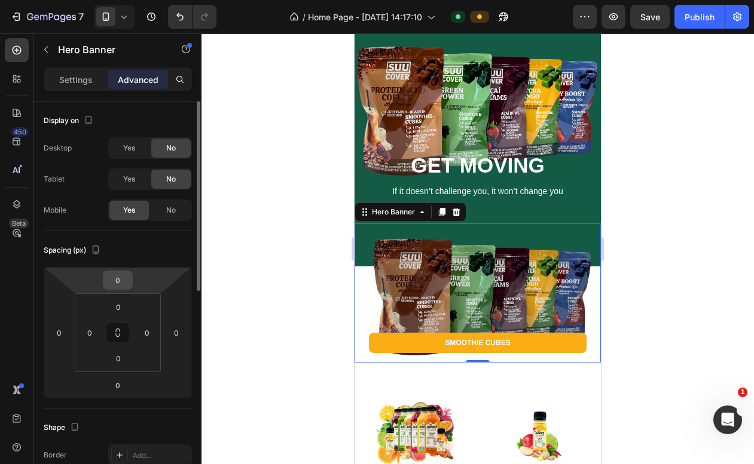
click at [112, 277] on input "0" at bounding box center [118, 280] width 24 height 18
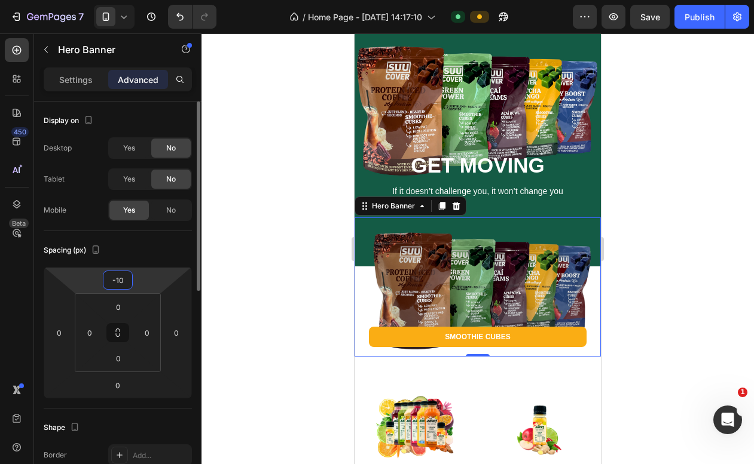
type input "-1"
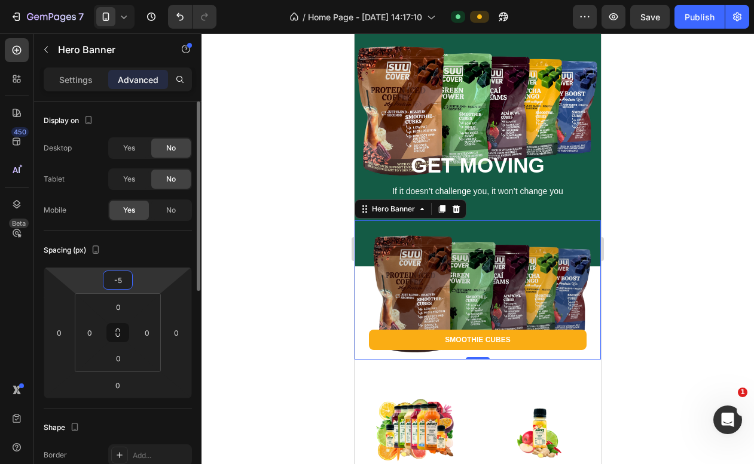
type input "-50"
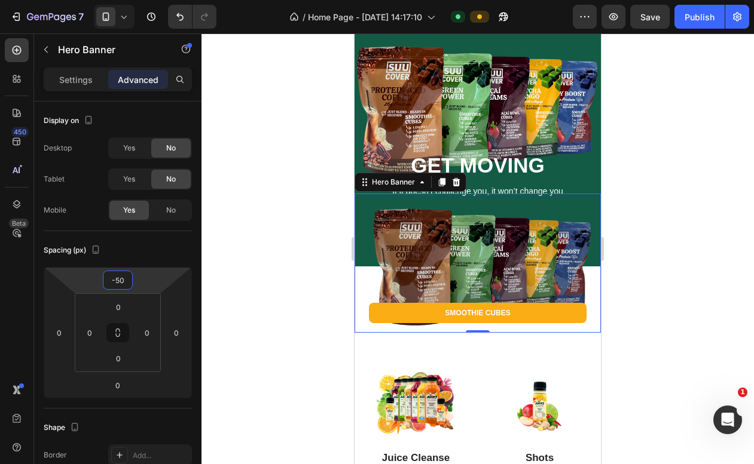
click at [668, 136] on div at bounding box center [477, 248] width 552 height 431
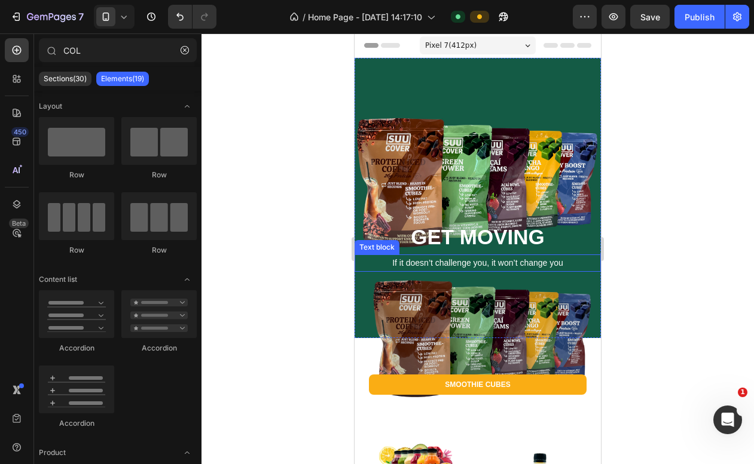
scroll to position [0, 0]
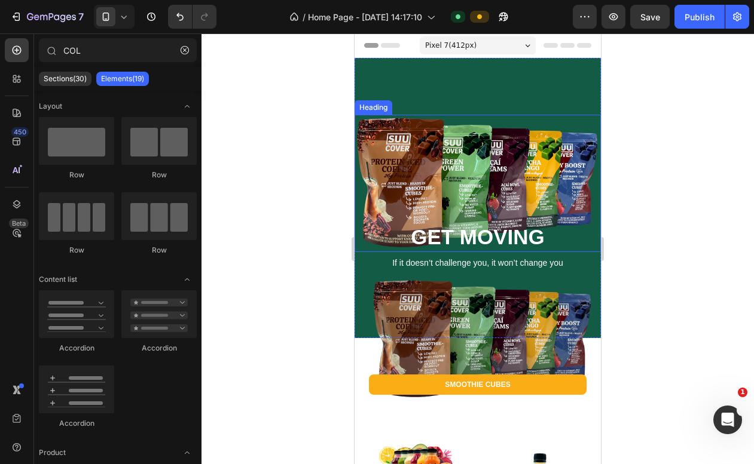
click at [436, 237] on p "GET MOVING" at bounding box center [478, 237] width 244 height 27
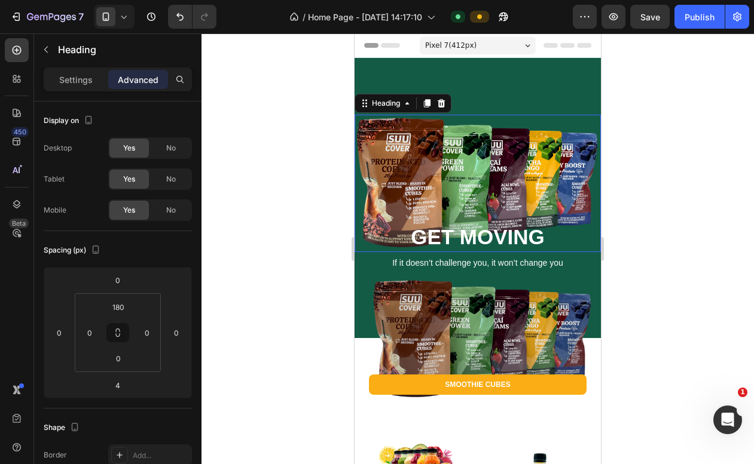
click at [436, 237] on p "GET MOVING" at bounding box center [478, 237] width 244 height 27
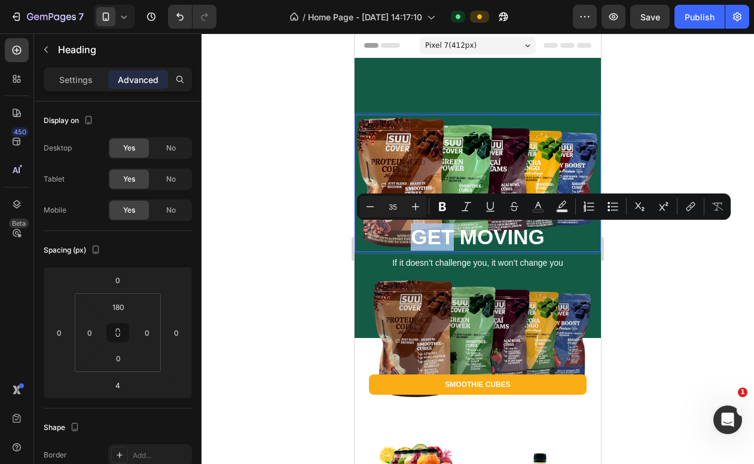
click at [436, 237] on p "GET MOVING" at bounding box center [478, 237] width 244 height 27
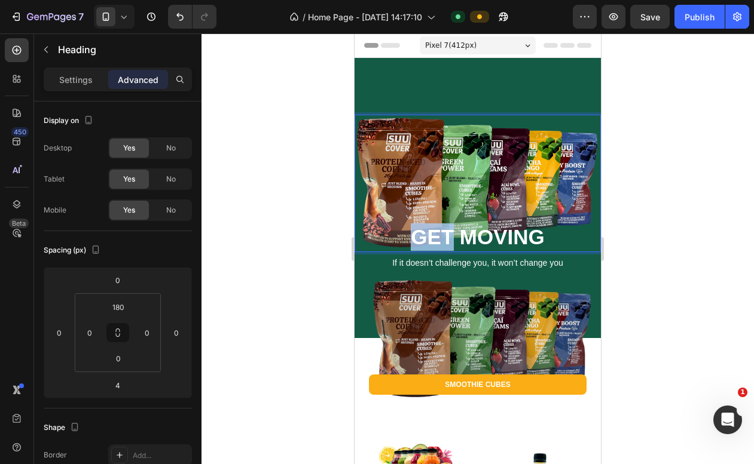
click at [436, 237] on p "GET MOVING" at bounding box center [478, 237] width 244 height 27
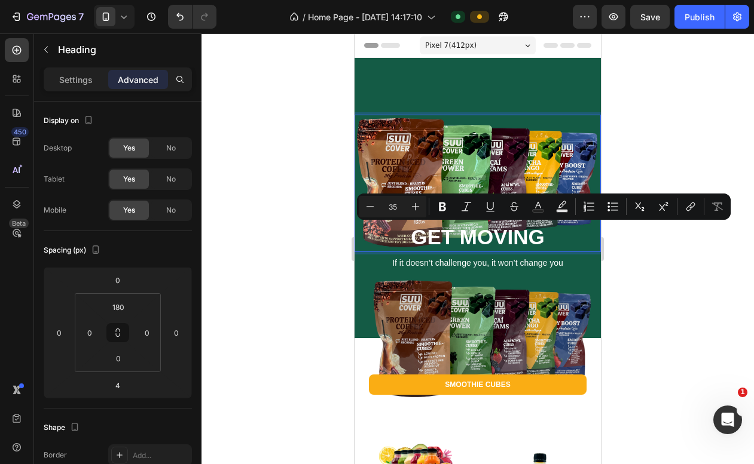
click at [470, 238] on p "GET MOVING" at bounding box center [478, 237] width 244 height 27
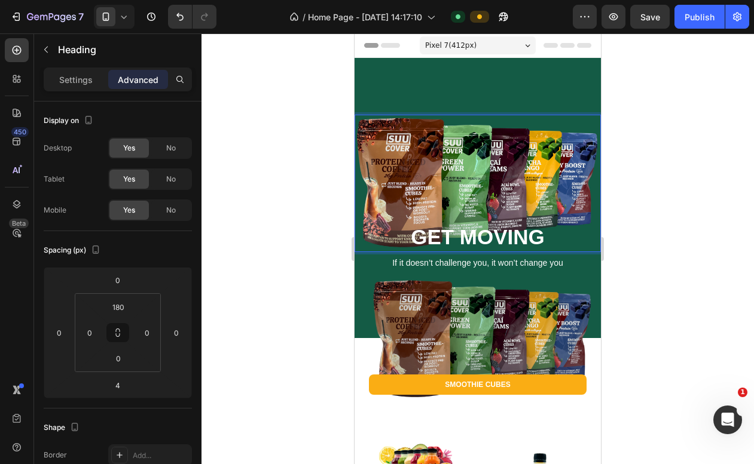
click at [500, 238] on p "GET MOVING" at bounding box center [478, 237] width 244 height 27
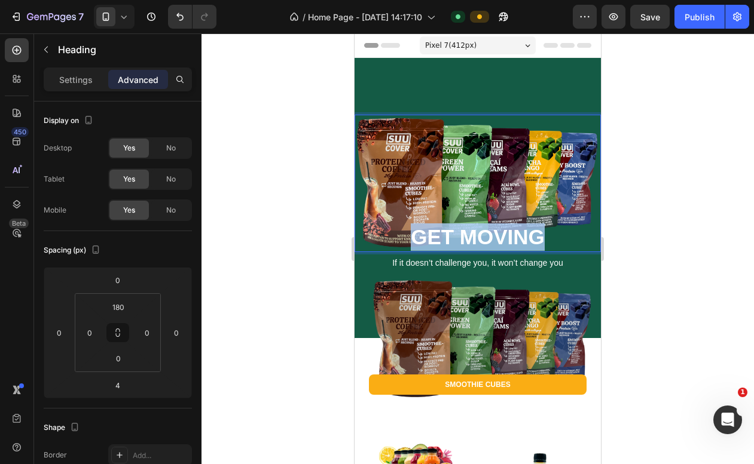
click at [500, 238] on p "GET MOVING" at bounding box center [478, 237] width 244 height 27
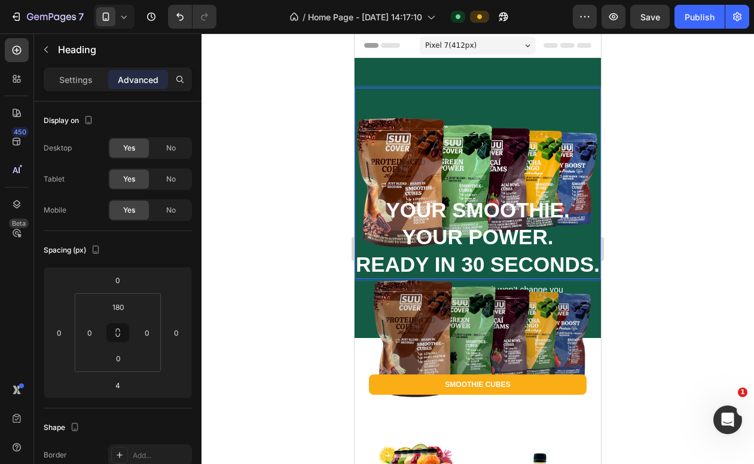
click at [506, 261] on strong "READY IN 30 SECONDS." at bounding box center [478, 264] width 244 height 23
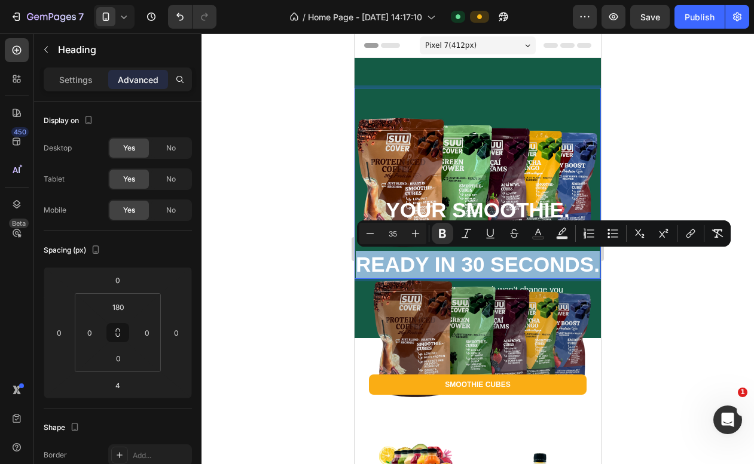
click at [506, 261] on strong "READY IN 30 SECONDS." at bounding box center [478, 264] width 244 height 23
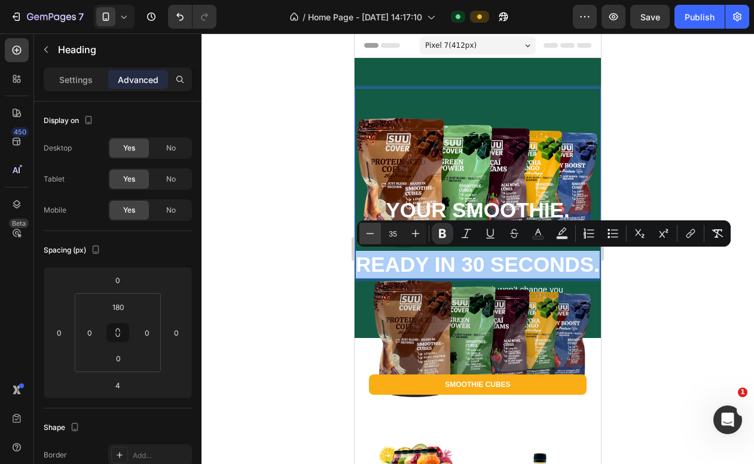
click at [377, 237] on button "Minus" at bounding box center [370, 234] width 22 height 22
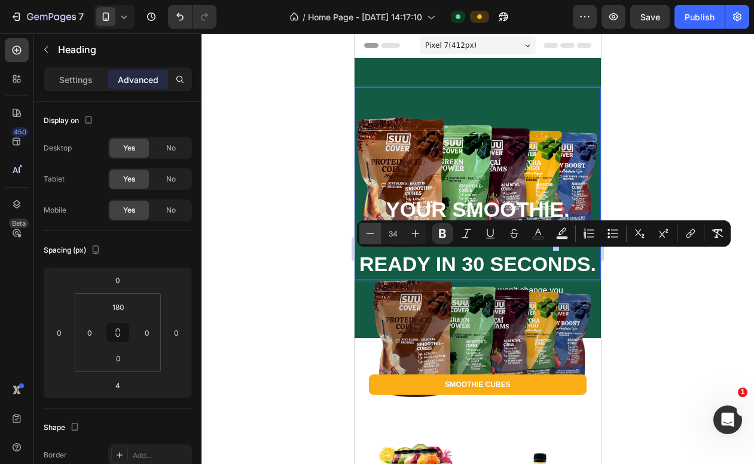
click at [377, 237] on button "Minus" at bounding box center [370, 234] width 22 height 22
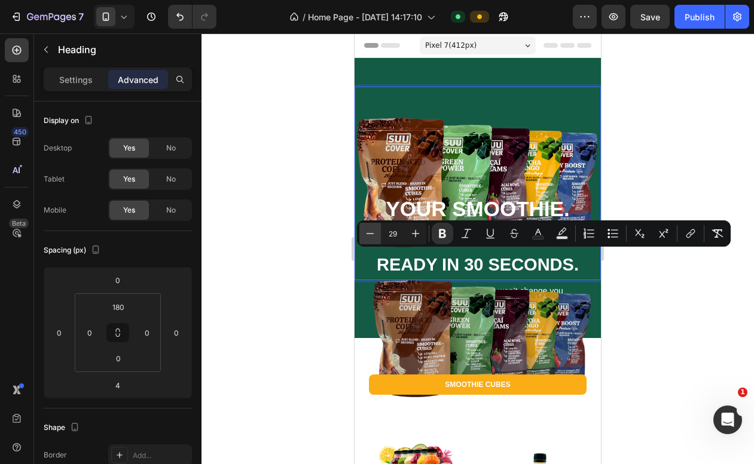
click at [377, 237] on button "Minus" at bounding box center [370, 234] width 22 height 22
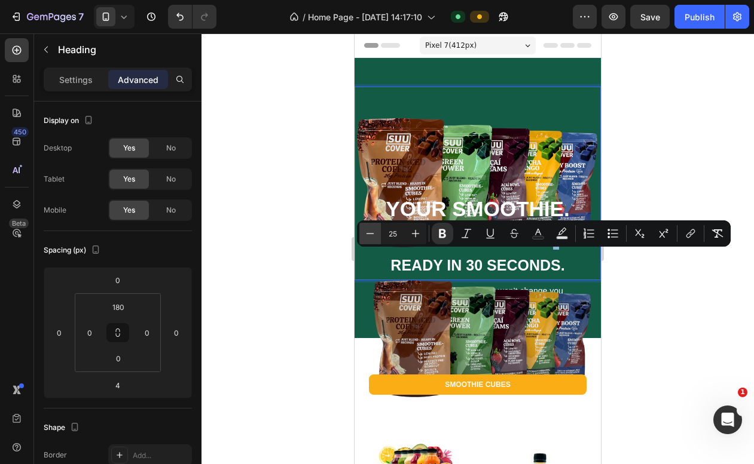
type input "24"
click at [705, 172] on div at bounding box center [477, 248] width 552 height 431
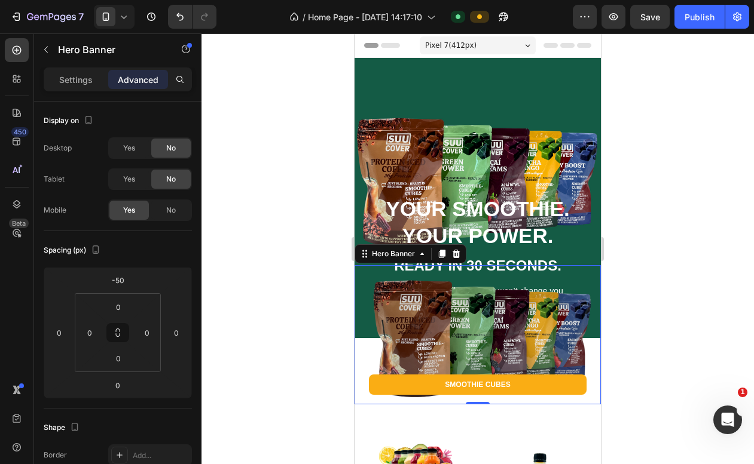
click at [555, 313] on div "Overlay" at bounding box center [477, 334] width 246 height 139
click at [561, 286] on div "Overlay" at bounding box center [477, 334] width 246 height 139
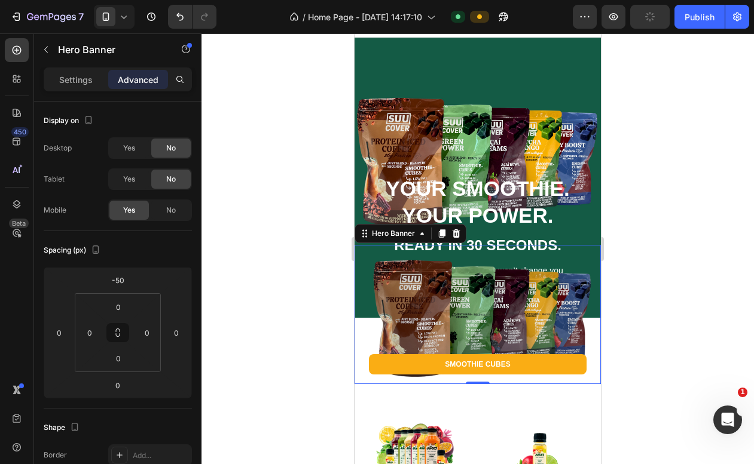
click at [371, 318] on div "Overlay" at bounding box center [477, 314] width 246 height 139
click at [409, 308] on div "Overlay" at bounding box center [477, 314] width 246 height 139
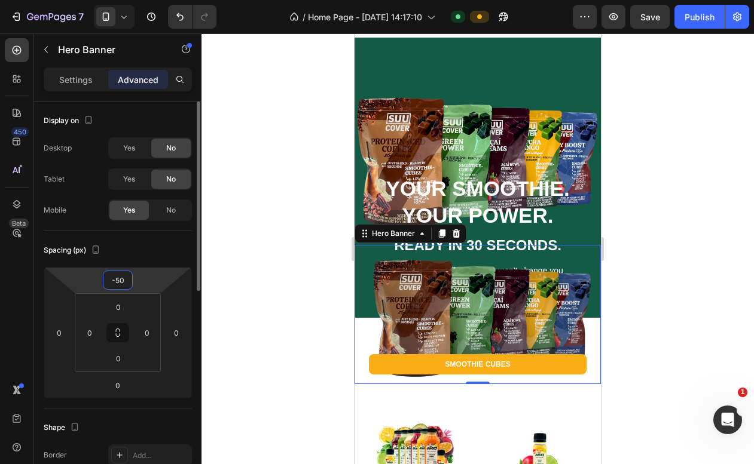
click at [121, 283] on input "-50" at bounding box center [118, 280] width 24 height 18
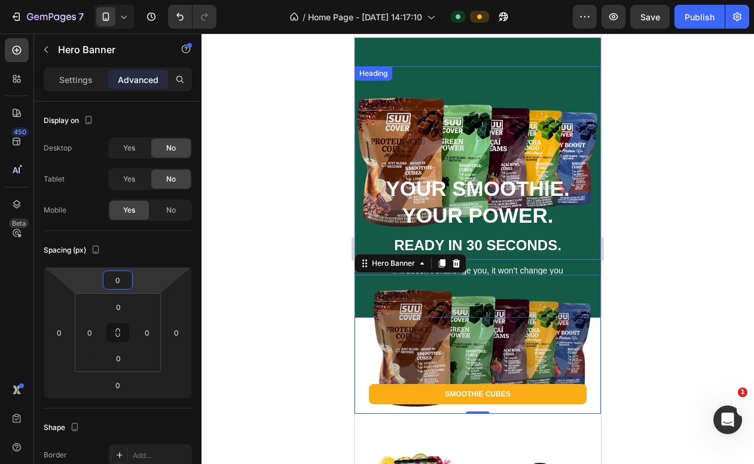
type input "0"
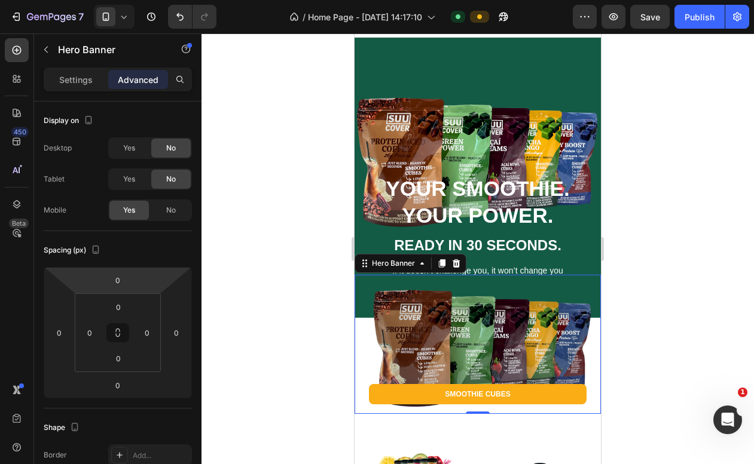
click at [507, 276] on div "Overlay" at bounding box center [477, 344] width 246 height 139
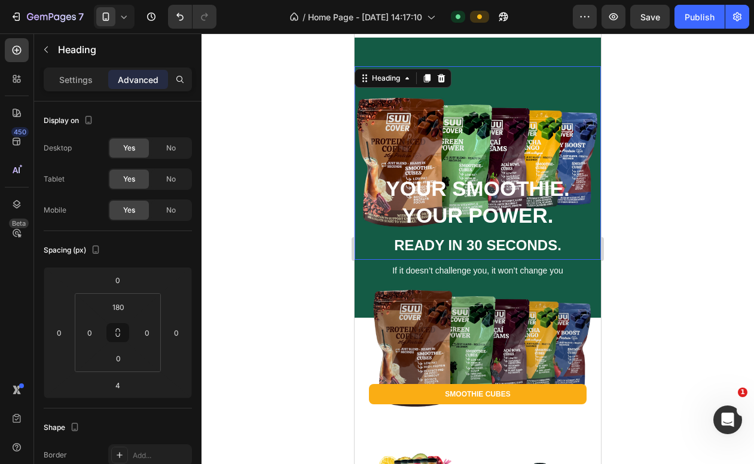
click at [561, 256] on p "⁠⁠⁠⁠⁠⁠⁠ YOUR SMOOTHIE. YOUR POWER. READY IN 30 SECONDS." at bounding box center [478, 217] width 244 height 84
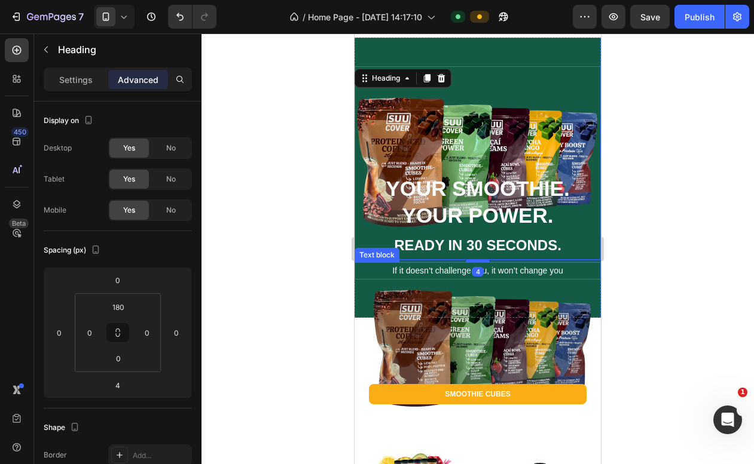
click at [534, 273] on p "If it doesn’t challenge you, it won’t change you" at bounding box center [478, 271] width 244 height 15
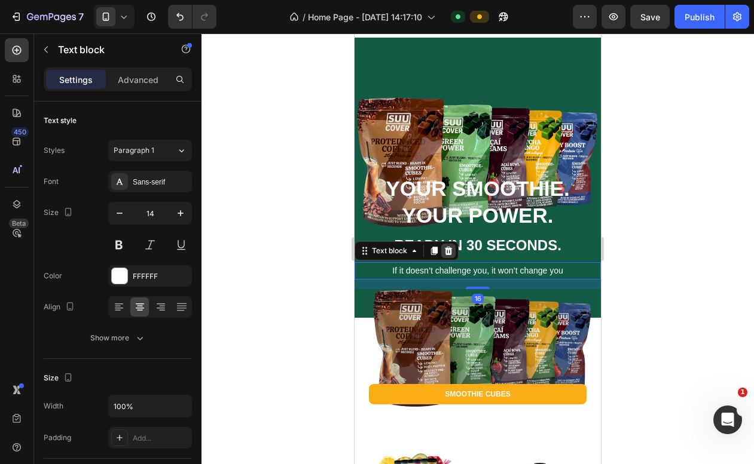
click at [449, 247] on icon at bounding box center [448, 251] width 10 height 10
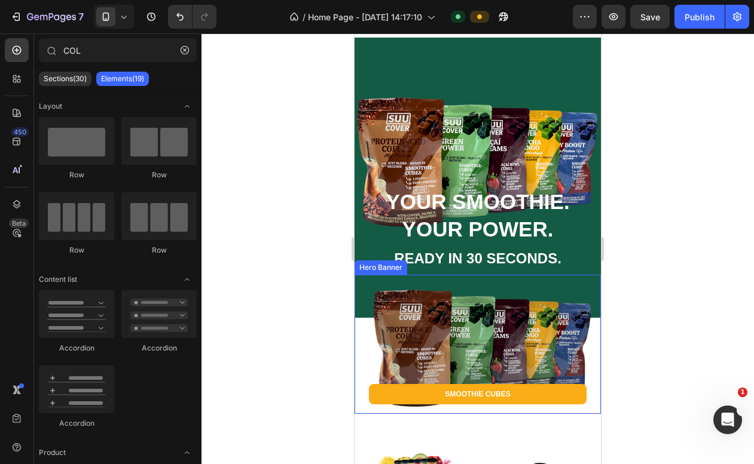
click at [466, 319] on div "Overlay" at bounding box center [477, 344] width 246 height 139
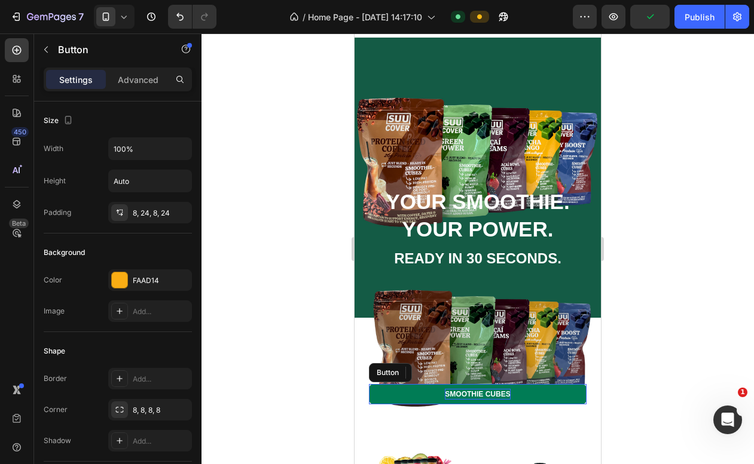
click at [478, 390] on p "SMOOTHIE CUBES" at bounding box center [477, 394] width 65 height 11
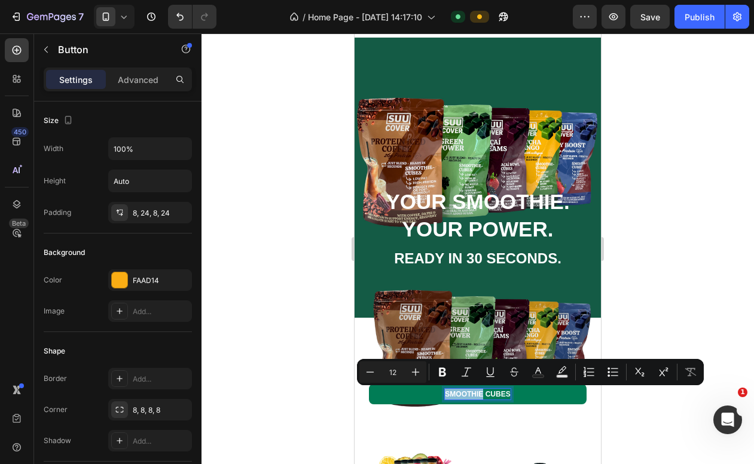
click at [478, 391] on p "SMOOTHIE CUBES" at bounding box center [477, 394] width 65 height 11
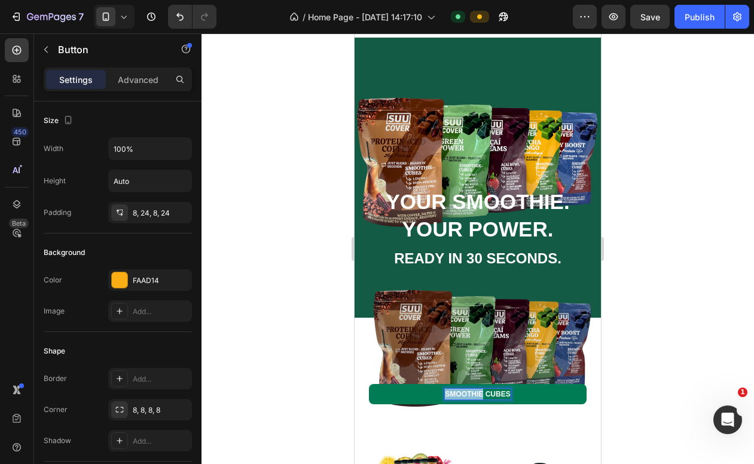
click at [478, 391] on p "SMOOTHIE CUBES" at bounding box center [477, 394] width 65 height 11
click at [657, 255] on div at bounding box center [477, 248] width 552 height 431
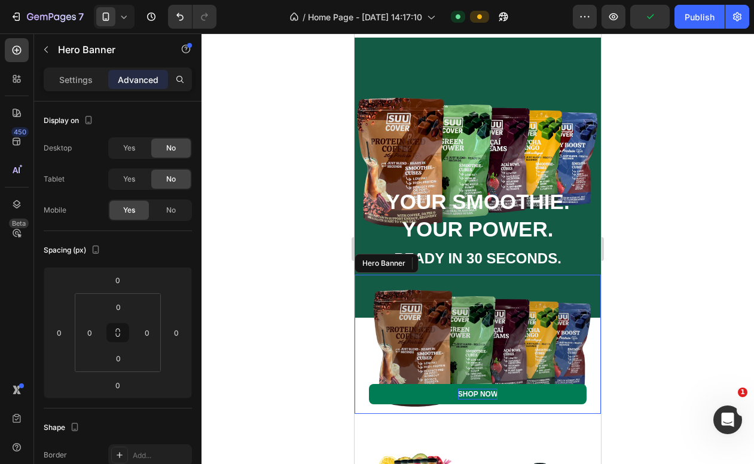
drag, startPoint x: 482, startPoint y: 324, endPoint x: 663, endPoint y: 241, distance: 198.7
click at [482, 324] on div "Overlay" at bounding box center [477, 344] width 246 height 139
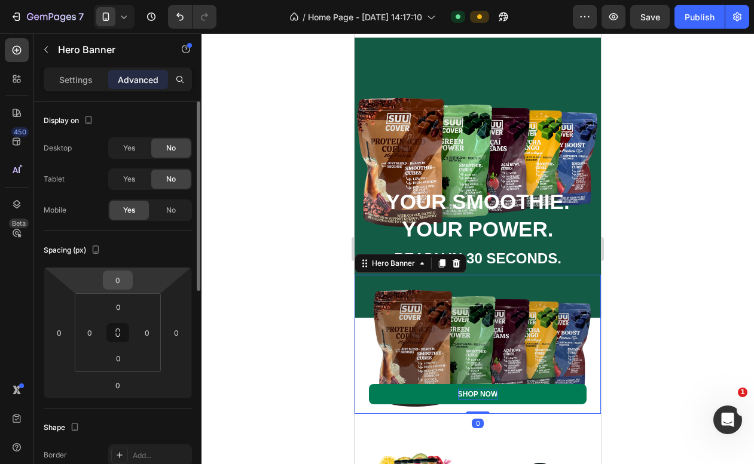
click at [123, 287] on input "0" at bounding box center [118, 280] width 24 height 18
type input "-20"
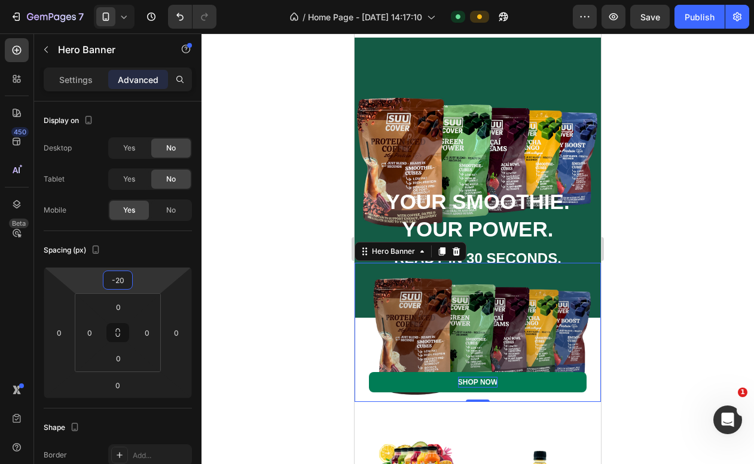
click at [686, 131] on div at bounding box center [477, 248] width 552 height 431
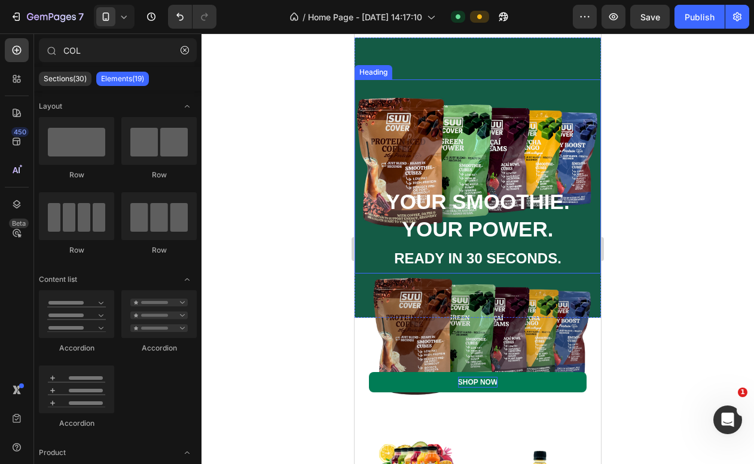
click at [433, 133] on div "⁠⁠⁠⁠⁠⁠⁠ YOUR SMOOTHIE. YOUR POWER. READY IN 30 SECONDS. Heading" at bounding box center [477, 176] width 246 height 194
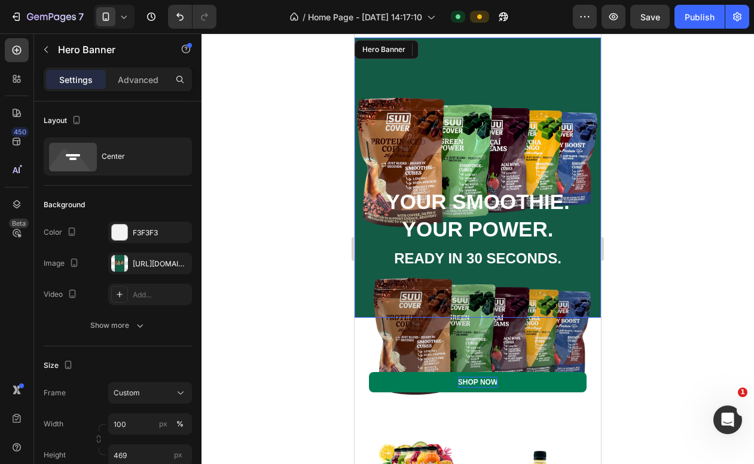
click at [488, 58] on div "Overlay" at bounding box center [477, 178] width 246 height 280
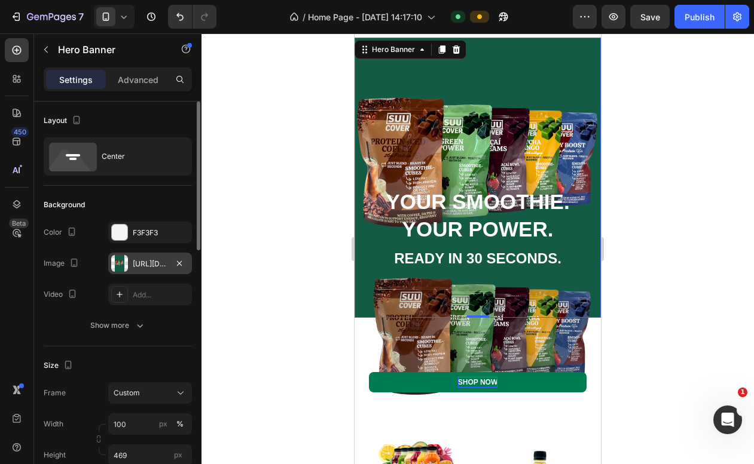
click at [163, 258] on div "https://cdn.shopify.com/s/files/1/0690/0878/5606/files/gempages_576838245787107…" at bounding box center [150, 264] width 84 height 22
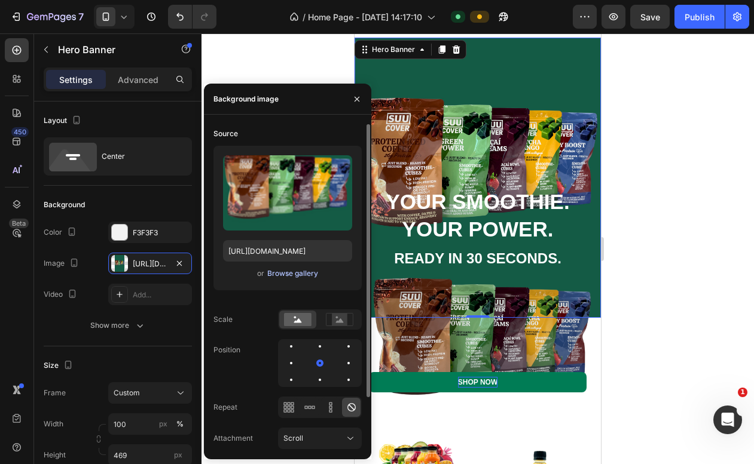
click at [281, 275] on div "Browse gallery" at bounding box center [292, 273] width 51 height 11
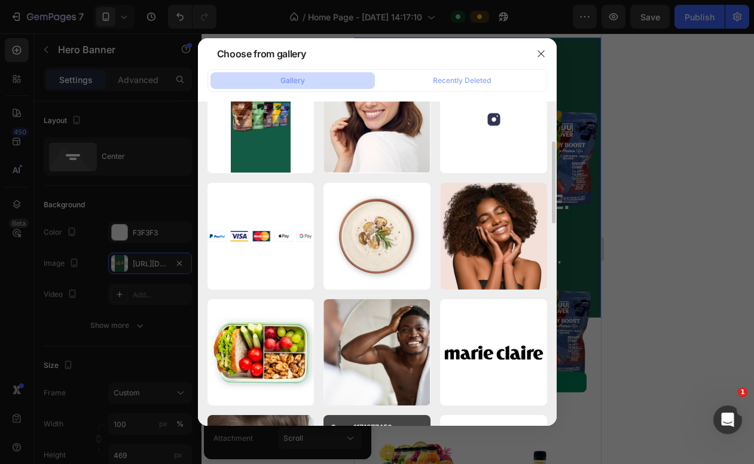
scroll to position [0, 0]
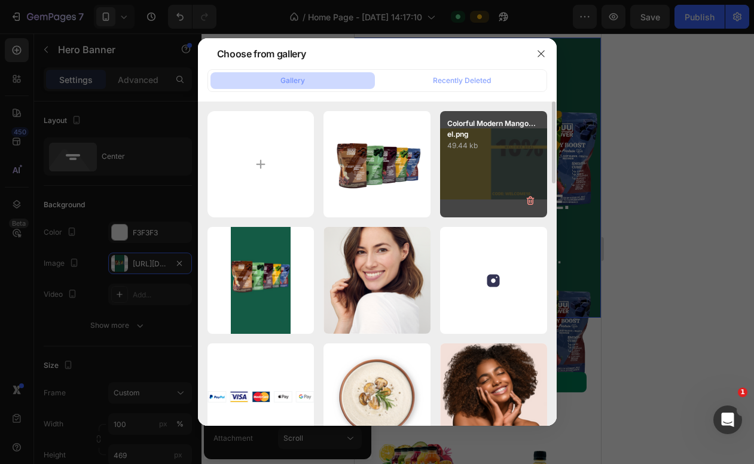
click at [516, 145] on p "49.44 kb" at bounding box center [493, 146] width 93 height 12
type input "https://cdn.shopify.com/s/files/1/0690/0878/5606/files/gempages_576838245787107…"
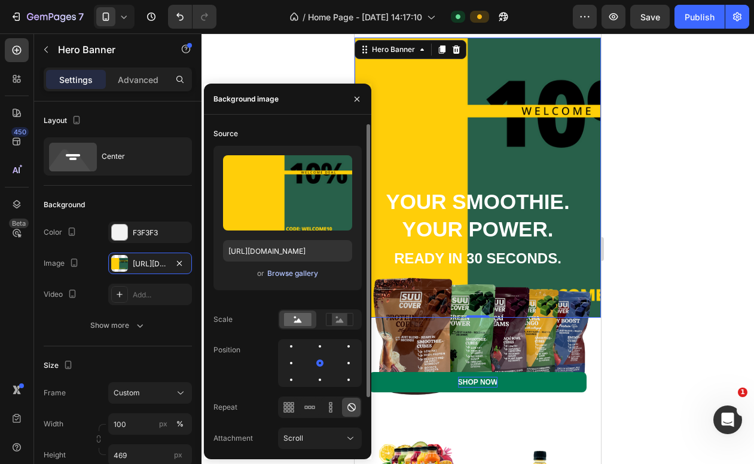
click at [279, 273] on div "Browse gallery" at bounding box center [292, 273] width 51 height 11
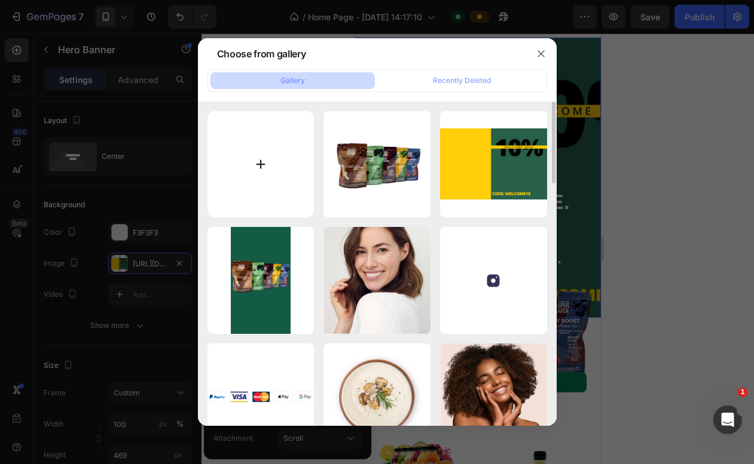
click at [261, 161] on input "file" at bounding box center [260, 164] width 107 height 107
type input "C:\fakepath\JUUU.png"
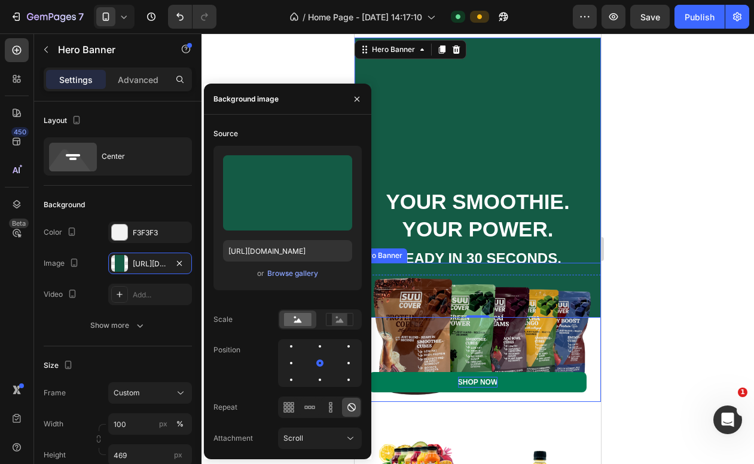
type input "https://cdn.shopify.com/s/files/1/0690/0878/5606/files/gempages_576838245787107…"
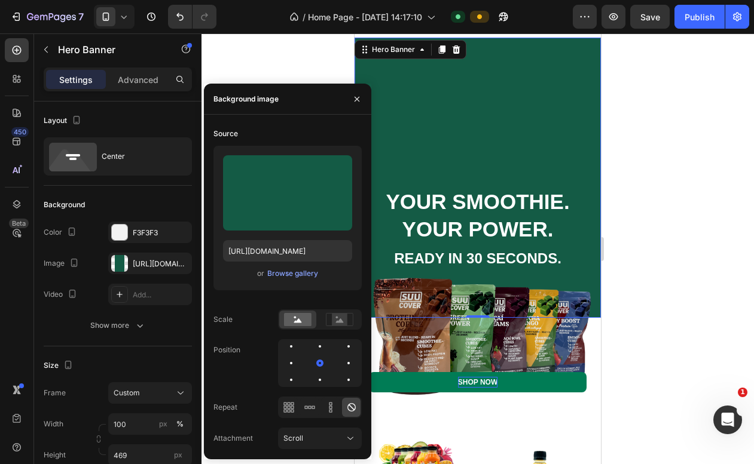
click at [693, 164] on div at bounding box center [477, 248] width 552 height 431
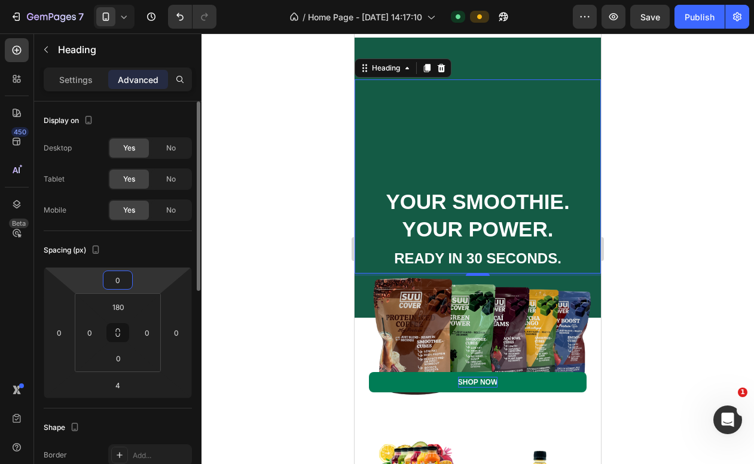
click at [117, 283] on input "0" at bounding box center [118, 280] width 24 height 18
click at [99, 0] on html "7 / Home Page - Jul 24, 14:17:10 Default Preview Save Publish 450 Beta COL Sect…" at bounding box center [377, 0] width 754 height 0
click at [79, 0] on html "7 / Home Page - Jul 24, 14:17:10 Default Preview Save Publish 450 Beta COL Sect…" at bounding box center [377, 0] width 754 height 0
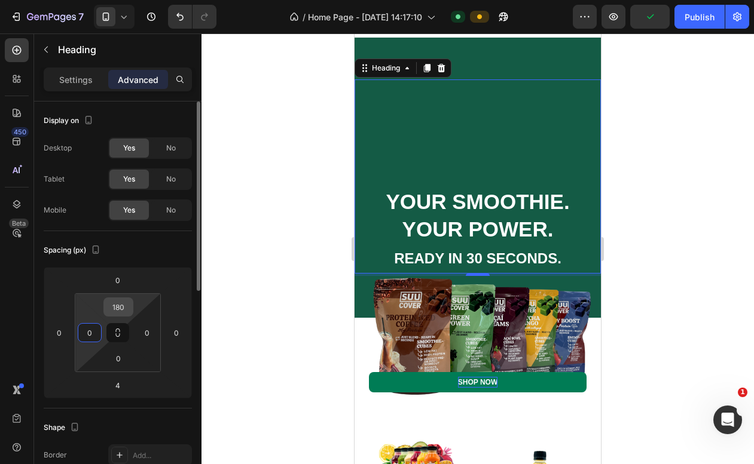
click at [117, 302] on input "180" at bounding box center [118, 307] width 24 height 18
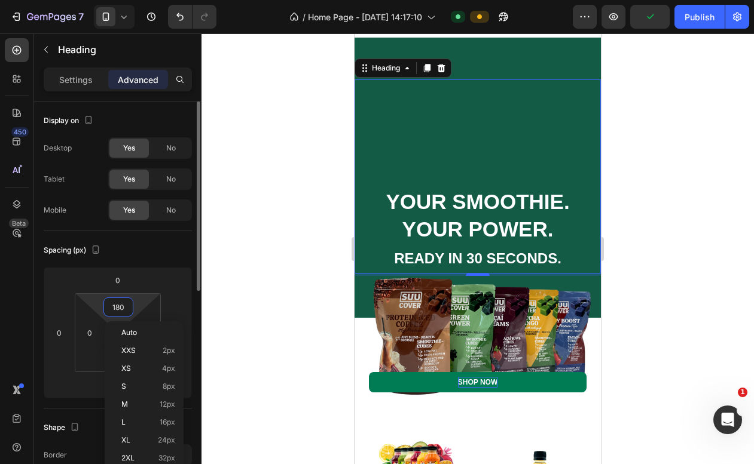
click at [117, 302] on input "180" at bounding box center [118, 307] width 24 height 18
type input "2"
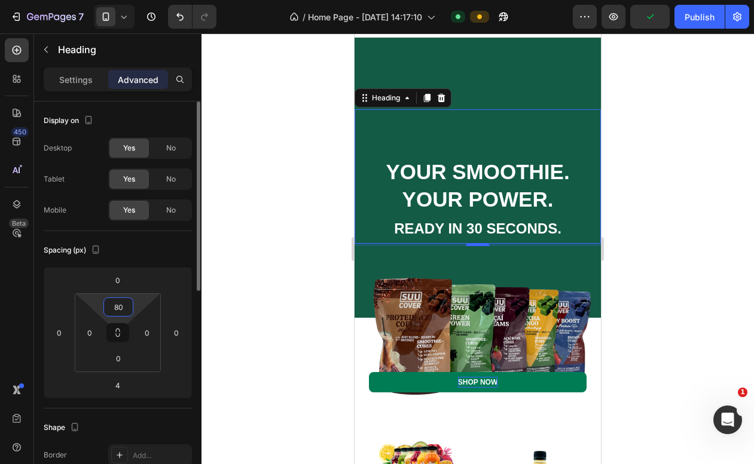
type input "8"
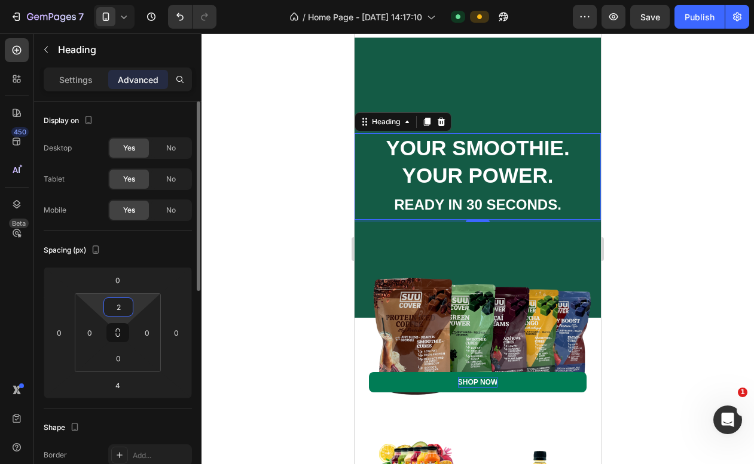
type input "20"
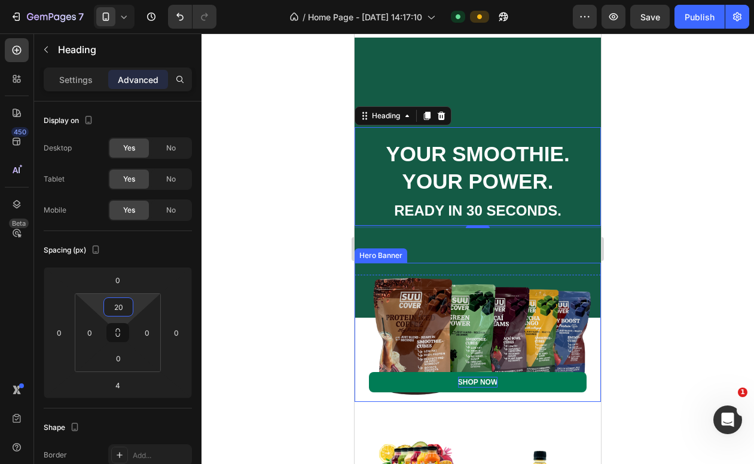
click at [461, 335] on div "Overlay" at bounding box center [477, 332] width 246 height 139
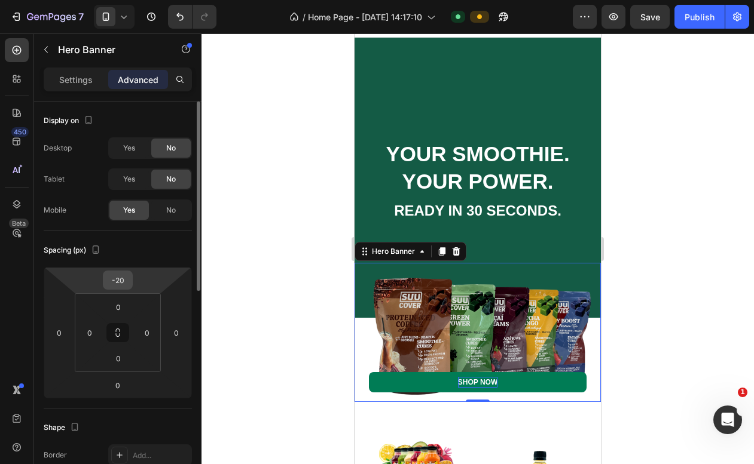
click at [129, 282] on input "-20" at bounding box center [118, 280] width 24 height 18
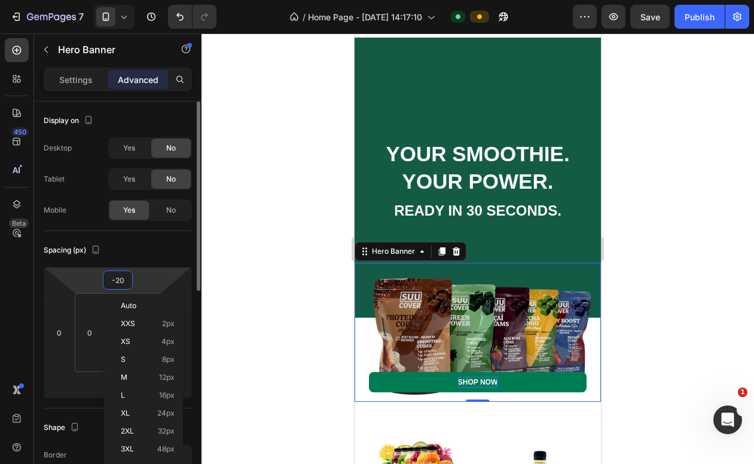
click at [129, 282] on input "-20" at bounding box center [118, 280] width 24 height 18
type input "-2"
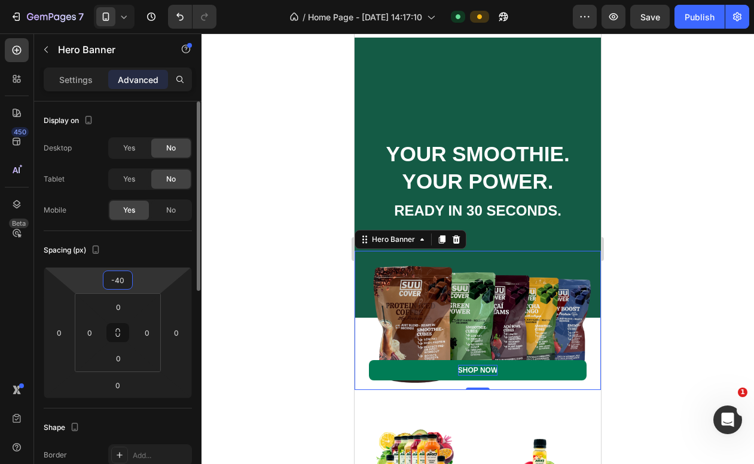
type input "-4"
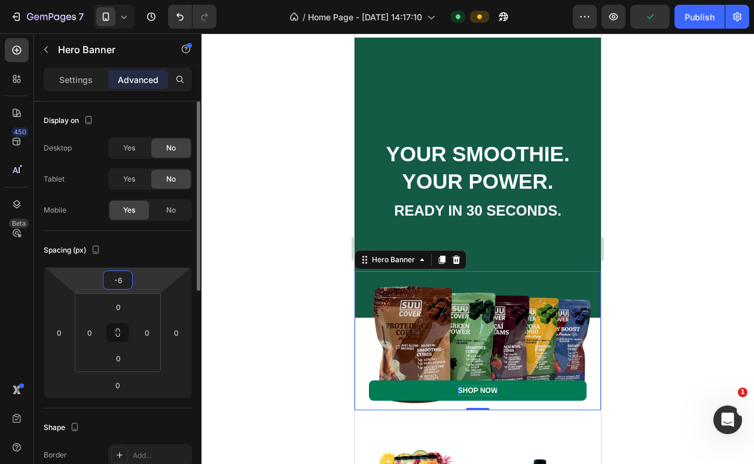
type input "-60"
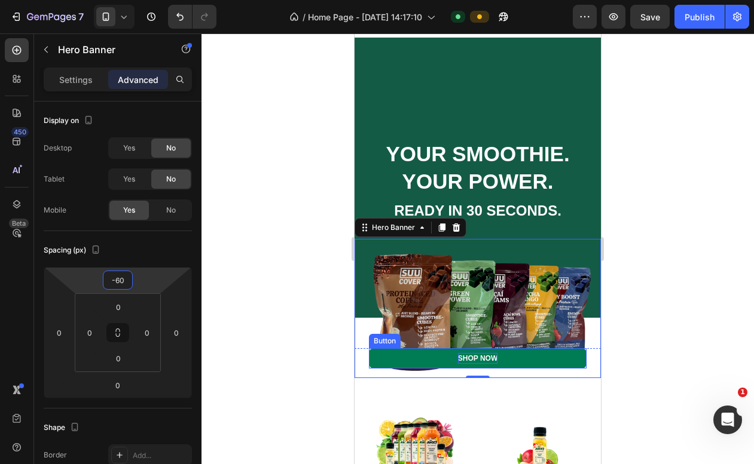
click at [406, 362] on link "SHOP NOW" at bounding box center [478, 358] width 218 height 20
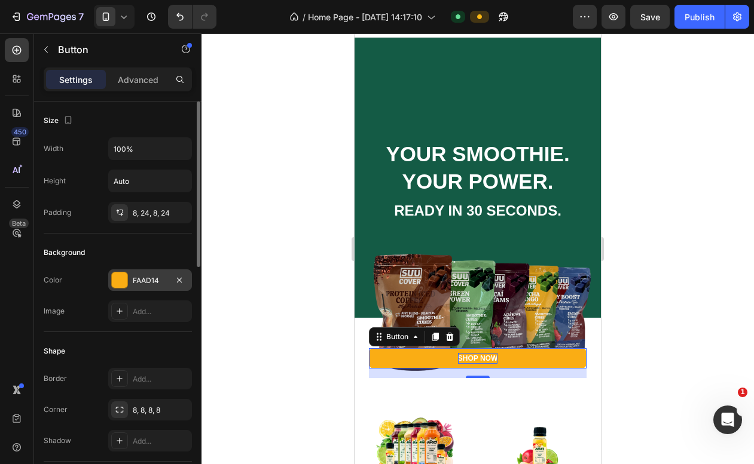
click at [144, 280] on div "FAAD14" at bounding box center [150, 281] width 35 height 11
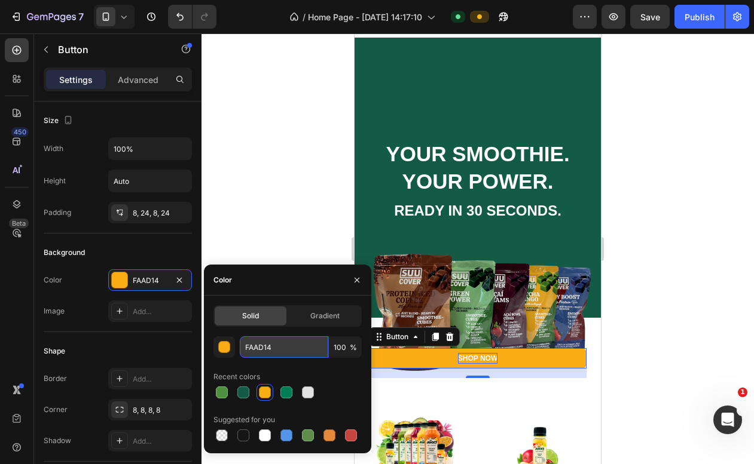
click at [277, 354] on input "FAAD14" at bounding box center [284, 347] width 88 height 22
click at [244, 388] on div at bounding box center [243, 393] width 12 height 12
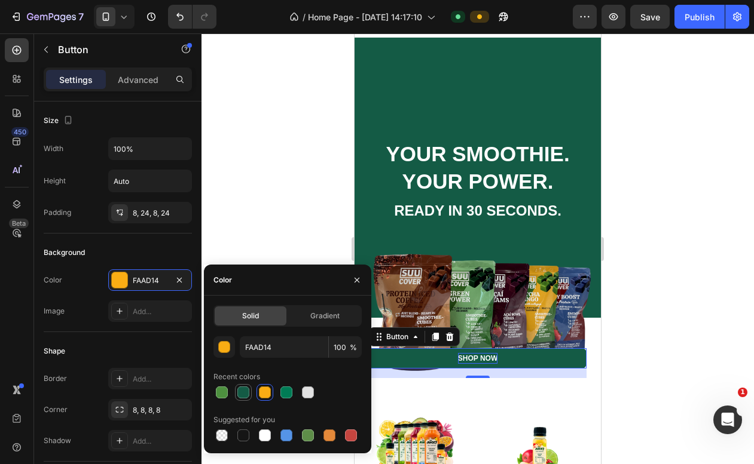
type input "145B45"
click at [148, 249] on div "Background" at bounding box center [118, 252] width 148 height 19
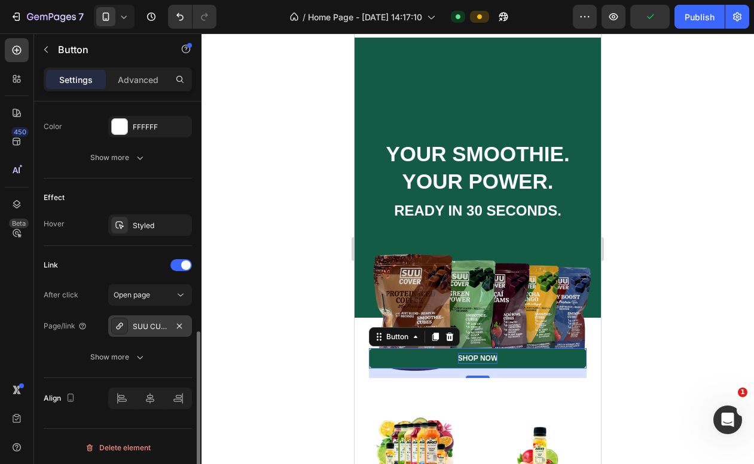
scroll to position [553, 0]
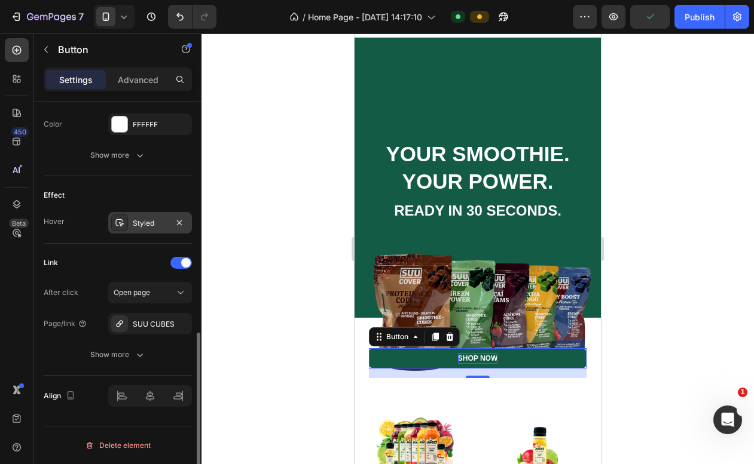
click at [141, 222] on div "Styled" at bounding box center [150, 223] width 35 height 11
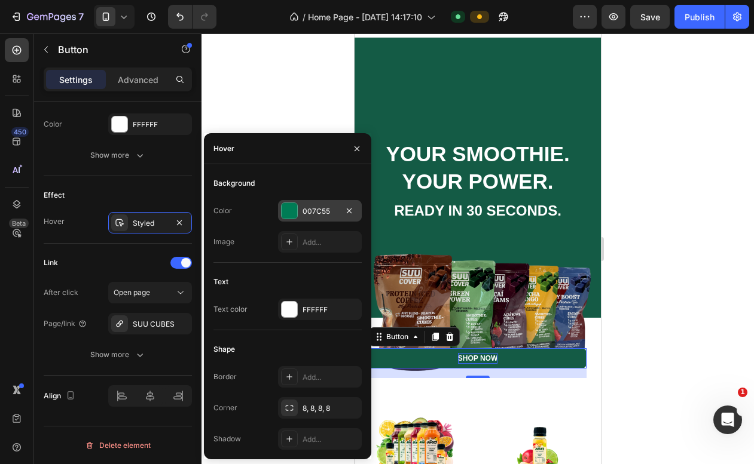
click at [326, 210] on div "007C55" at bounding box center [319, 211] width 35 height 11
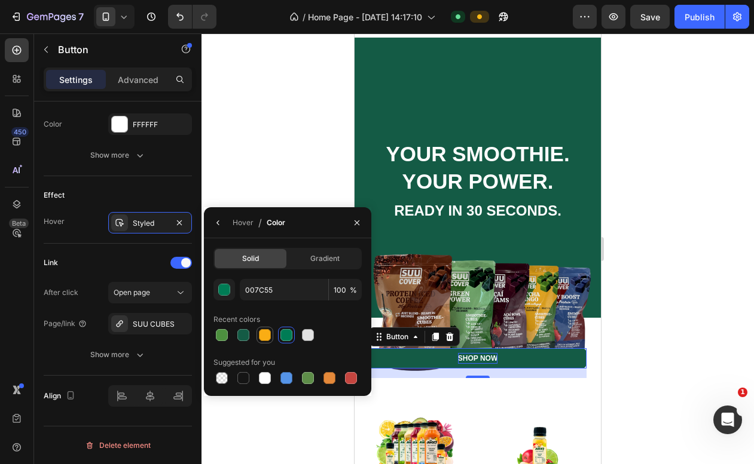
click at [263, 335] on div at bounding box center [265, 335] width 12 height 12
type input "FAAD14"
click at [0, 0] on input "FAAD14" at bounding box center [0, 0] width 0 height 0
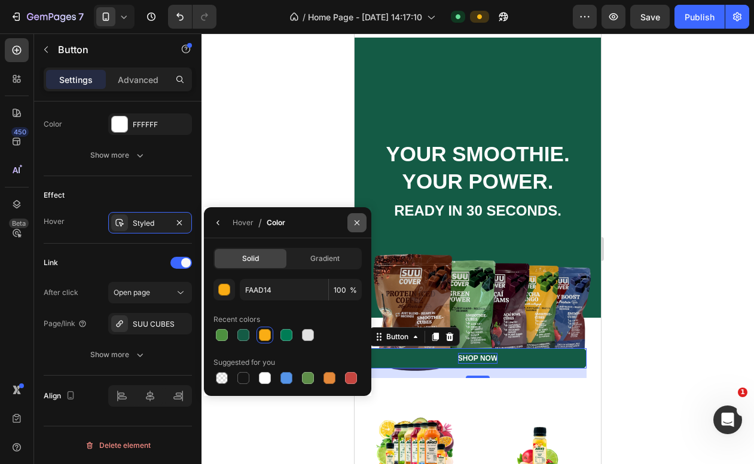
click at [358, 219] on icon "button" at bounding box center [357, 223] width 10 height 10
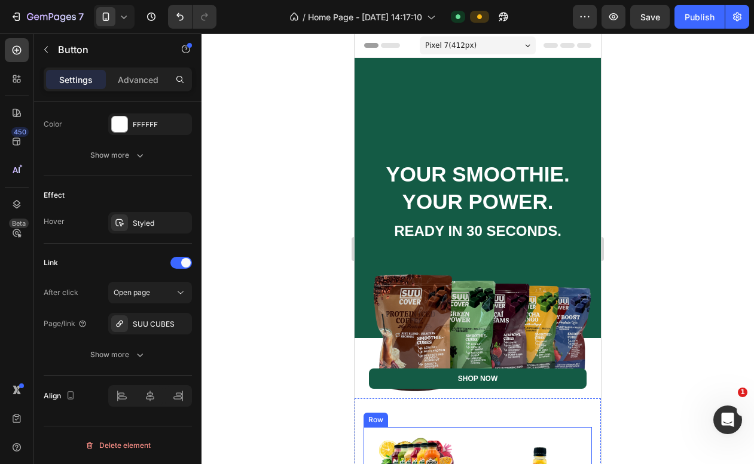
scroll to position [0, 0]
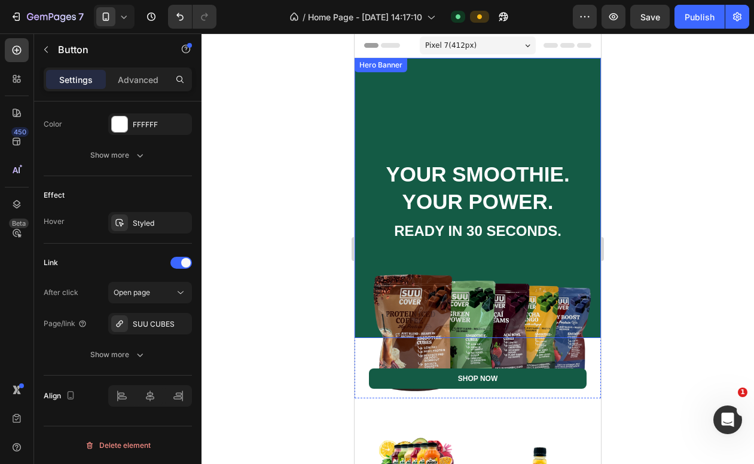
click at [362, 64] on div "Hero Banner" at bounding box center [381, 65] width 48 height 11
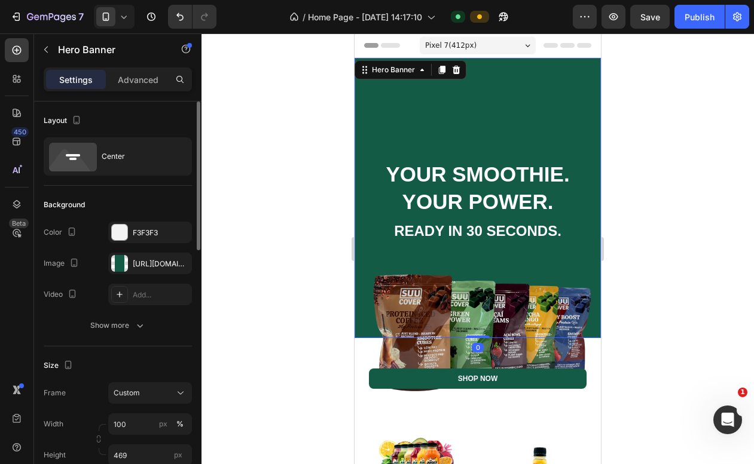
click at [388, 87] on div "Overlay" at bounding box center [477, 198] width 246 height 280
click at [509, 73] on div "Overlay" at bounding box center [477, 198] width 246 height 280
click at [640, 72] on div at bounding box center [477, 248] width 552 height 431
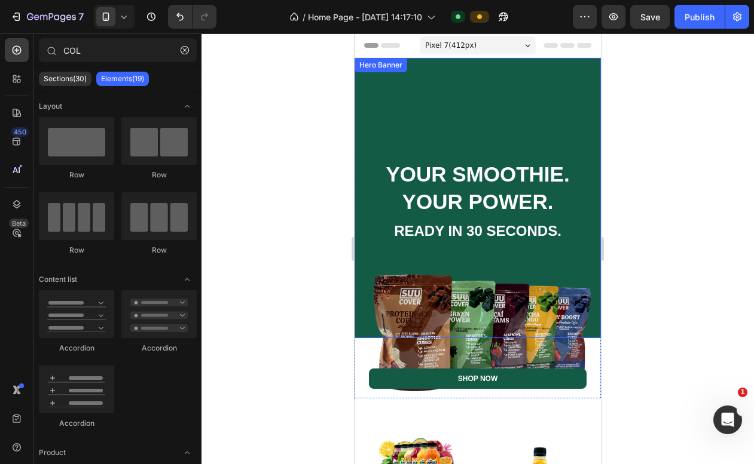
click at [543, 66] on div "Overlay" at bounding box center [477, 198] width 246 height 280
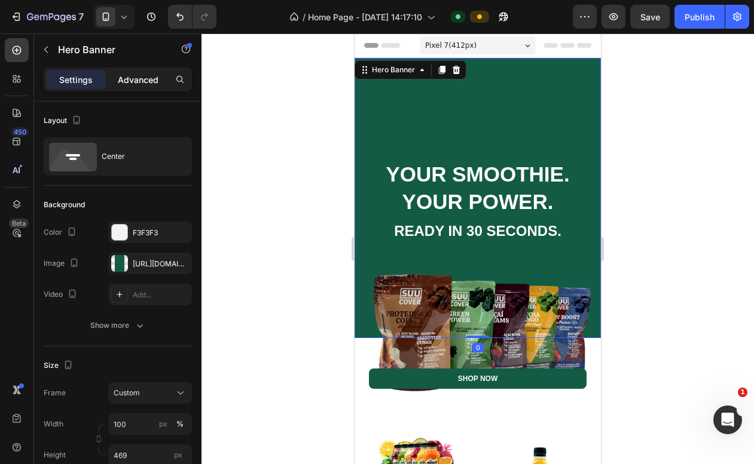
click at [146, 76] on p "Advanced" at bounding box center [138, 80] width 41 height 13
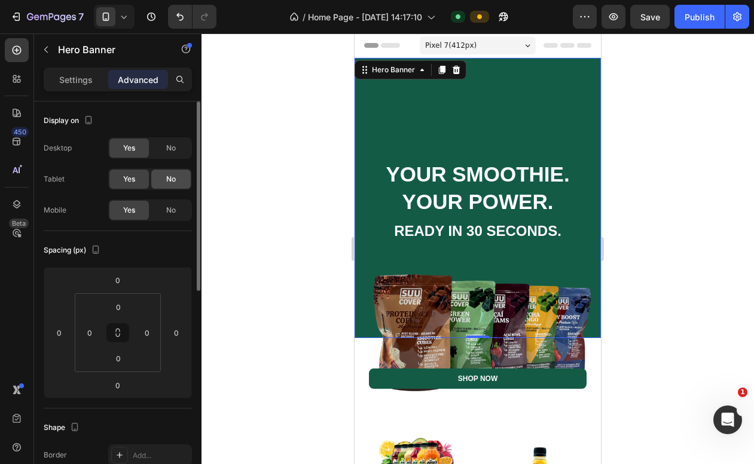
click at [178, 170] on div "No" at bounding box center [170, 179] width 39 height 19
click at [176, 160] on div "Desktop Yes No Tablet Yes No Mobile Yes No" at bounding box center [118, 179] width 148 height 84
click at [176, 151] on div "No" at bounding box center [170, 148] width 39 height 19
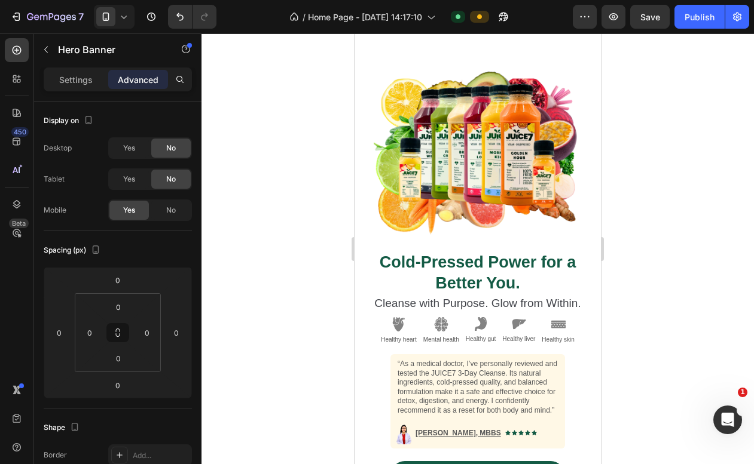
scroll to position [662, 0]
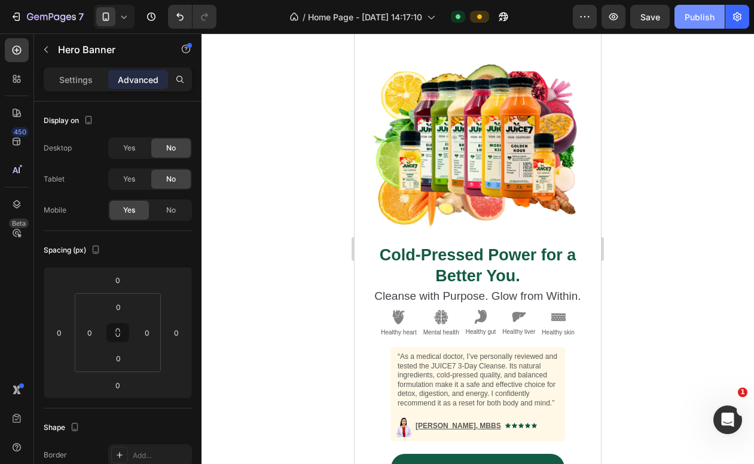
click at [709, 21] on div "Publish" at bounding box center [699, 17] width 30 height 13
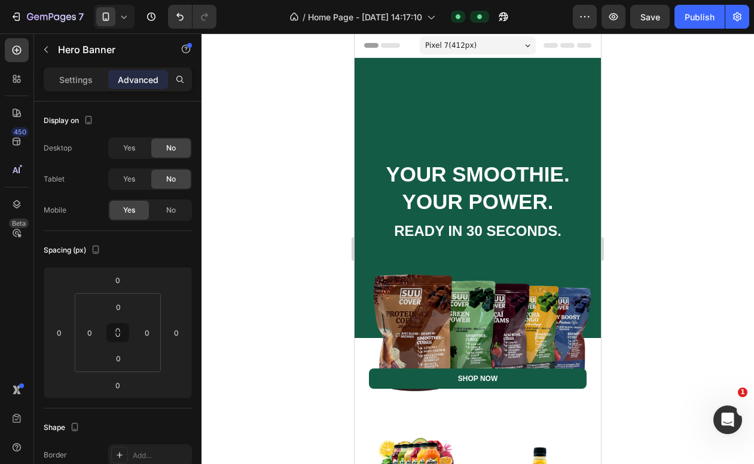
scroll to position [0, 0]
click at [390, 252] on div "Overlay" at bounding box center [477, 198] width 246 height 280
click at [79, 84] on p "Settings" at bounding box center [75, 80] width 33 height 13
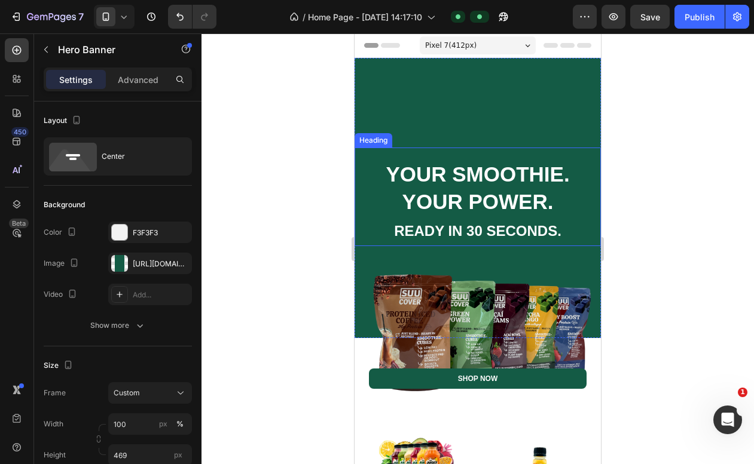
click at [464, 232] on strong "READY IN 30 SECONDS." at bounding box center [477, 231] width 167 height 16
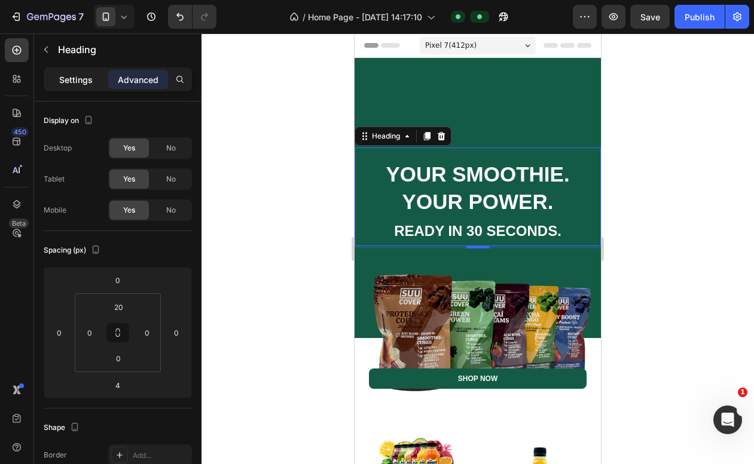
click at [76, 78] on p "Settings" at bounding box center [75, 80] width 33 height 13
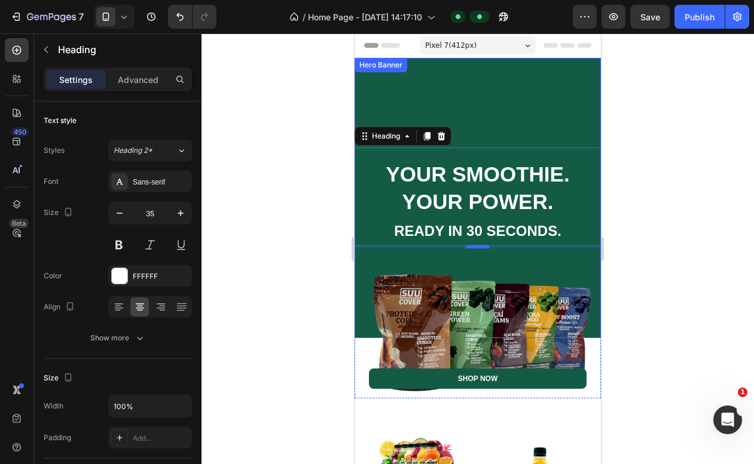
click at [477, 246] on div at bounding box center [478, 247] width 24 height 4
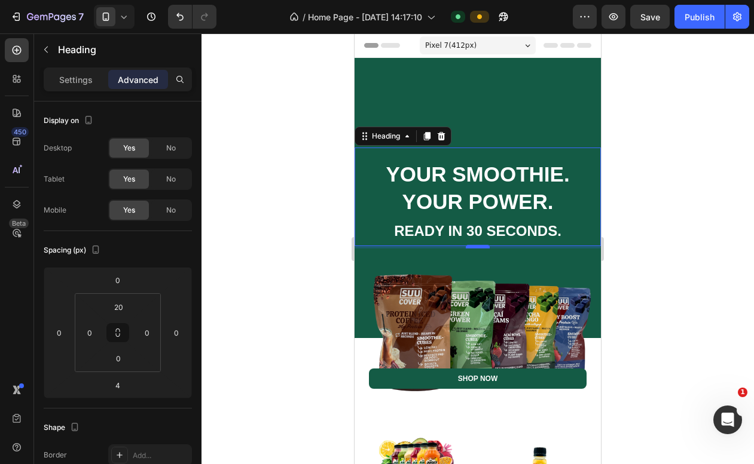
click at [481, 247] on div at bounding box center [478, 247] width 24 height 4
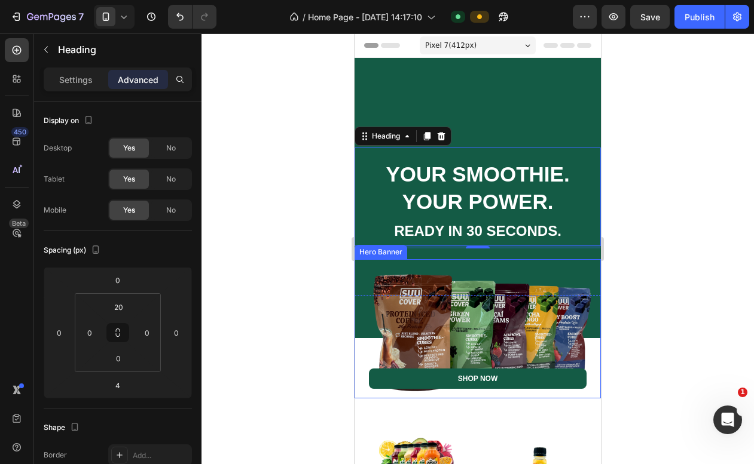
click at [443, 262] on div "Overlay" at bounding box center [477, 328] width 246 height 139
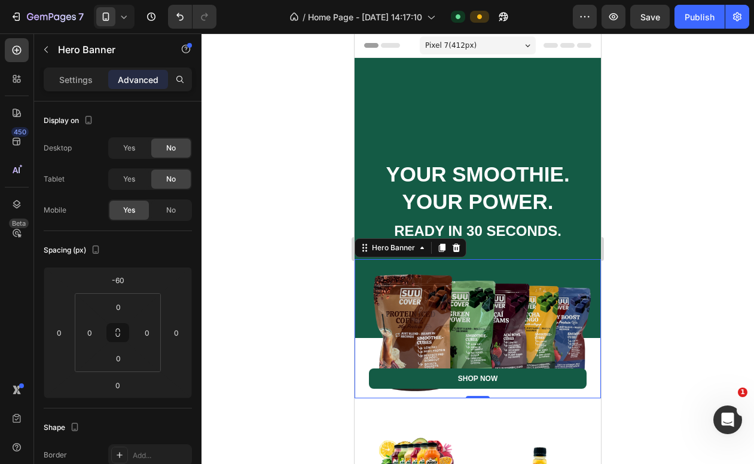
click at [382, 264] on div "Overlay" at bounding box center [477, 328] width 246 height 139
click at [84, 79] on p "Settings" at bounding box center [75, 80] width 33 height 13
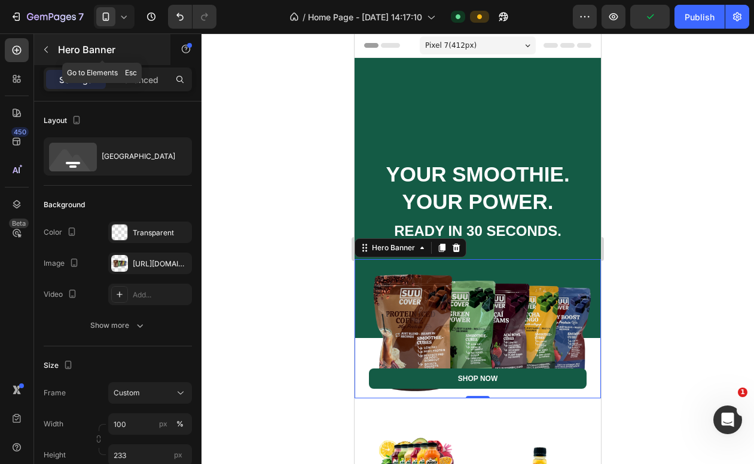
click at [48, 54] on button "button" at bounding box center [45, 49] width 19 height 19
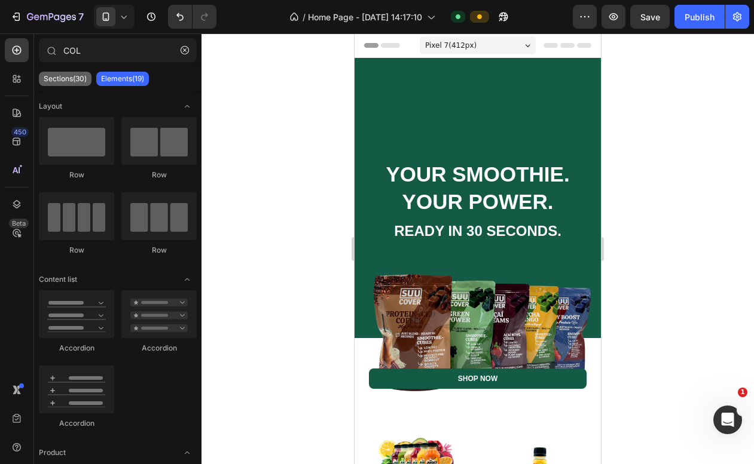
click at [67, 76] on p "Sections(30)" at bounding box center [65, 79] width 43 height 10
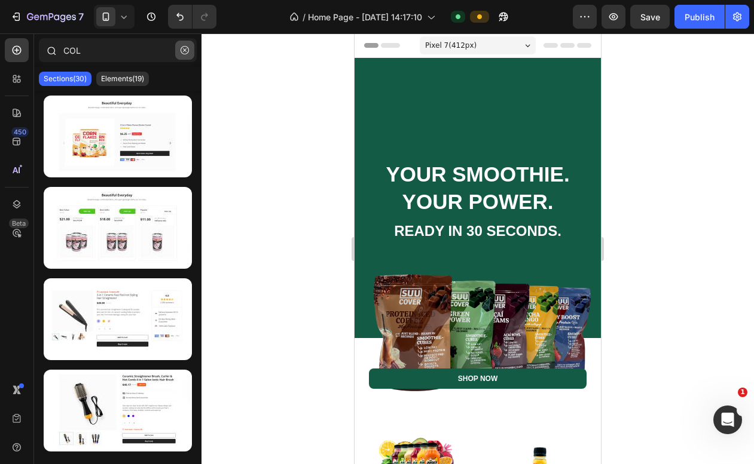
click at [185, 50] on icon "button" at bounding box center [184, 50] width 8 height 8
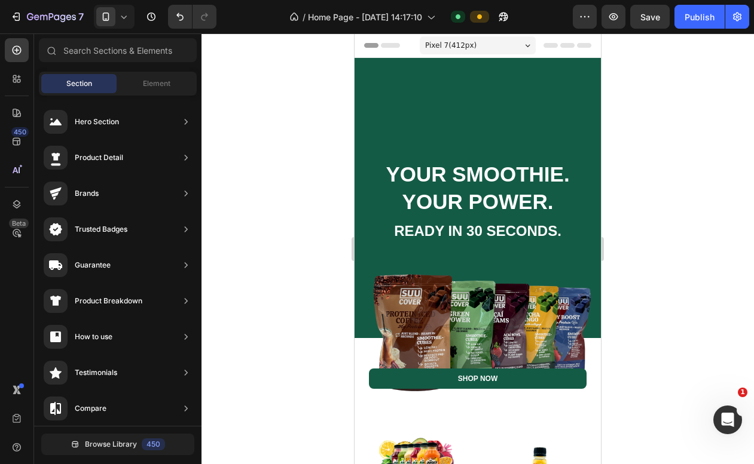
click at [261, 112] on div at bounding box center [477, 248] width 552 height 431
click at [147, 76] on div "Element" at bounding box center [156, 83] width 75 height 19
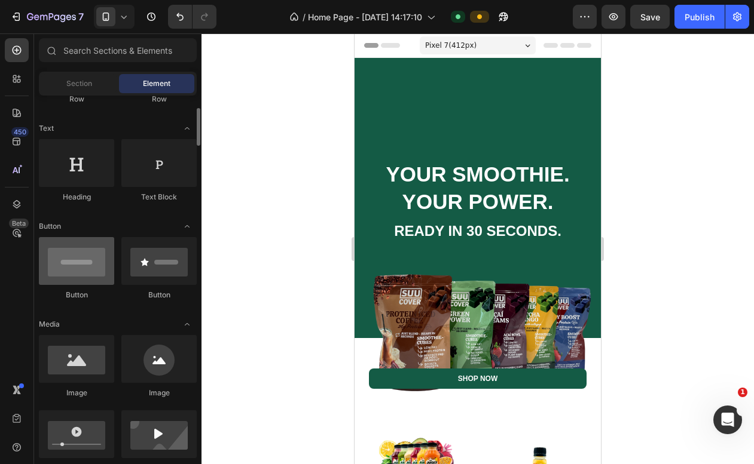
scroll to position [158, 0]
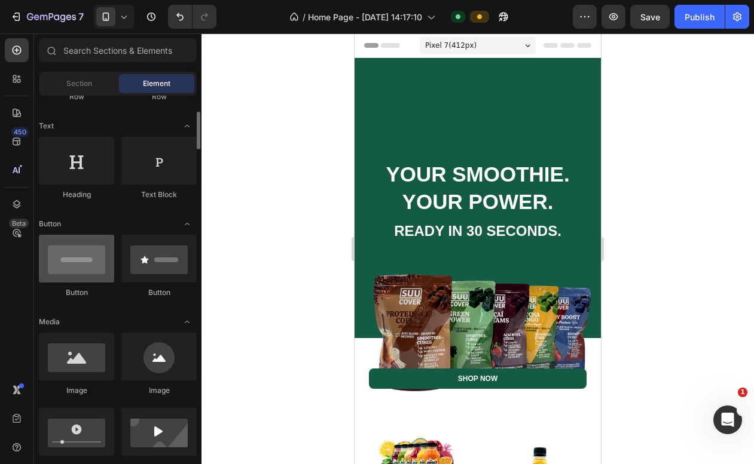
click at [97, 268] on div at bounding box center [76, 259] width 75 height 48
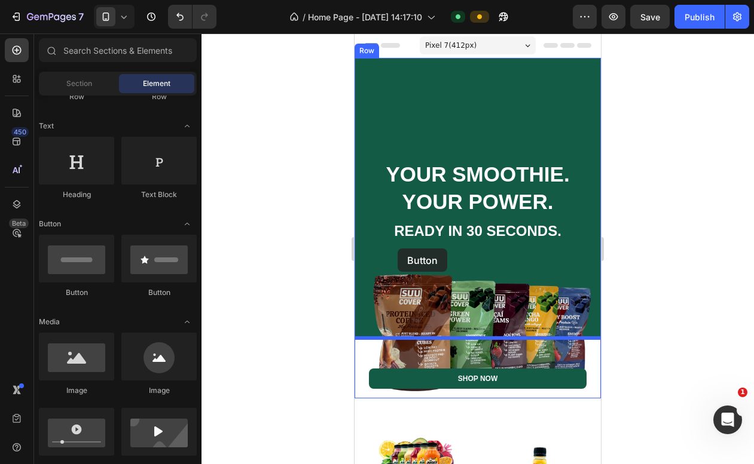
drag, startPoint x: 439, startPoint y: 302, endPoint x: 397, endPoint y: 248, distance: 68.6
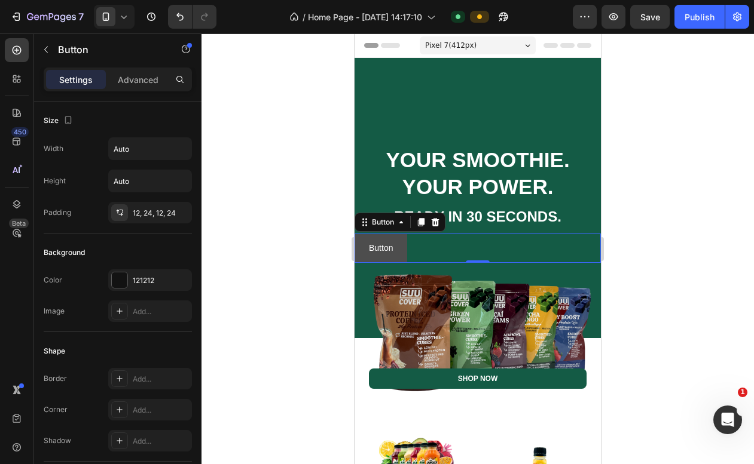
click at [402, 244] on button "Button" at bounding box center [380, 248] width 53 height 29
click at [146, 87] on div "Advanced" at bounding box center [138, 79] width 60 height 19
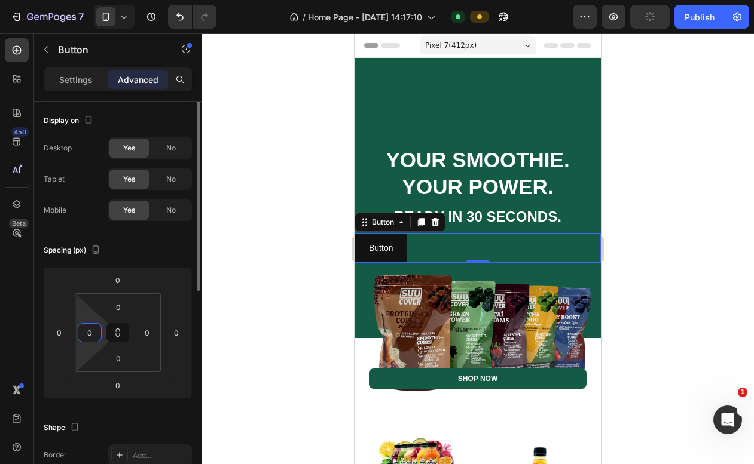
click at [84, 336] on input "0" at bounding box center [90, 333] width 18 height 18
type input "2"
type input "40"
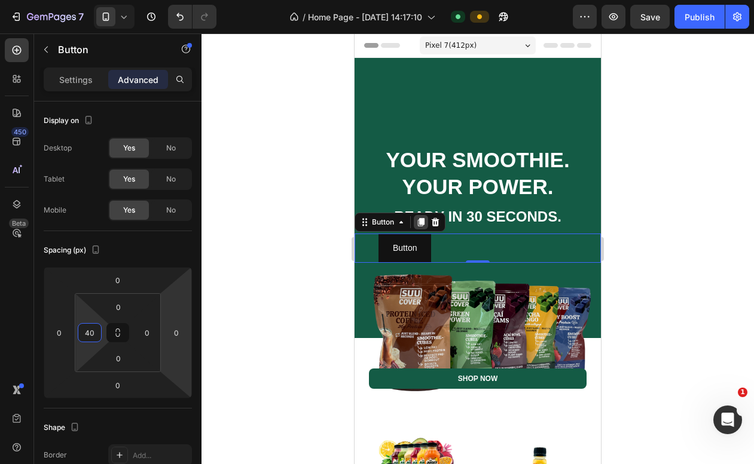
click at [423, 221] on icon at bounding box center [421, 222] width 7 height 8
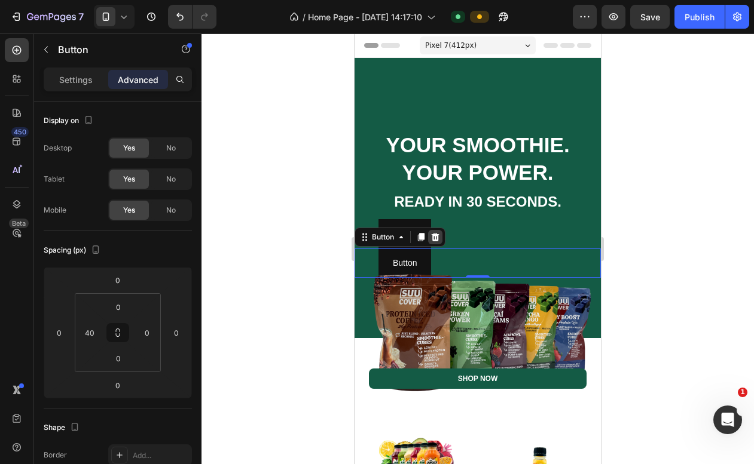
click at [437, 234] on icon at bounding box center [436, 237] width 8 height 8
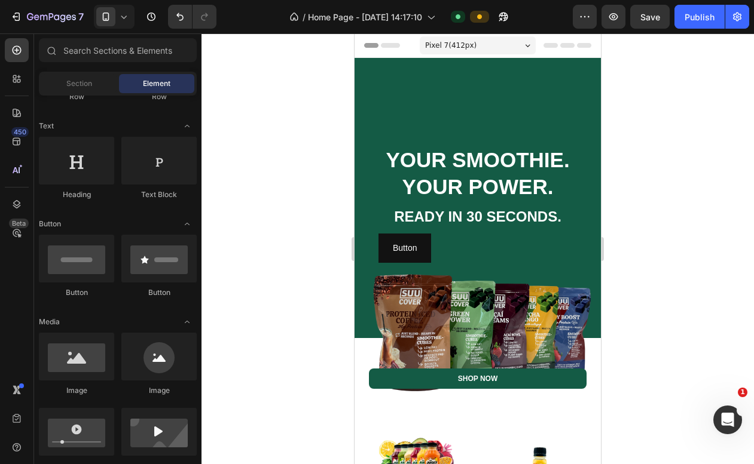
click at [304, 240] on div at bounding box center [477, 248] width 552 height 431
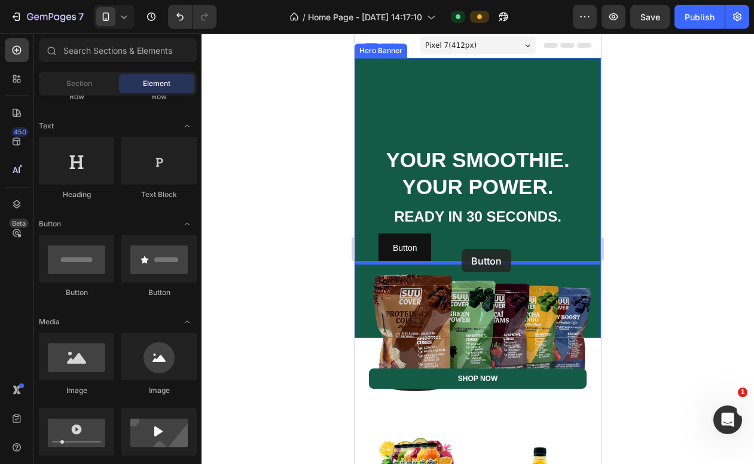
drag, startPoint x: 440, startPoint y: 307, endPoint x: 461, endPoint y: 249, distance: 61.1
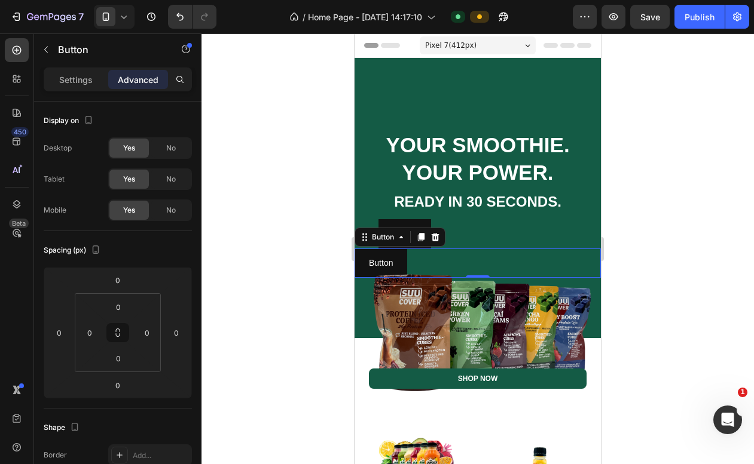
click at [317, 237] on div at bounding box center [477, 248] width 552 height 431
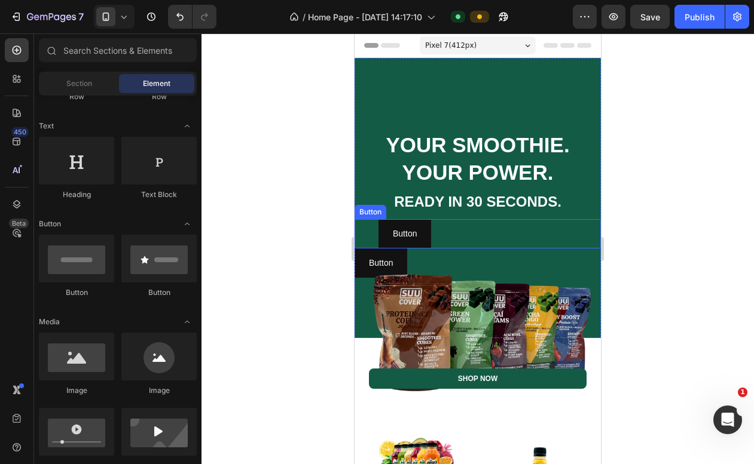
click at [327, 235] on div at bounding box center [477, 248] width 552 height 431
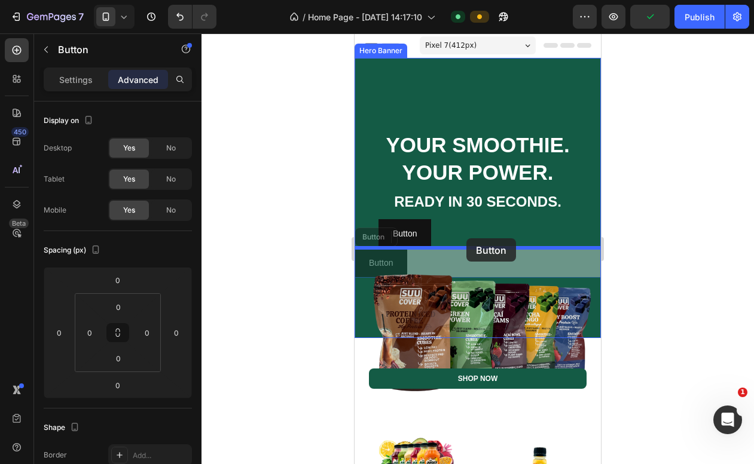
drag, startPoint x: 369, startPoint y: 250, endPoint x: 466, endPoint y: 238, distance: 98.1
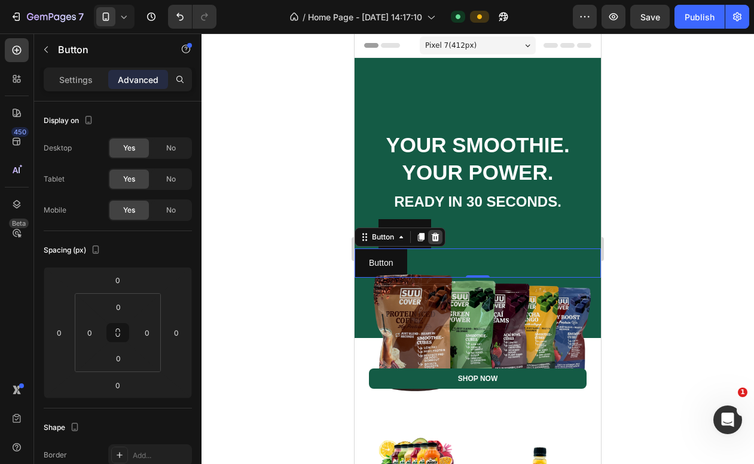
click at [436, 233] on icon at bounding box center [435, 237] width 10 height 10
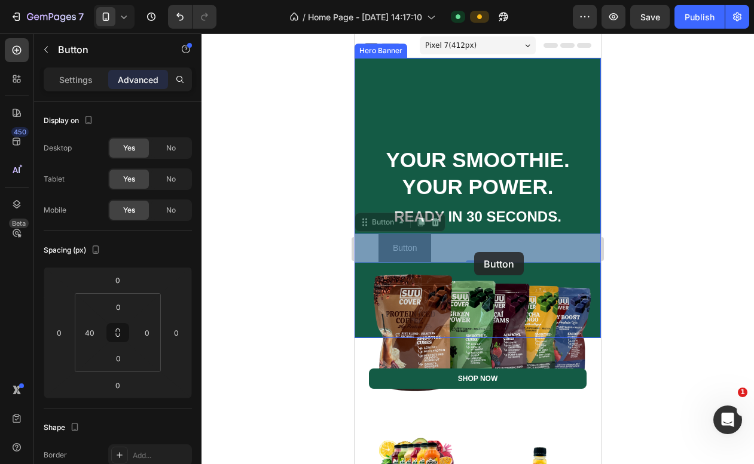
drag, startPoint x: 428, startPoint y: 250, endPoint x: 475, endPoint y: 252, distance: 46.7
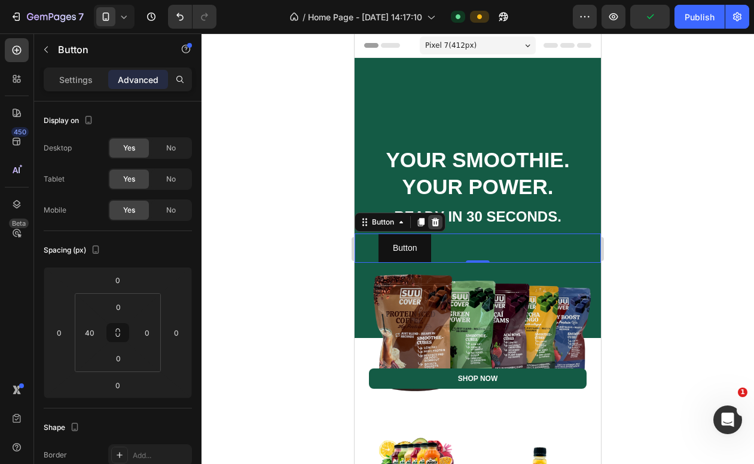
click at [437, 223] on icon at bounding box center [435, 223] width 10 height 10
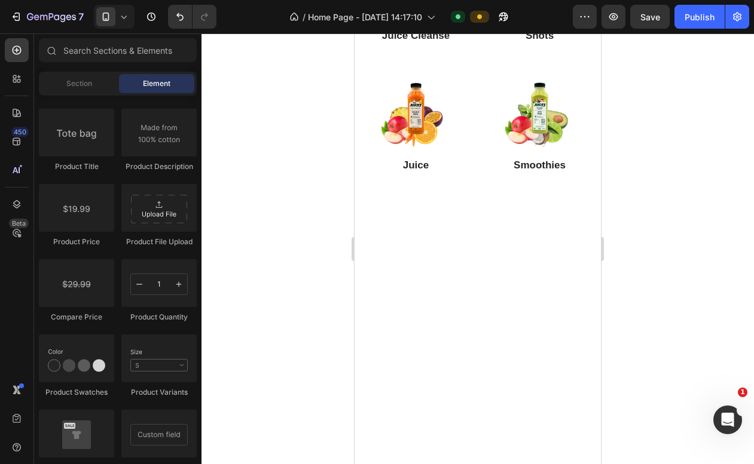
scroll to position [0, 0]
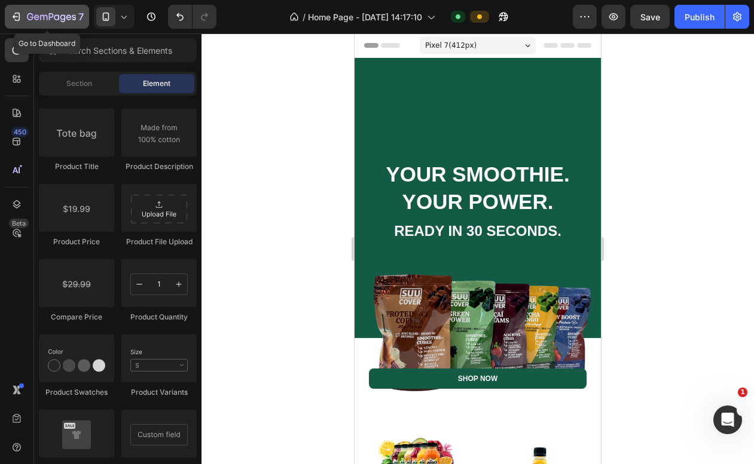
click at [19, 17] on icon "button" at bounding box center [17, 17] width 5 height 8
